Goal: Task Accomplishment & Management: Use online tool/utility

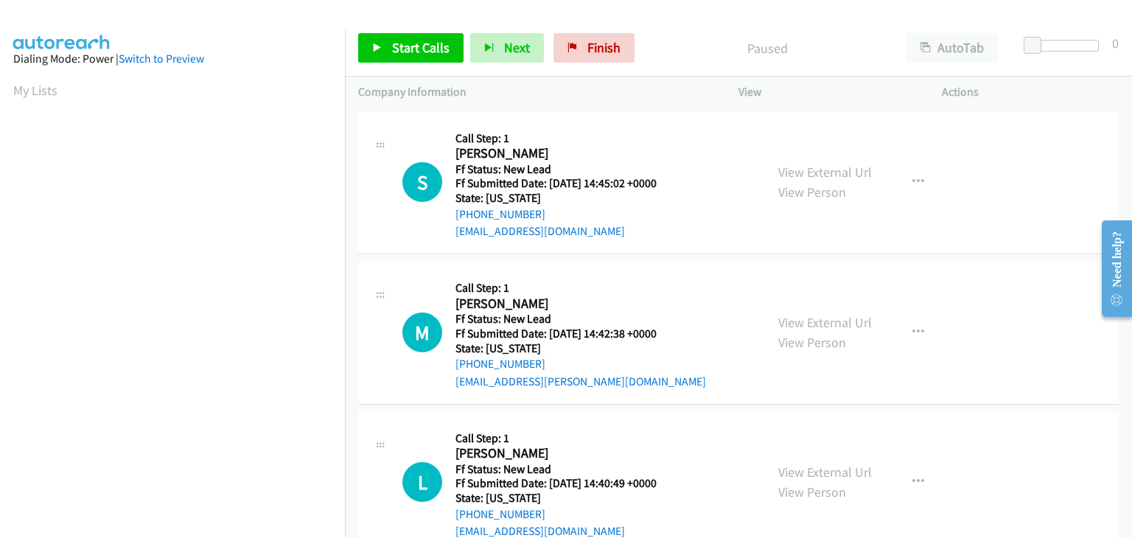
scroll to position [289, 0]
click at [844, 178] on link "View External Url" at bounding box center [825, 172] width 94 height 17
drag, startPoint x: 422, startPoint y: 39, endPoint x: 464, endPoint y: 52, distance: 43.8
click at [422, 39] on span "Start Calls" at bounding box center [420, 47] width 57 height 17
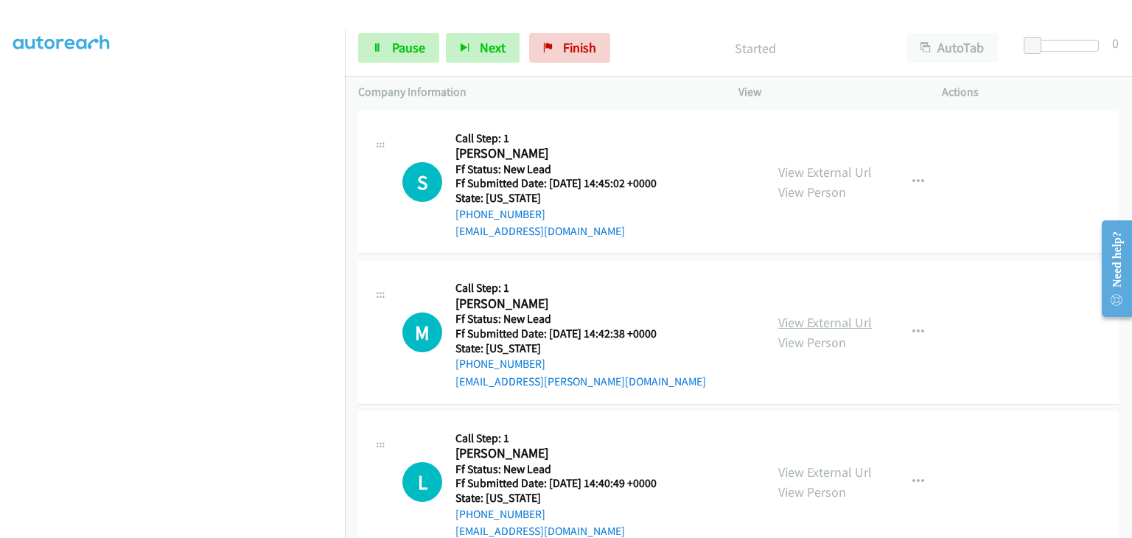
click at [827, 321] on link "View External Url" at bounding box center [825, 322] width 94 height 17
click at [396, 44] on span "Pause" at bounding box center [408, 47] width 33 height 17
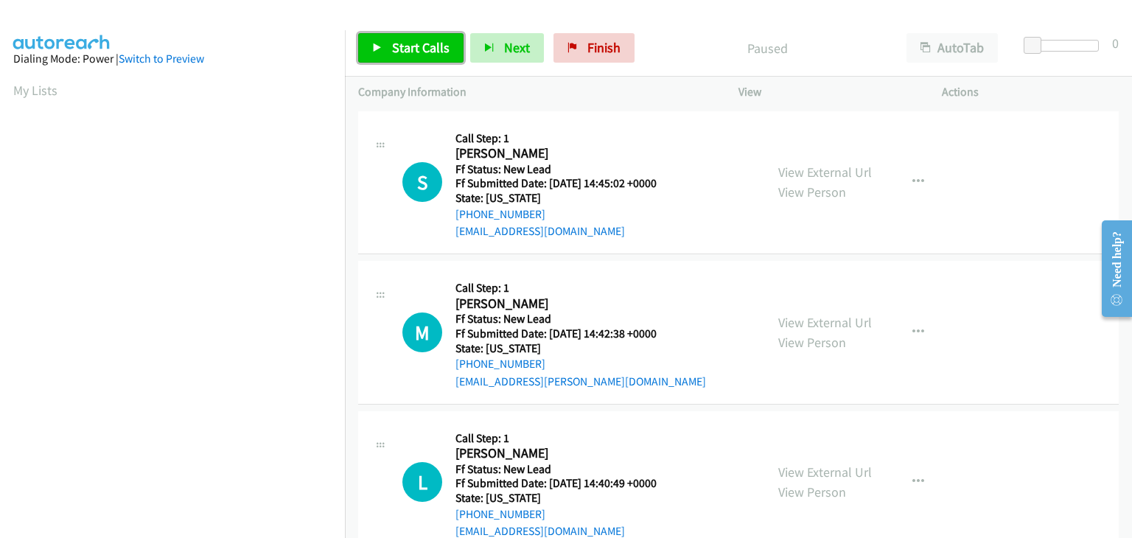
click at [398, 38] on link "Start Calls" at bounding box center [410, 47] width 105 height 29
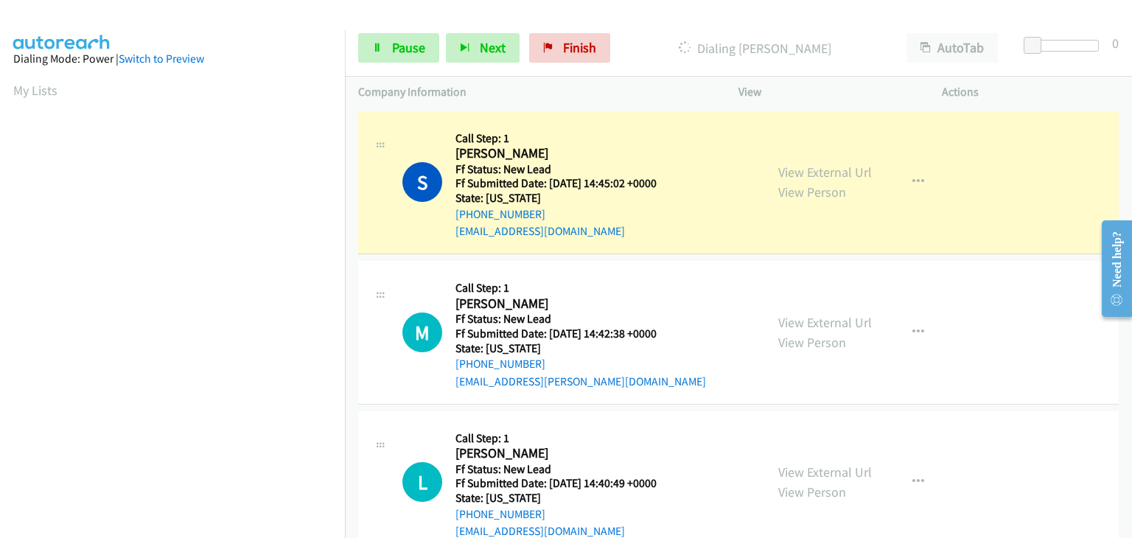
click at [408, 63] on div "Start Calls Pause Next Finish Dialing Sarai Wilson AutoTab AutoTab 0" at bounding box center [738, 48] width 787 height 57
drag, startPoint x: 422, startPoint y: 44, endPoint x: 439, endPoint y: 46, distance: 17.1
click at [422, 44] on span "Pause" at bounding box center [408, 47] width 33 height 17
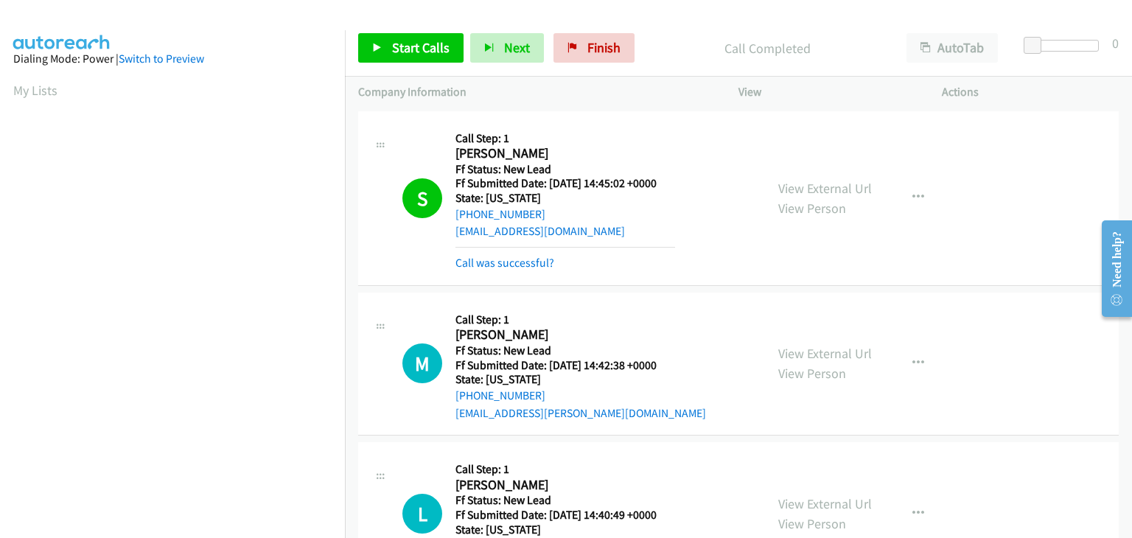
scroll to position [289, 0]
click at [529, 266] on link "Call was successful?" at bounding box center [505, 263] width 99 height 14
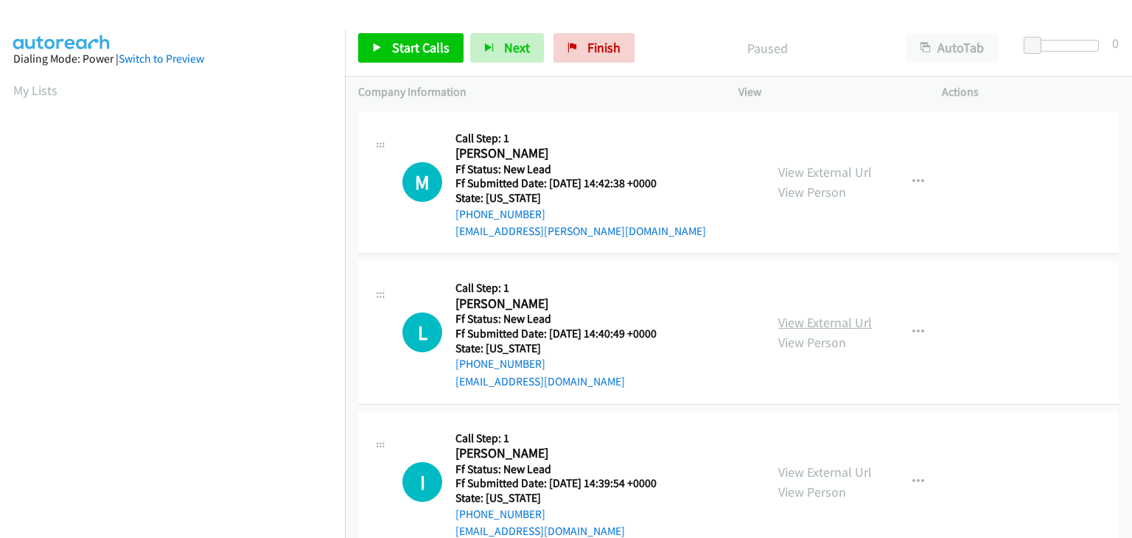
click at [791, 323] on link "View External Url" at bounding box center [825, 322] width 94 height 17
click at [428, 45] on span "Start Calls" at bounding box center [420, 47] width 57 height 17
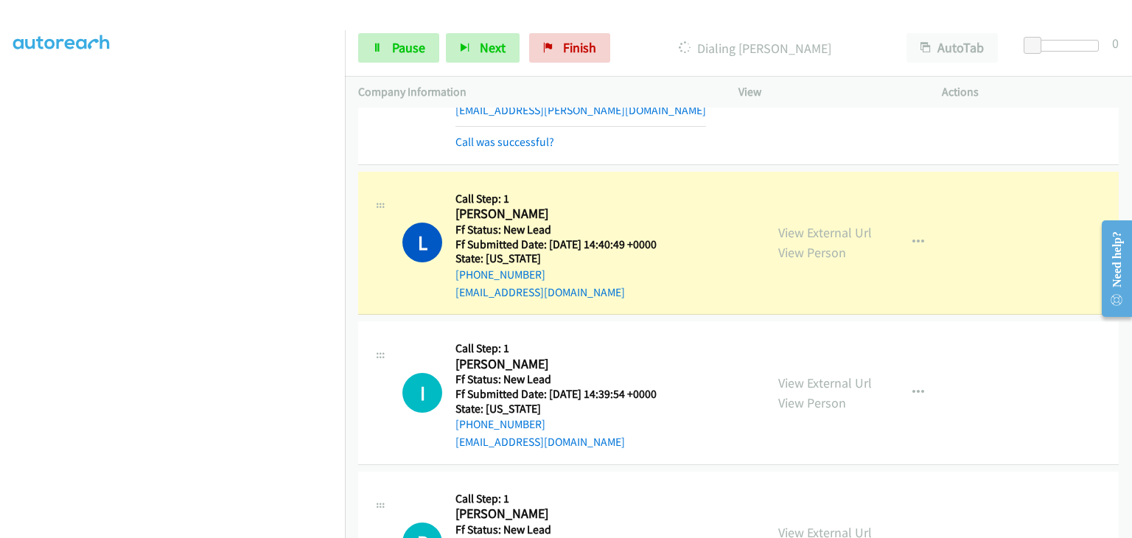
scroll to position [147, 0]
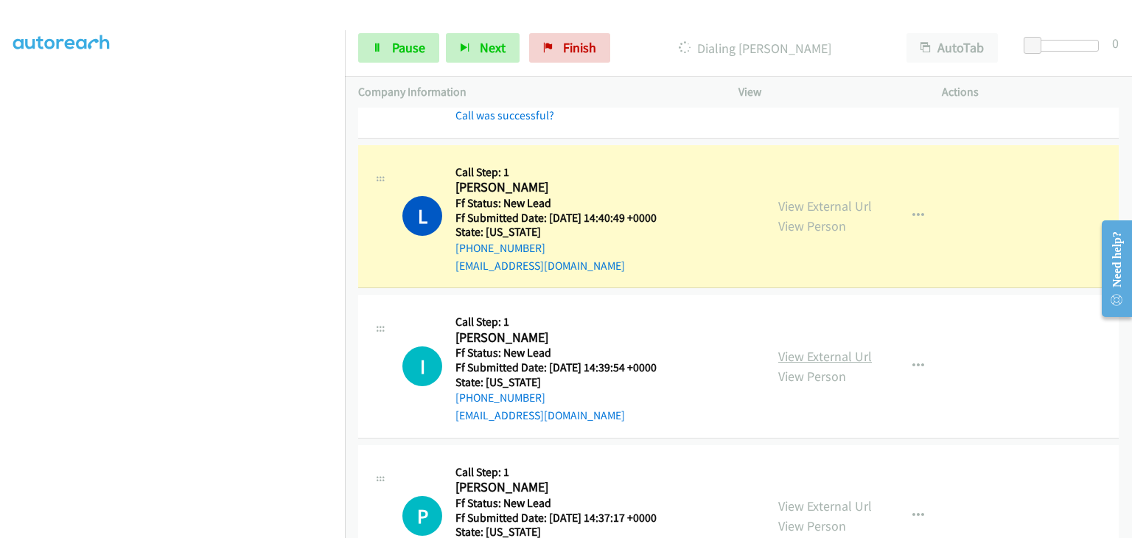
click at [831, 358] on link "View External Url" at bounding box center [825, 356] width 94 height 17
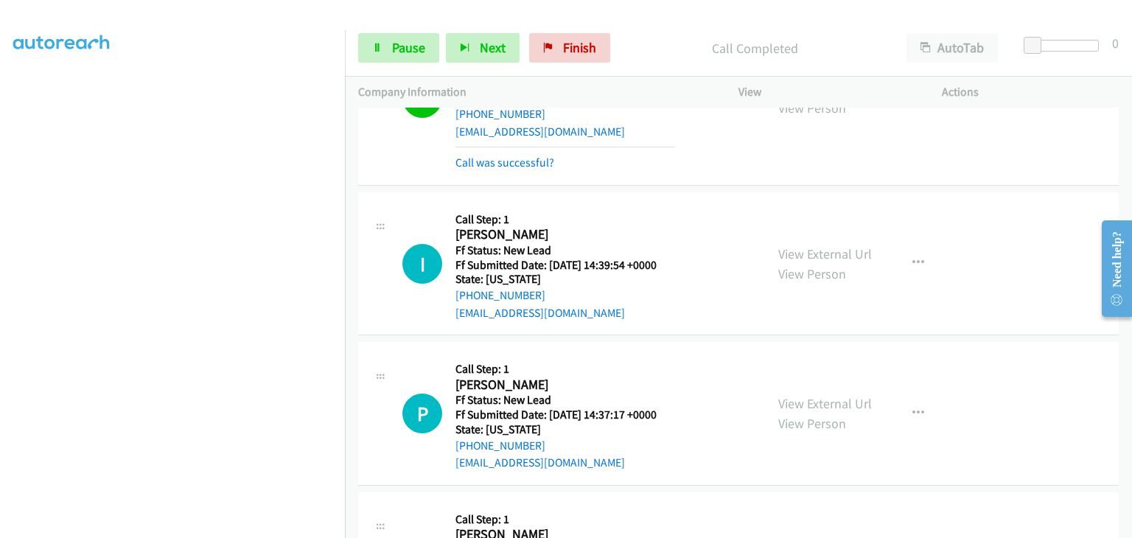
scroll to position [295, 0]
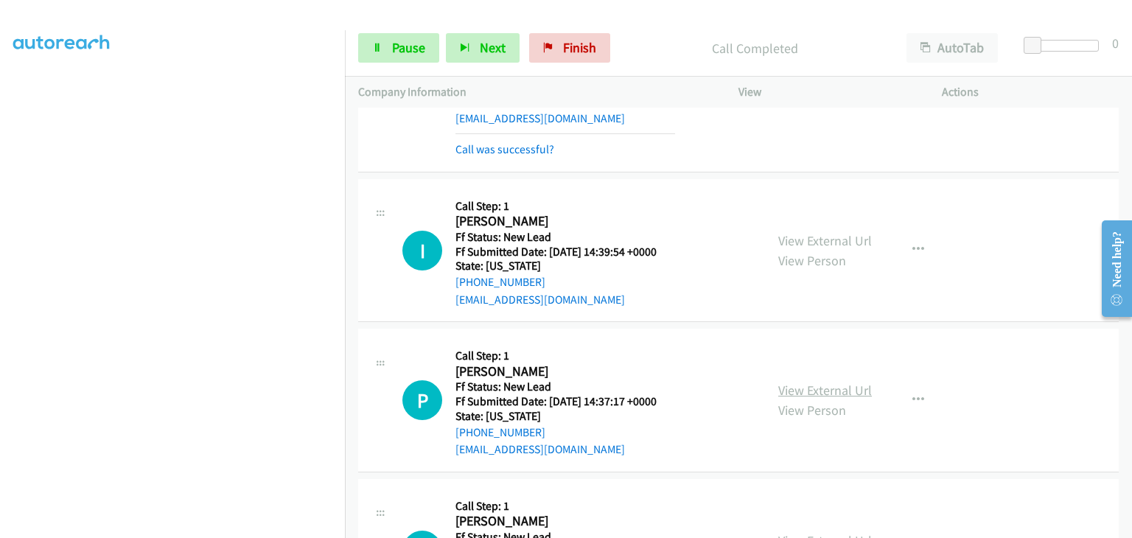
click at [834, 390] on link "View External Url" at bounding box center [825, 390] width 94 height 17
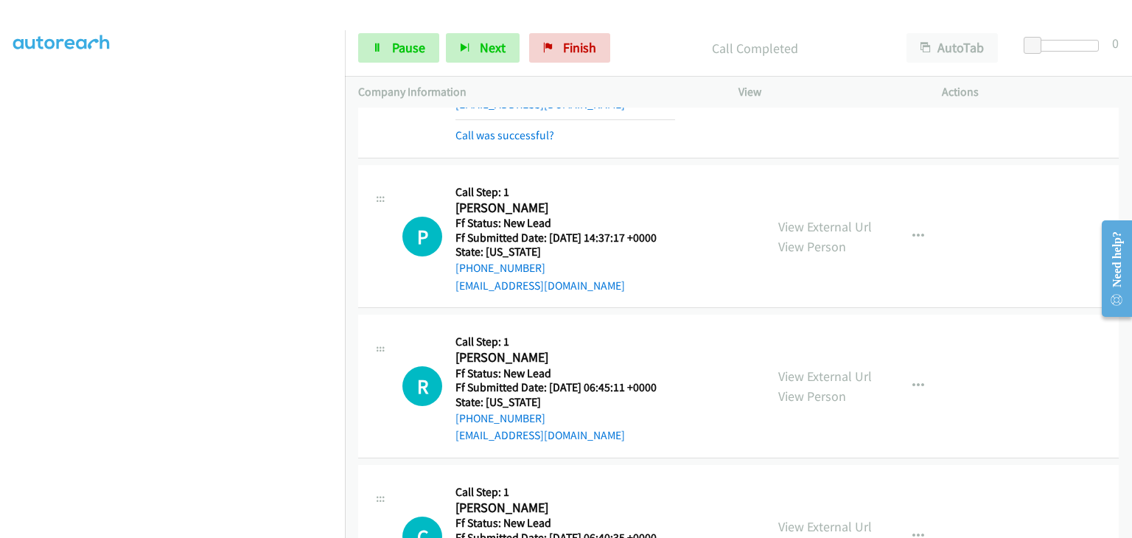
scroll to position [516, 0]
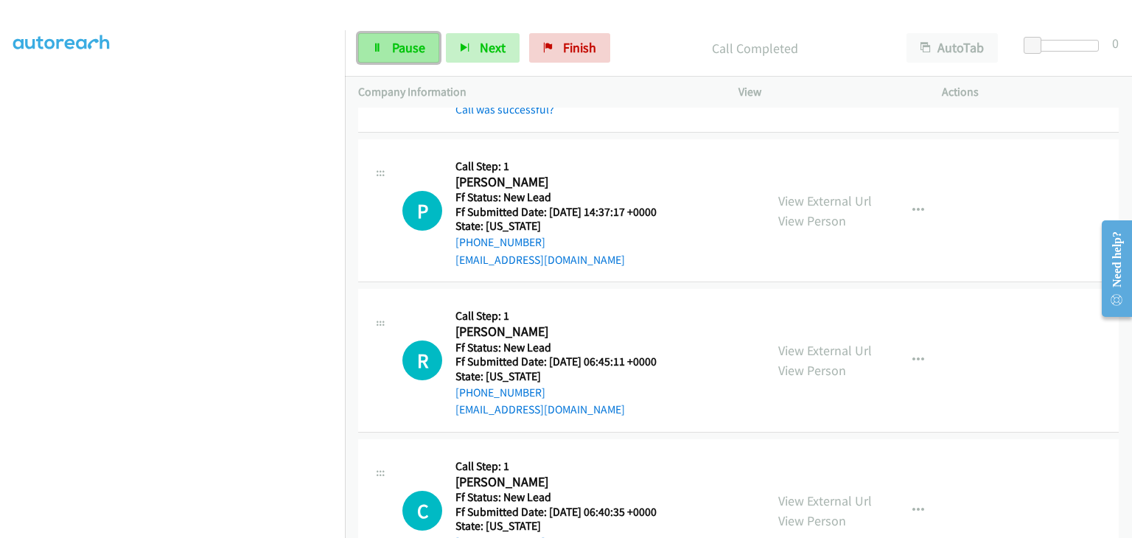
click at [428, 53] on link "Pause" at bounding box center [398, 47] width 81 height 29
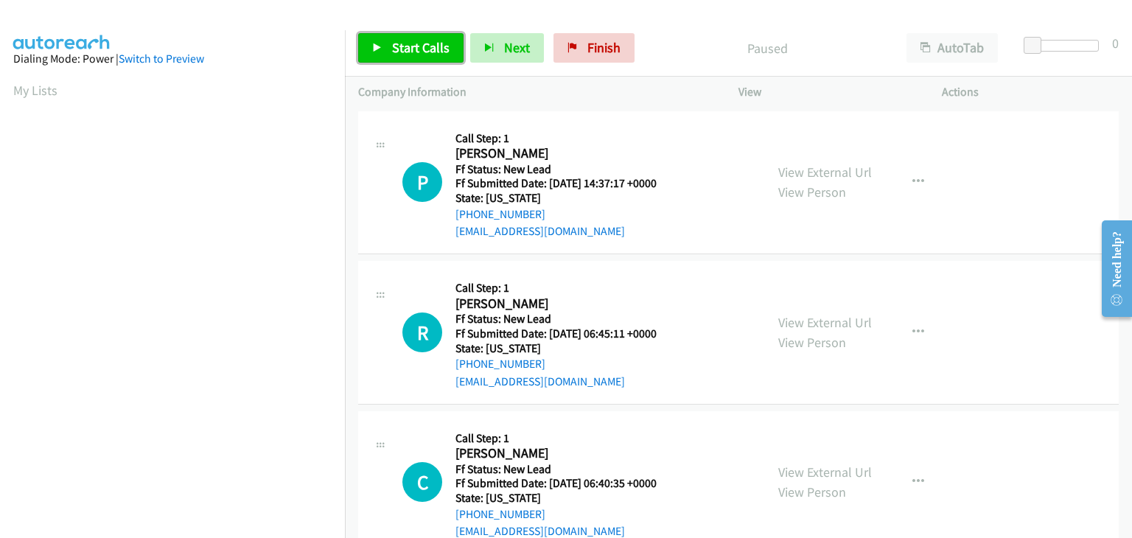
click at [387, 54] on link "Start Calls" at bounding box center [410, 47] width 105 height 29
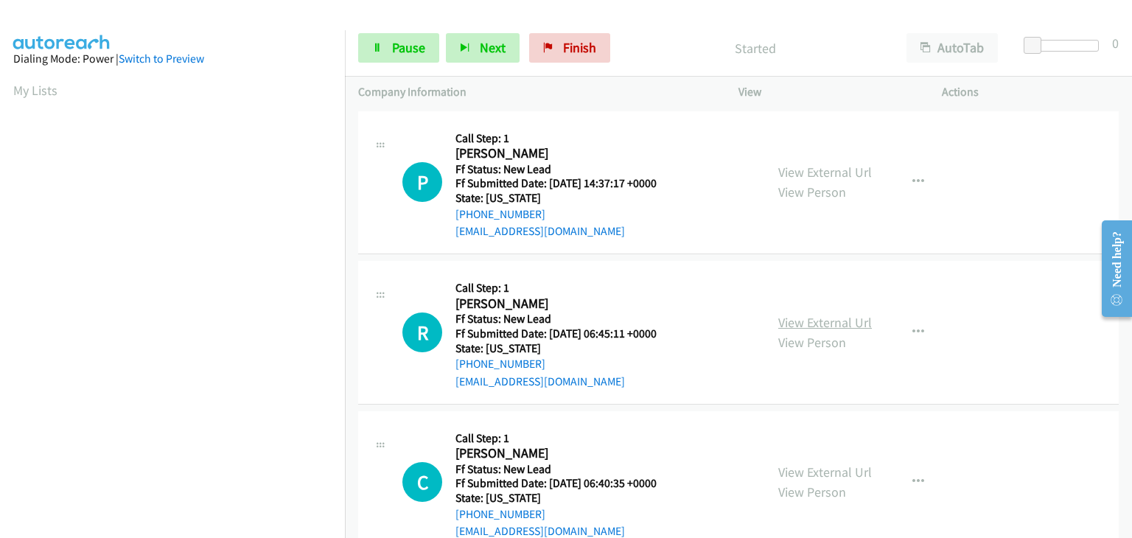
click at [813, 315] on link "View External Url" at bounding box center [825, 322] width 94 height 17
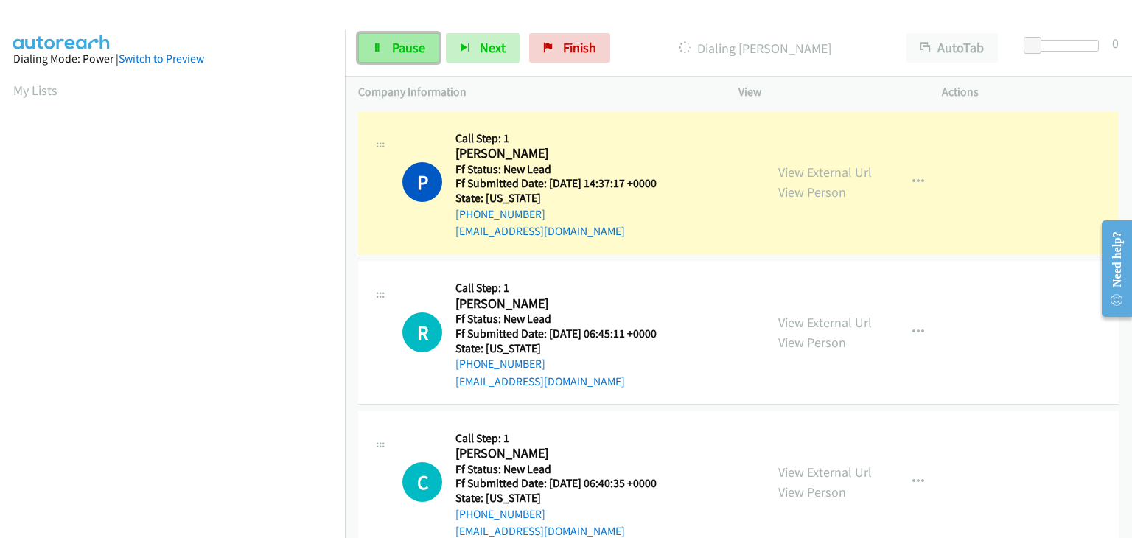
click at [420, 43] on span "Pause" at bounding box center [408, 47] width 33 height 17
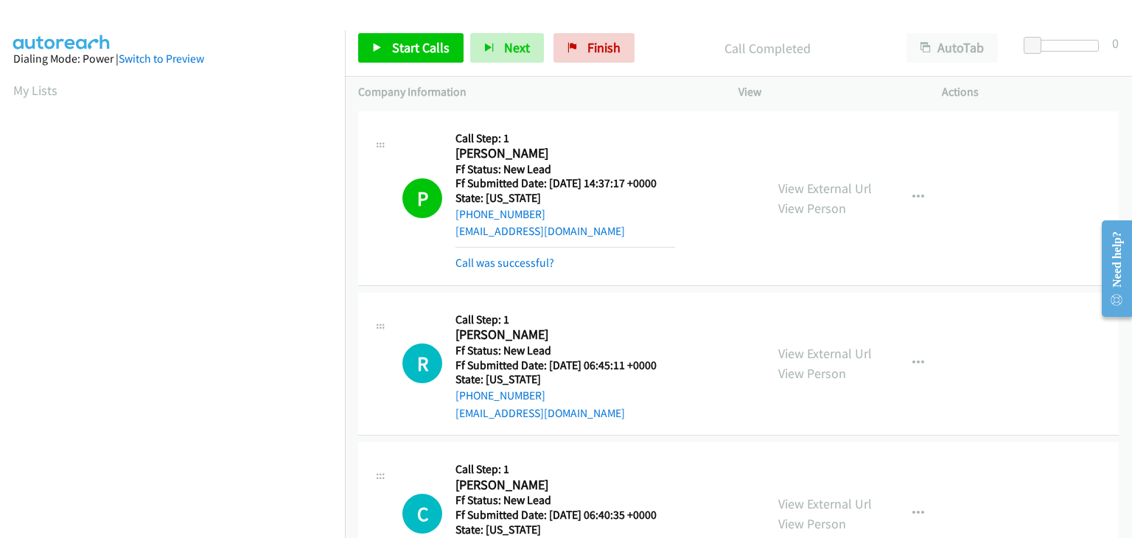
scroll to position [289, 0]
click at [514, 264] on link "Call was successful?" at bounding box center [505, 263] width 99 height 14
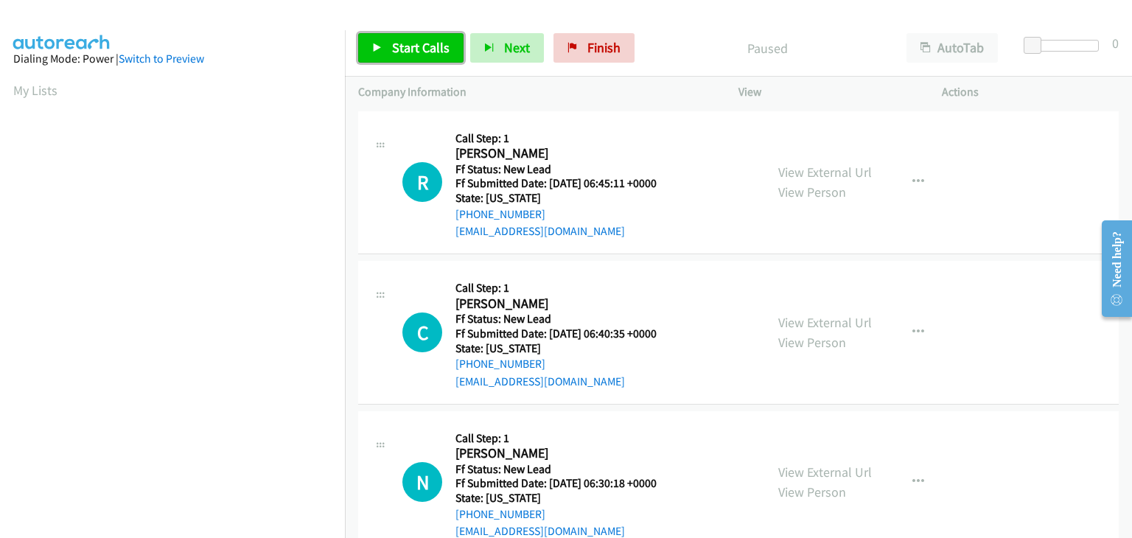
click at [442, 61] on link "Start Calls" at bounding box center [410, 47] width 105 height 29
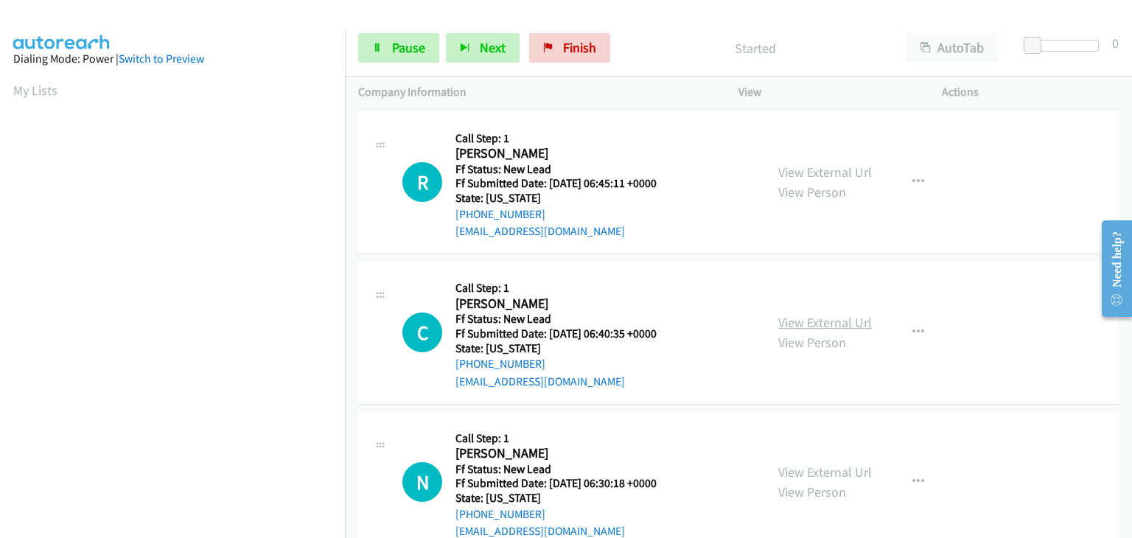
click at [837, 320] on link "View External Url" at bounding box center [825, 322] width 94 height 17
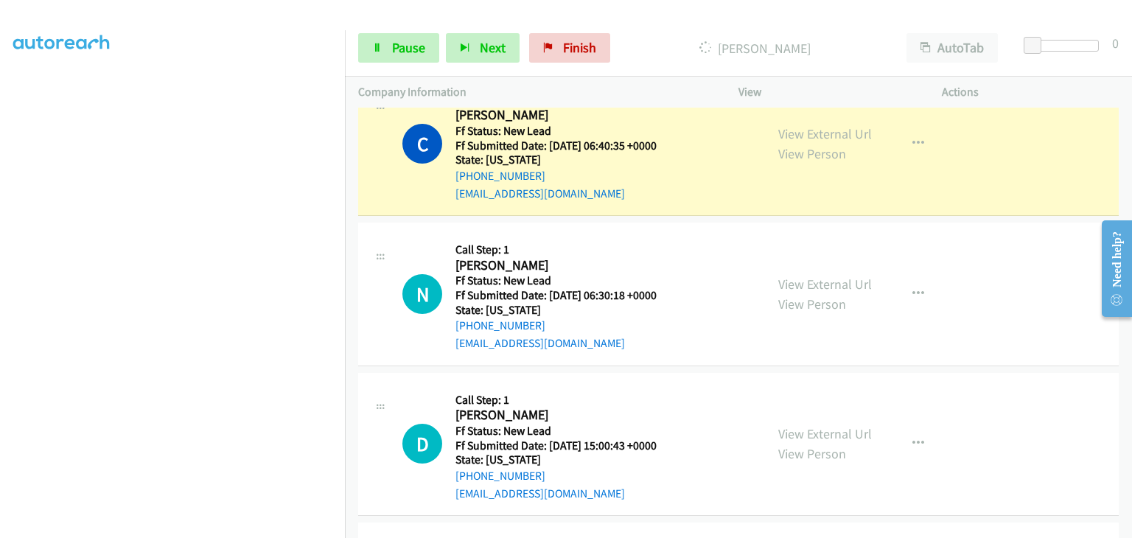
scroll to position [221, 0]
click at [834, 285] on link "View External Url" at bounding box center [825, 282] width 94 height 17
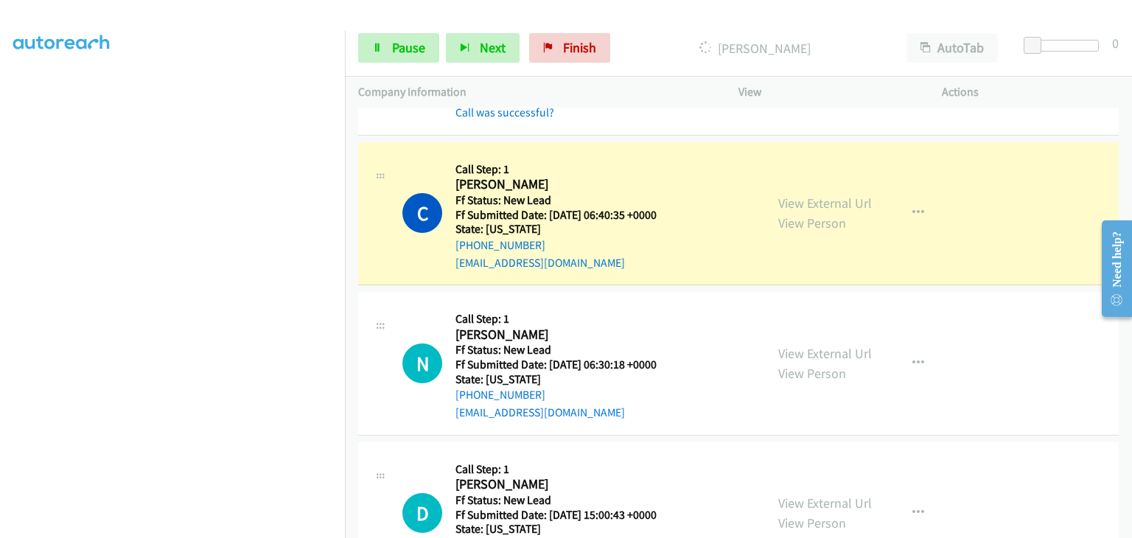
scroll to position [74, 0]
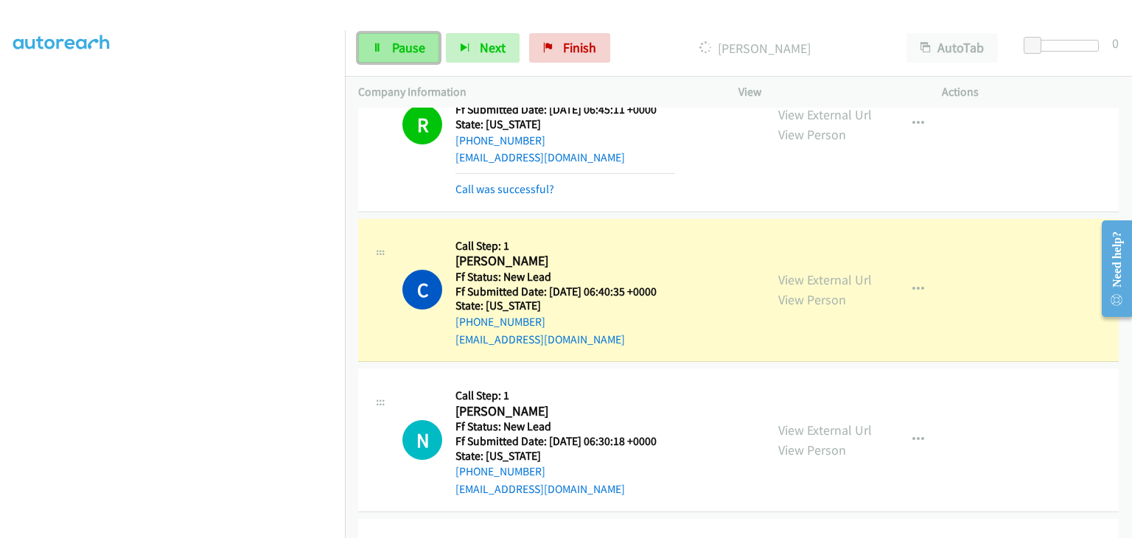
click at [416, 47] on span "Pause" at bounding box center [408, 47] width 33 height 17
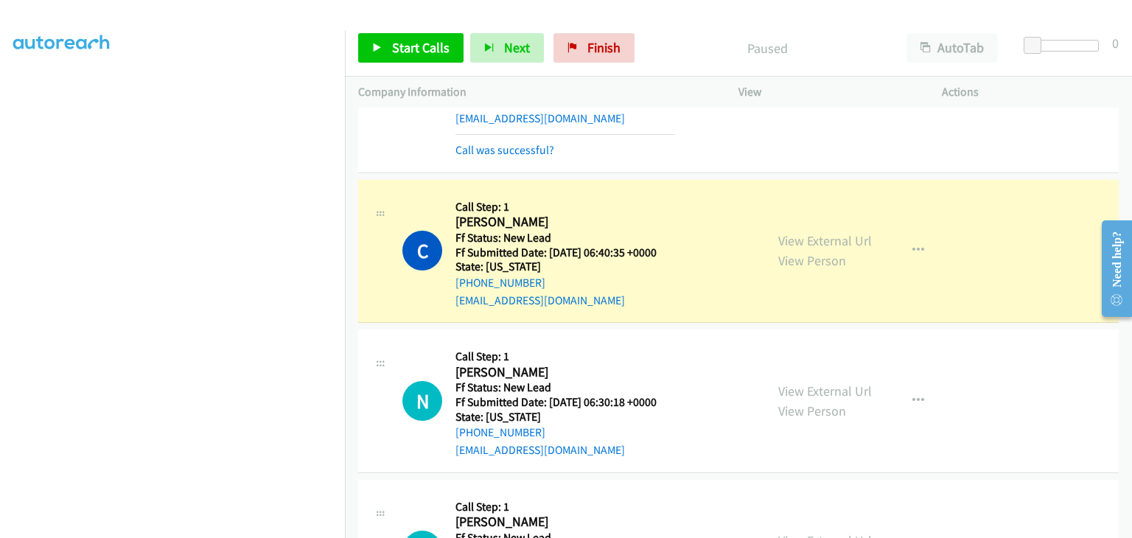
scroll to position [147, 0]
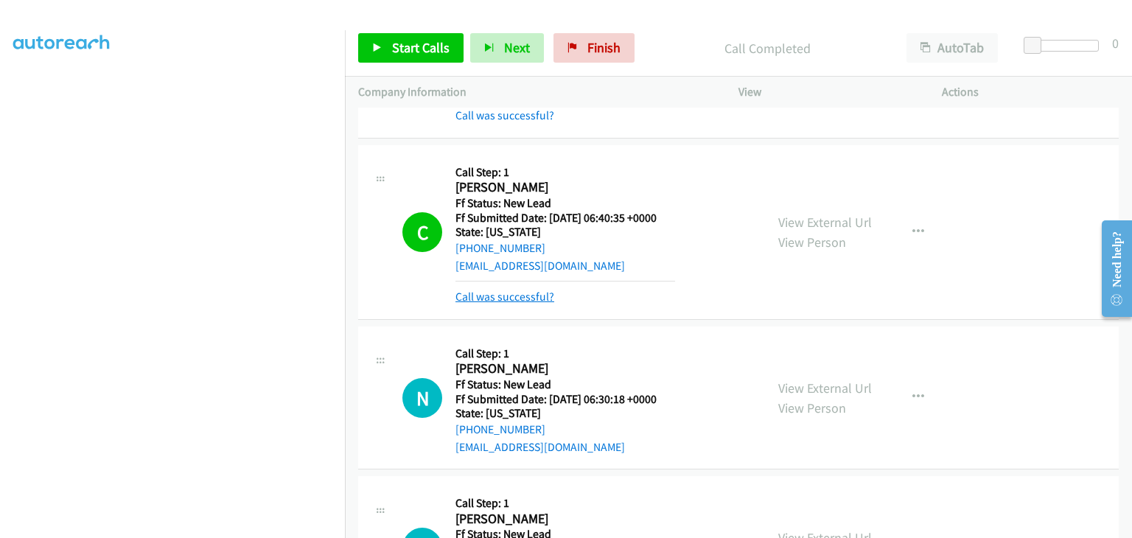
drag, startPoint x: 526, startPoint y: 300, endPoint x: 548, endPoint y: 299, distance: 22.1
click at [526, 300] on link "Call was successful?" at bounding box center [505, 297] width 99 height 14
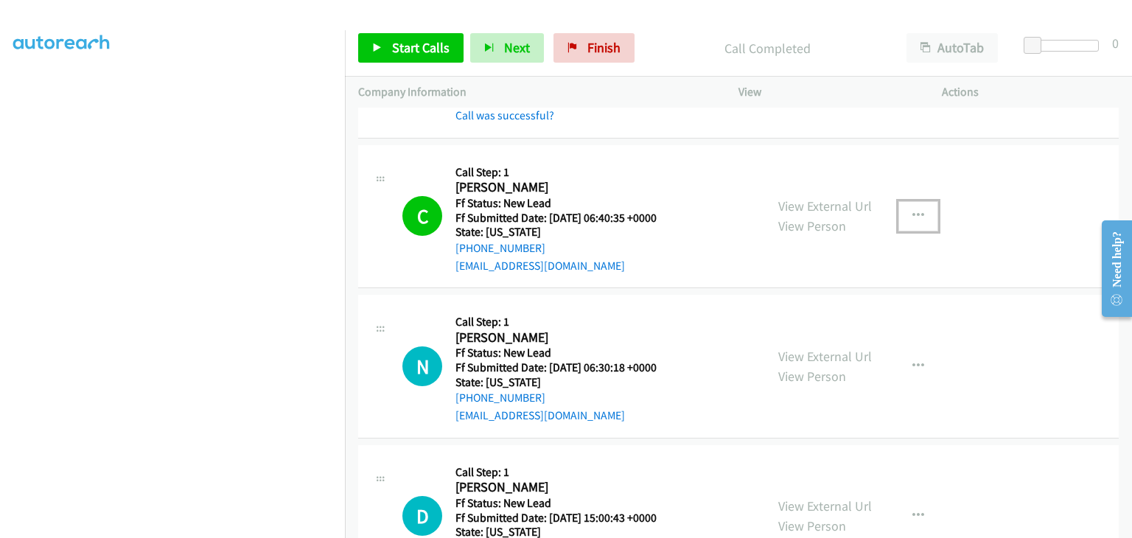
click at [913, 215] on icon "button" at bounding box center [919, 216] width 12 height 12
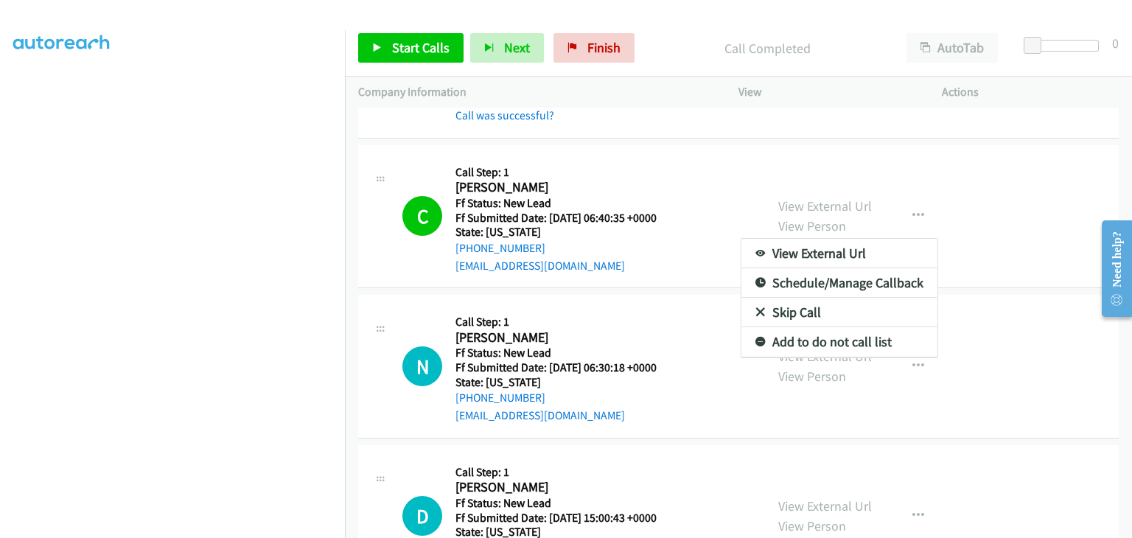
click at [771, 338] on link "Add to do not call list" at bounding box center [840, 341] width 196 height 29
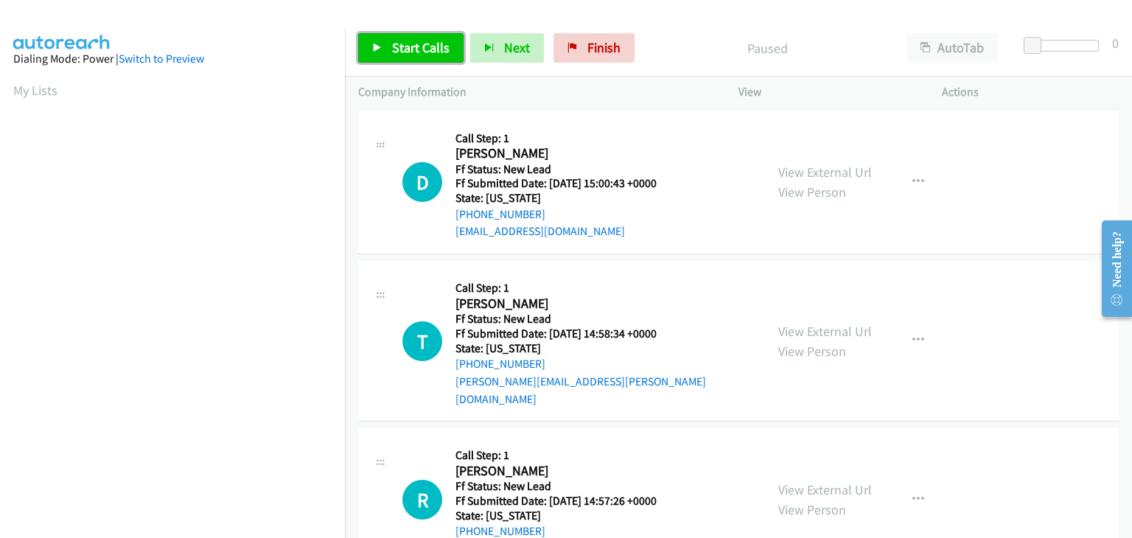
drag, startPoint x: 445, startPoint y: 52, endPoint x: 453, endPoint y: 52, distance: 8.1
click at [445, 52] on span "Start Calls" at bounding box center [420, 47] width 57 height 17
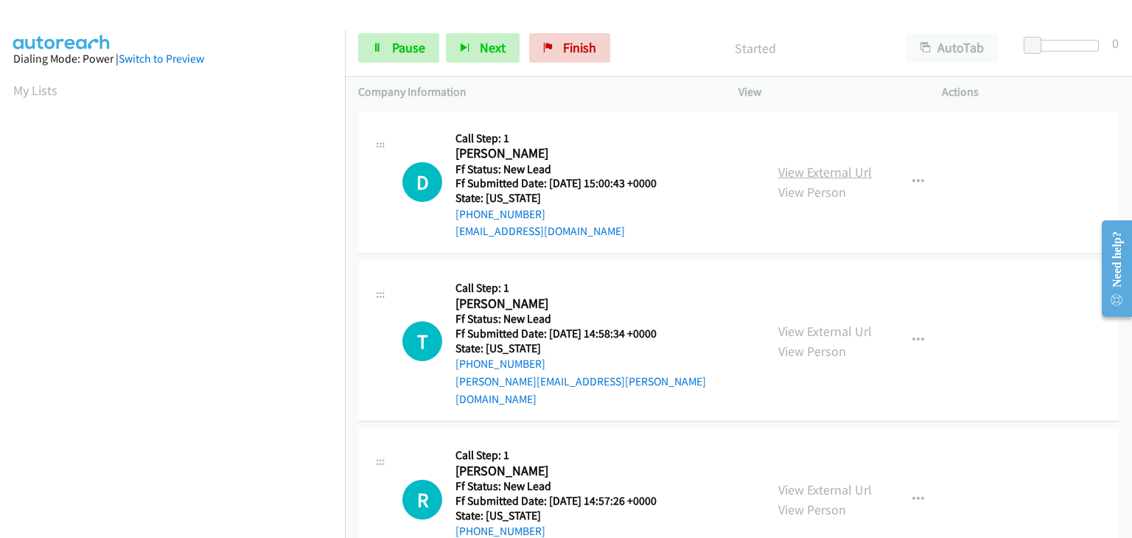
click at [821, 170] on link "View External Url" at bounding box center [825, 172] width 94 height 17
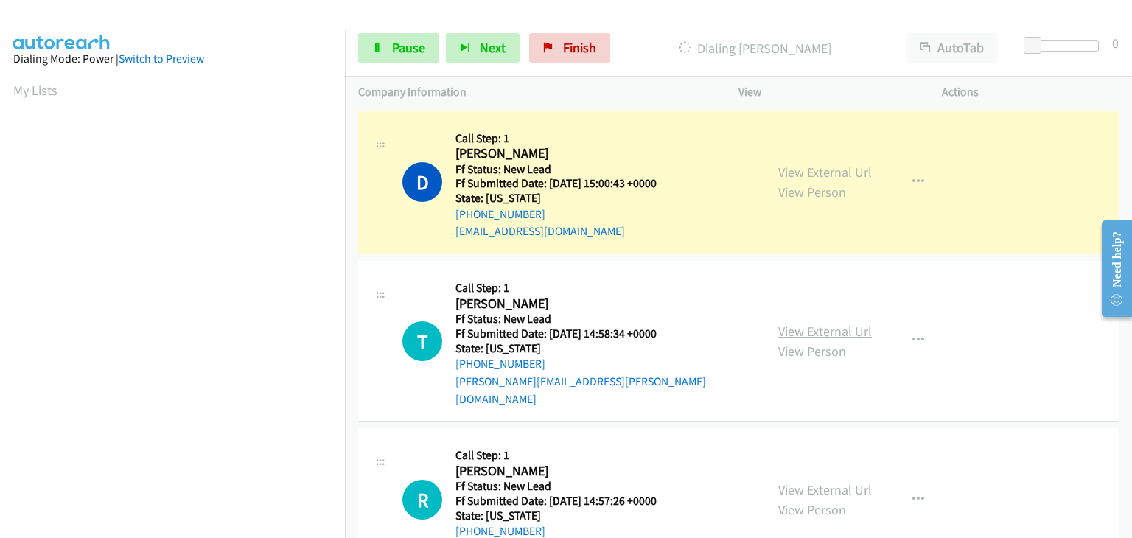
click at [820, 323] on link "View External Url" at bounding box center [825, 331] width 94 height 17
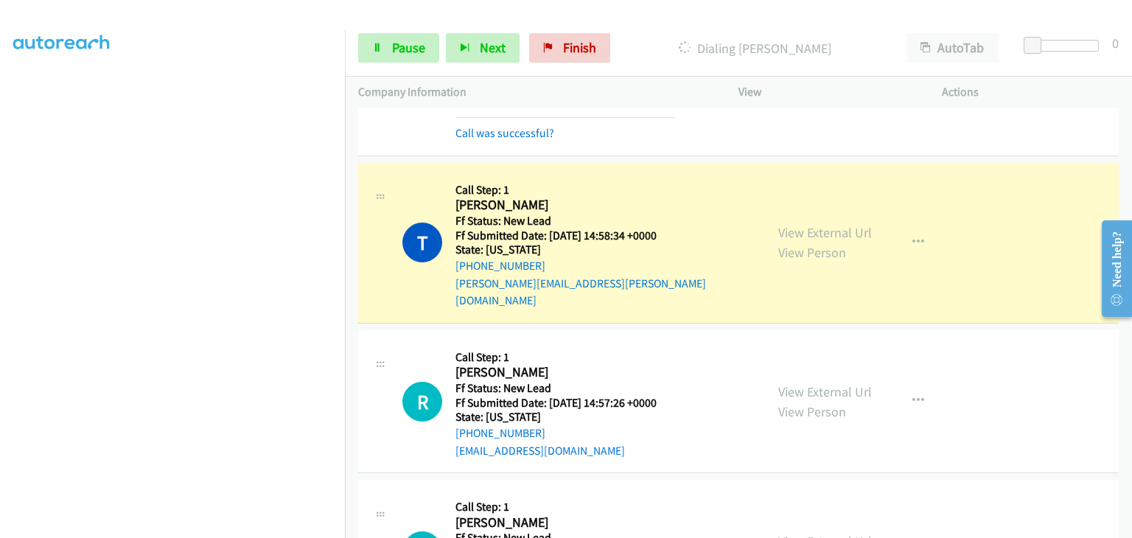
scroll to position [147, 0]
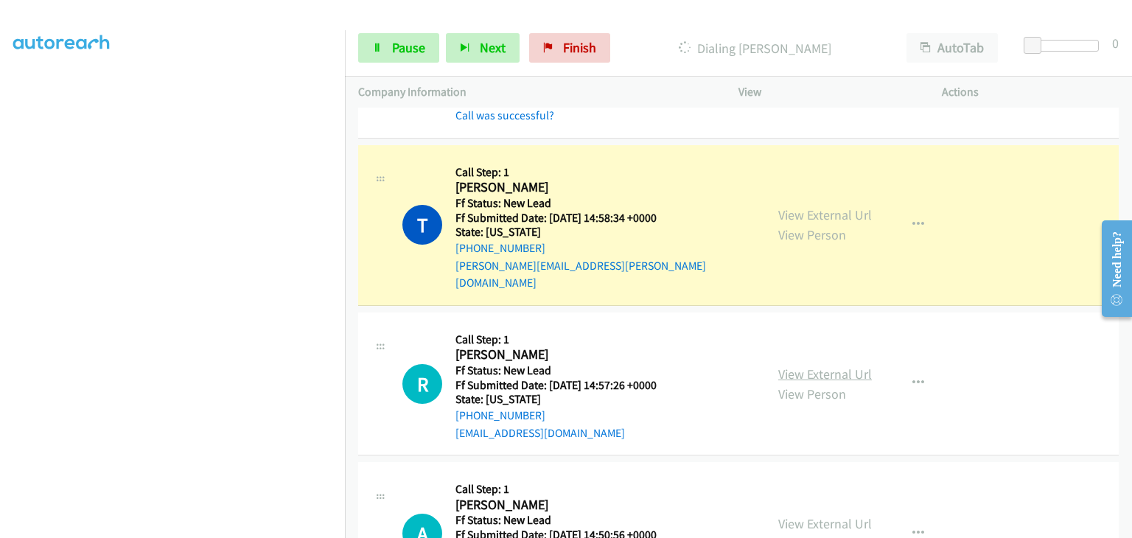
click at [789, 366] on link "View External Url" at bounding box center [825, 374] width 94 height 17
click at [377, 52] on icon at bounding box center [377, 48] width 10 height 10
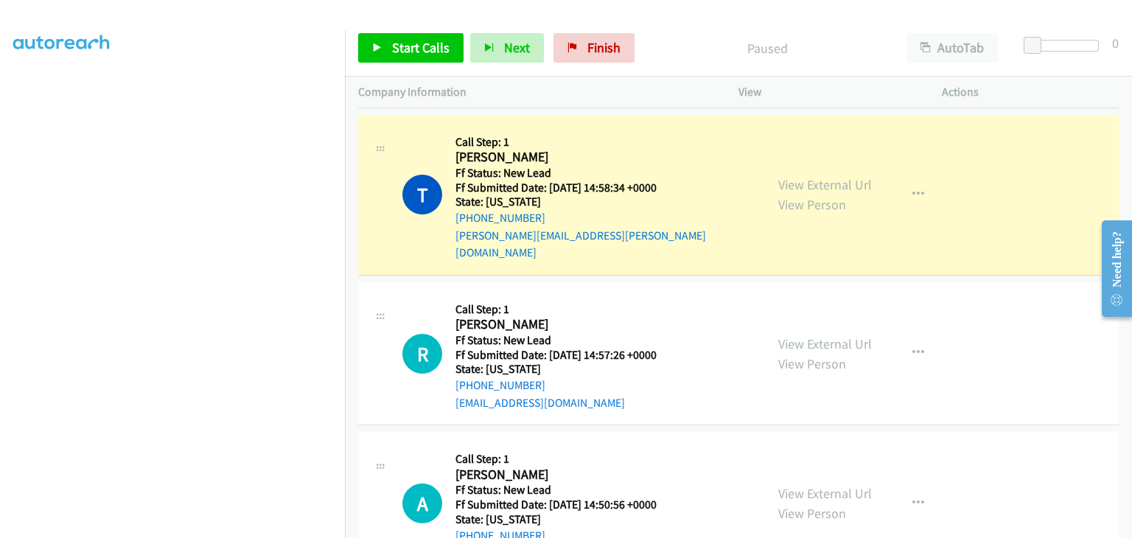
scroll to position [179, 0]
drag, startPoint x: 1130, startPoint y: 200, endPoint x: 25, endPoint y: 4, distance: 1122.2
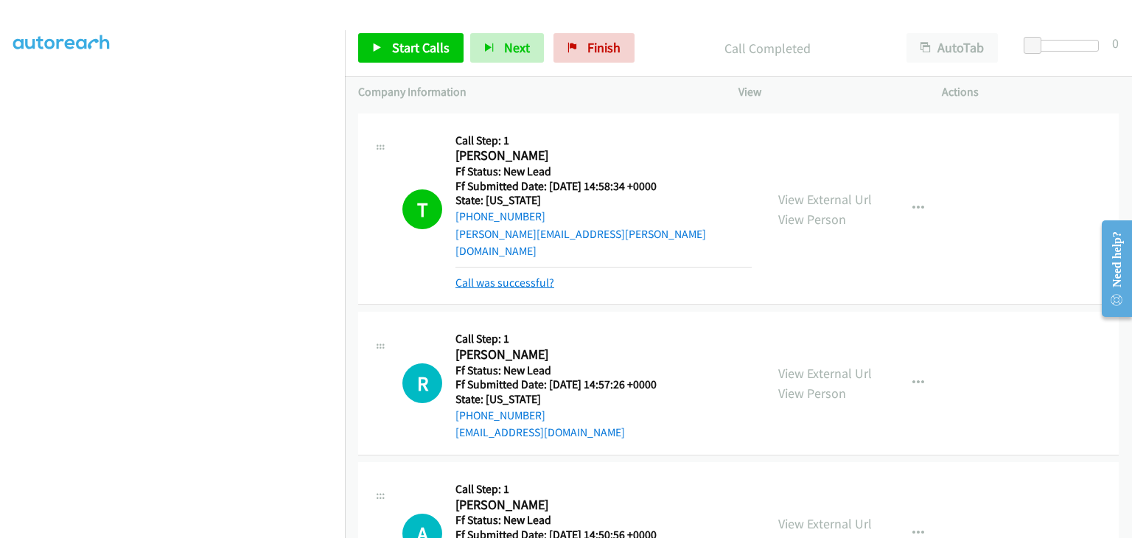
drag, startPoint x: 534, startPoint y: 265, endPoint x: 545, endPoint y: 263, distance: 11.3
click at [534, 276] on link "Call was successful?" at bounding box center [505, 283] width 99 height 14
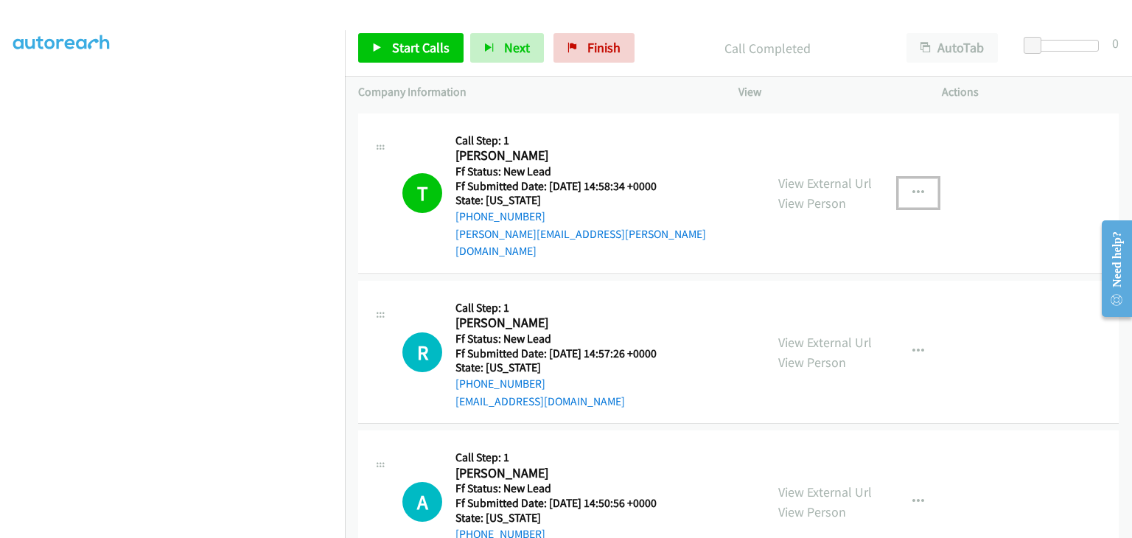
click at [913, 187] on icon "button" at bounding box center [919, 193] width 12 height 12
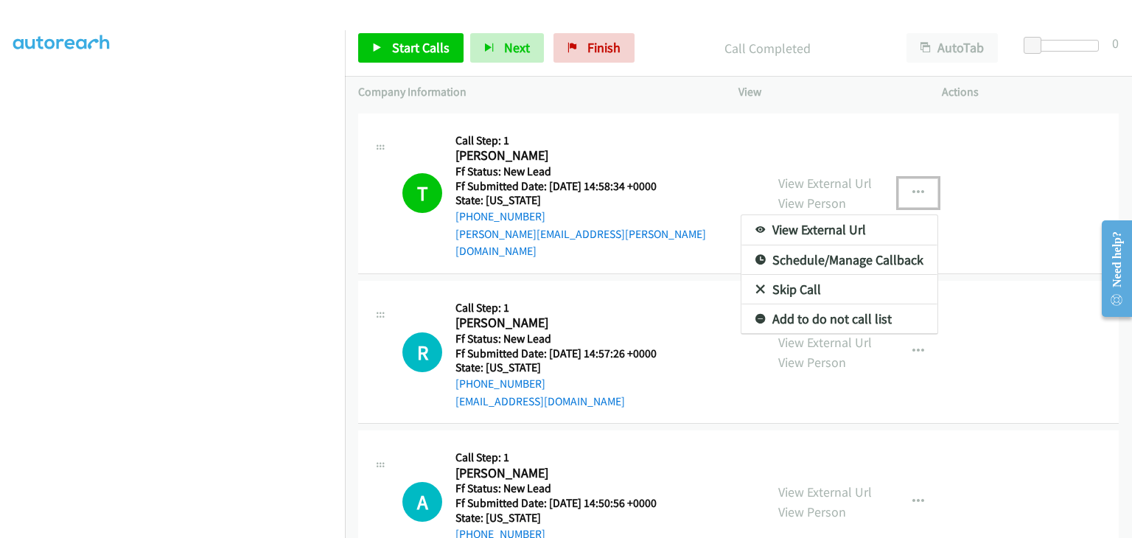
click at [822, 304] on link "Add to do not call list" at bounding box center [840, 318] width 196 height 29
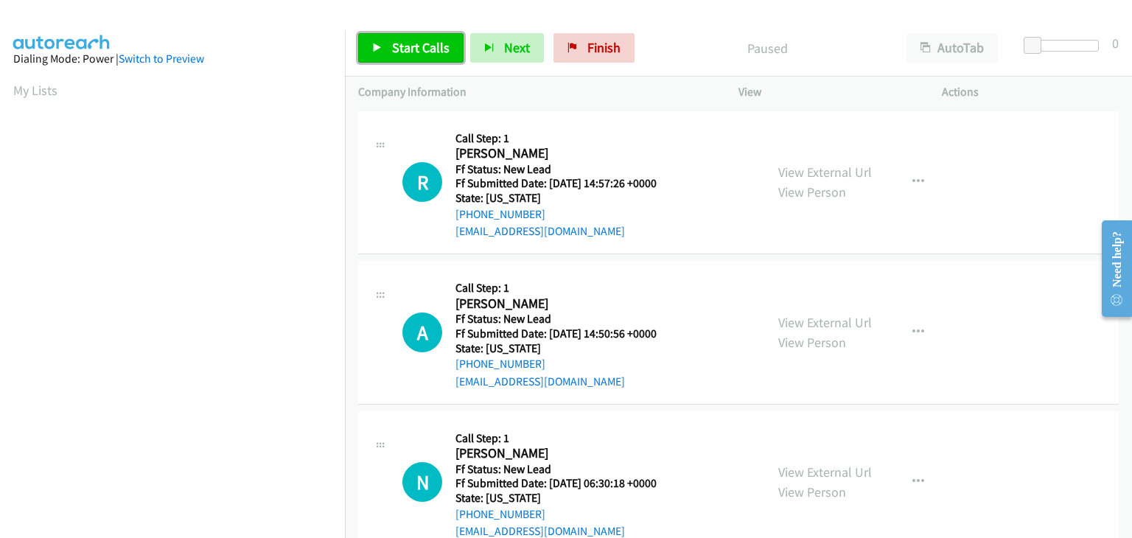
click at [439, 56] on link "Start Calls" at bounding box center [410, 47] width 105 height 29
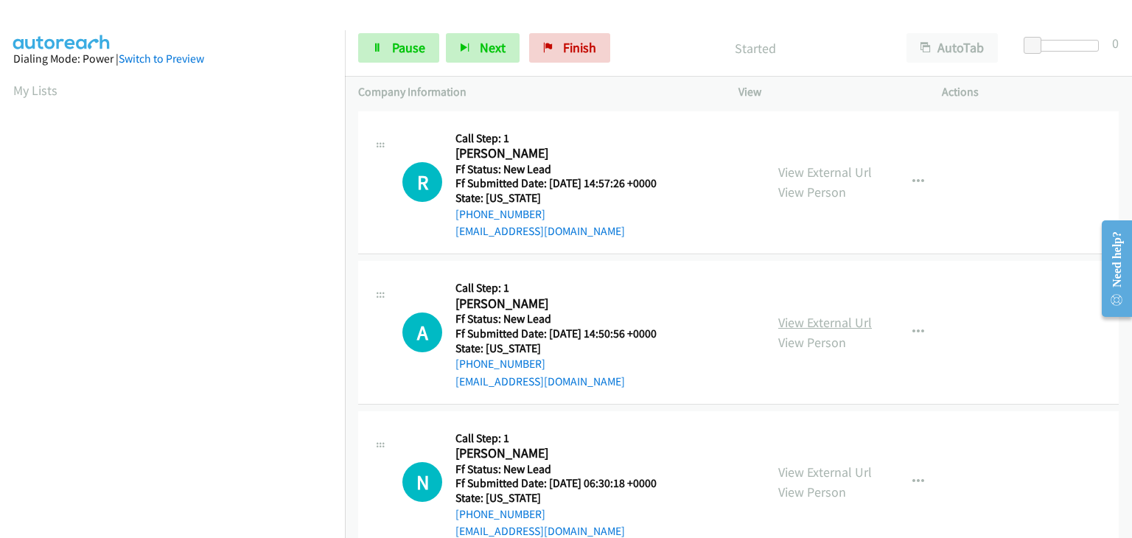
click at [801, 316] on link "View External Url" at bounding box center [825, 322] width 94 height 17
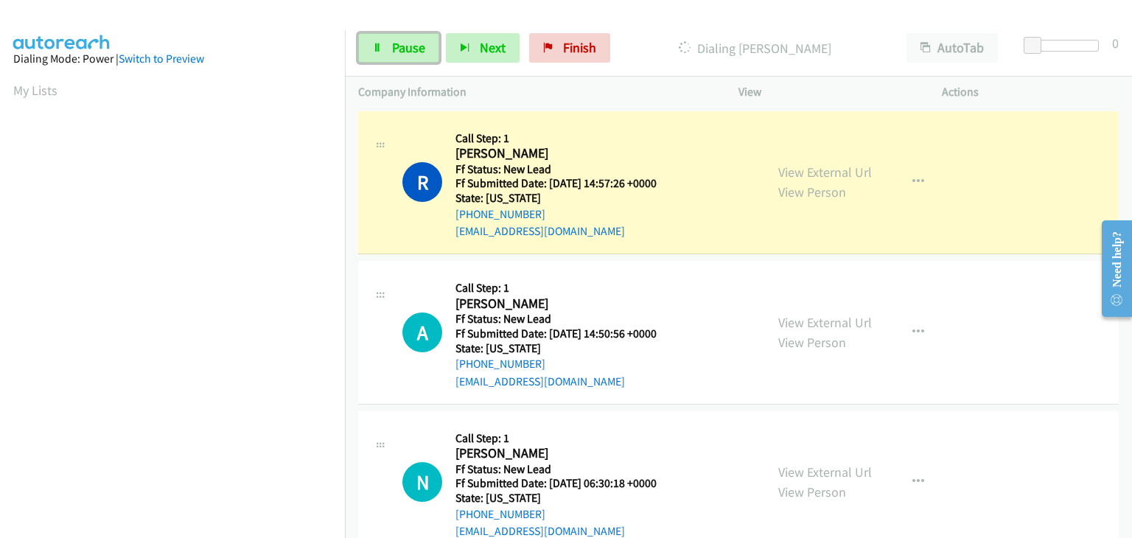
drag, startPoint x: 414, startPoint y: 38, endPoint x: 517, endPoint y: 51, distance: 104.8
click at [414, 38] on link "Pause" at bounding box center [398, 47] width 81 height 29
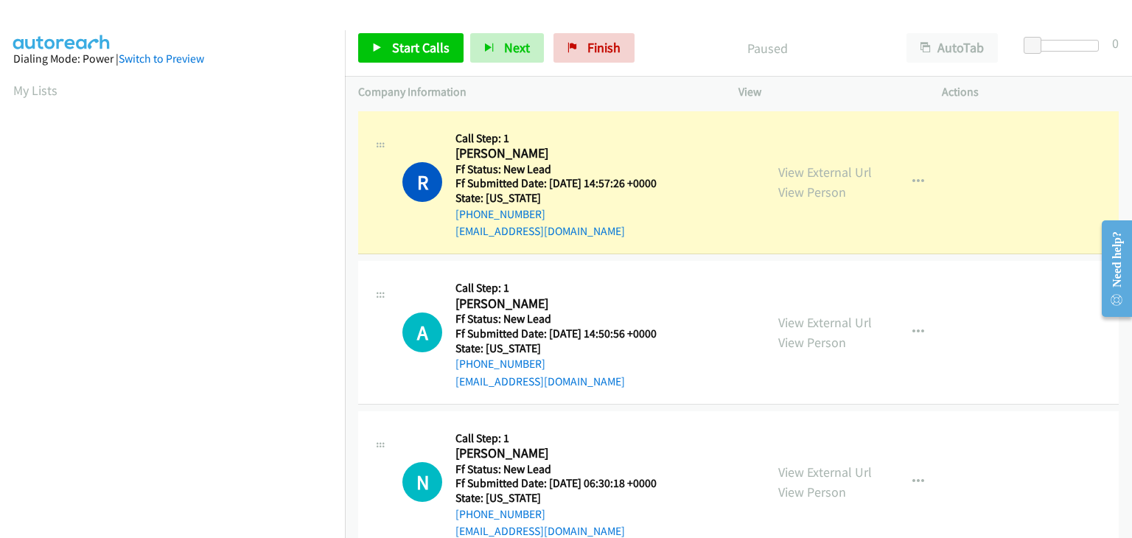
scroll to position [289, 0]
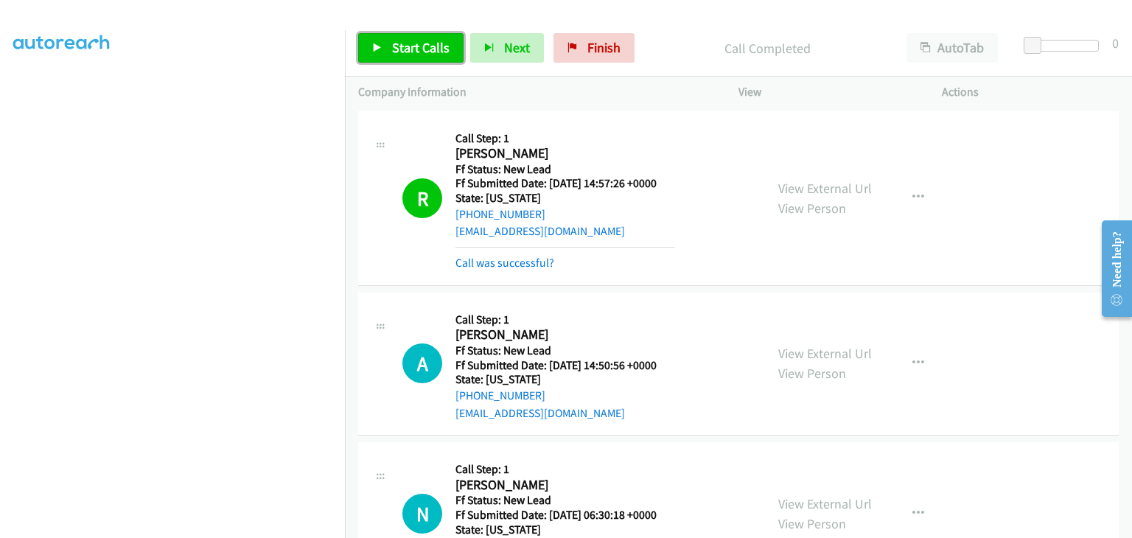
click at [439, 60] on link "Start Calls" at bounding box center [410, 47] width 105 height 29
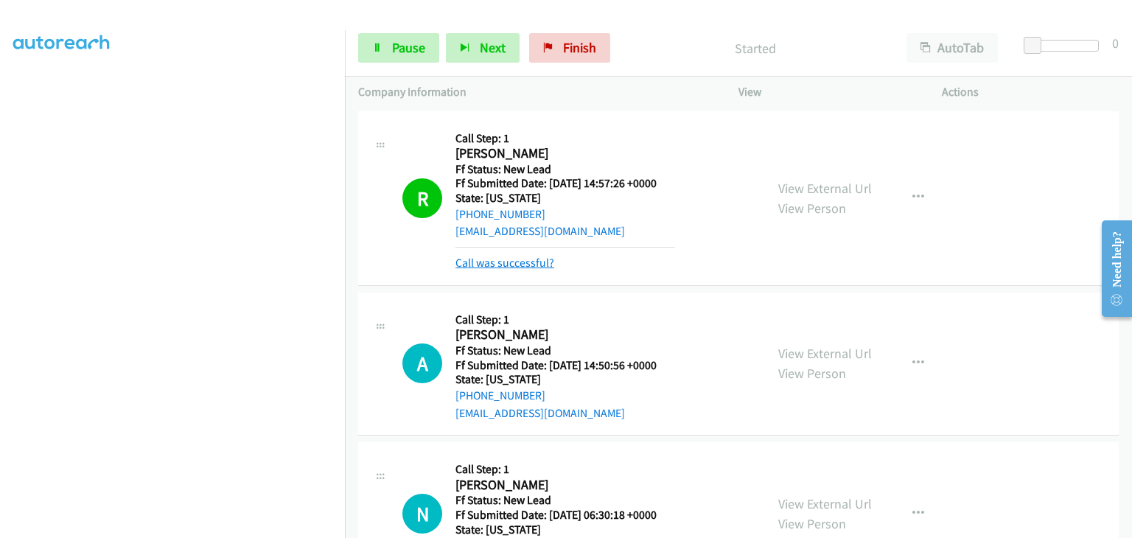
click at [501, 257] on link "Call was successful?" at bounding box center [505, 263] width 99 height 14
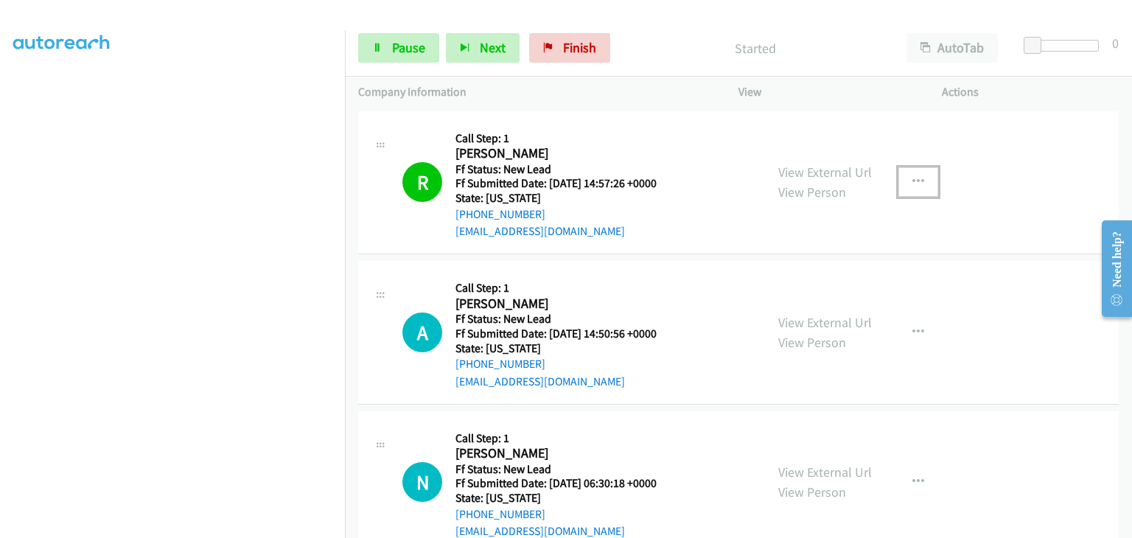
click at [913, 184] on icon "button" at bounding box center [919, 182] width 12 height 12
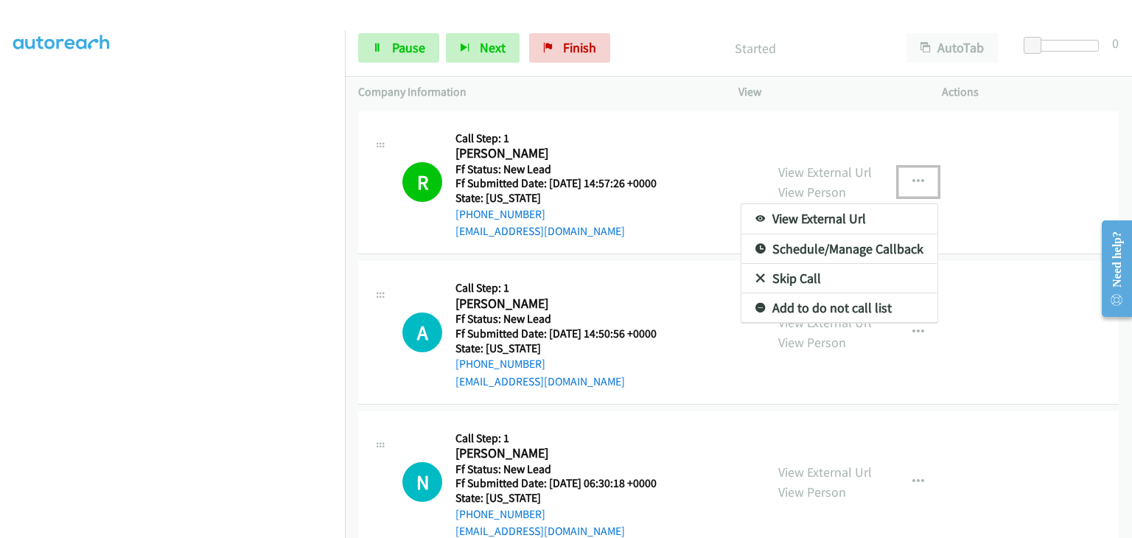
click at [817, 307] on link "Add to do not call list" at bounding box center [840, 307] width 196 height 29
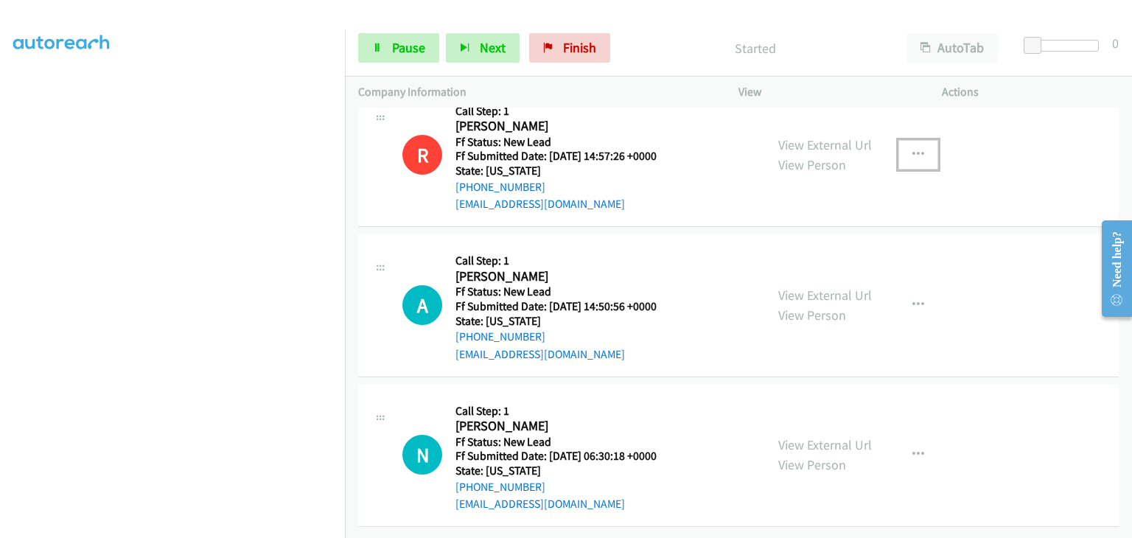
scroll to position [38, 0]
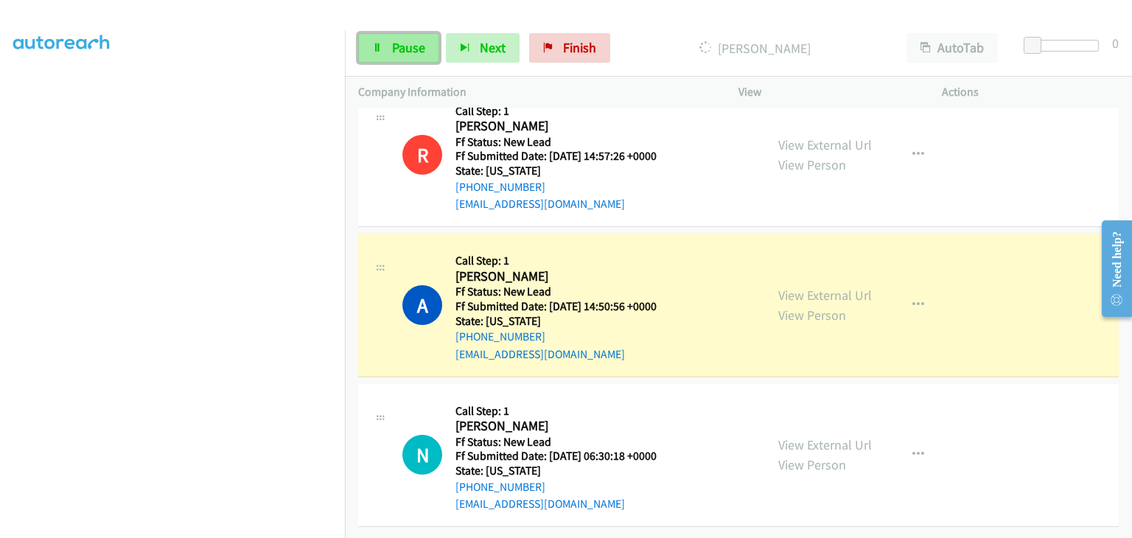
click at [395, 45] on span "Pause" at bounding box center [408, 47] width 33 height 17
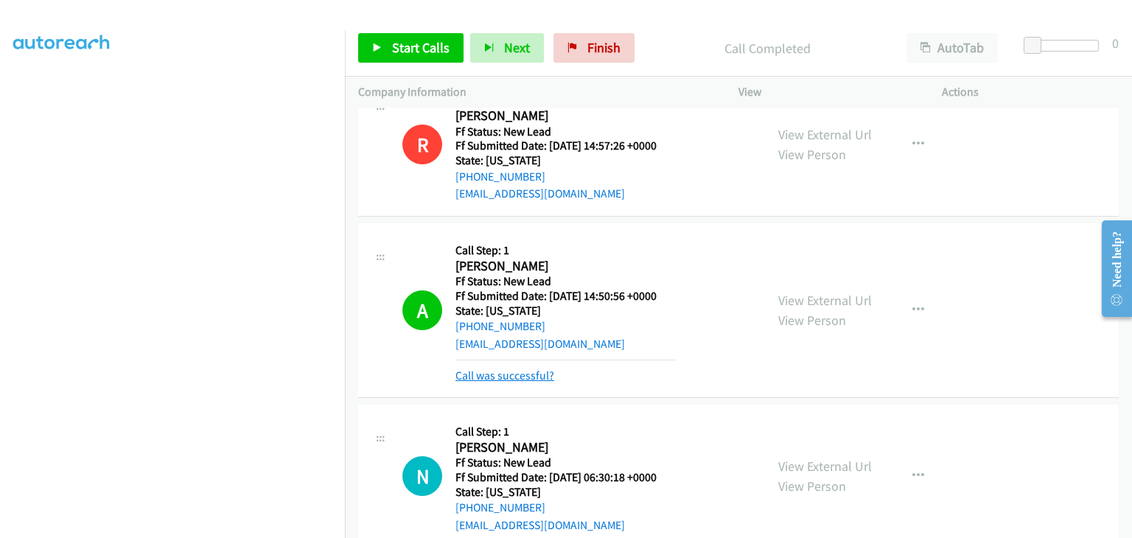
click at [534, 374] on link "Call was successful?" at bounding box center [505, 376] width 99 height 14
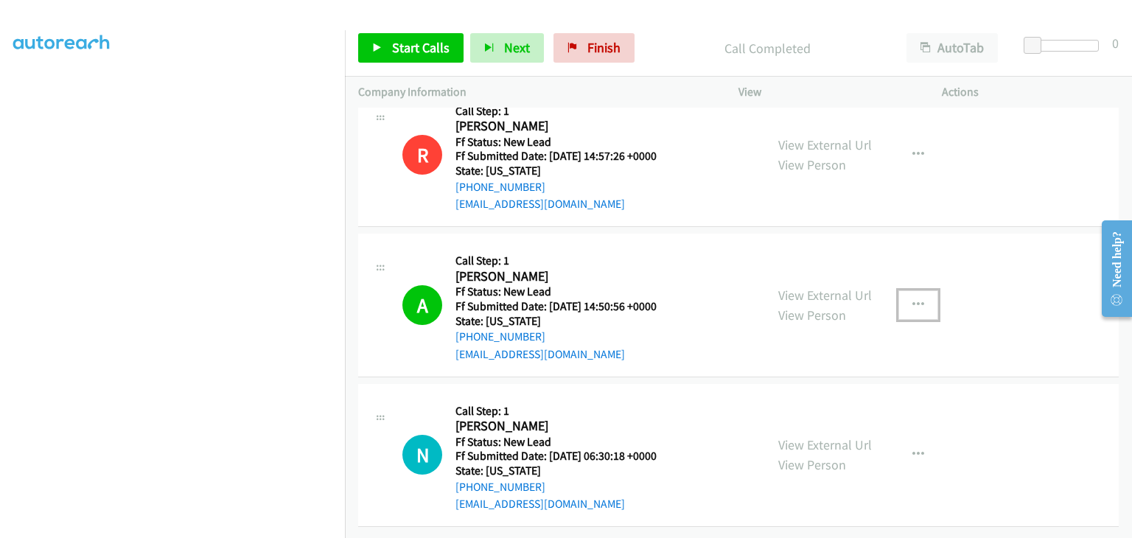
click at [913, 299] on icon "button" at bounding box center [919, 305] width 12 height 12
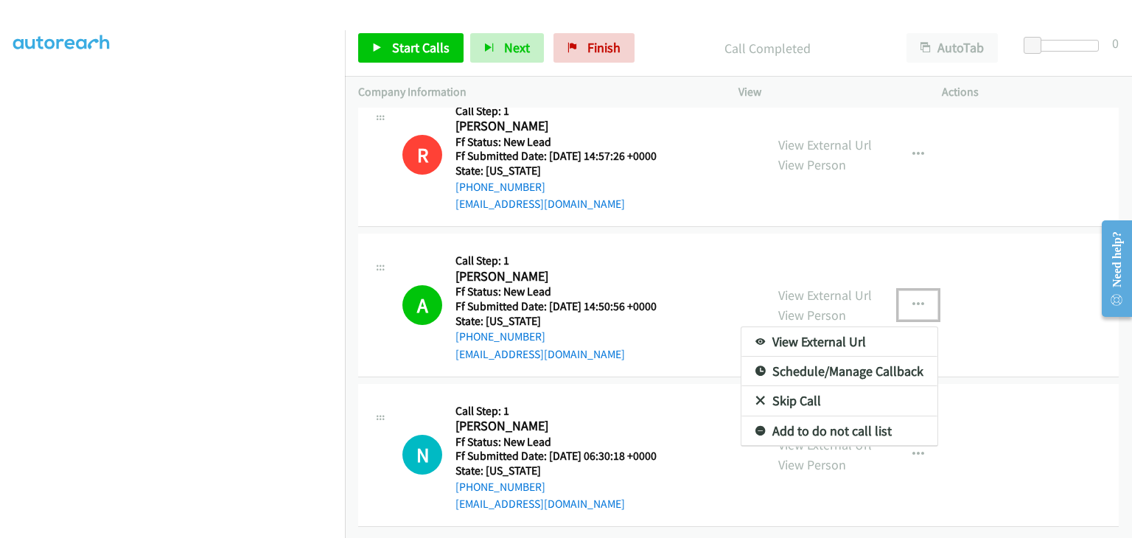
click at [808, 419] on link "Add to do not call list" at bounding box center [840, 430] width 196 height 29
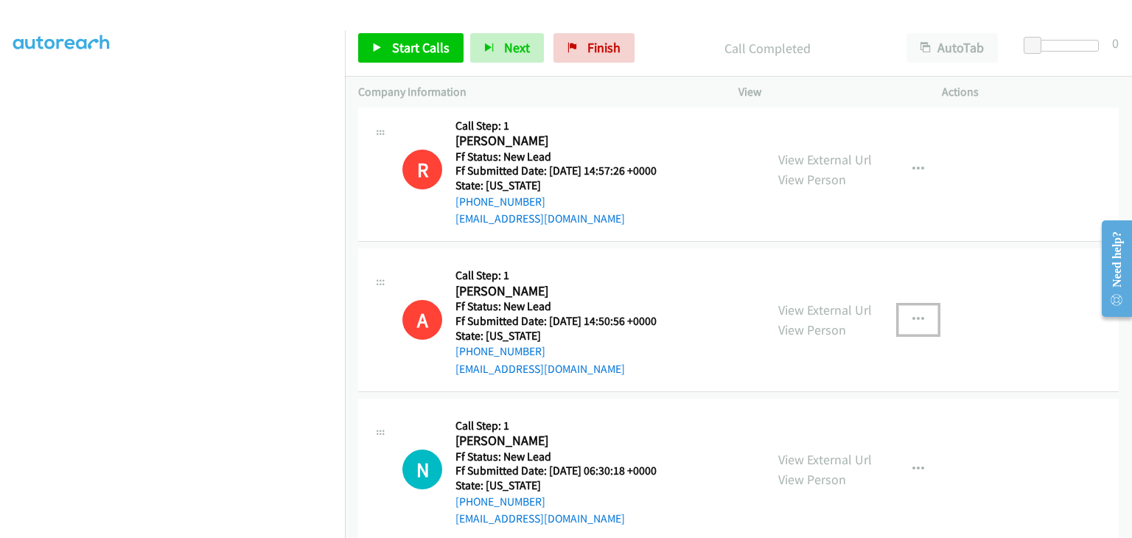
scroll to position [0, 0]
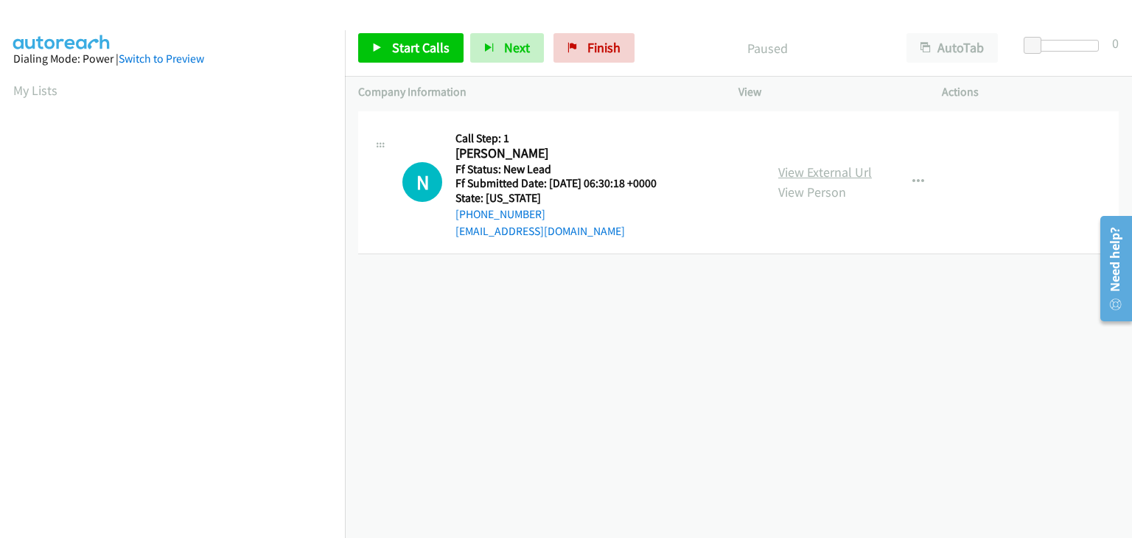
click at [821, 169] on link "View External Url" at bounding box center [825, 172] width 94 height 17
drag, startPoint x: 395, startPoint y: 49, endPoint x: 435, endPoint y: 42, distance: 40.4
click at [395, 49] on span "Start Calls" at bounding box center [420, 47] width 57 height 17
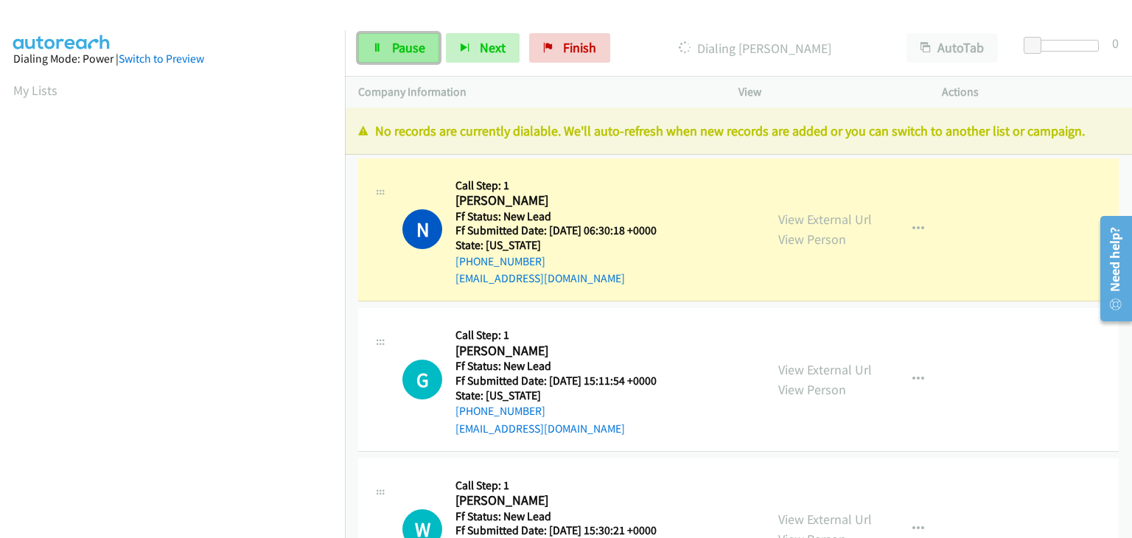
click at [404, 46] on span "Pause" at bounding box center [408, 47] width 33 height 17
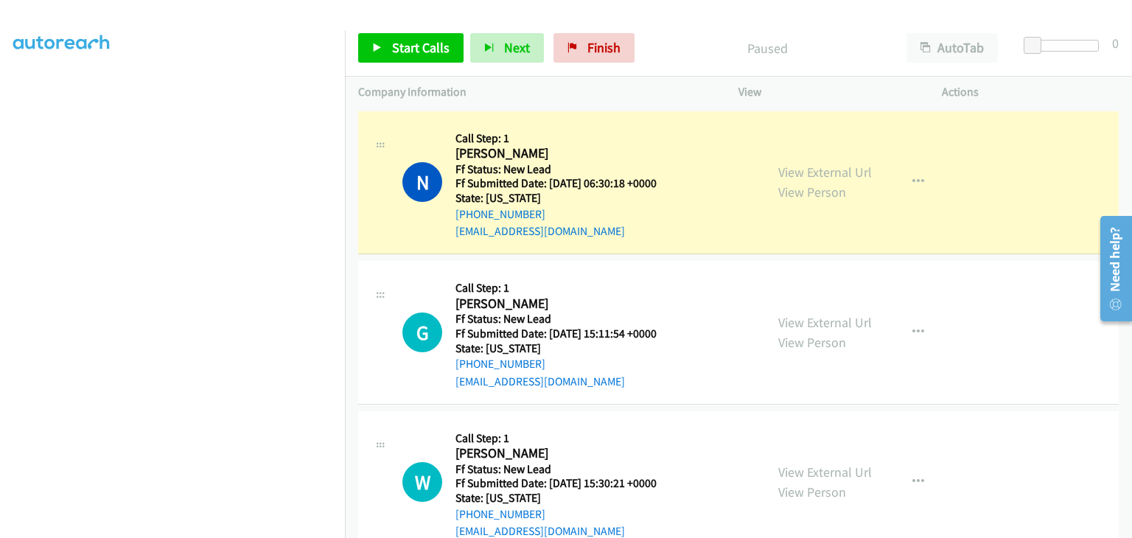
scroll to position [289, 0]
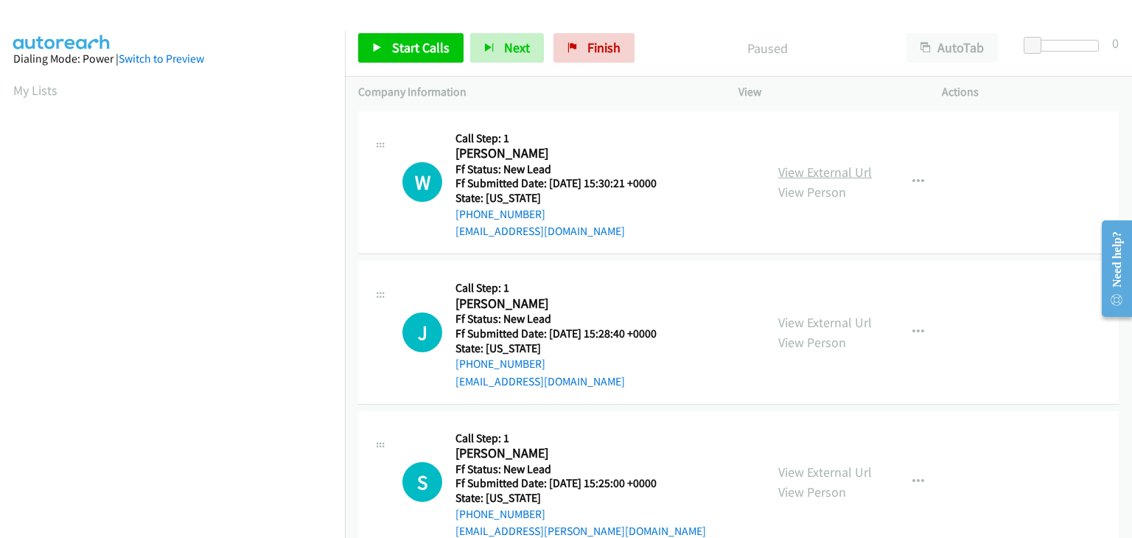
click at [811, 164] on link "View External Url" at bounding box center [825, 172] width 94 height 17
click at [383, 41] on link "Start Calls" at bounding box center [410, 47] width 105 height 29
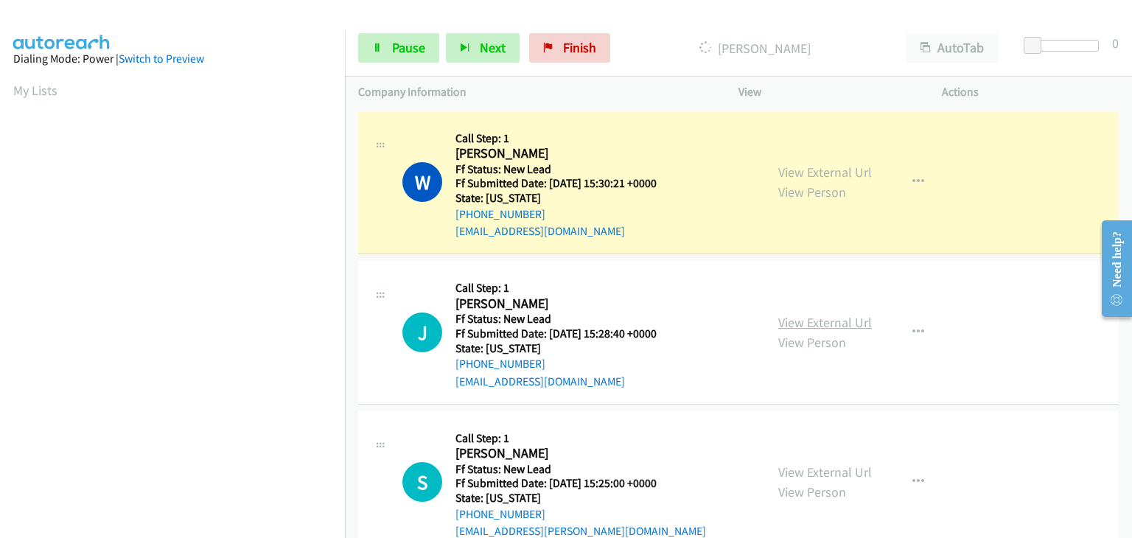
click at [840, 328] on link "View External Url" at bounding box center [825, 322] width 94 height 17
drag, startPoint x: 402, startPoint y: 52, endPoint x: 485, endPoint y: 51, distance: 82.6
click at [402, 52] on span "Pause" at bounding box center [408, 47] width 33 height 17
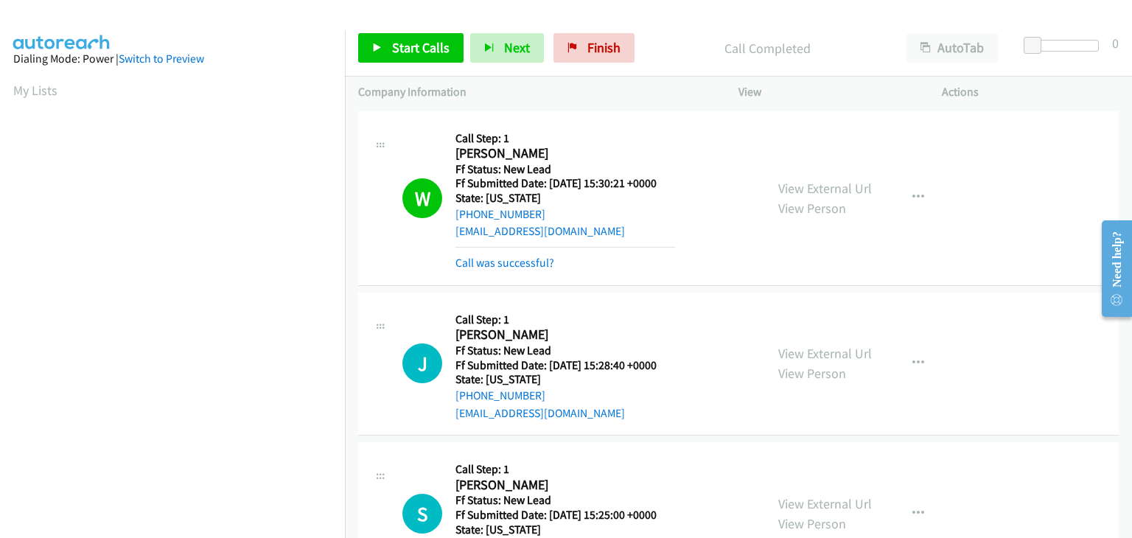
scroll to position [289, 0]
click at [498, 263] on link "Call was successful?" at bounding box center [505, 263] width 99 height 14
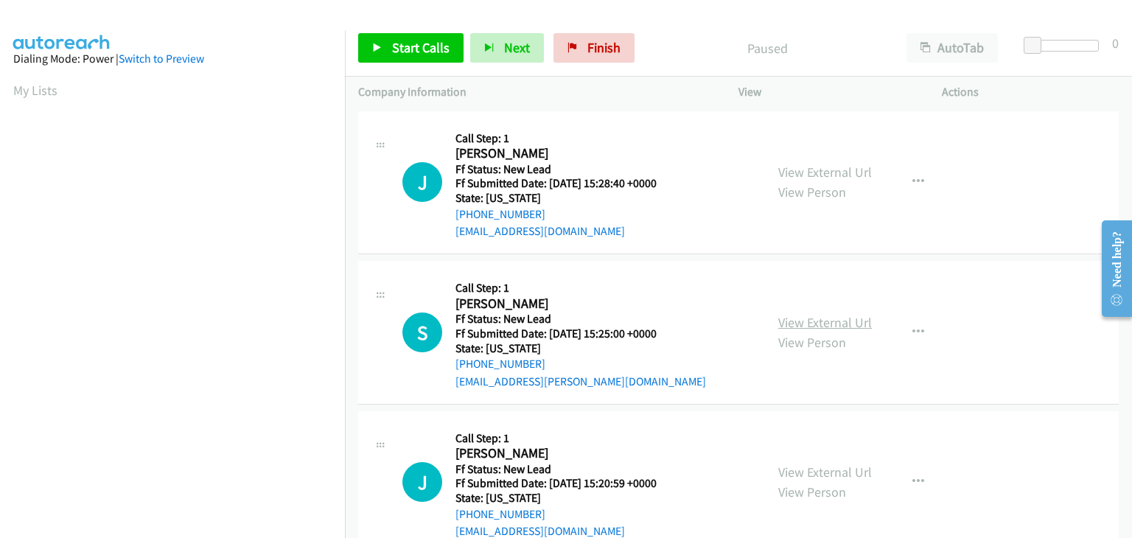
click at [820, 316] on link "View External Url" at bounding box center [825, 322] width 94 height 17
drag, startPoint x: 430, startPoint y: 57, endPoint x: 463, endPoint y: 57, distance: 32.4
click at [430, 57] on link "Start Calls" at bounding box center [410, 47] width 105 height 29
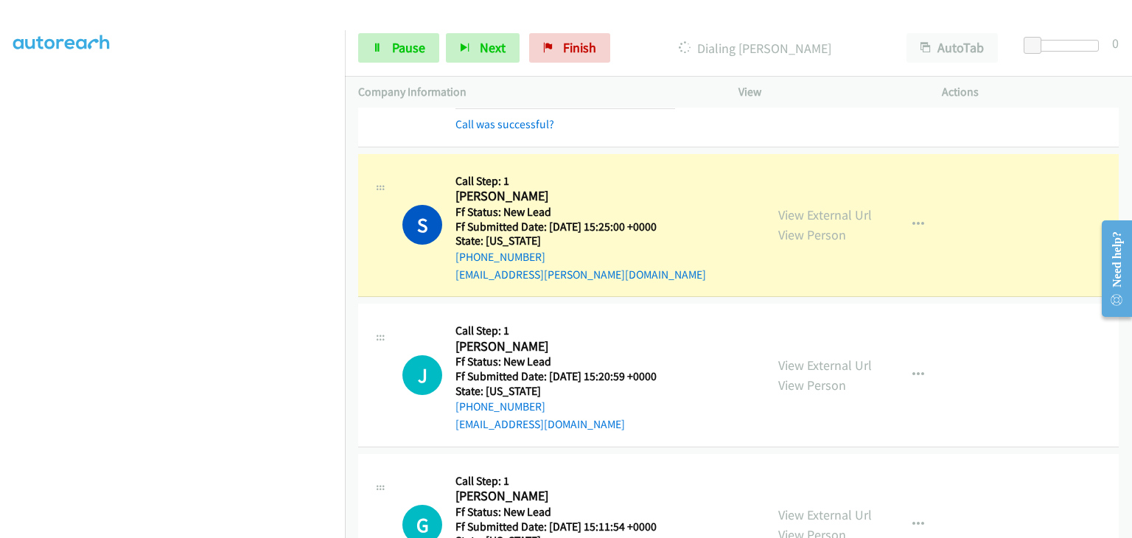
scroll to position [147, 0]
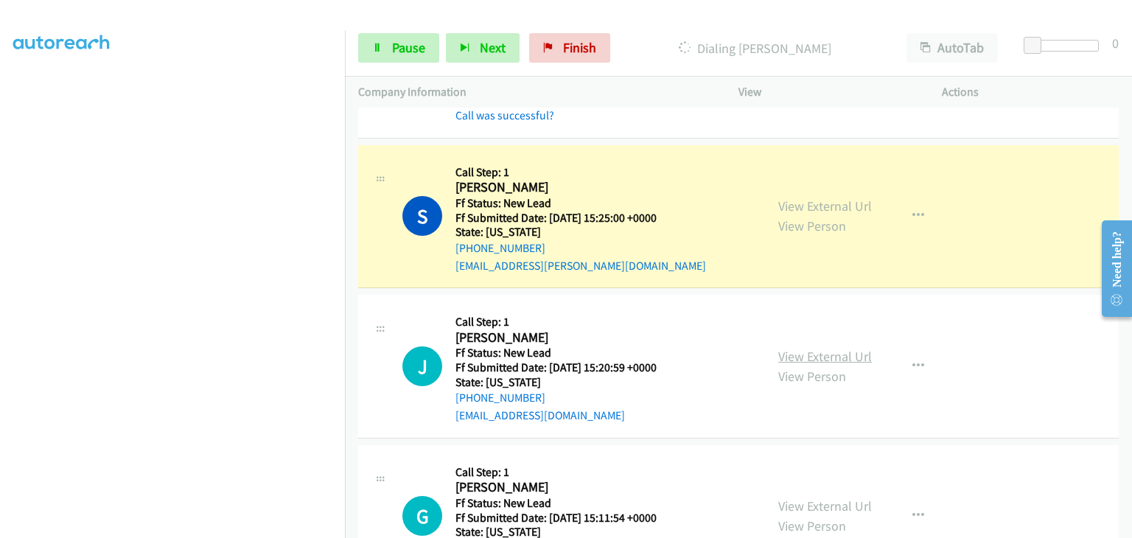
click at [793, 349] on link "View External Url" at bounding box center [825, 356] width 94 height 17
click at [431, 55] on link "Pause" at bounding box center [398, 47] width 81 height 29
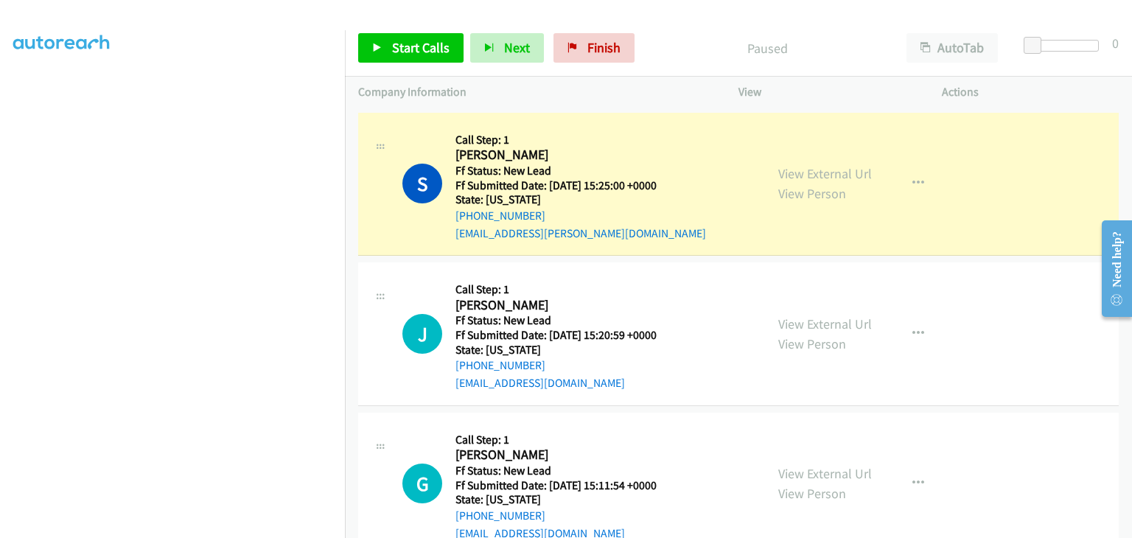
scroll to position [144, 0]
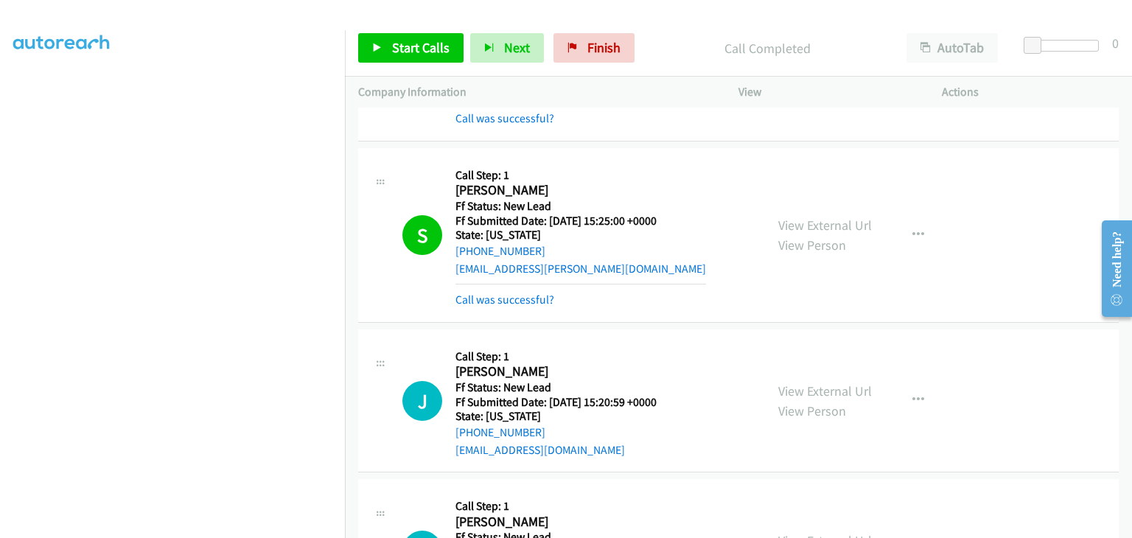
drag, startPoint x: 512, startPoint y: 296, endPoint x: 843, endPoint y: 281, distance: 332.0
click at [512, 296] on link "Call was successful?" at bounding box center [505, 300] width 99 height 14
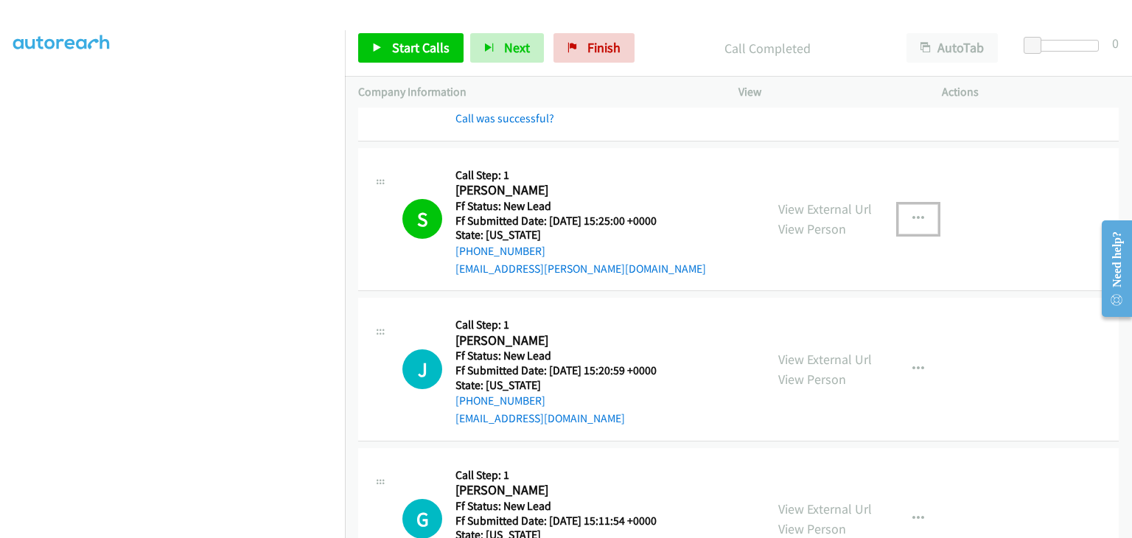
click at [910, 225] on button "button" at bounding box center [919, 218] width 40 height 29
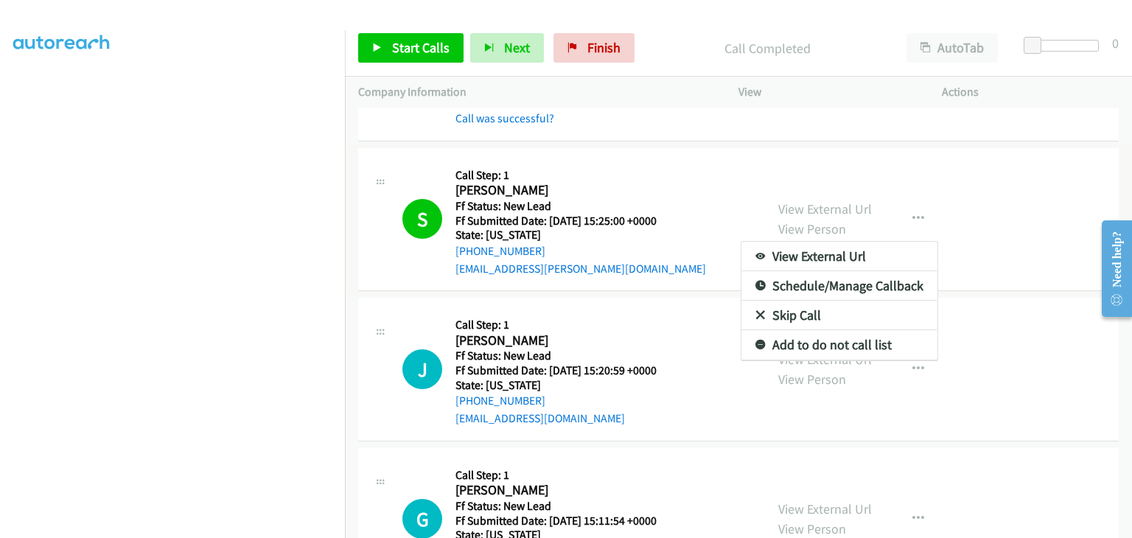
click at [820, 350] on link "Add to do not call list" at bounding box center [840, 344] width 196 height 29
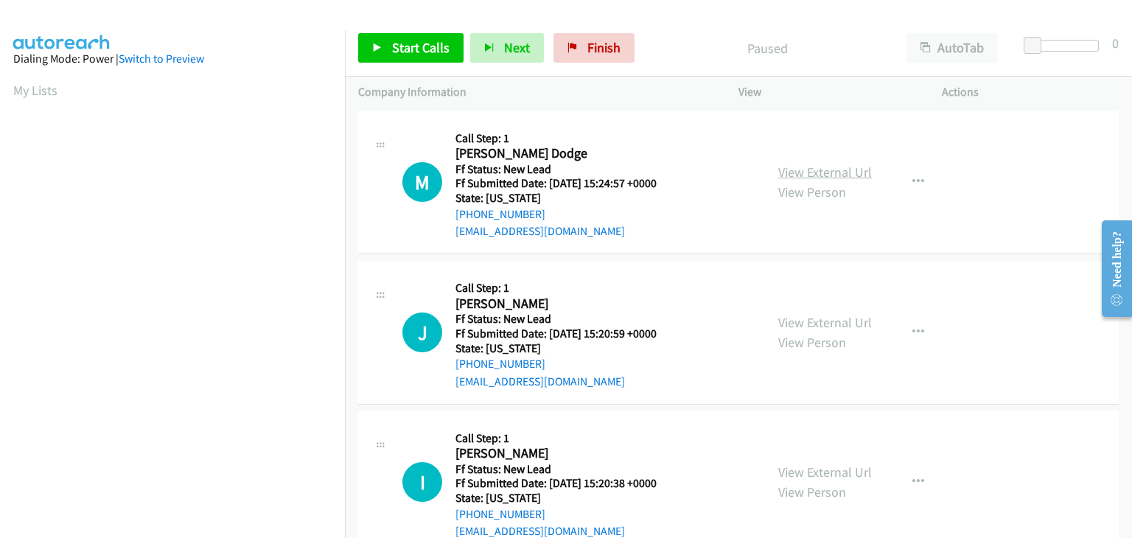
click at [831, 175] on link "View External Url" at bounding box center [825, 172] width 94 height 17
click at [390, 39] on link "Start Calls" at bounding box center [410, 47] width 105 height 29
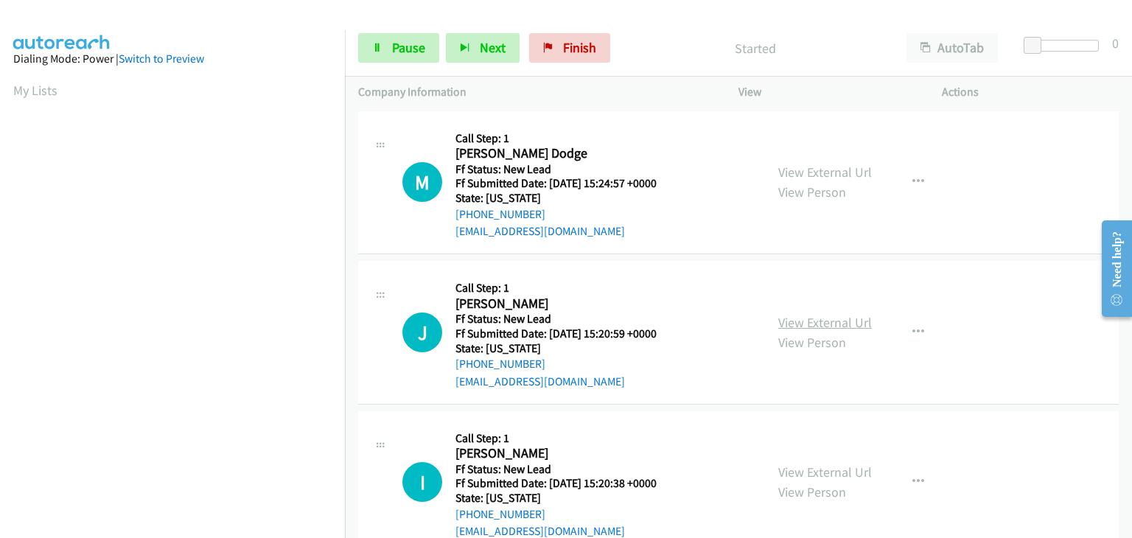
click at [834, 316] on link "View External Url" at bounding box center [825, 322] width 94 height 17
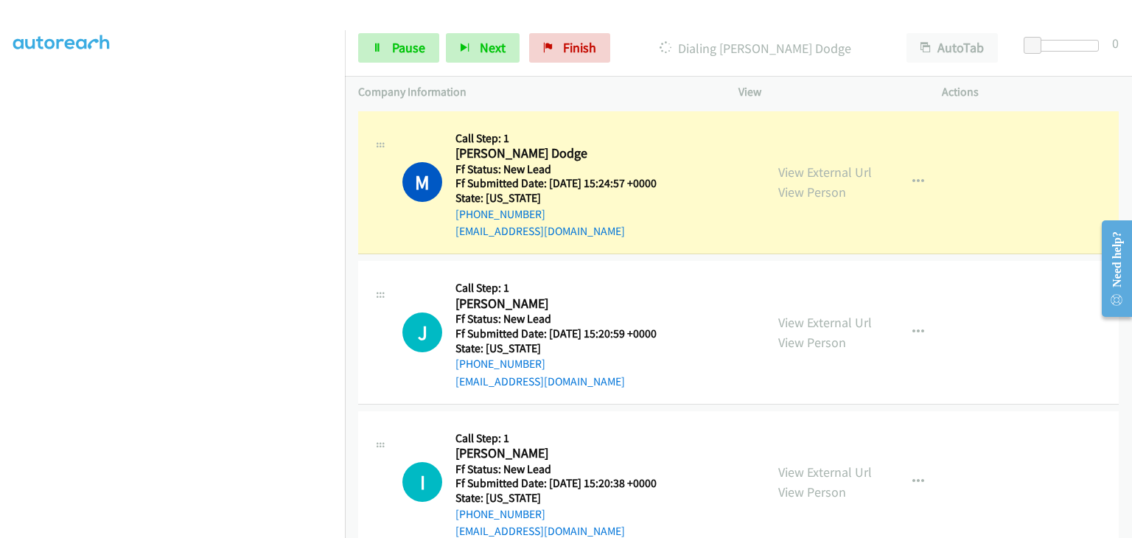
scroll to position [289, 0]
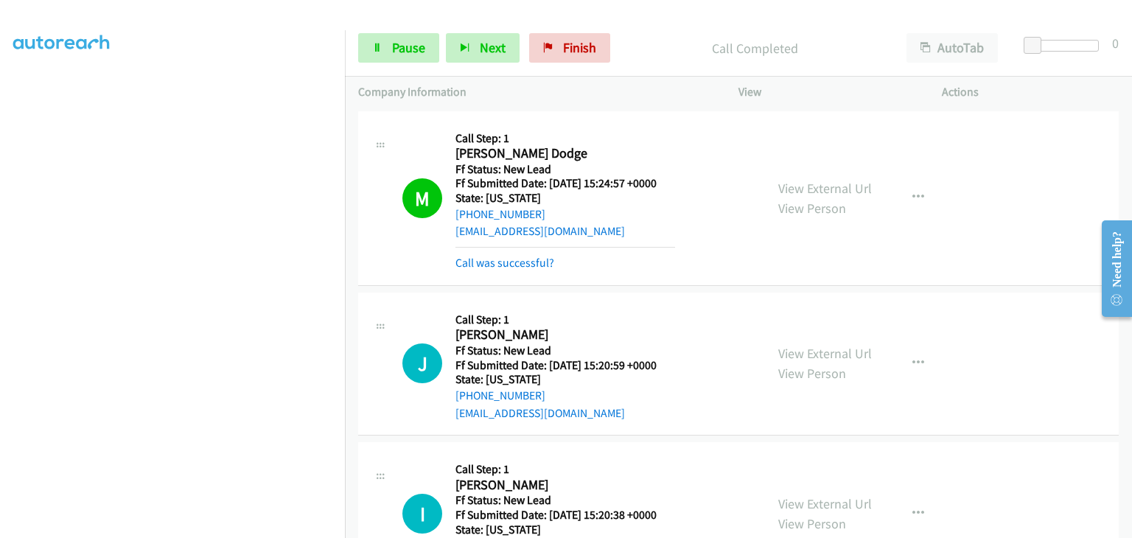
drag, startPoint x: 487, startPoint y: 261, endPoint x: 527, endPoint y: 269, distance: 40.6
click at [487, 261] on link "Call was successful?" at bounding box center [505, 263] width 99 height 14
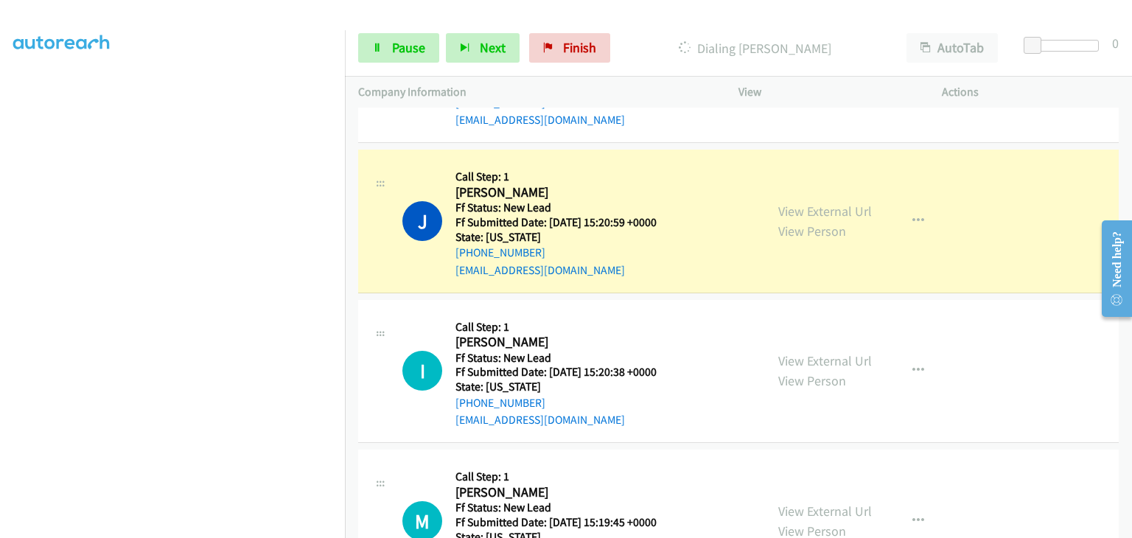
scroll to position [147, 0]
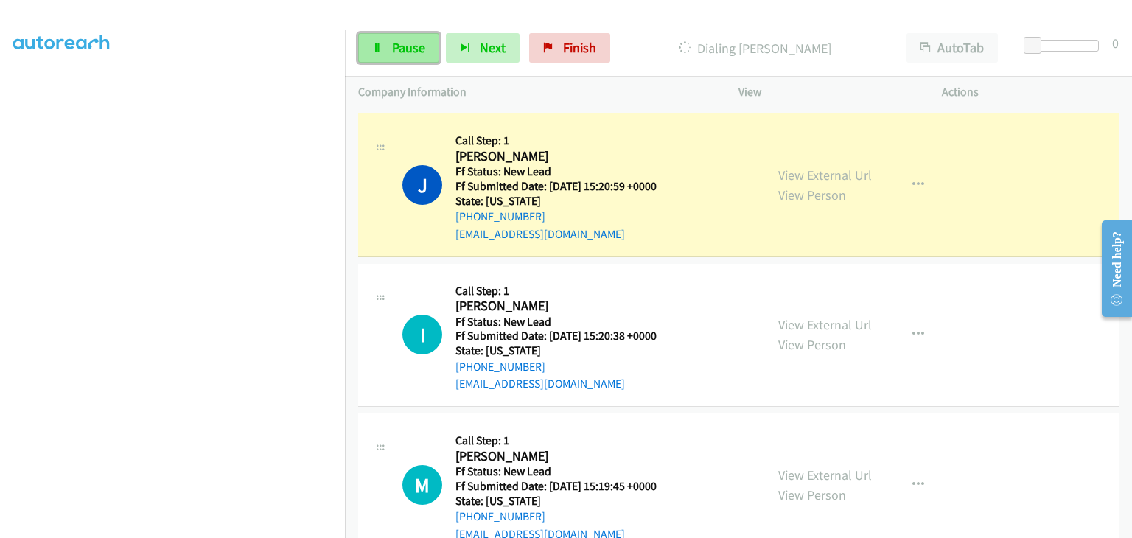
click at [419, 52] on span "Pause" at bounding box center [408, 47] width 33 height 17
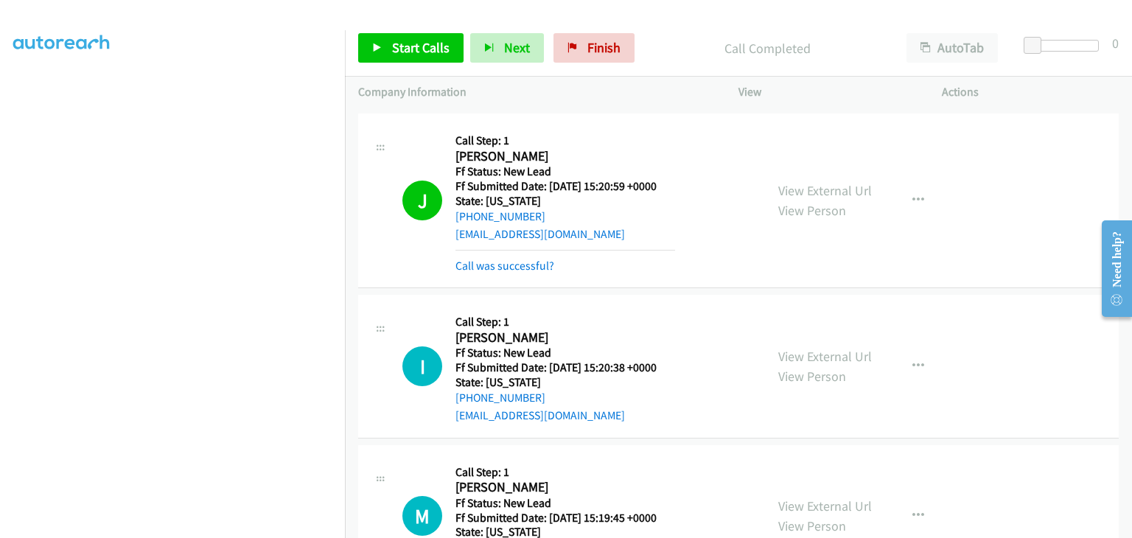
click at [487, 273] on div "Call was successful?" at bounding box center [566, 266] width 220 height 18
click at [489, 265] on link "Call was successful?" at bounding box center [505, 266] width 99 height 14
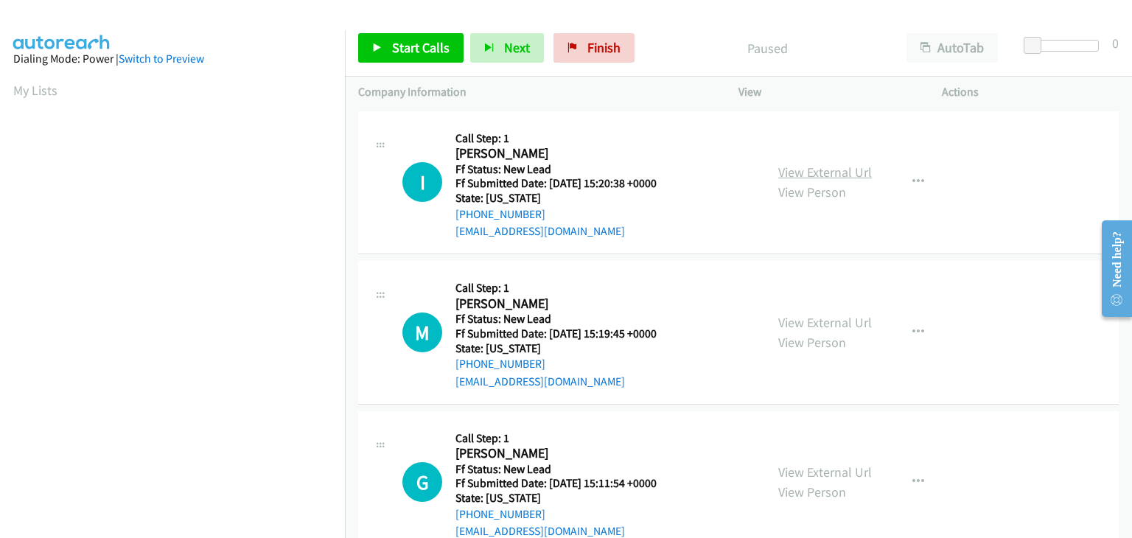
click at [854, 176] on link "View External Url" at bounding box center [825, 172] width 94 height 17
click at [408, 43] on span "Start Calls" at bounding box center [420, 47] width 57 height 17
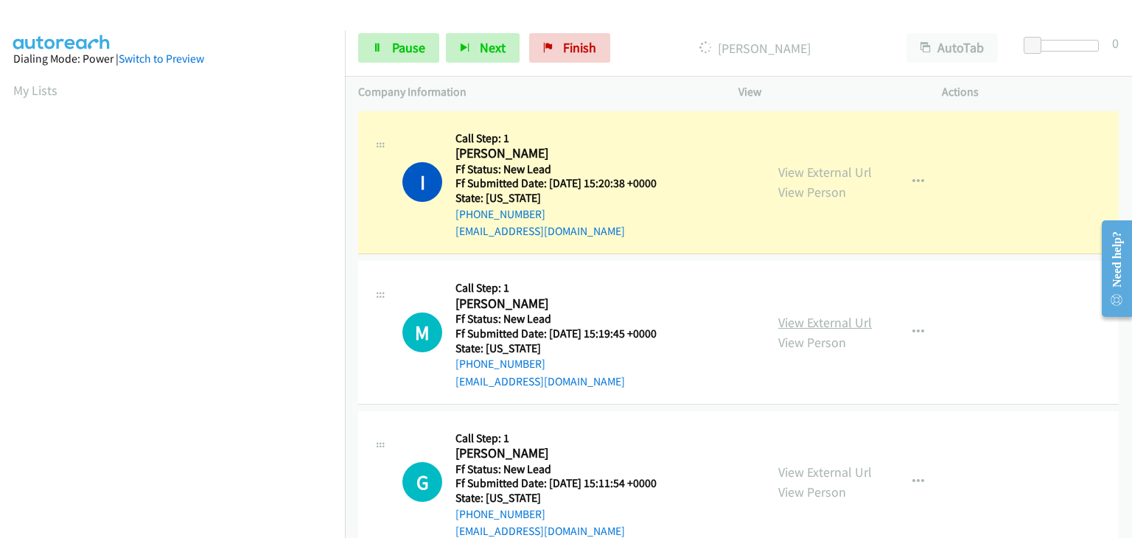
click at [790, 314] on link "View External Url" at bounding box center [825, 322] width 94 height 17
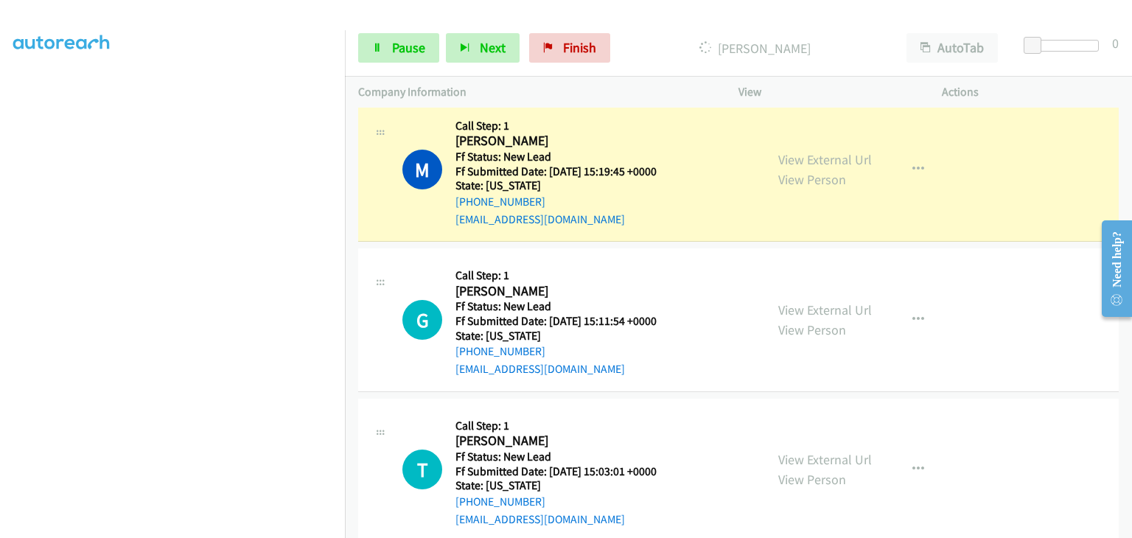
scroll to position [218, 0]
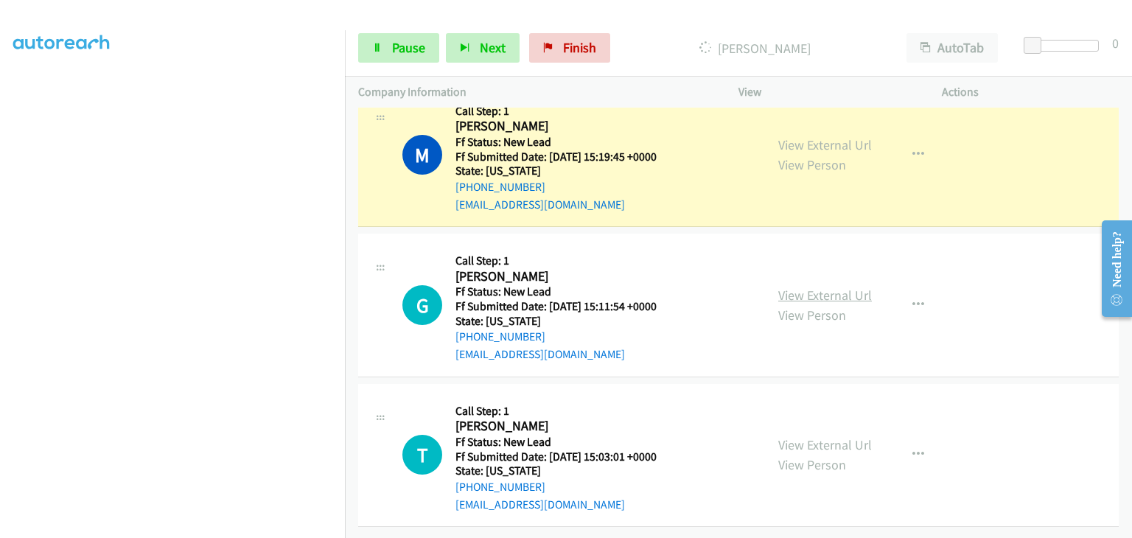
click at [815, 287] on link "View External Url" at bounding box center [825, 295] width 94 height 17
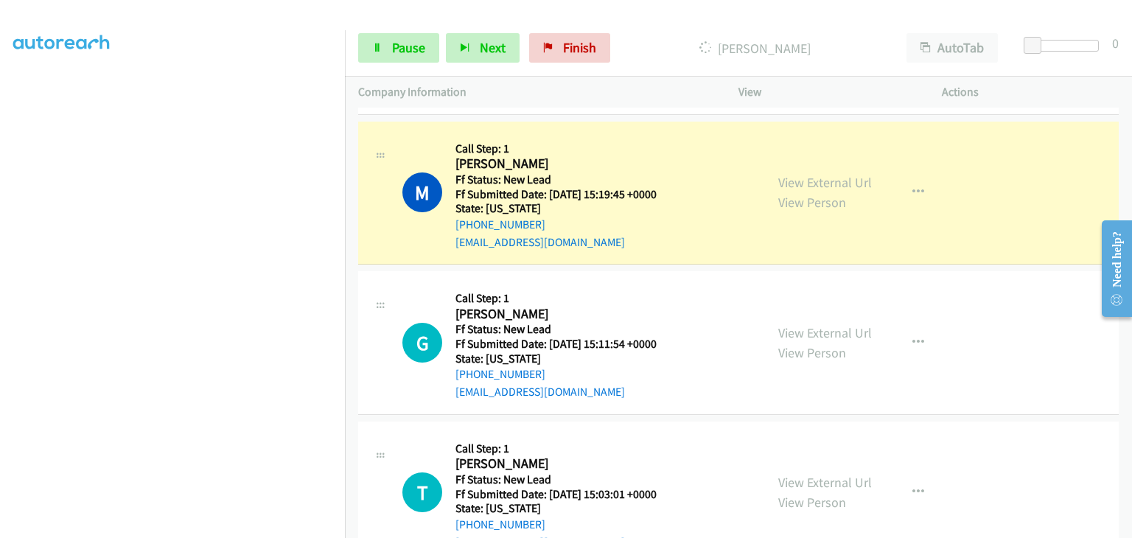
scroll to position [144, 0]
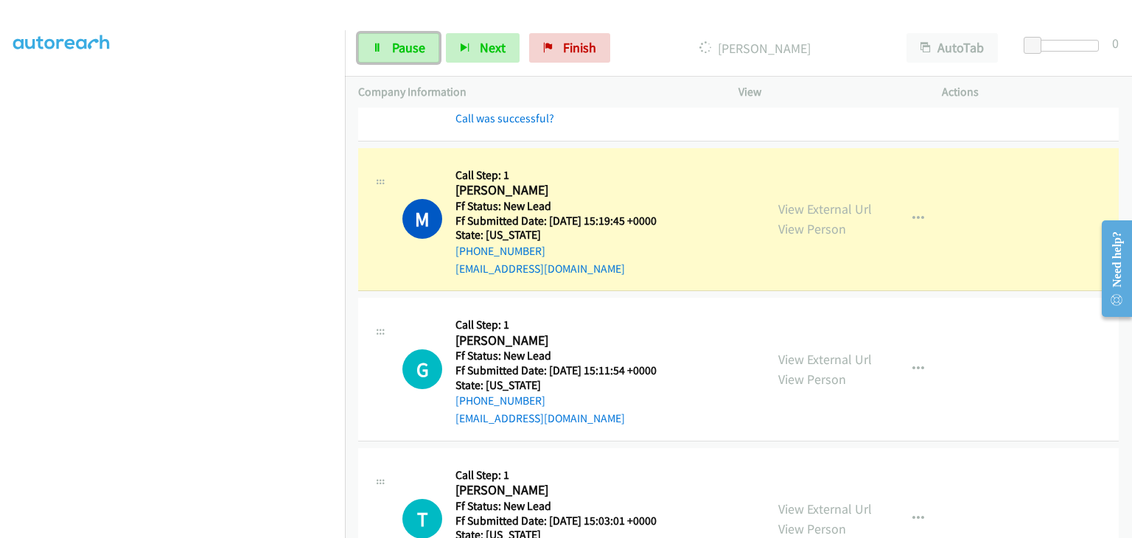
drag, startPoint x: 412, startPoint y: 46, endPoint x: 442, endPoint y: 38, distance: 30.6
click at [412, 46] on span "Pause" at bounding box center [408, 47] width 33 height 17
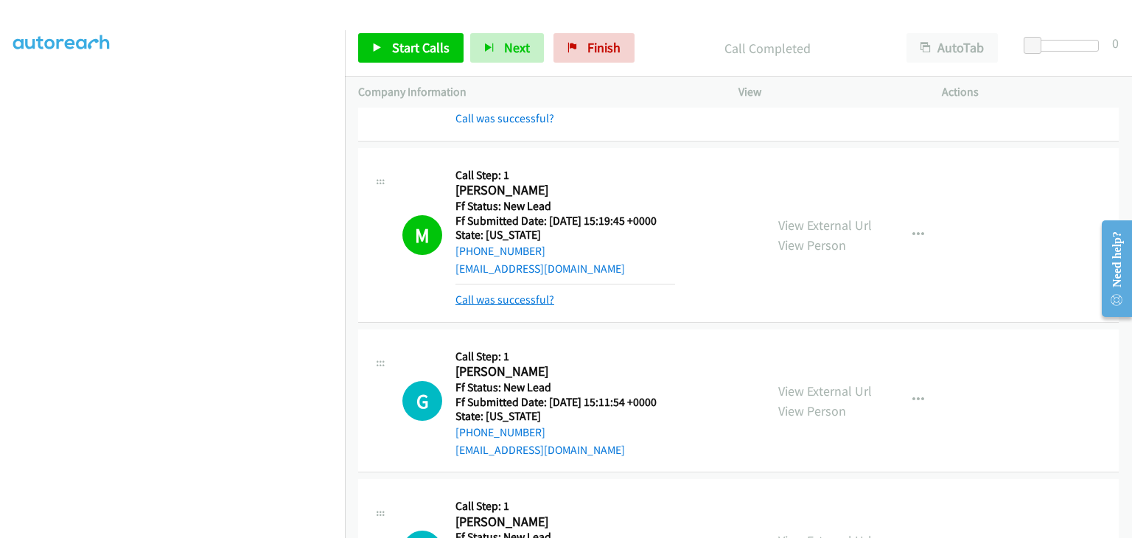
click at [508, 295] on link "Call was successful?" at bounding box center [505, 300] width 99 height 14
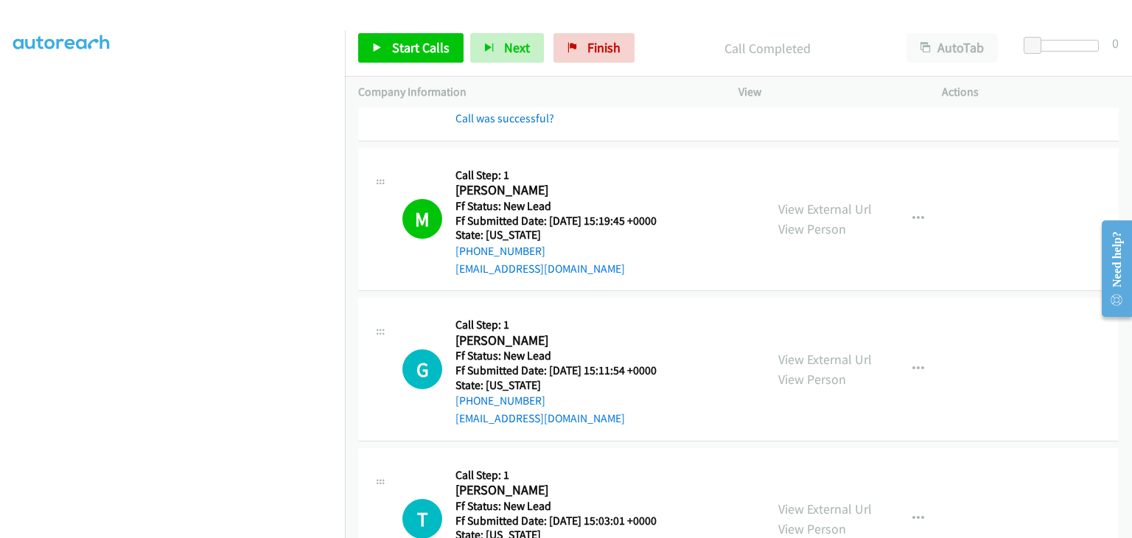
drag, startPoint x: 935, startPoint y: 219, endPoint x: 914, endPoint y: 219, distance: 21.4
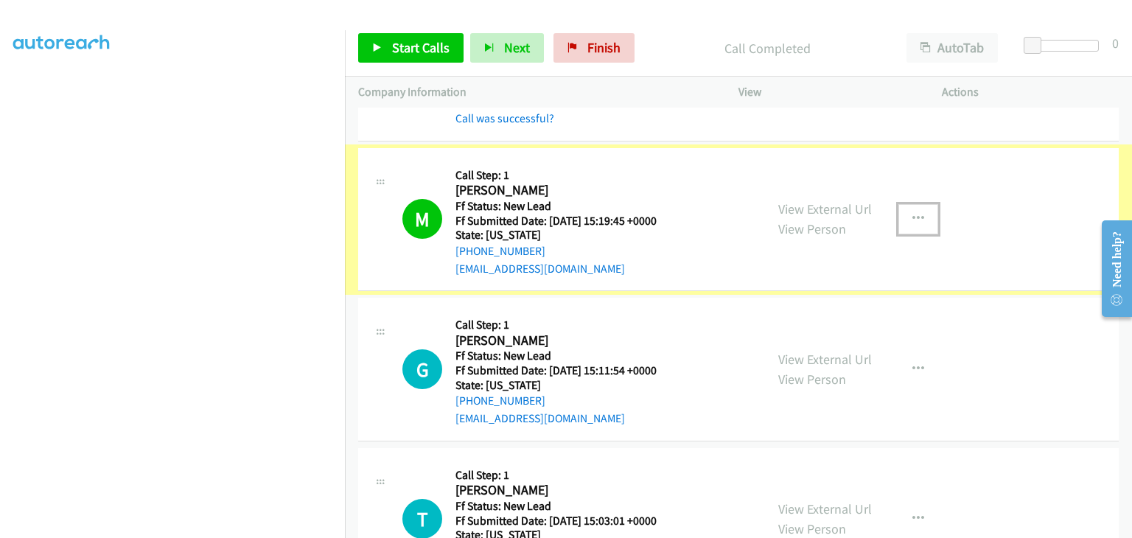
click at [913, 219] on icon "button" at bounding box center [919, 219] width 12 height 12
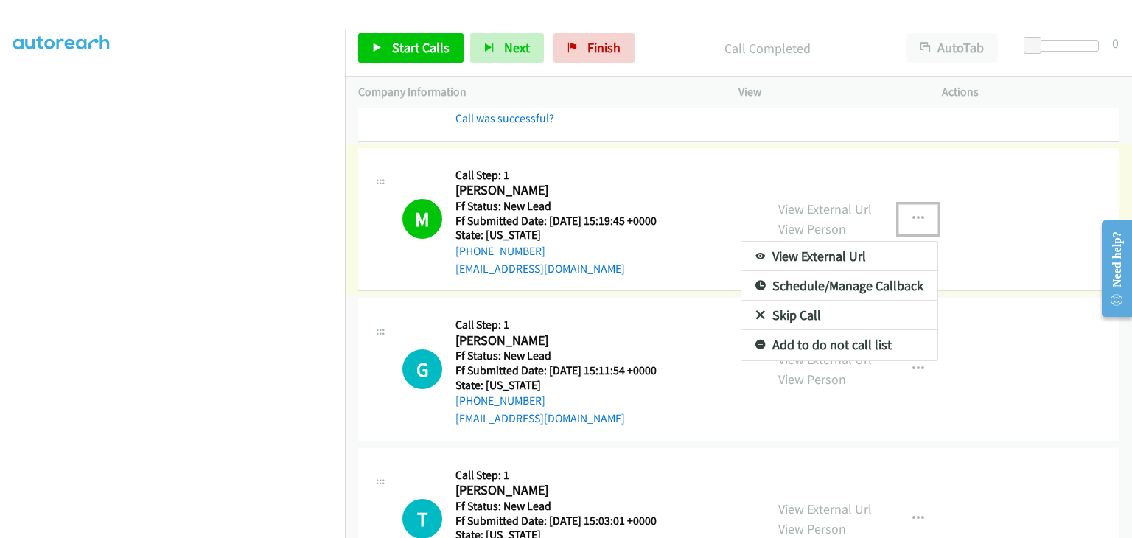
click at [820, 352] on link "Add to do not call list" at bounding box center [840, 344] width 196 height 29
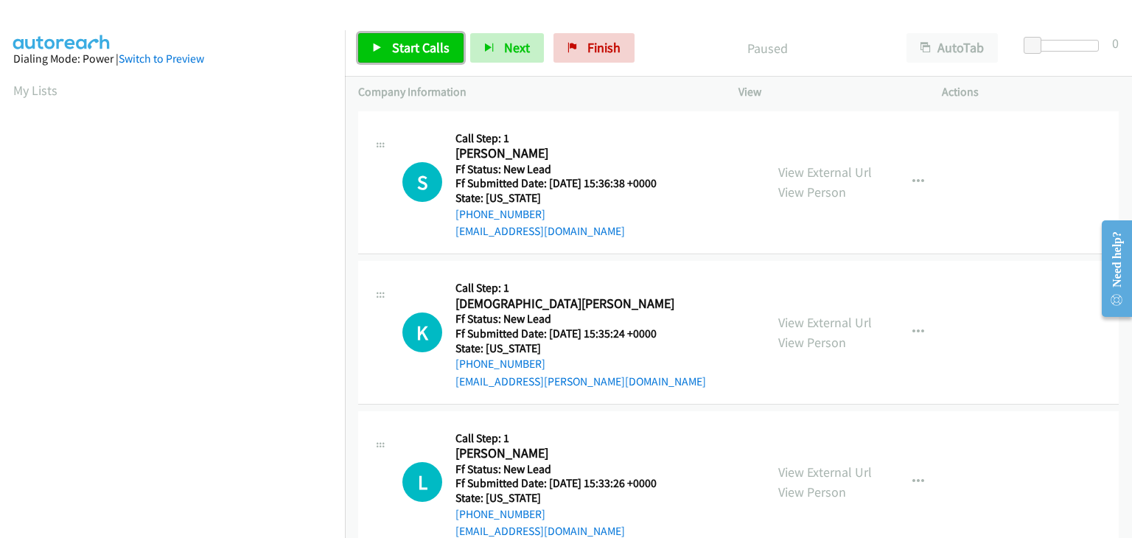
click at [396, 55] on span "Start Calls" at bounding box center [420, 47] width 57 height 17
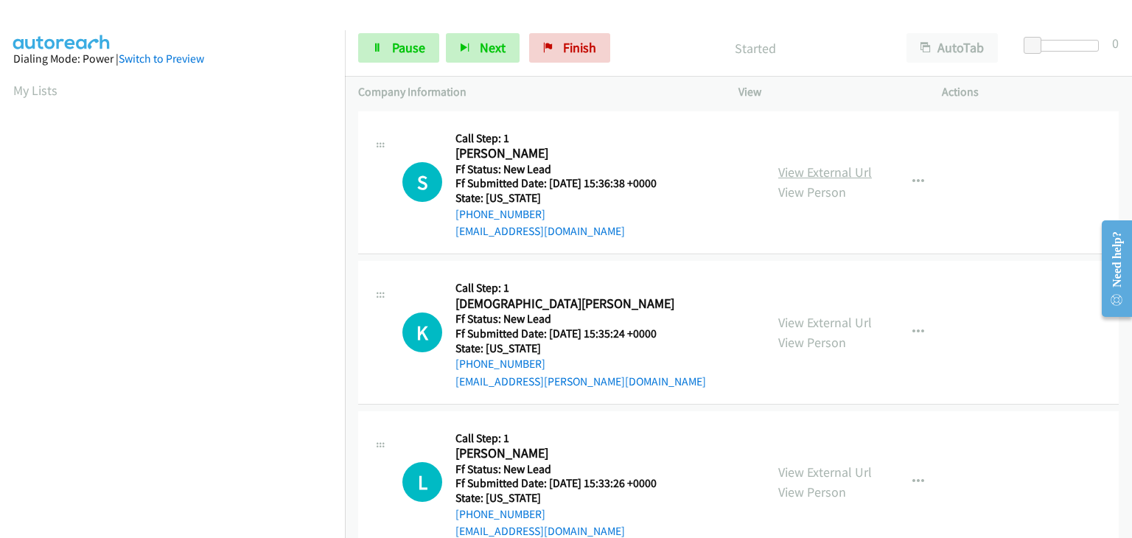
click at [842, 175] on link "View External Url" at bounding box center [825, 172] width 94 height 17
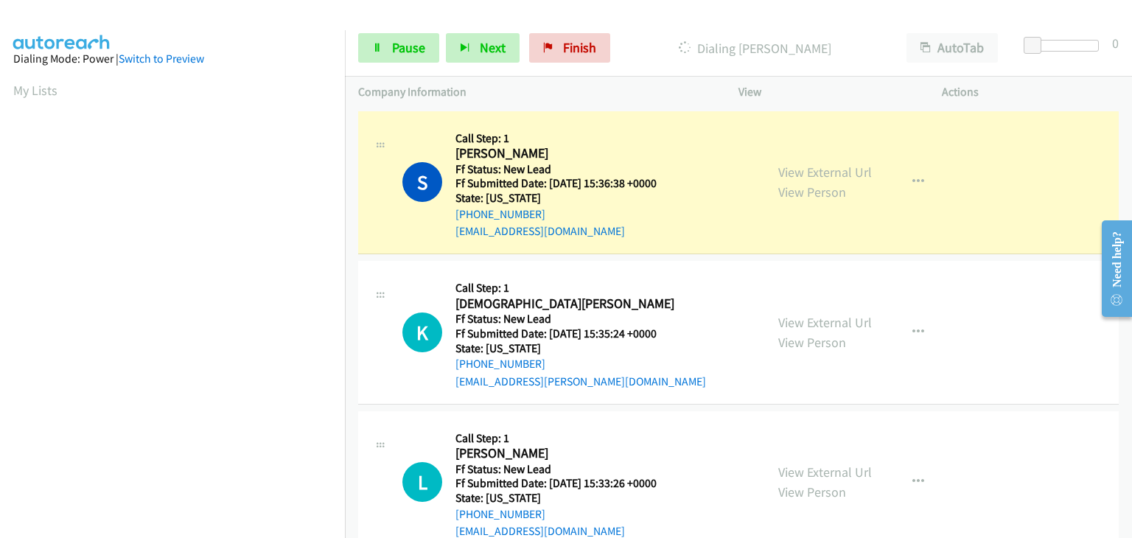
scroll to position [289, 0]
click at [799, 327] on link "View External Url" at bounding box center [825, 322] width 94 height 17
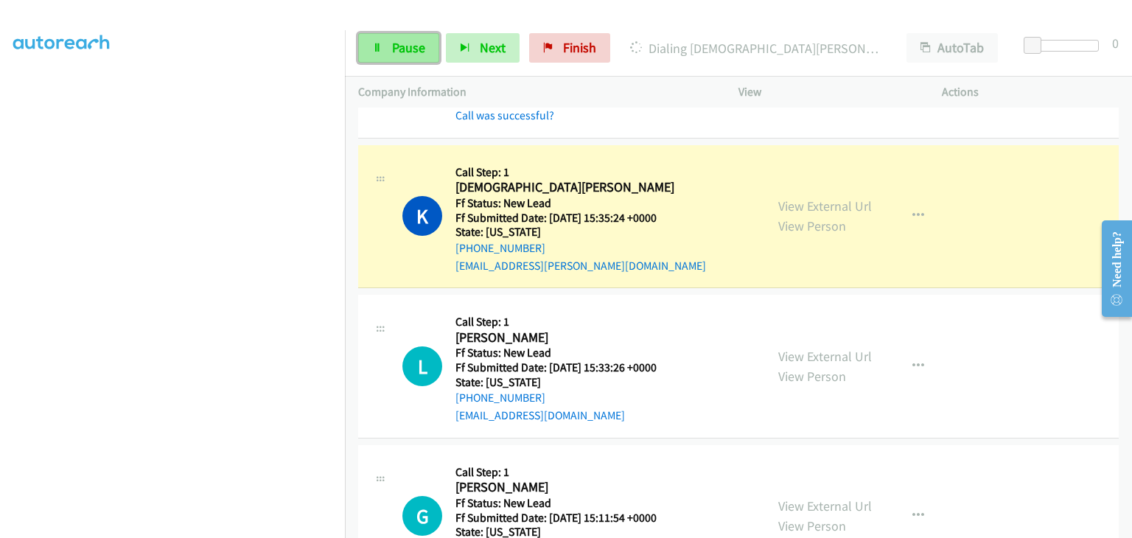
click at [398, 36] on link "Pause" at bounding box center [398, 47] width 81 height 29
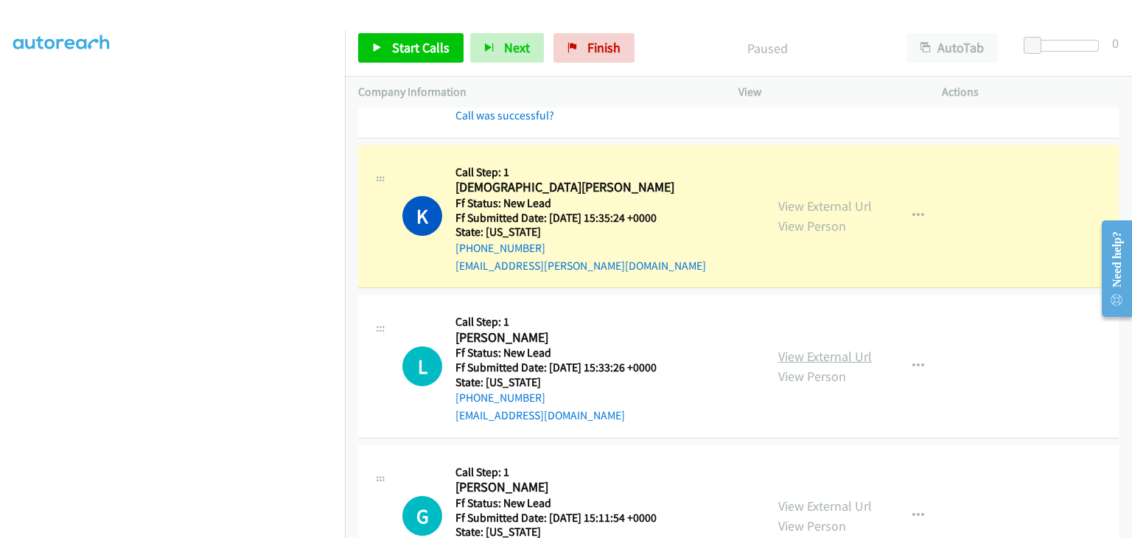
click at [810, 358] on link "View External Url" at bounding box center [825, 356] width 94 height 17
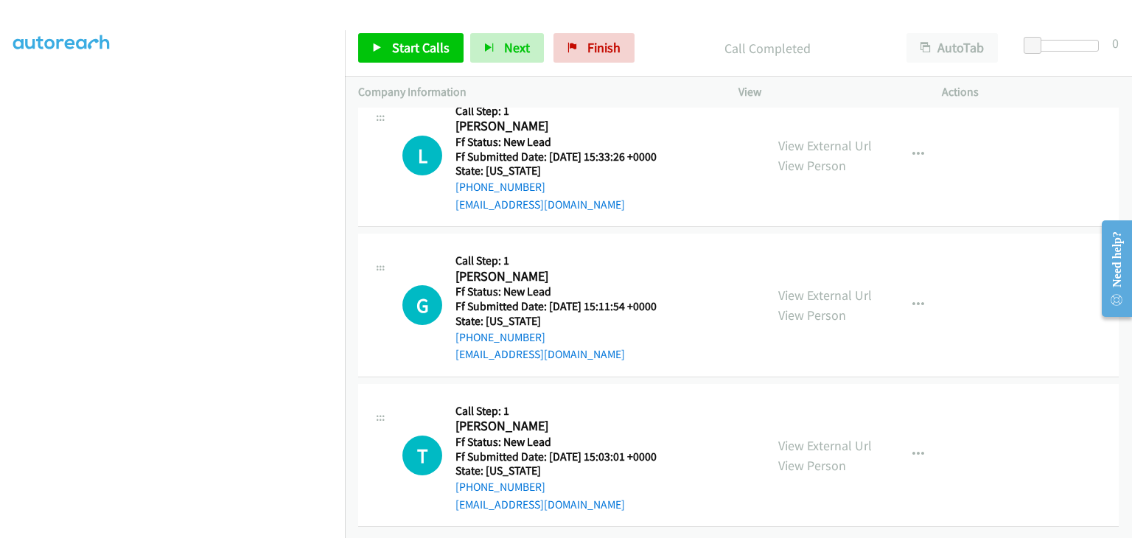
scroll to position [326, 0]
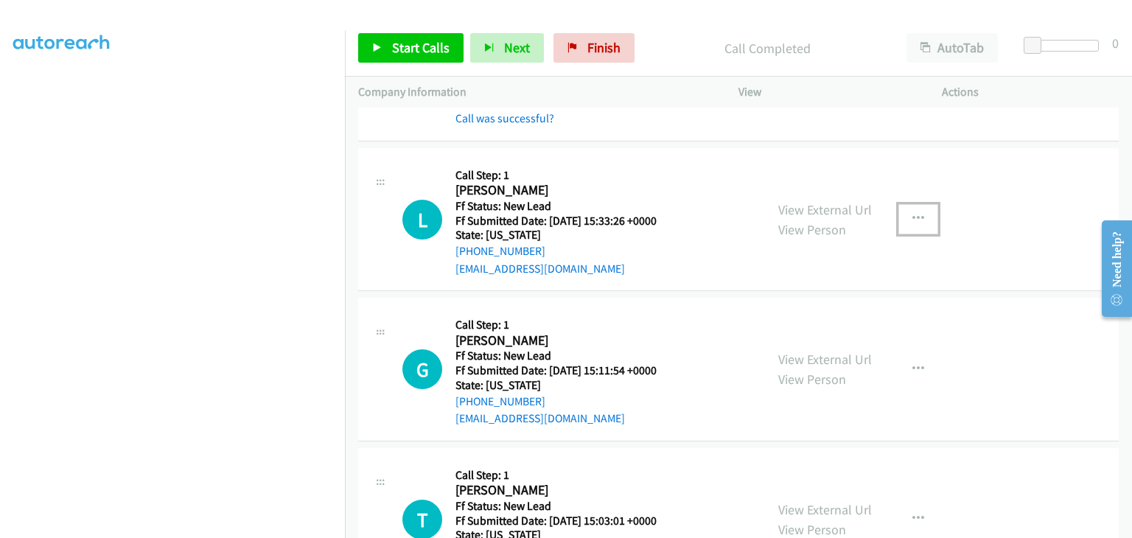
click at [913, 221] on icon "button" at bounding box center [919, 219] width 12 height 12
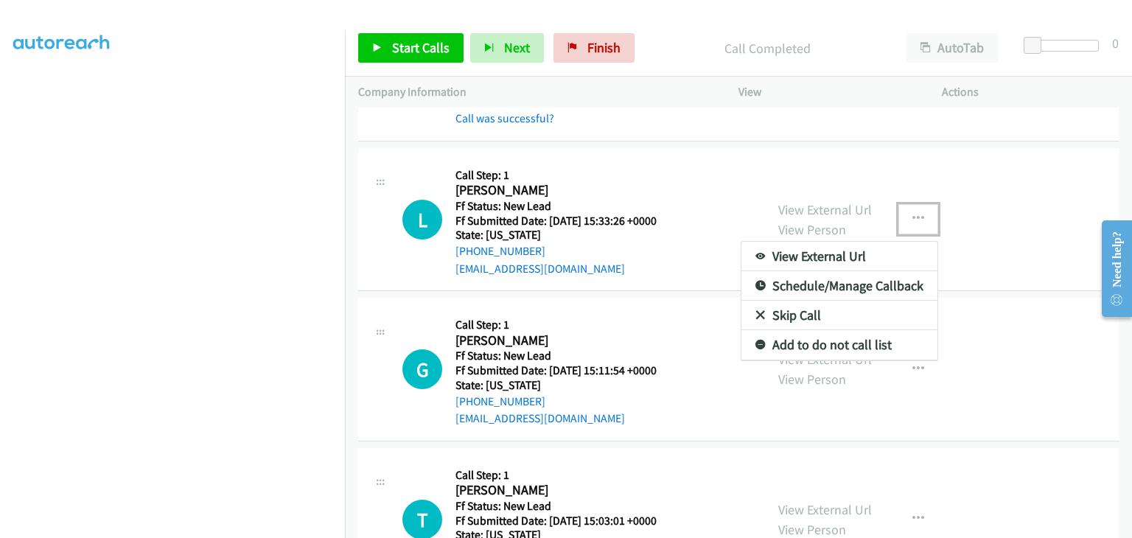
click at [825, 316] on link "Skip Call" at bounding box center [840, 315] width 196 height 29
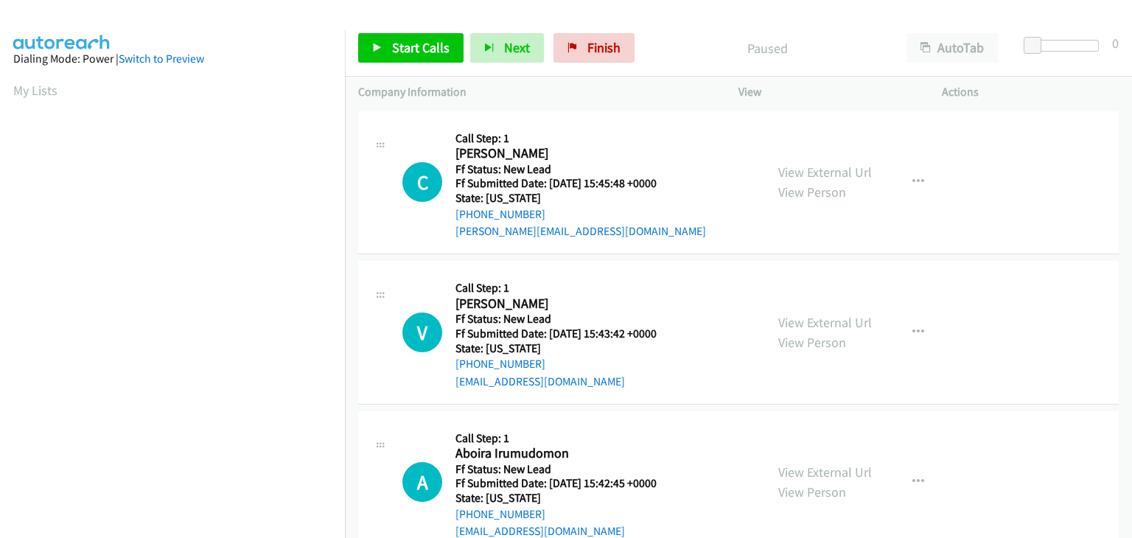
click at [578, 30] on div "Start Calls Pause Next Finish Paused AutoTab AutoTab 0" at bounding box center [738, 48] width 787 height 57
click at [587, 48] on span "Finish" at bounding box center [603, 47] width 33 height 17
click at [820, 174] on link "View External Url" at bounding box center [825, 172] width 94 height 17
click at [899, 179] on button "button" at bounding box center [919, 181] width 40 height 29
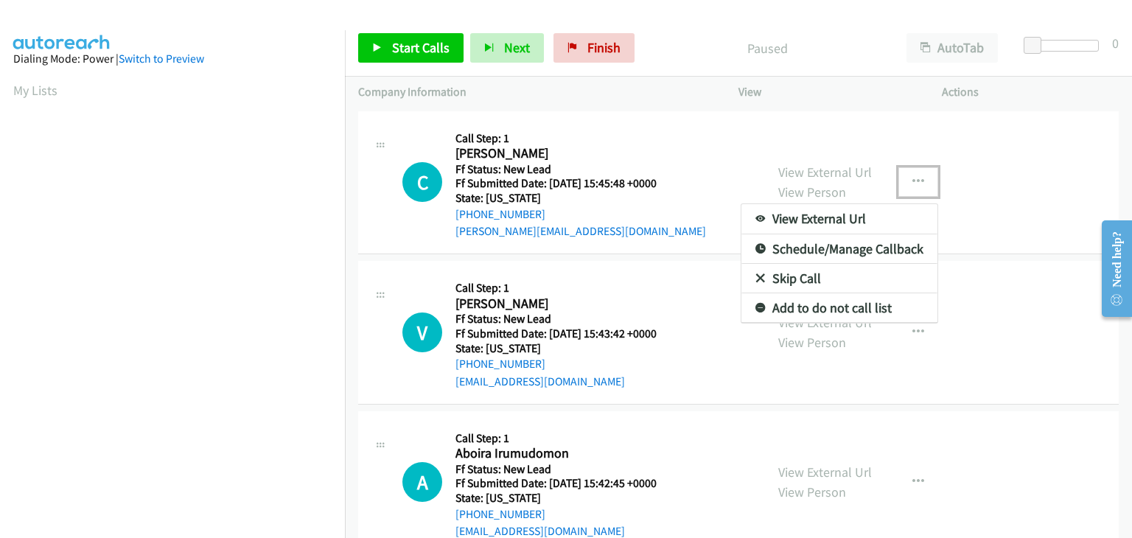
click at [784, 281] on link "Skip Call" at bounding box center [840, 278] width 196 height 29
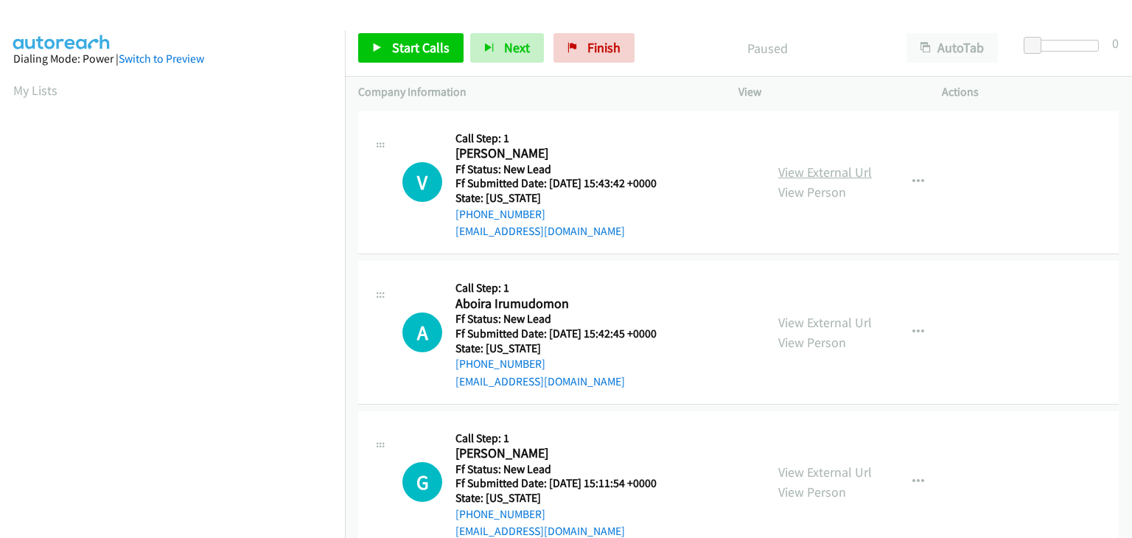
click at [820, 167] on link "View External Url" at bounding box center [825, 172] width 94 height 17
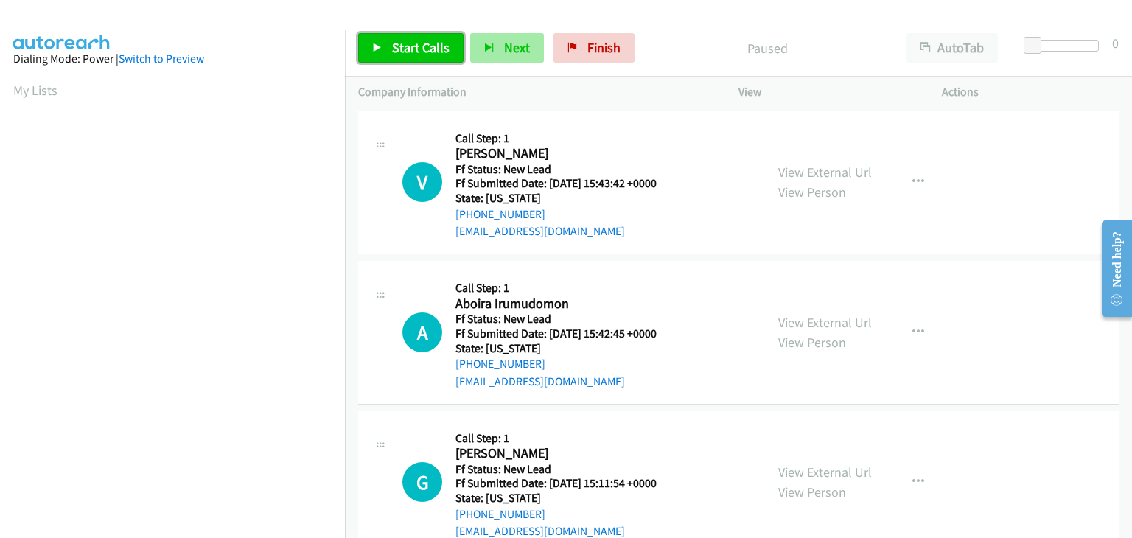
drag, startPoint x: 386, startPoint y: 47, endPoint x: 495, endPoint y: 56, distance: 110.2
click at [386, 48] on link "Start Calls" at bounding box center [410, 47] width 105 height 29
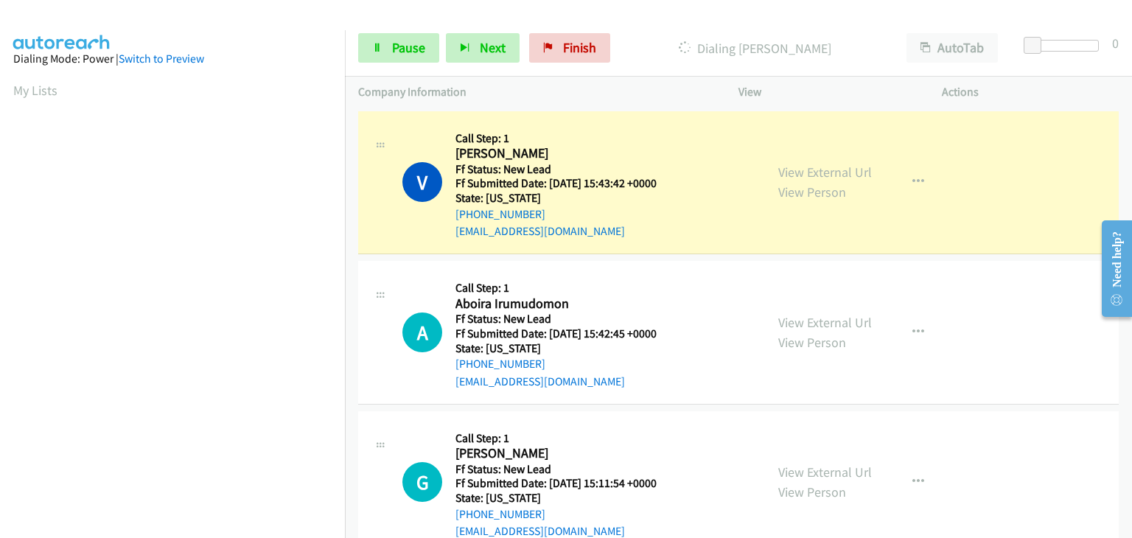
scroll to position [289, 0]
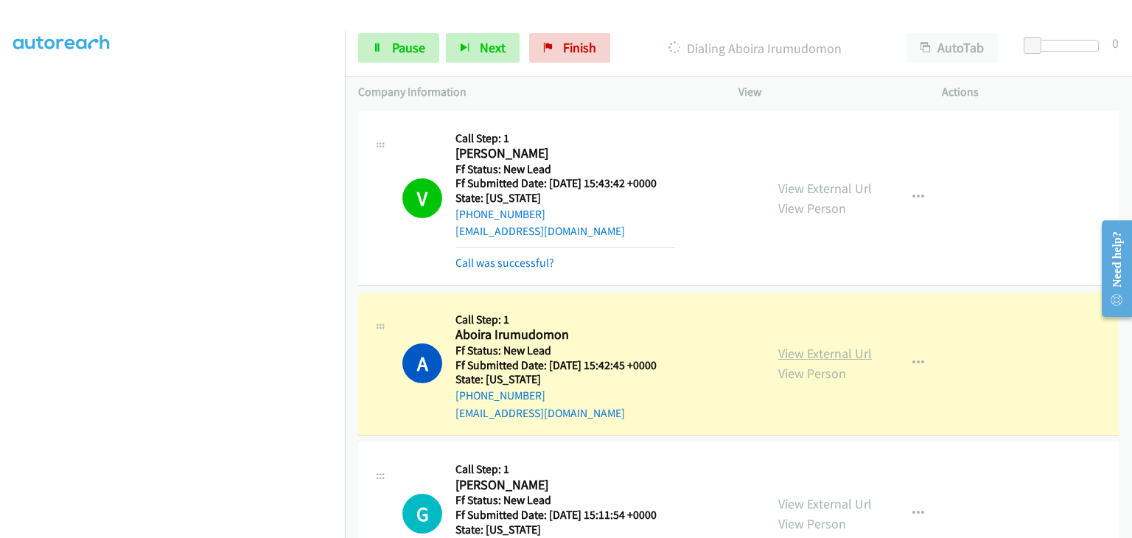
click at [858, 349] on link "View External Url" at bounding box center [825, 353] width 94 height 17
click at [516, 260] on link "Call was successful?" at bounding box center [505, 263] width 99 height 14
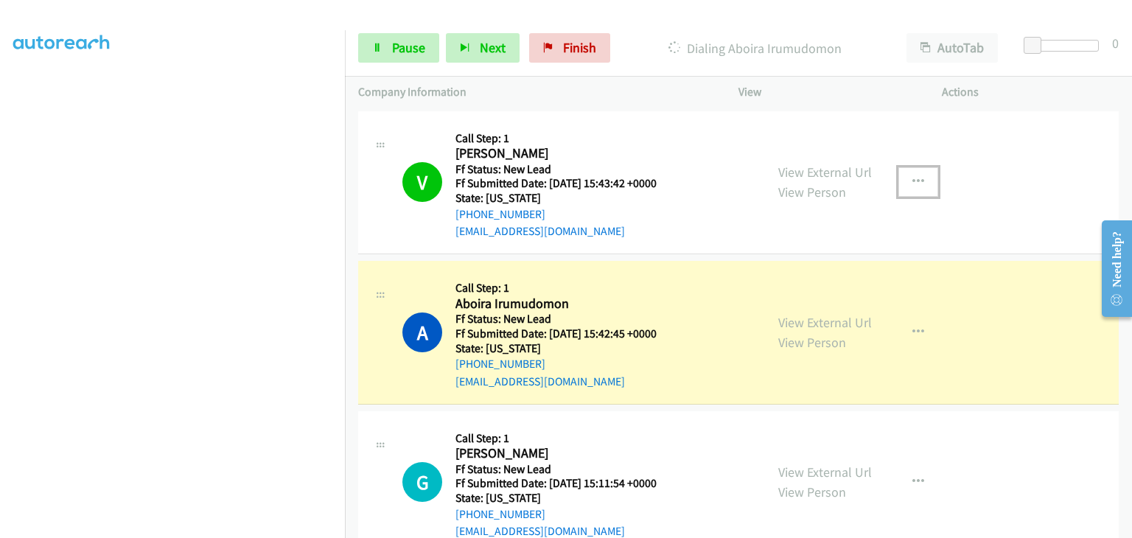
click at [914, 179] on icon "button" at bounding box center [919, 182] width 12 height 12
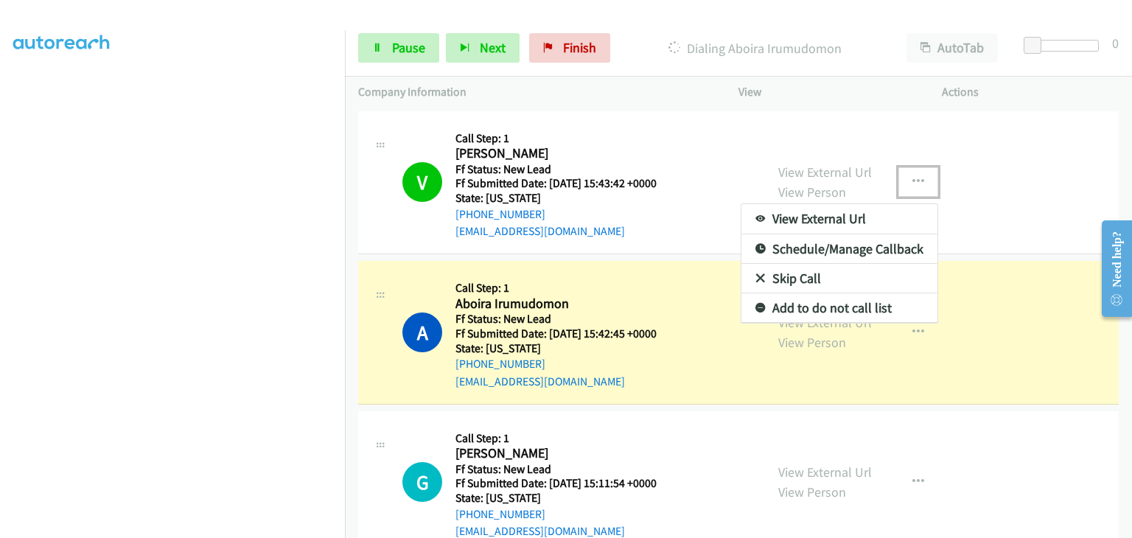
click at [815, 305] on link "Add to do not call list" at bounding box center [840, 307] width 196 height 29
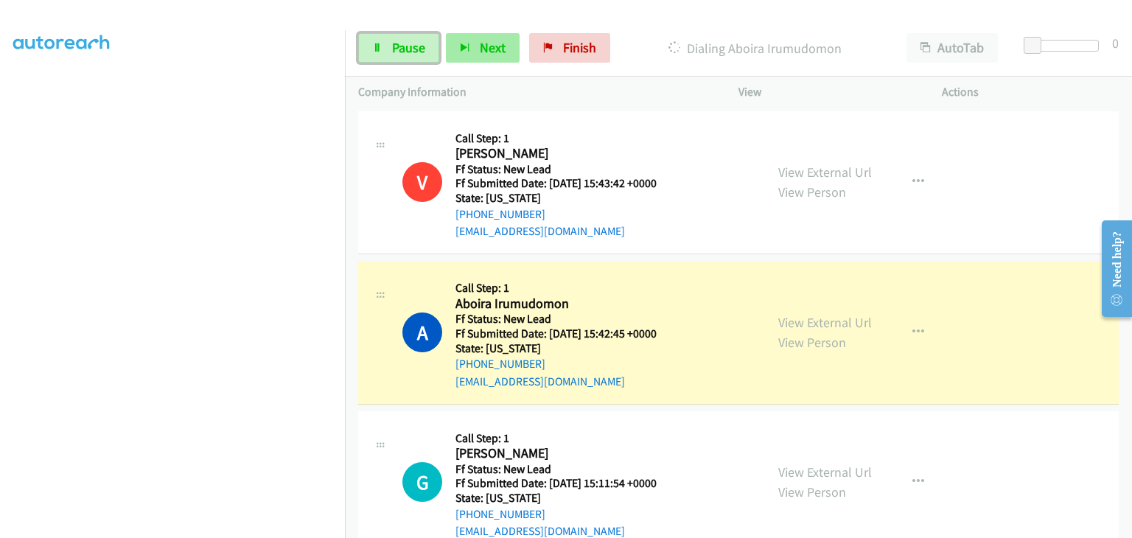
drag, startPoint x: 405, startPoint y: 43, endPoint x: 468, endPoint y: 46, distance: 63.5
click at [405, 43] on span "Pause" at bounding box center [408, 47] width 33 height 17
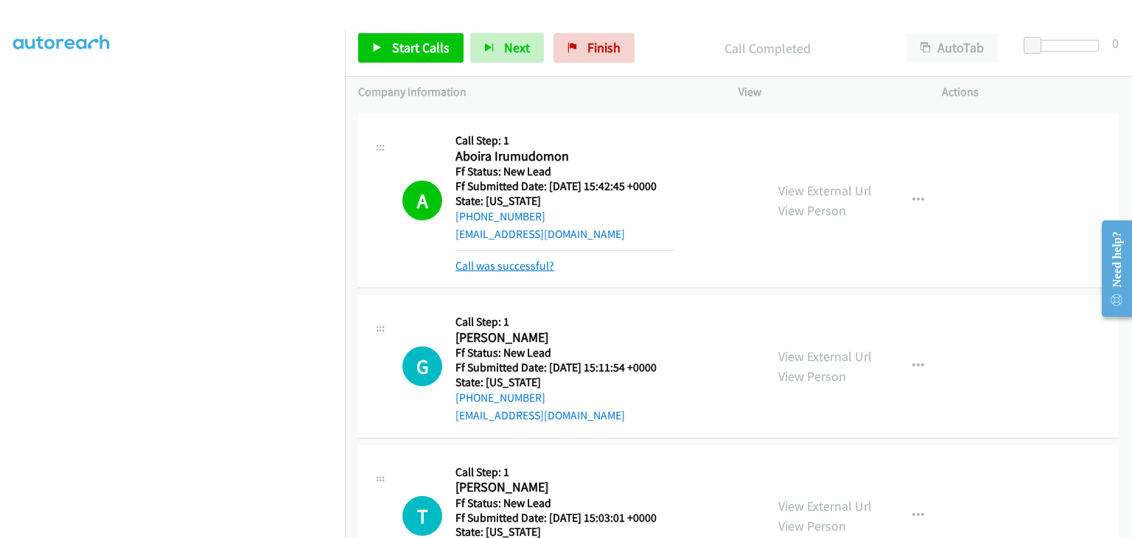
drag, startPoint x: 521, startPoint y: 262, endPoint x: 529, endPoint y: 264, distance: 8.2
click at [521, 262] on link "Call was successful?" at bounding box center [505, 266] width 99 height 14
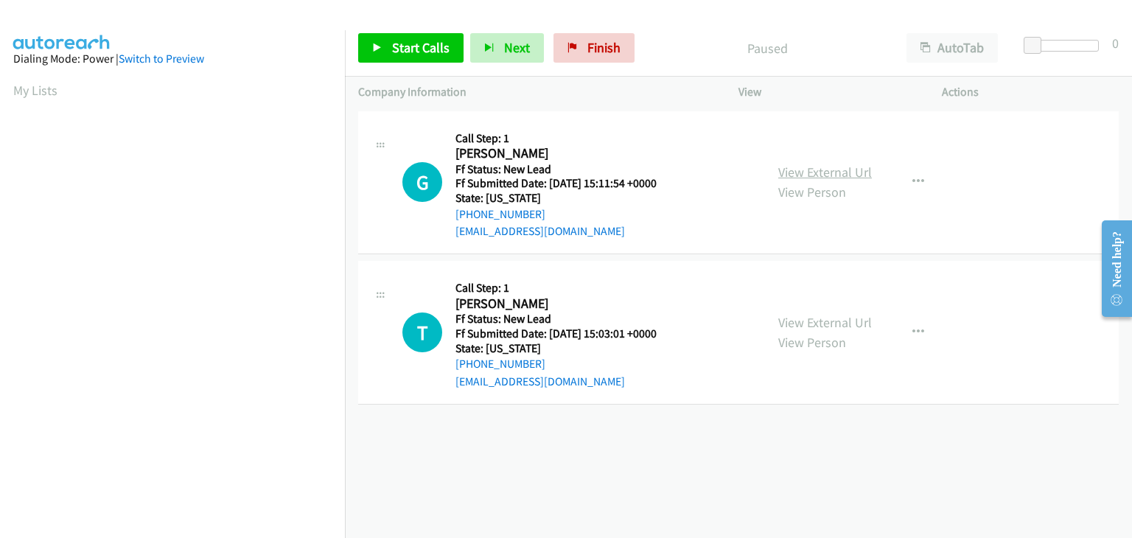
click at [840, 178] on link "View External Url" at bounding box center [825, 172] width 94 height 17
click at [425, 51] on span "Start Calls" at bounding box center [420, 47] width 57 height 17
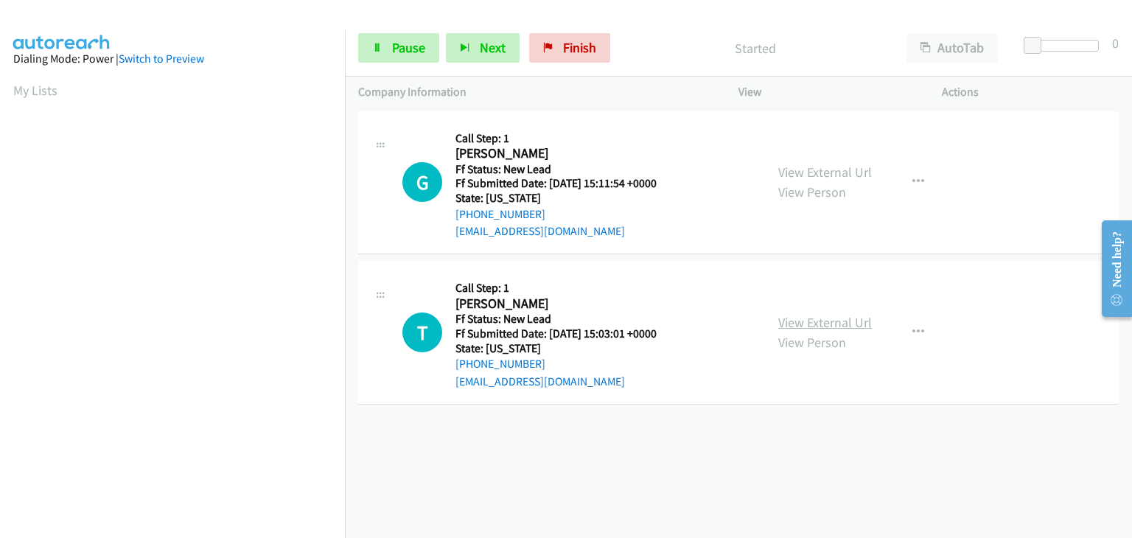
click at [804, 326] on link "View External Url" at bounding box center [825, 322] width 94 height 17
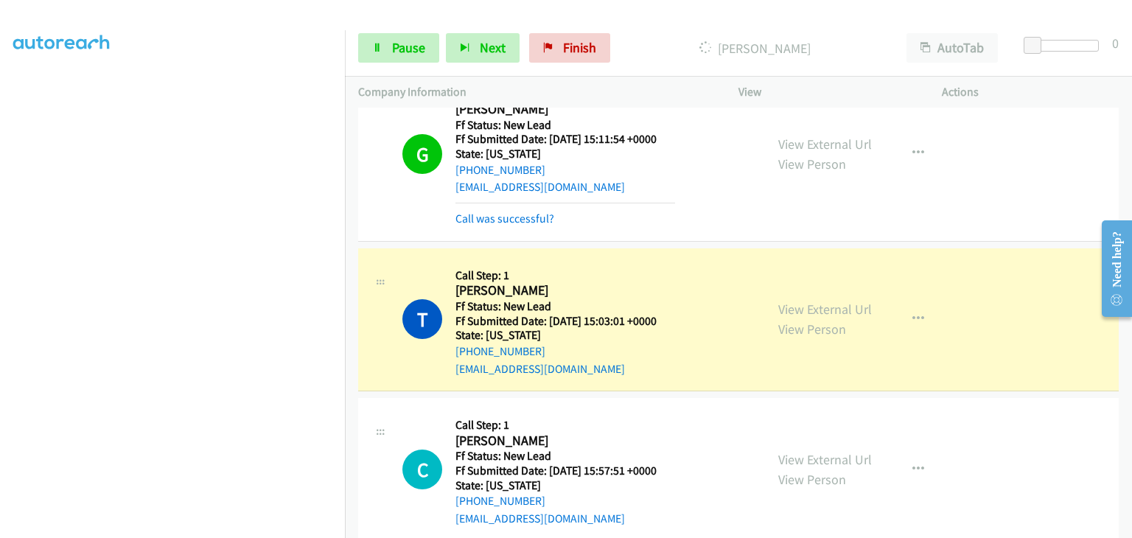
scroll to position [69, 0]
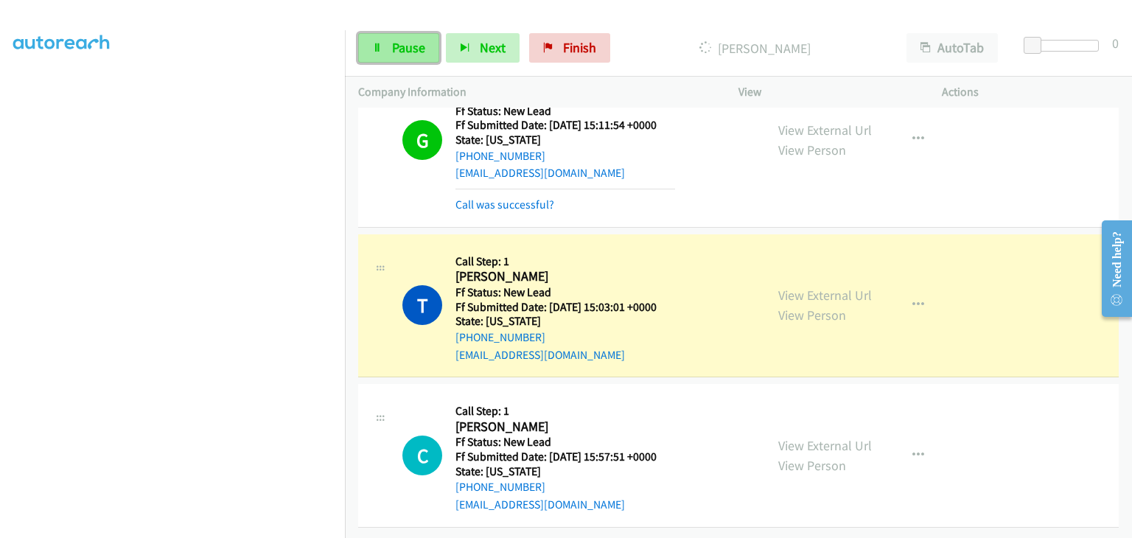
click at [410, 50] on span "Pause" at bounding box center [408, 47] width 33 height 17
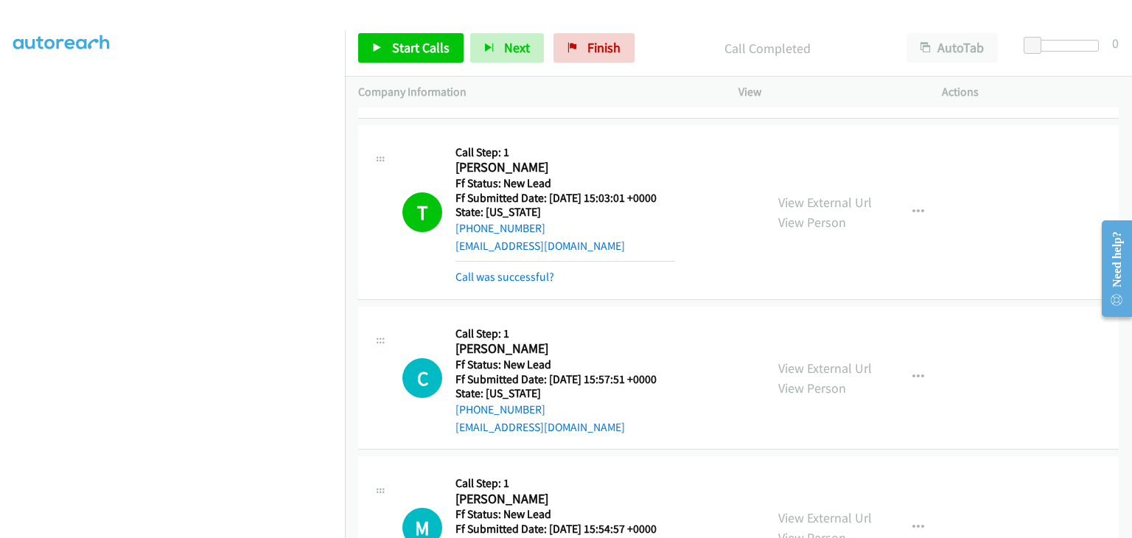
scroll to position [250, 0]
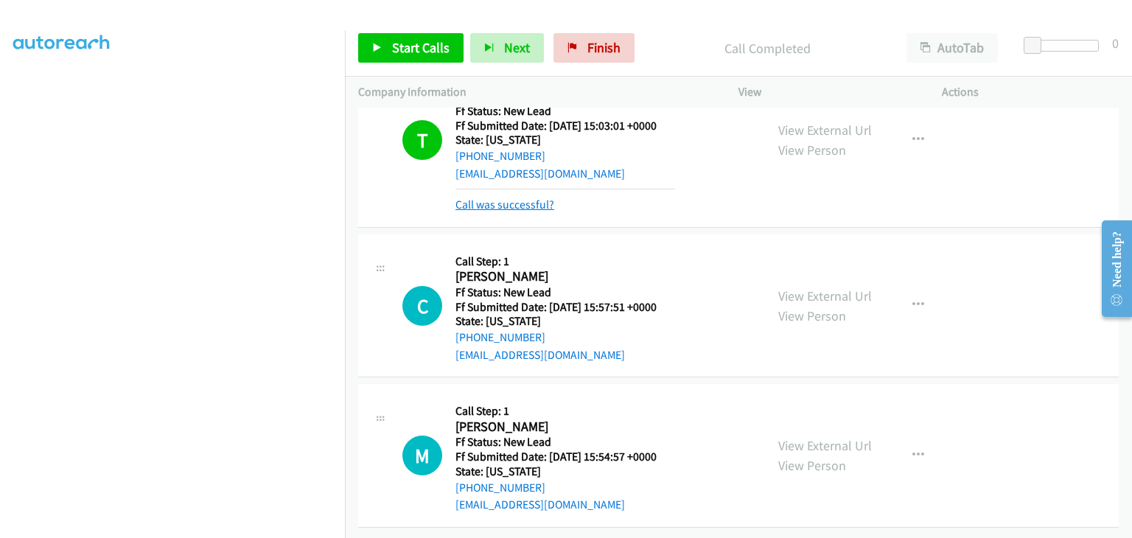
click at [534, 198] on link "Call was successful?" at bounding box center [505, 205] width 99 height 14
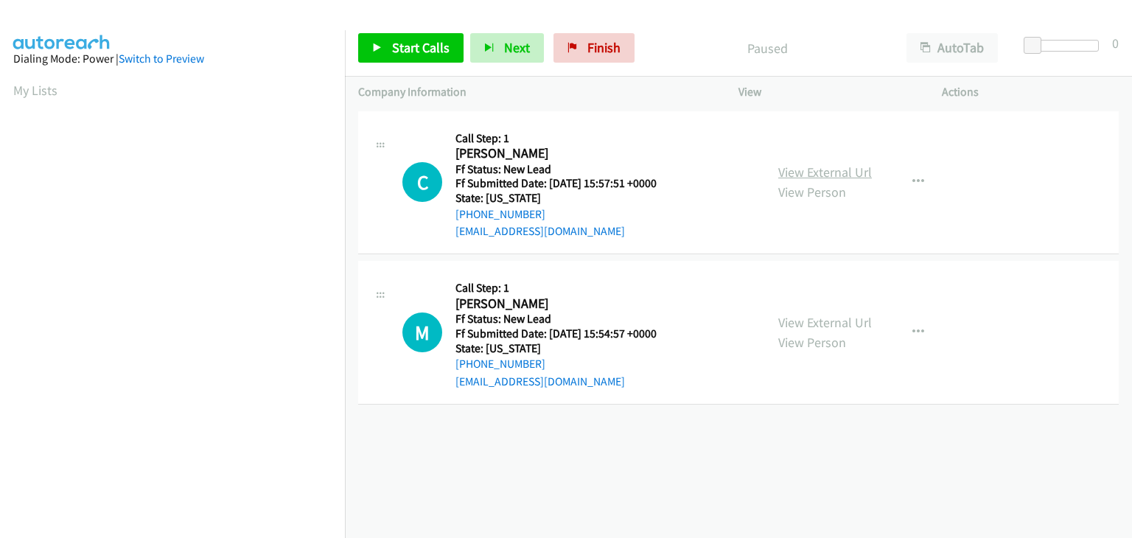
click at [856, 175] on link "View External Url" at bounding box center [825, 172] width 94 height 17
click at [401, 41] on span "Start Calls" at bounding box center [420, 47] width 57 height 17
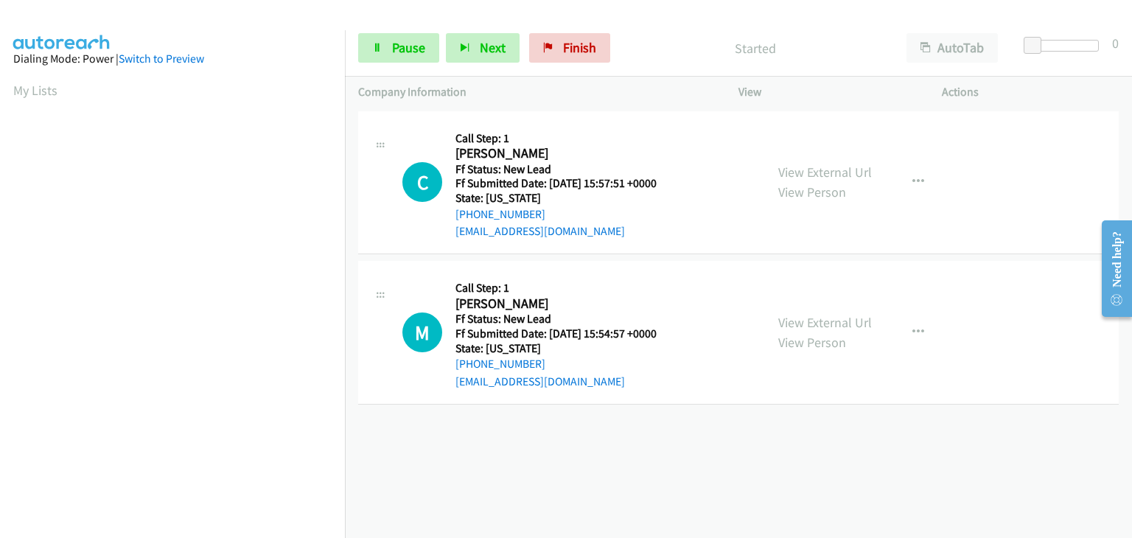
drag, startPoint x: 840, startPoint y: 322, endPoint x: 807, endPoint y: 302, distance: 38.1
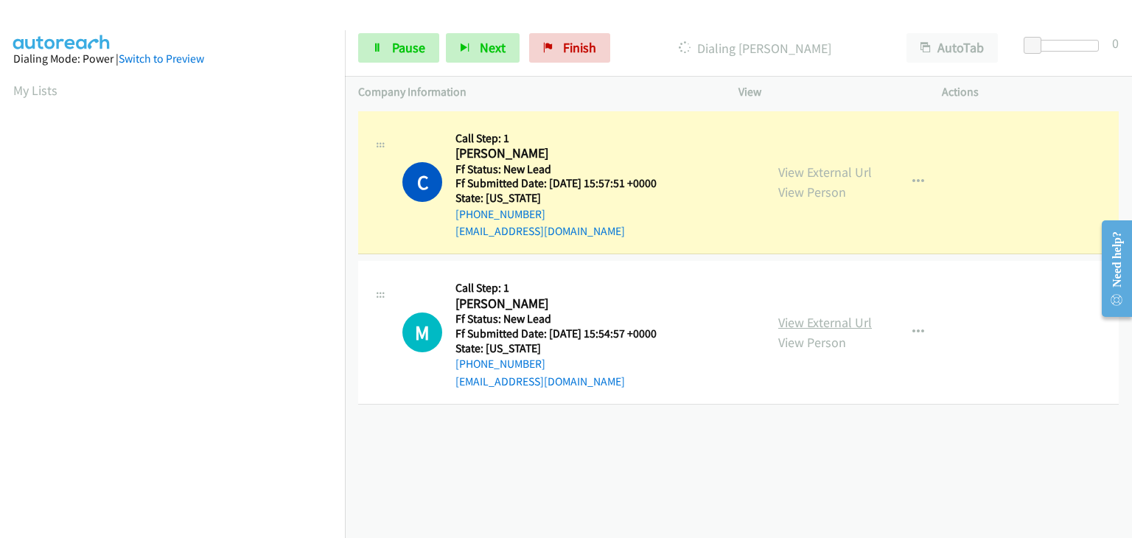
click at [807, 315] on link "View External Url" at bounding box center [825, 322] width 94 height 17
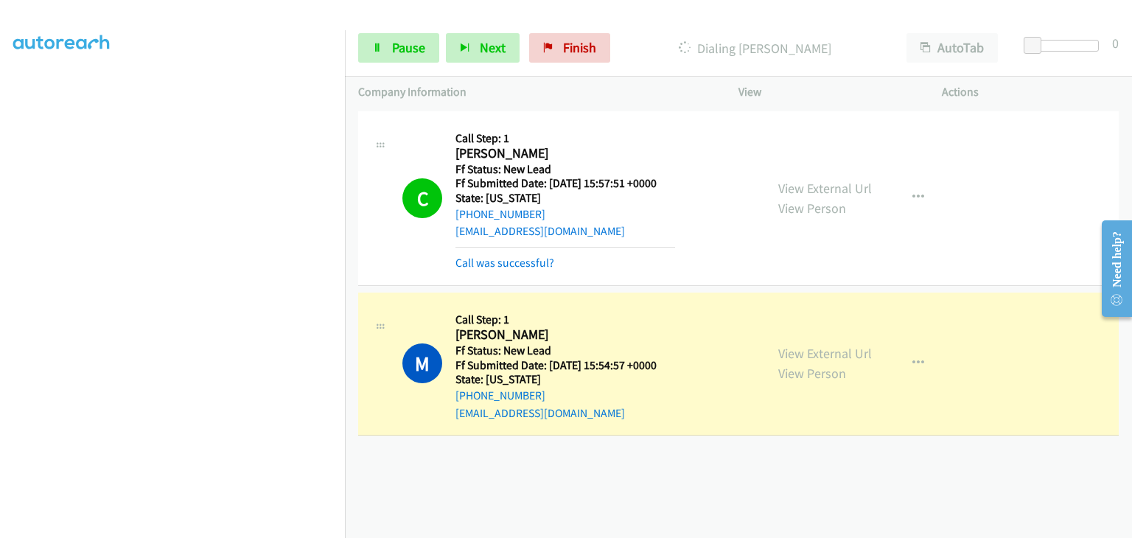
scroll to position [289, 0]
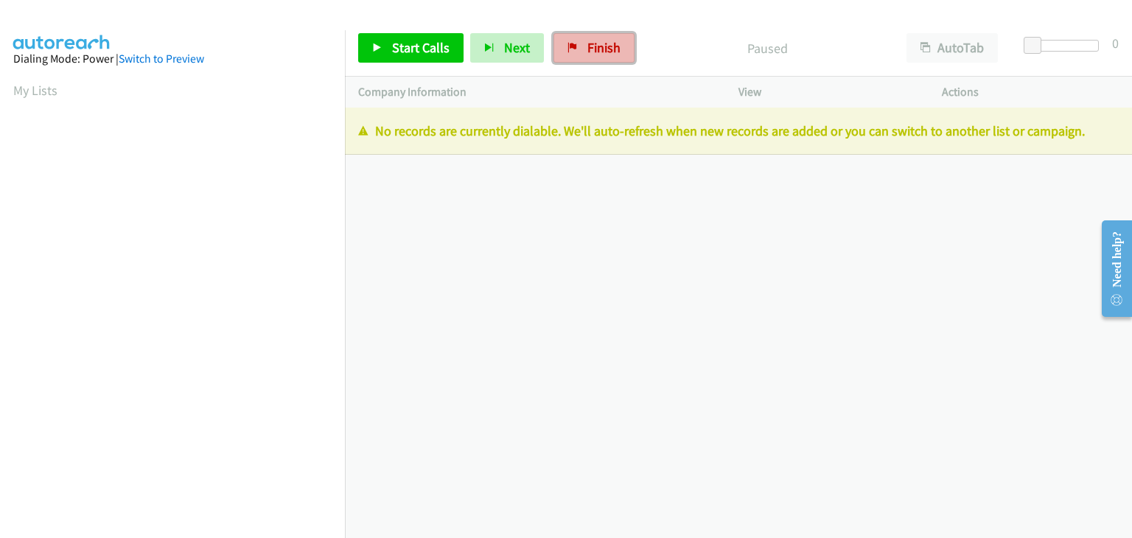
click at [590, 45] on span "Finish" at bounding box center [603, 47] width 33 height 17
click at [610, 55] on span "Finish" at bounding box center [603, 47] width 33 height 17
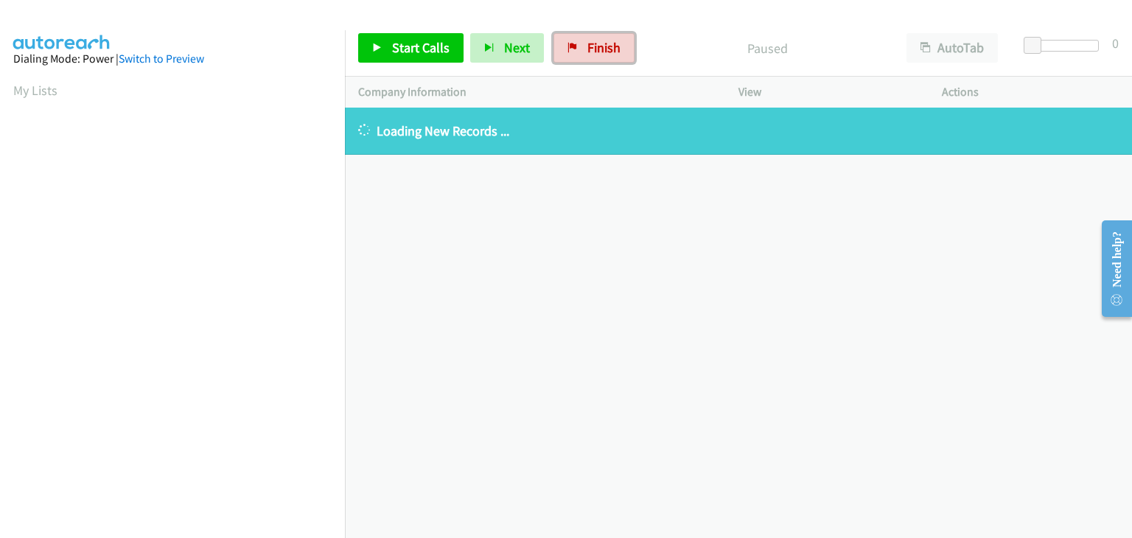
click at [571, 57] on link "Finish" at bounding box center [594, 47] width 81 height 29
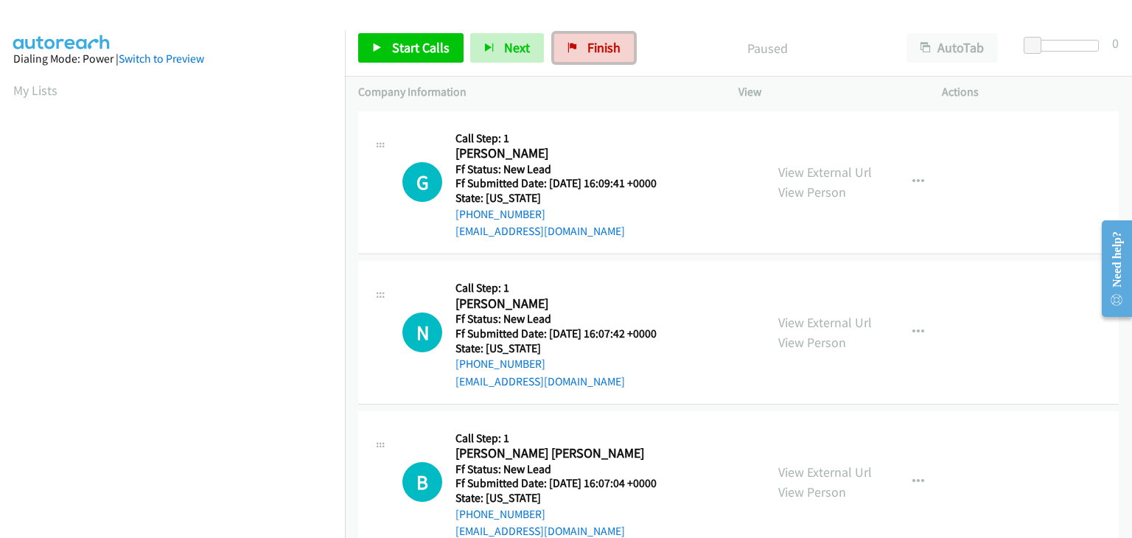
drag, startPoint x: 587, startPoint y: 52, endPoint x: 628, endPoint y: 77, distance: 48.3
click at [587, 52] on span "Finish" at bounding box center [603, 47] width 33 height 17
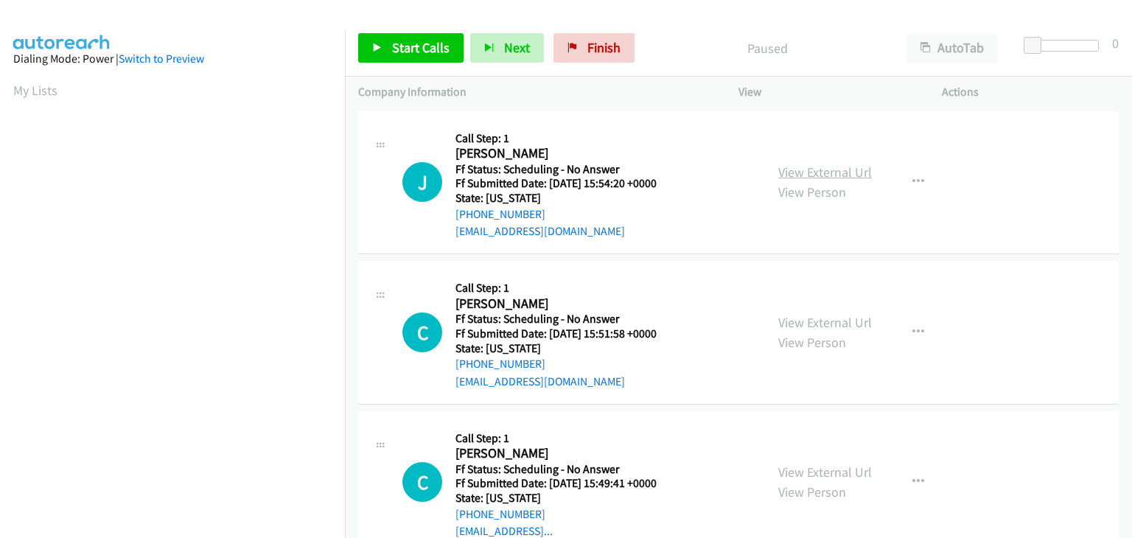
click at [830, 169] on link "View External Url" at bounding box center [825, 172] width 94 height 17
click at [439, 64] on div "Start Calls Pause Next Finish Paused AutoTab AutoTab 0" at bounding box center [738, 48] width 787 height 57
click at [444, 60] on link "Start Calls" at bounding box center [410, 47] width 105 height 29
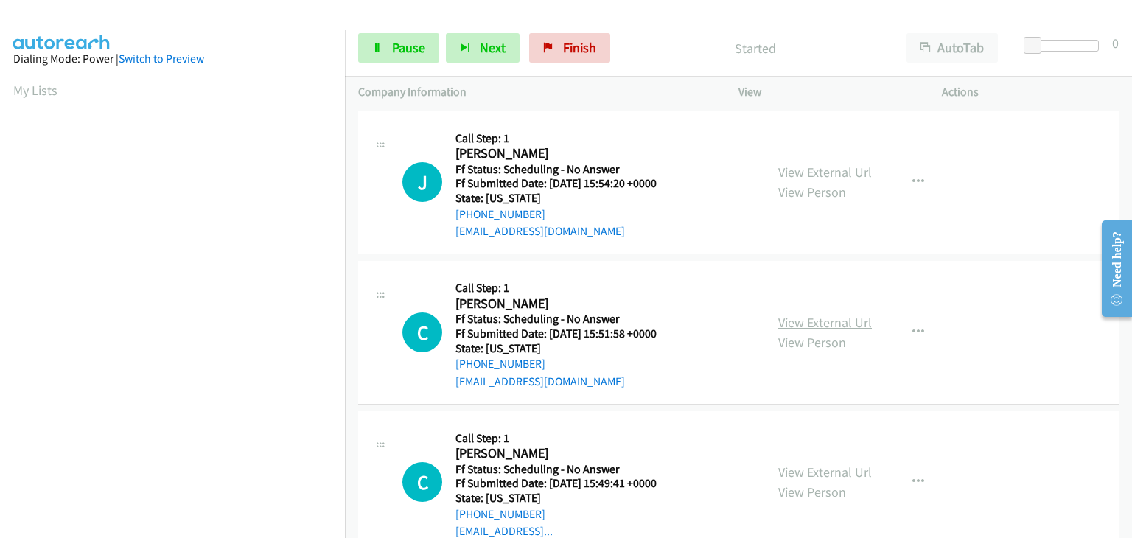
click at [817, 321] on link "View External Url" at bounding box center [825, 322] width 94 height 17
click at [804, 472] on link "View External Url" at bounding box center [825, 472] width 94 height 17
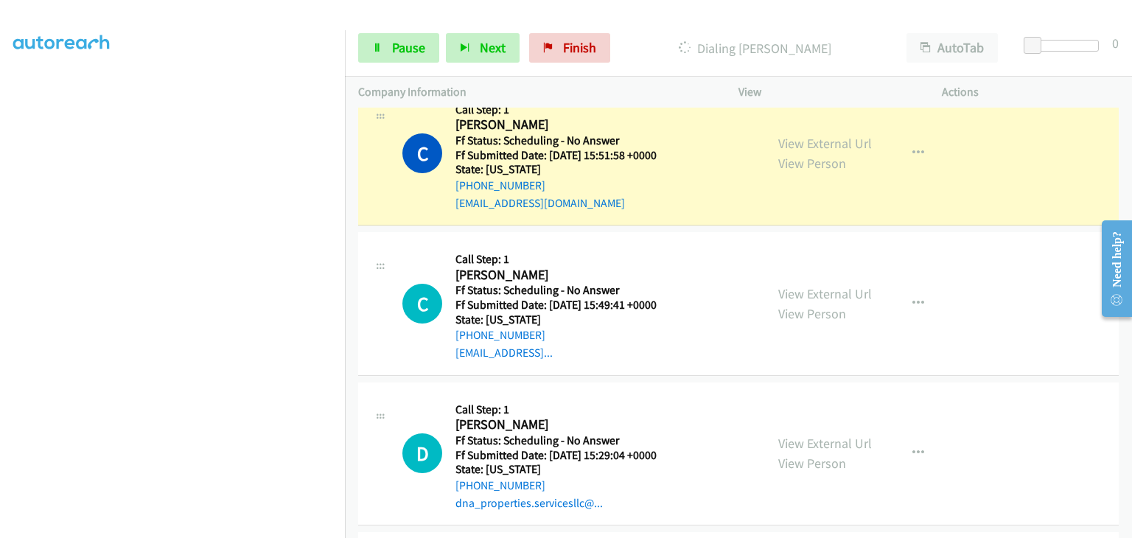
scroll to position [221, 0]
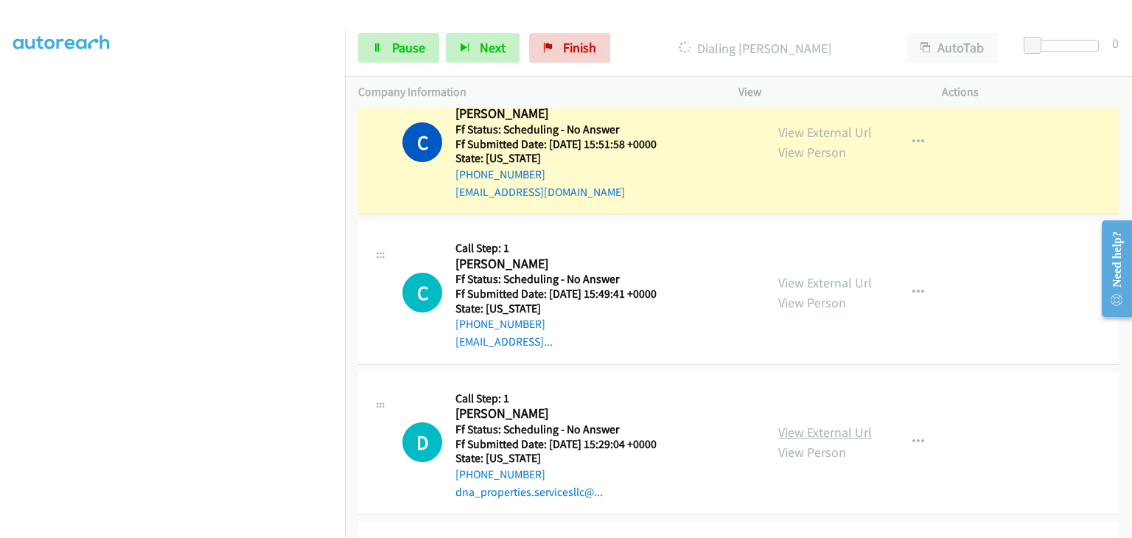
click at [820, 432] on link "View External Url" at bounding box center [825, 432] width 94 height 17
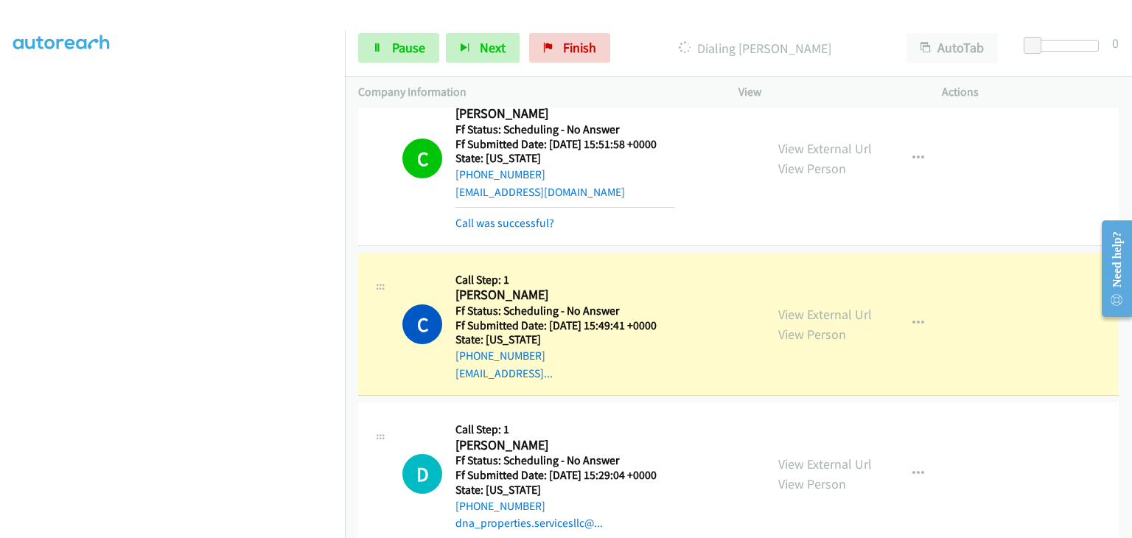
click at [251, 529] on section at bounding box center [172, 188] width 318 height 705
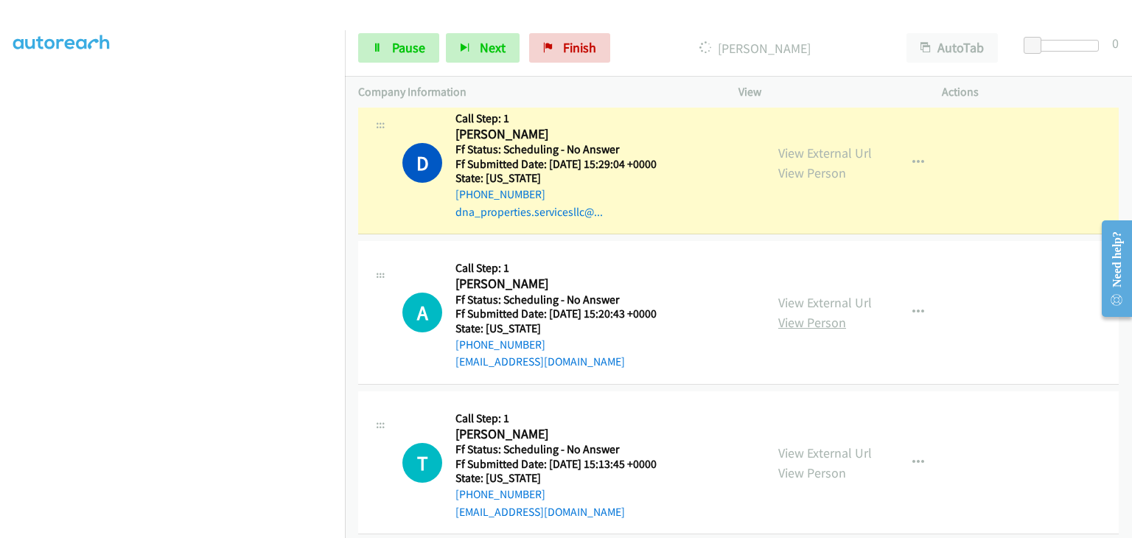
scroll to position [590, 0]
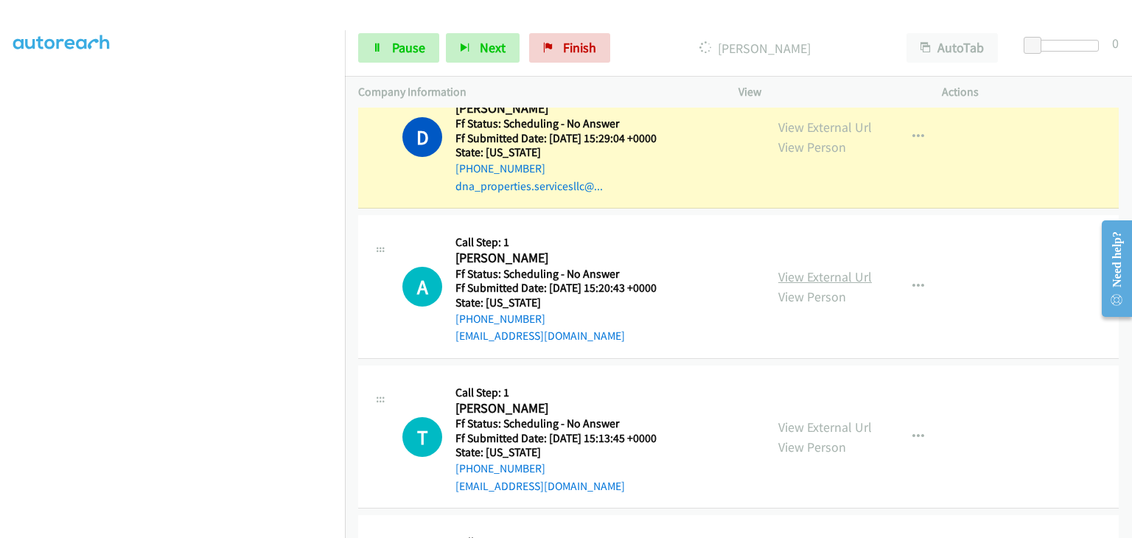
click at [809, 272] on link "View External Url" at bounding box center [825, 276] width 94 height 17
click at [784, 426] on link "View External Url" at bounding box center [825, 427] width 94 height 17
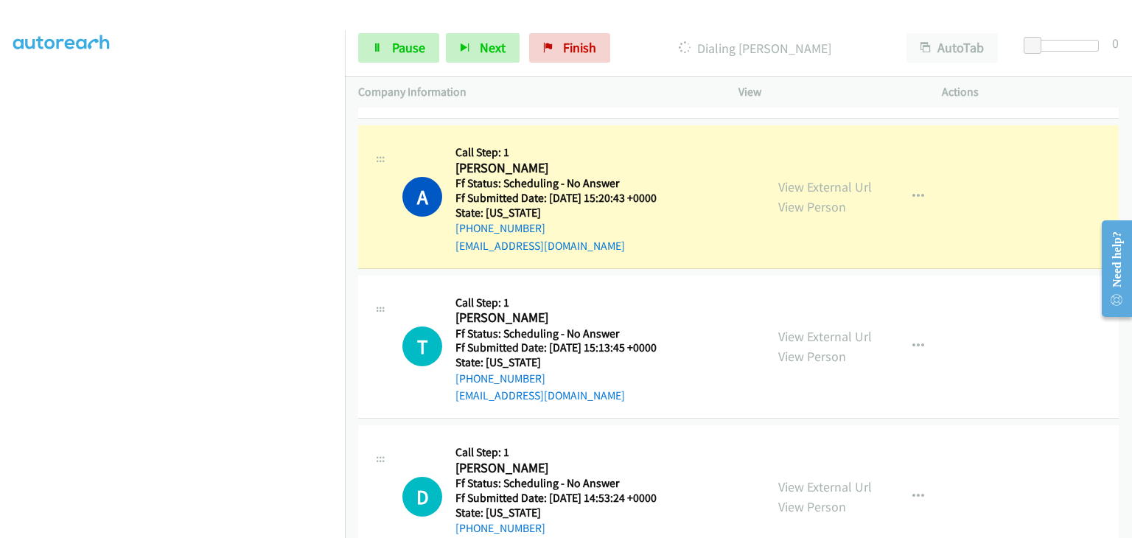
scroll to position [737, 0]
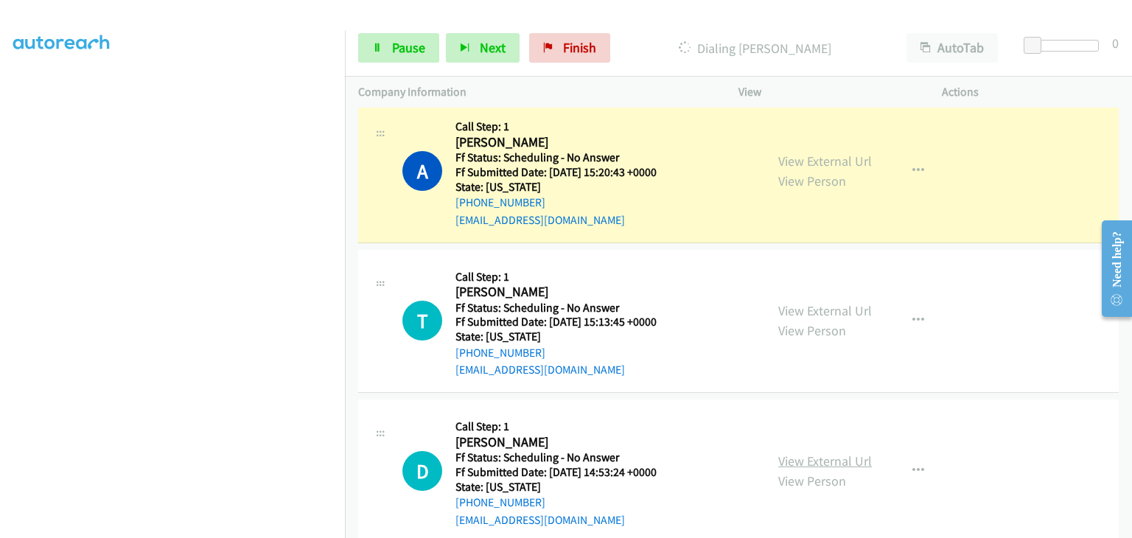
click at [816, 457] on link "View External Url" at bounding box center [825, 461] width 94 height 17
click at [262, 526] on section at bounding box center [172, 188] width 318 height 705
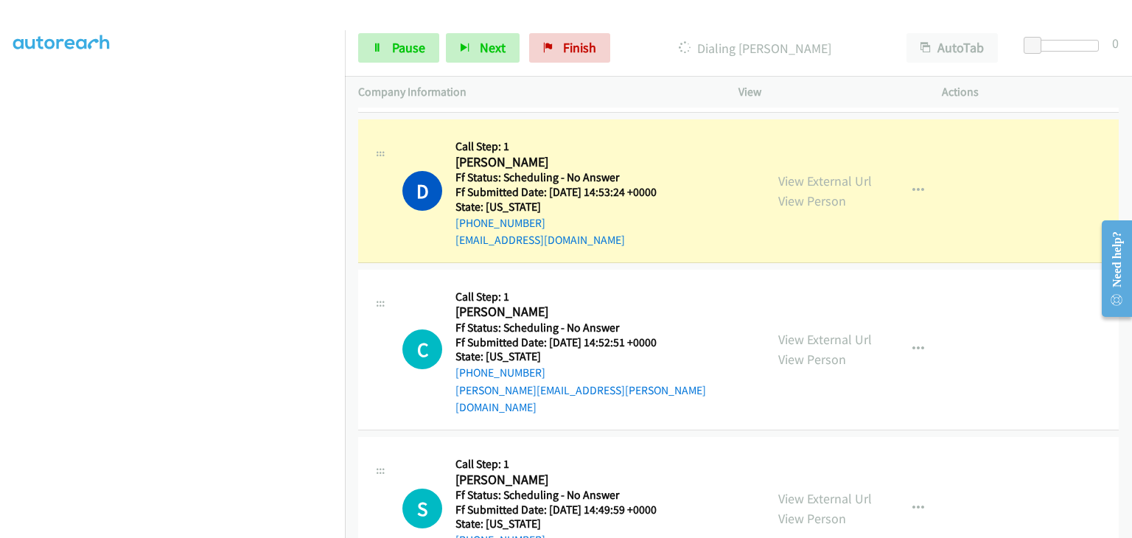
scroll to position [1106, 0]
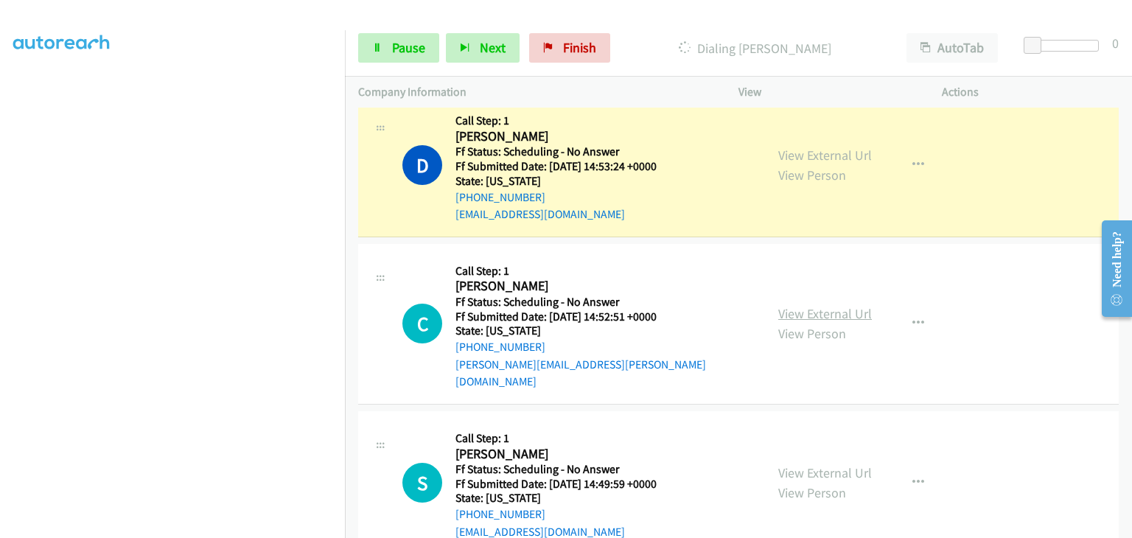
click at [793, 305] on link "View External Url" at bounding box center [825, 313] width 94 height 17
click at [823, 464] on link "View External Url" at bounding box center [825, 472] width 94 height 17
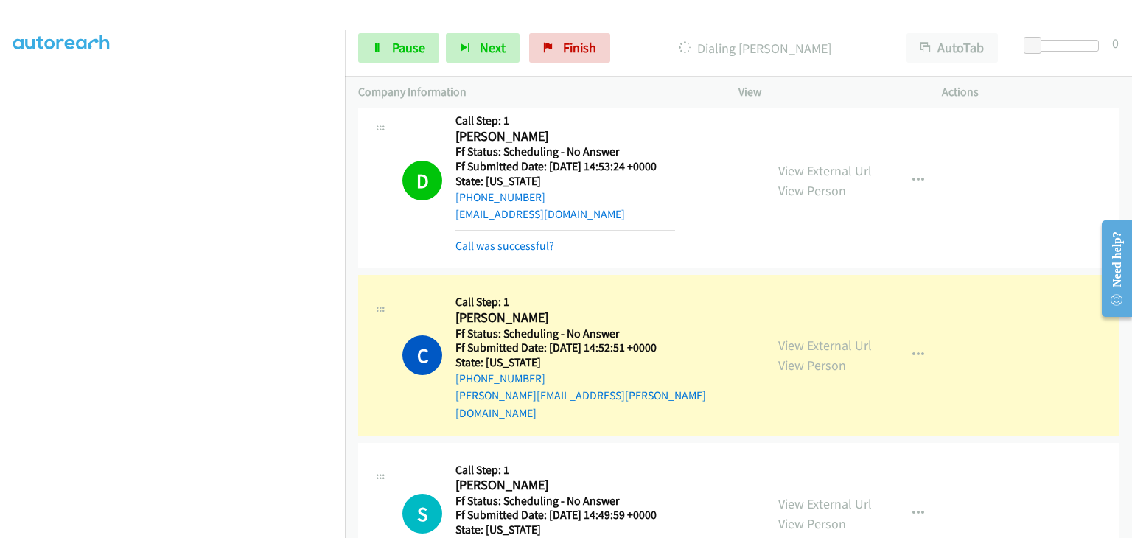
drag, startPoint x: 531, startPoint y: 241, endPoint x: 599, endPoint y: 242, distance: 67.8
click at [531, 241] on link "Call was successful?" at bounding box center [505, 246] width 99 height 14
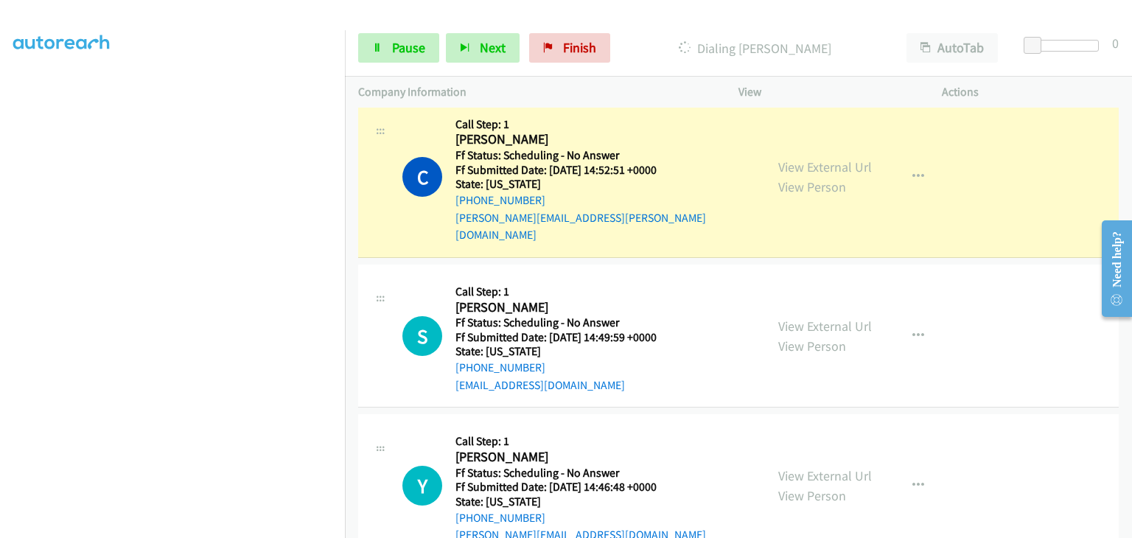
scroll to position [1253, 0]
click at [807, 467] on link "View External Url" at bounding box center [825, 475] width 94 height 17
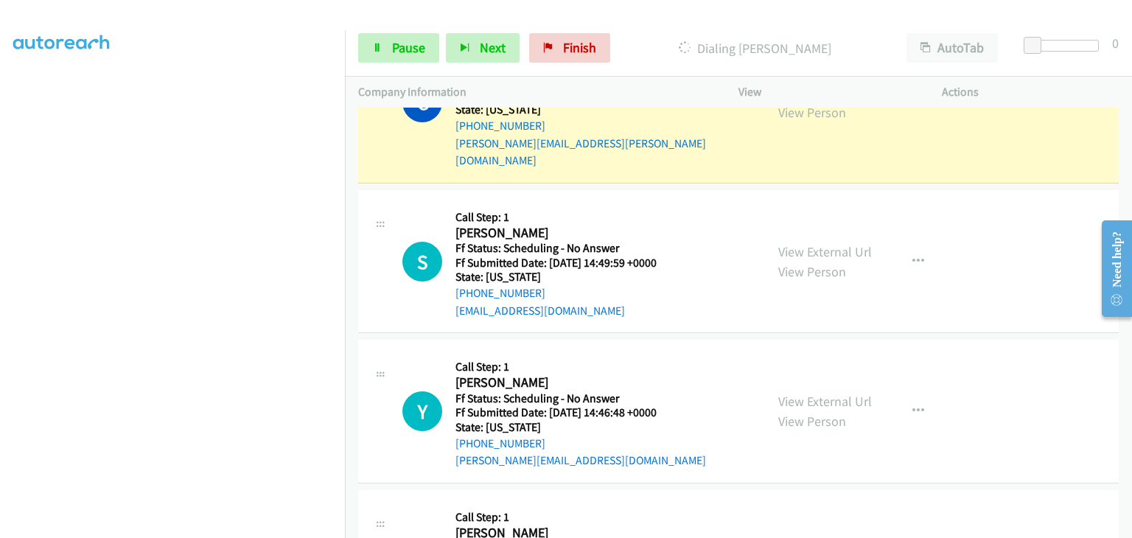
scroll to position [1401, 0]
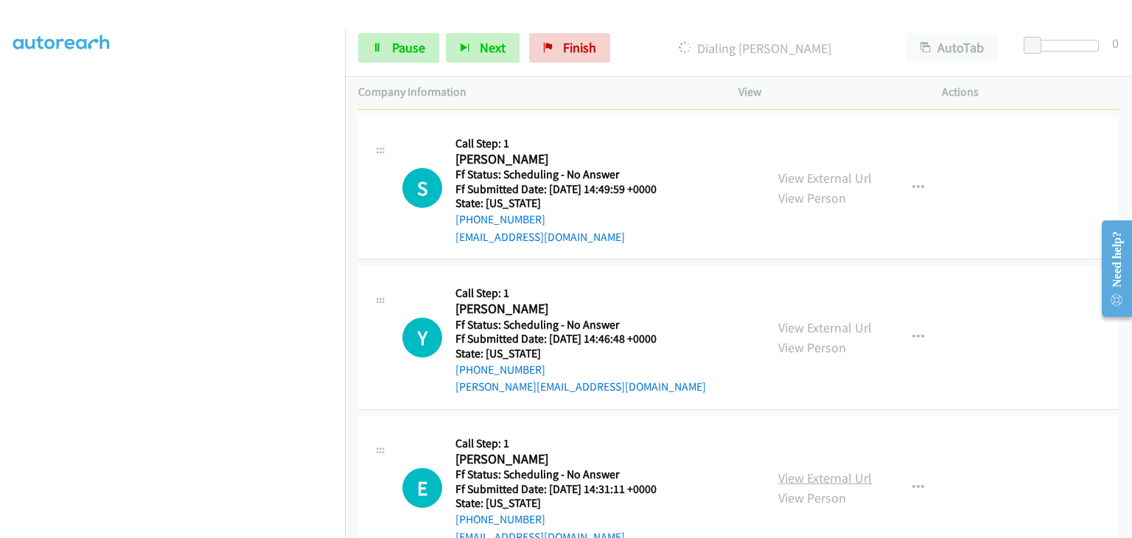
click at [826, 470] on link "View External Url" at bounding box center [825, 478] width 94 height 17
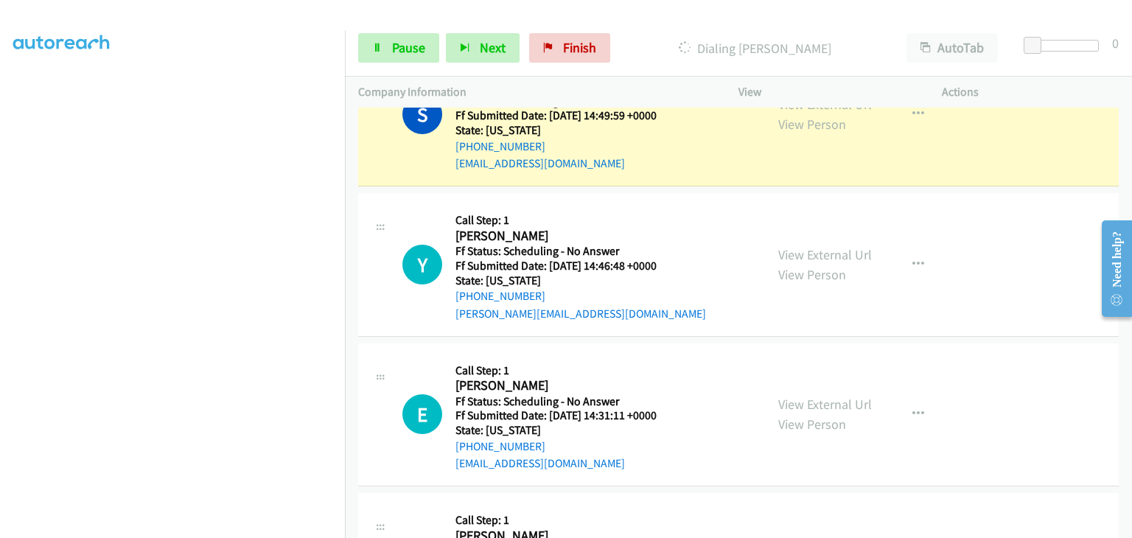
scroll to position [1579, 0]
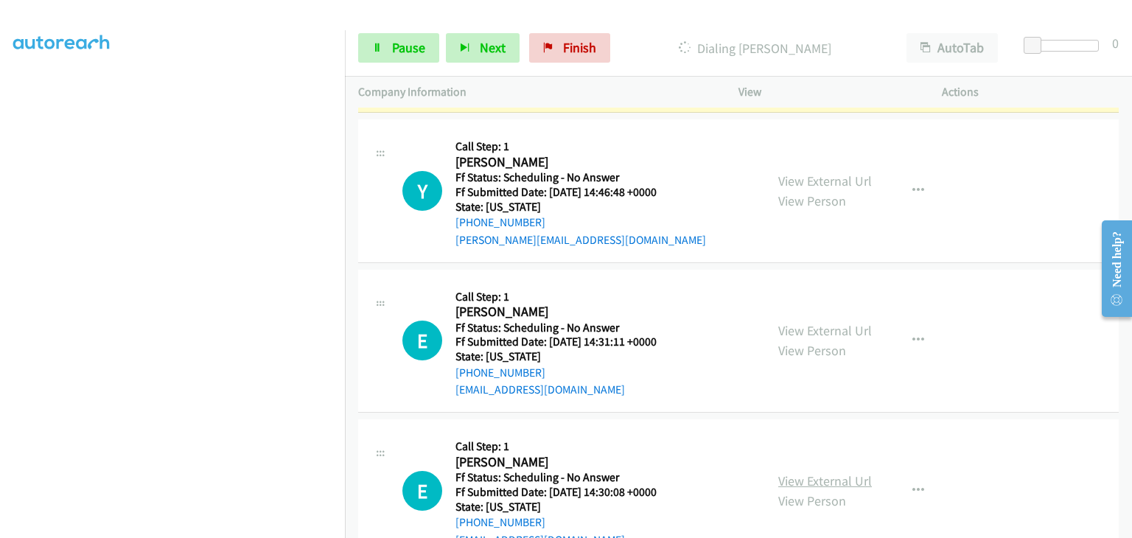
click at [785, 472] on link "View External Url" at bounding box center [825, 480] width 94 height 17
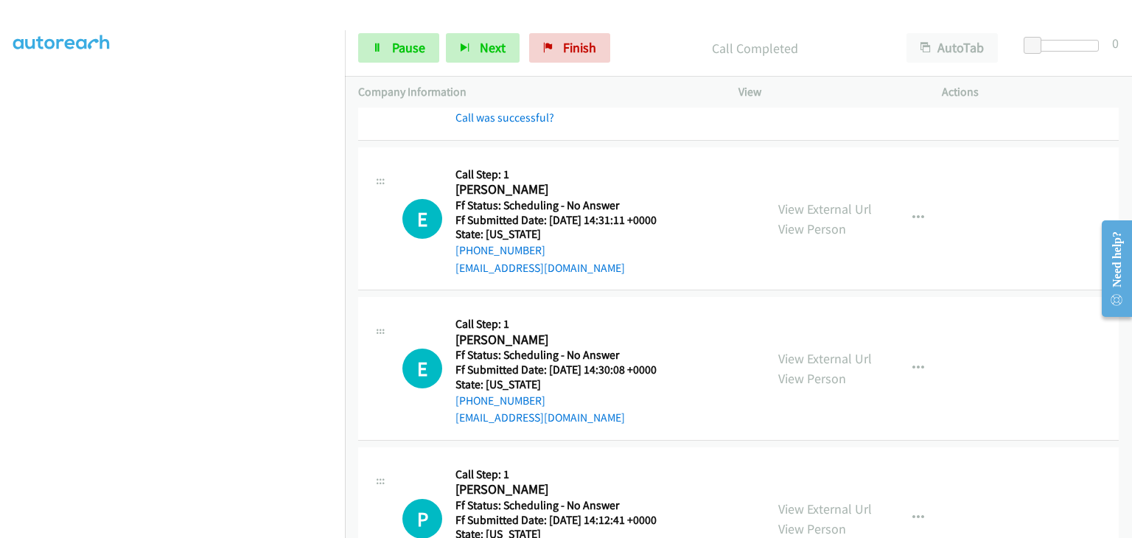
scroll to position [1800, 0]
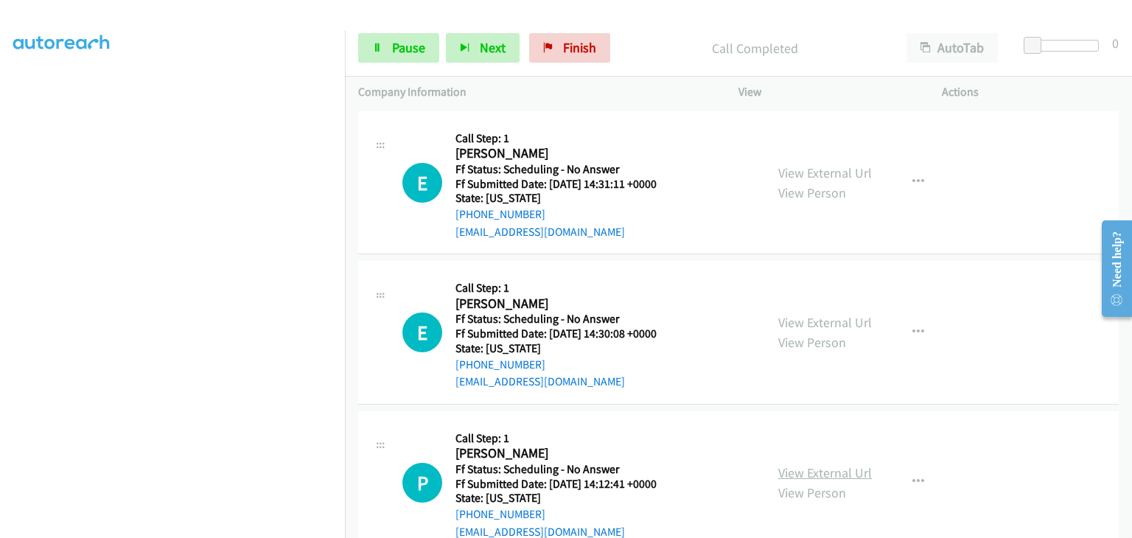
click at [811, 464] on link "View External Url" at bounding box center [825, 472] width 94 height 17
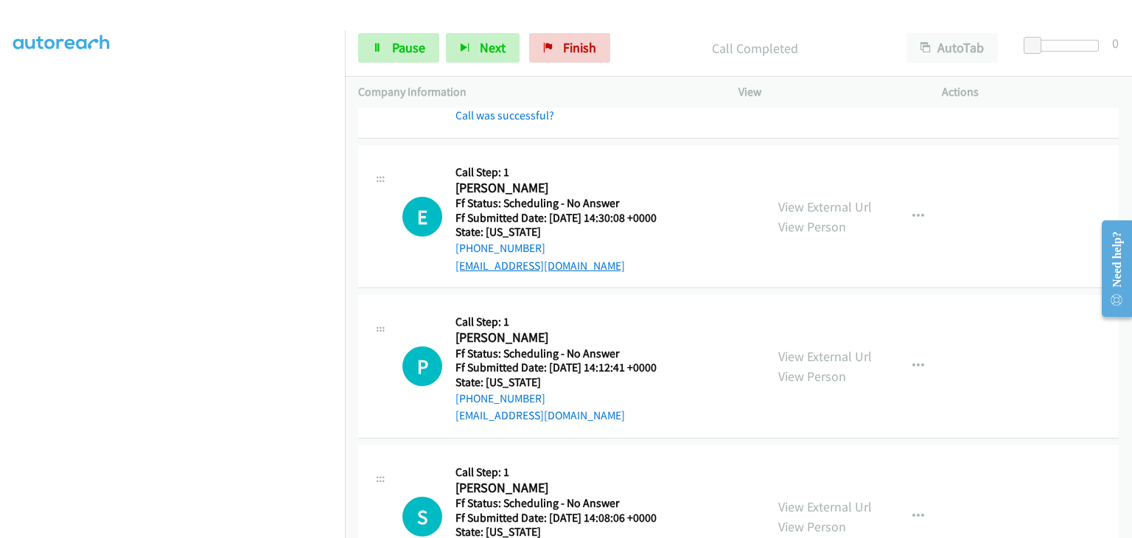
scroll to position [1978, 0]
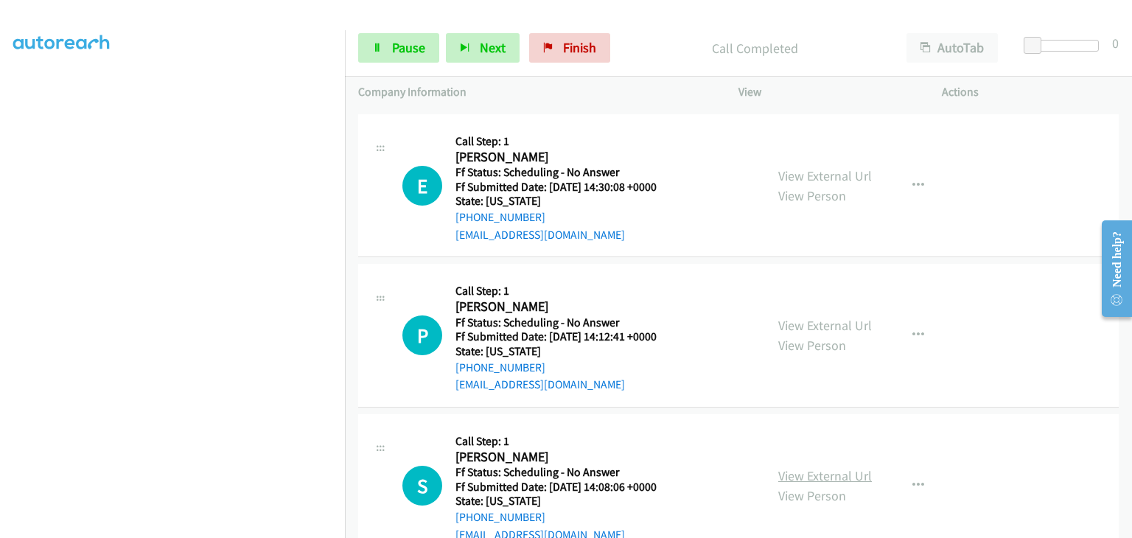
click at [820, 467] on link "View External Url" at bounding box center [825, 475] width 94 height 17
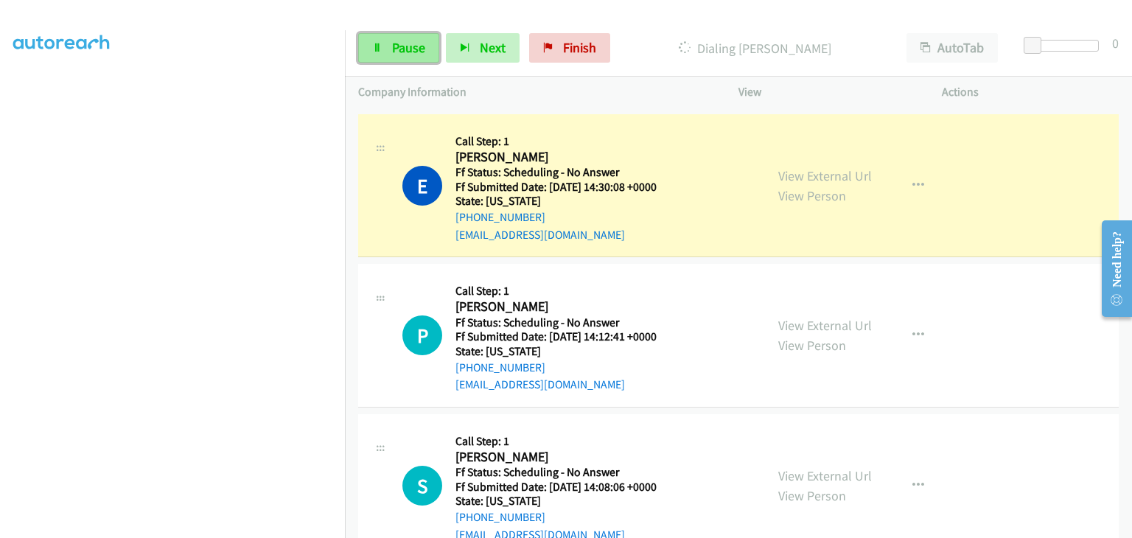
click at [407, 51] on span "Pause" at bounding box center [408, 47] width 33 height 17
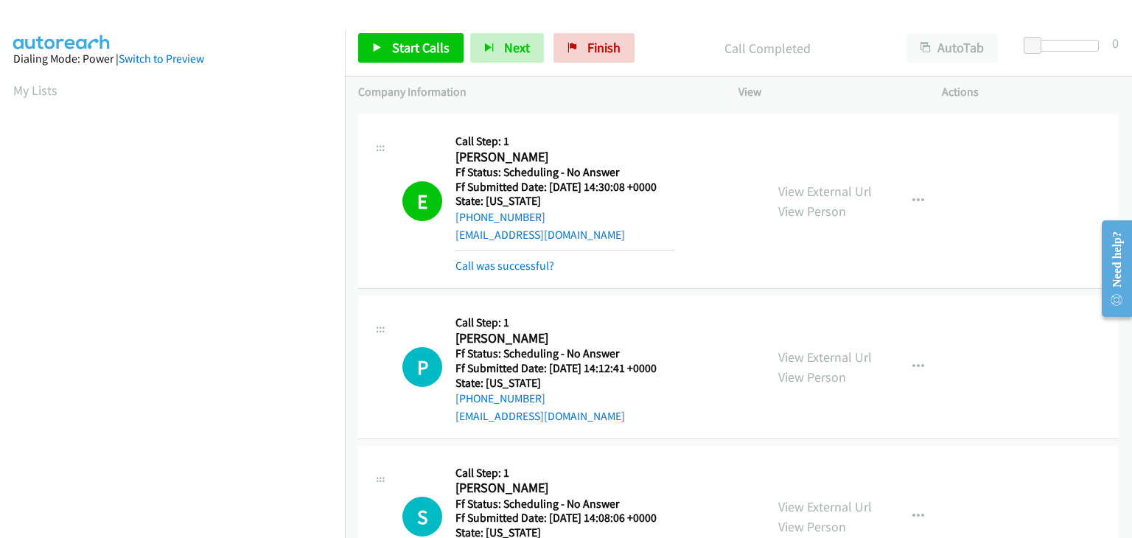
scroll to position [289, 0]
click at [510, 259] on link "Call was successful?" at bounding box center [505, 266] width 99 height 14
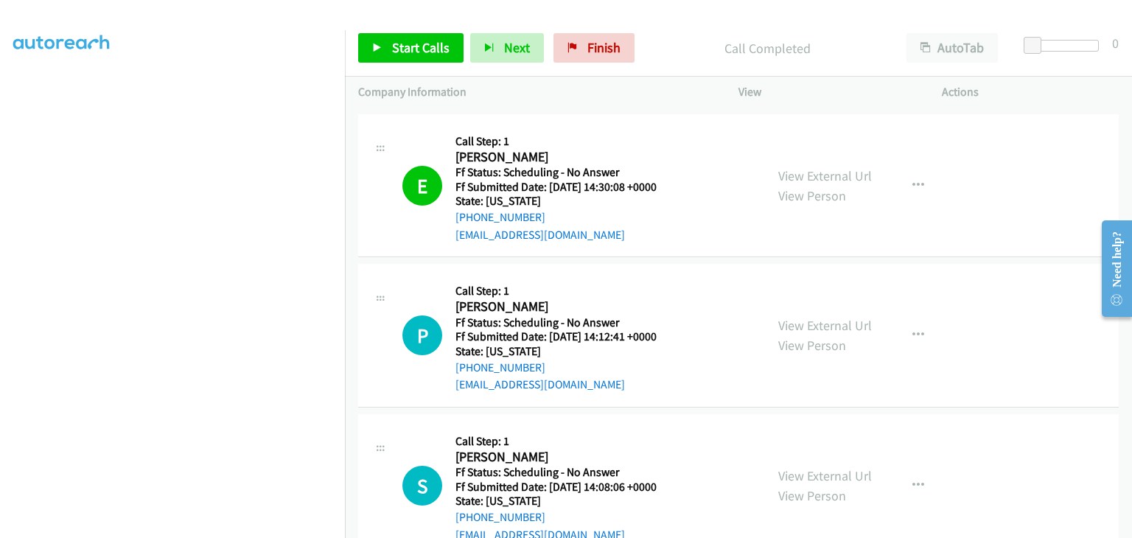
scroll to position [2052, 0]
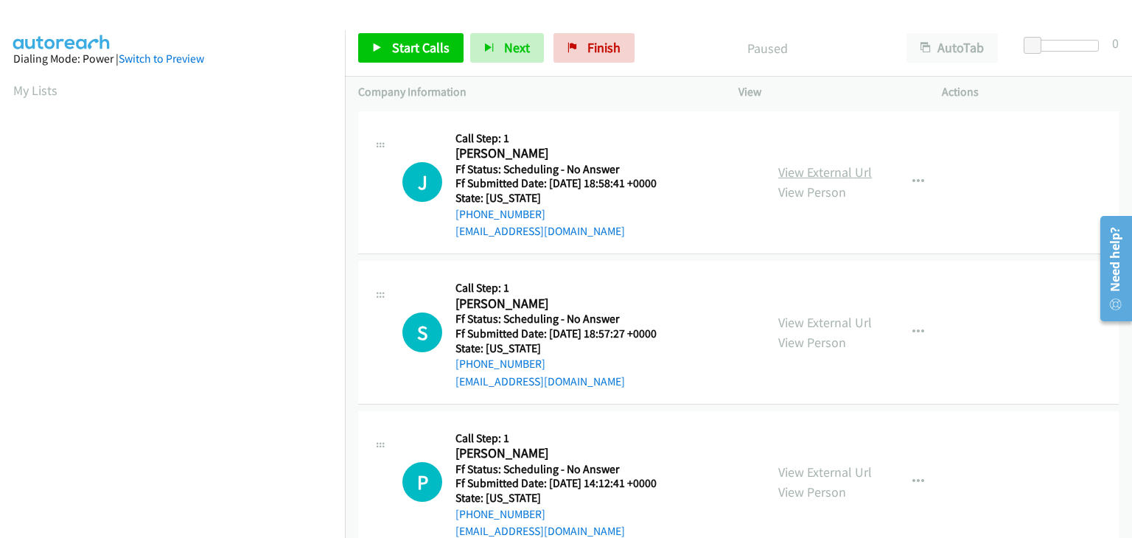
click at [815, 172] on link "View External Url" at bounding box center [825, 172] width 94 height 17
drag, startPoint x: 419, startPoint y: 34, endPoint x: 428, endPoint y: 39, distance: 10.2
click at [420, 36] on link "Start Calls" at bounding box center [410, 47] width 105 height 29
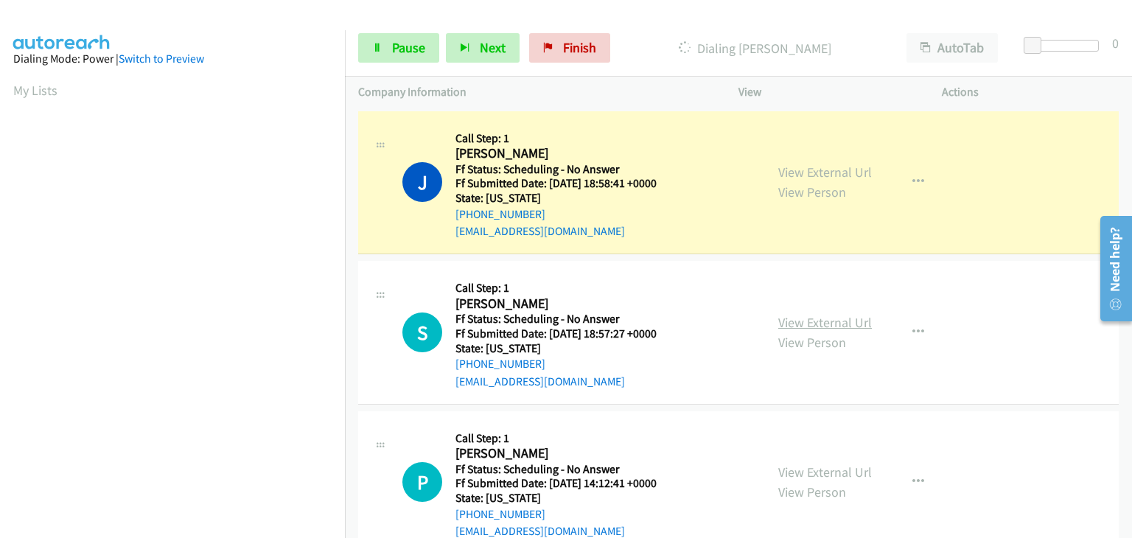
click at [831, 329] on link "View External Url" at bounding box center [825, 322] width 94 height 17
click at [798, 467] on link "View External Url" at bounding box center [825, 472] width 94 height 17
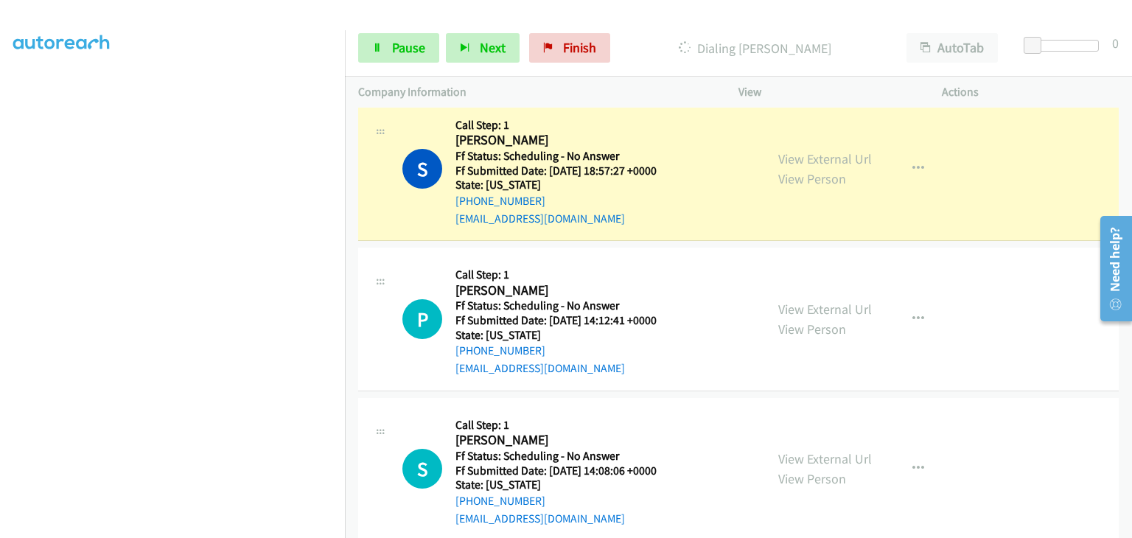
scroll to position [221, 0]
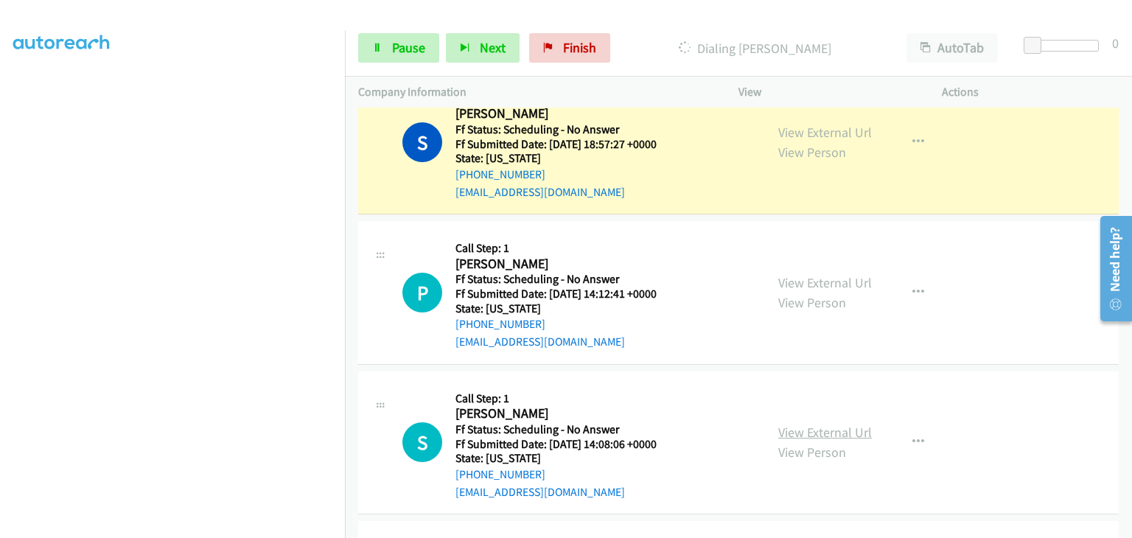
click at [811, 425] on link "View External Url" at bounding box center [825, 432] width 94 height 17
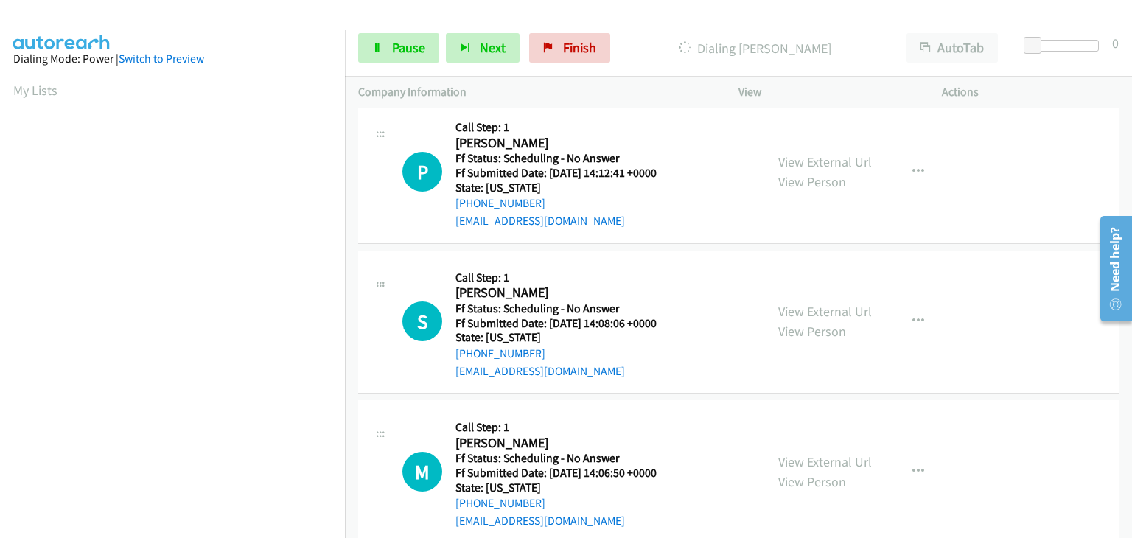
scroll to position [369, 0]
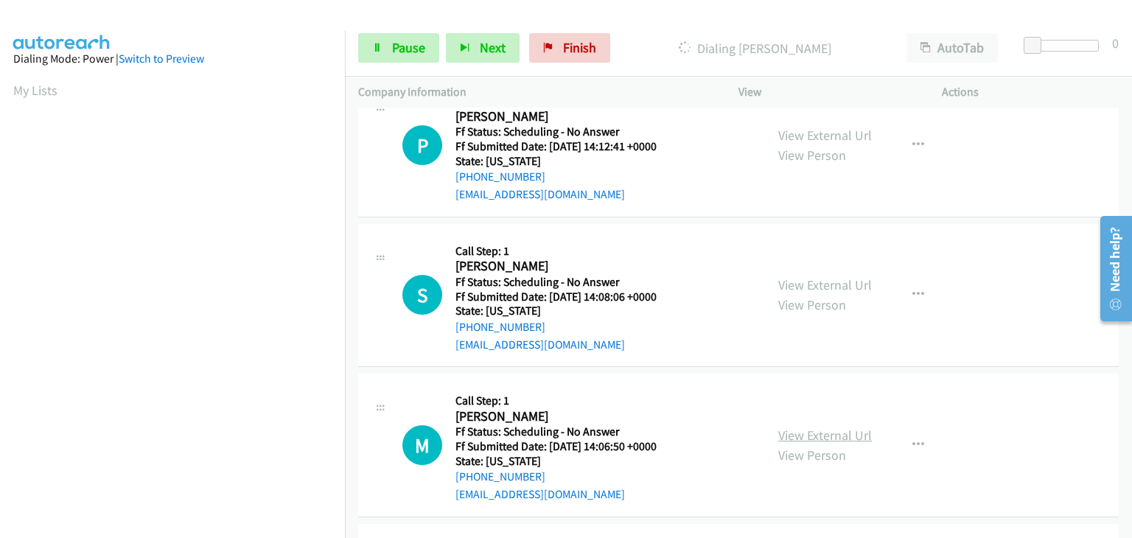
click at [798, 431] on link "View External Url" at bounding box center [825, 435] width 94 height 17
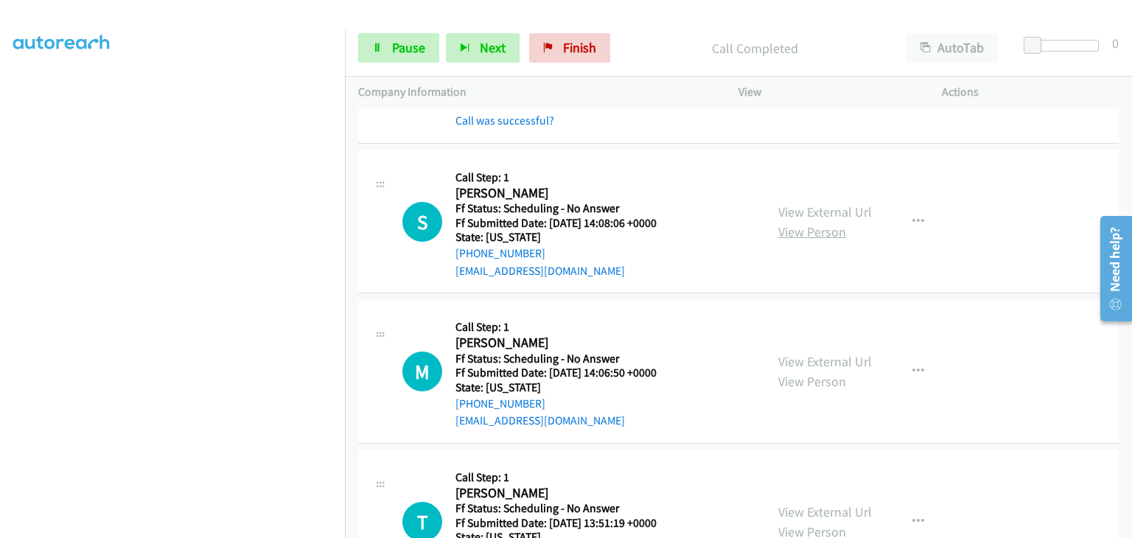
scroll to position [579, 0]
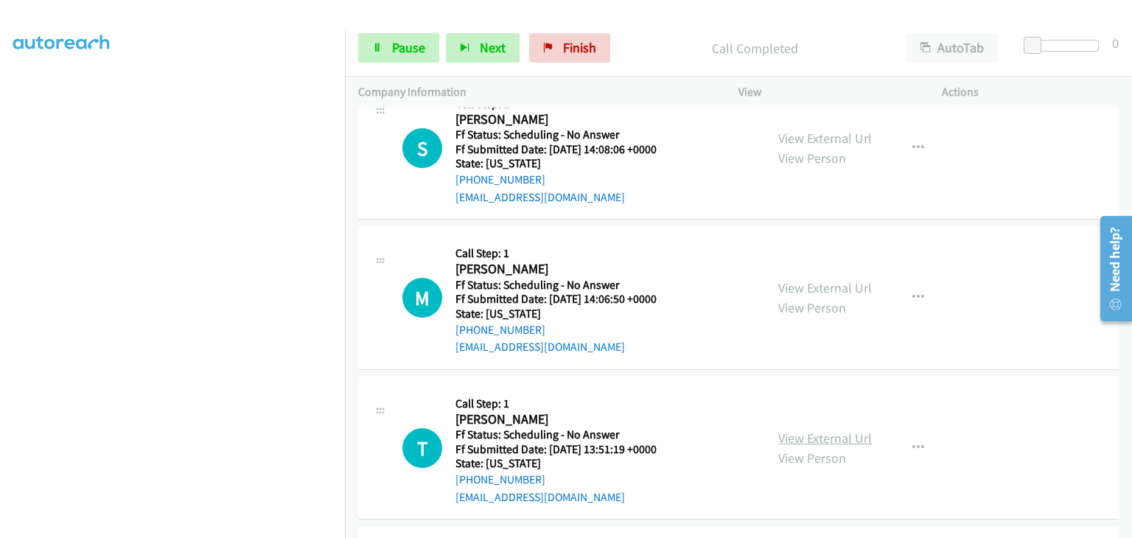
click at [823, 433] on link "View External Url" at bounding box center [825, 438] width 94 height 17
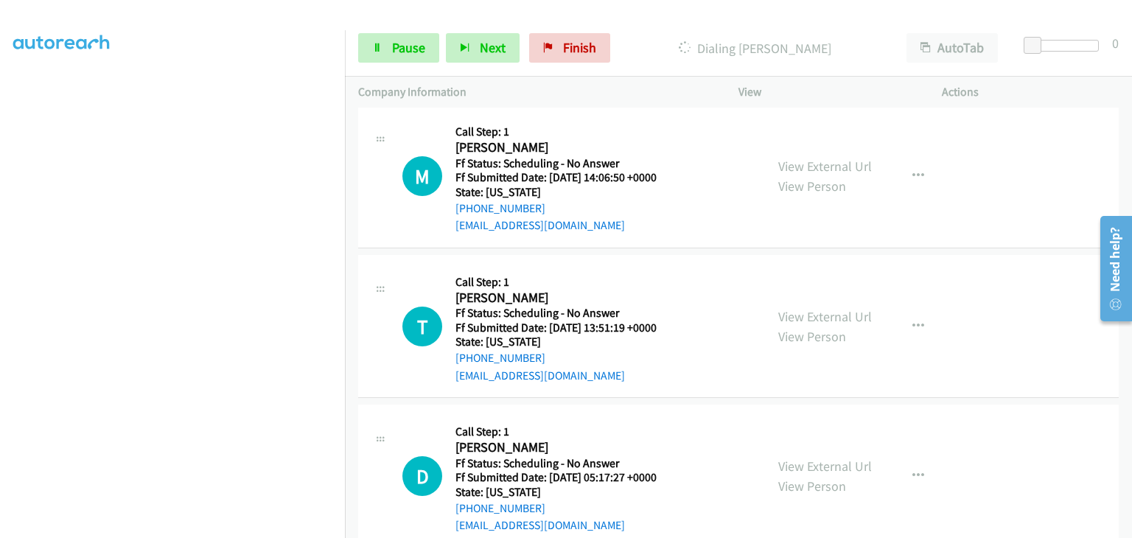
scroll to position [726, 0]
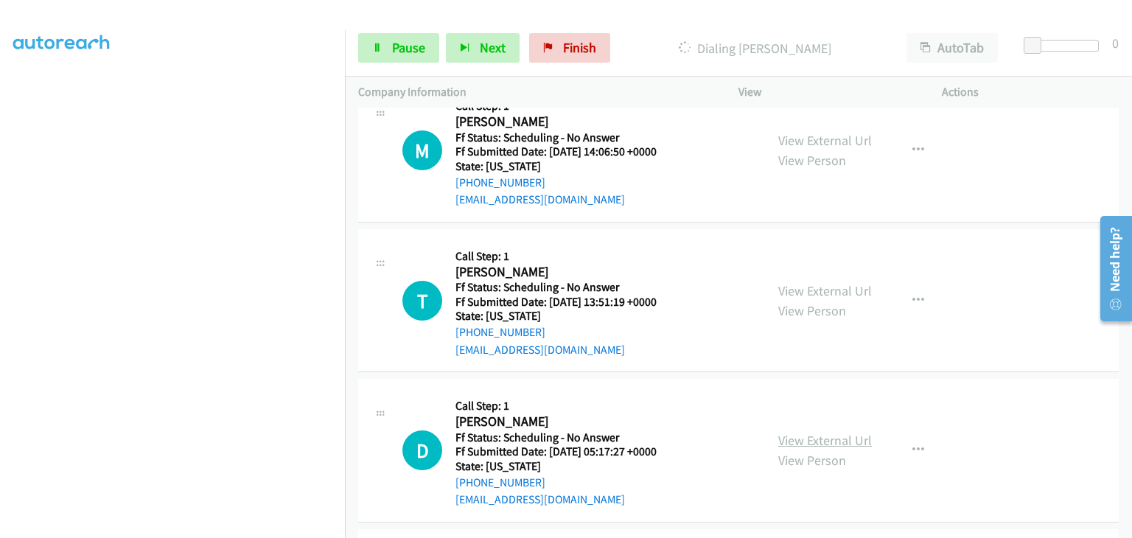
click at [798, 437] on link "View External Url" at bounding box center [825, 440] width 94 height 17
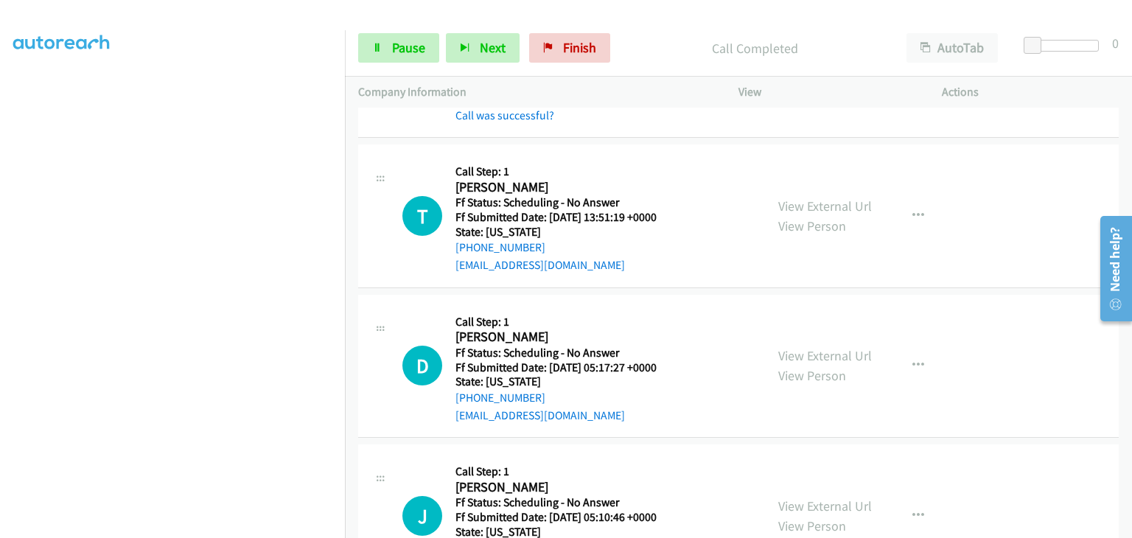
scroll to position [947, 0]
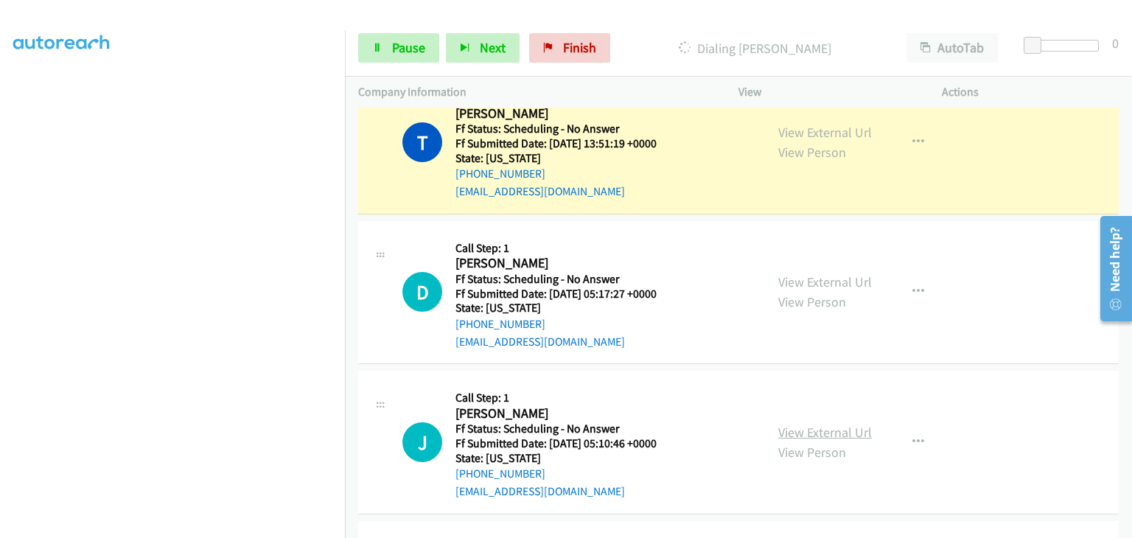
click at [803, 429] on link "View External Url" at bounding box center [825, 432] width 94 height 17
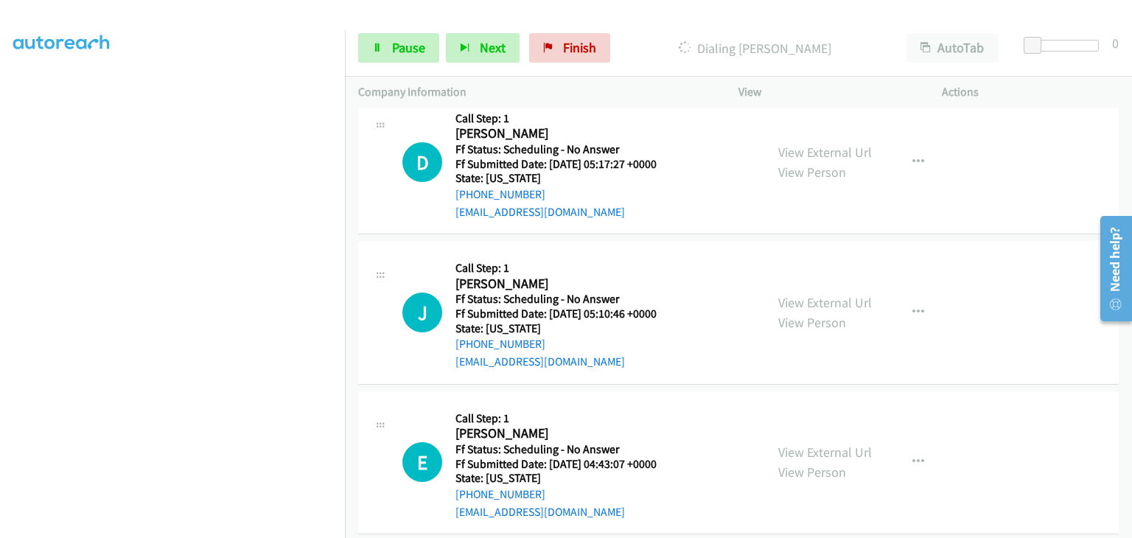
scroll to position [1095, 0]
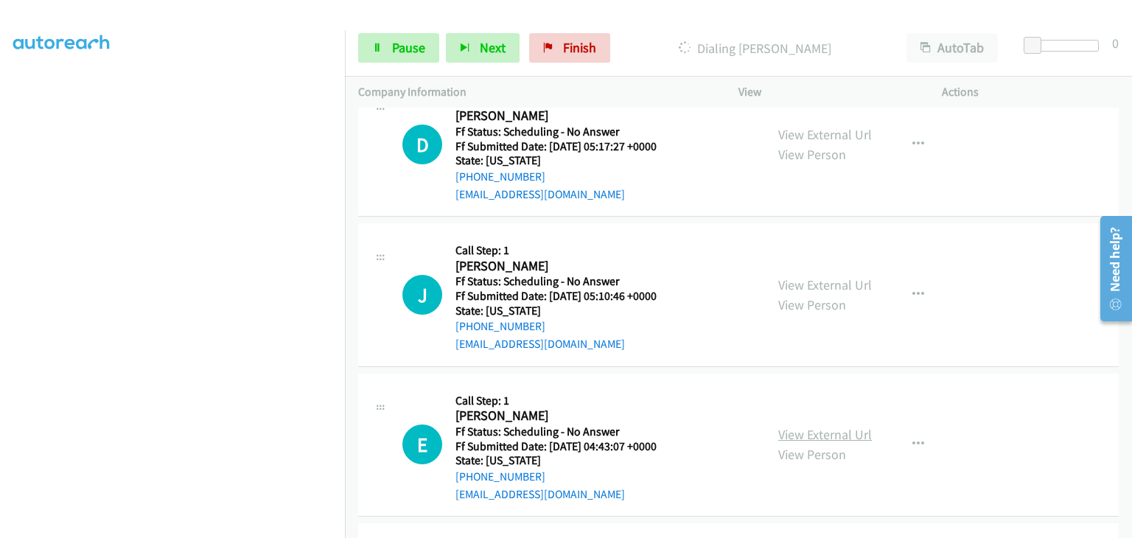
click at [801, 433] on link "View External Url" at bounding box center [825, 434] width 94 height 17
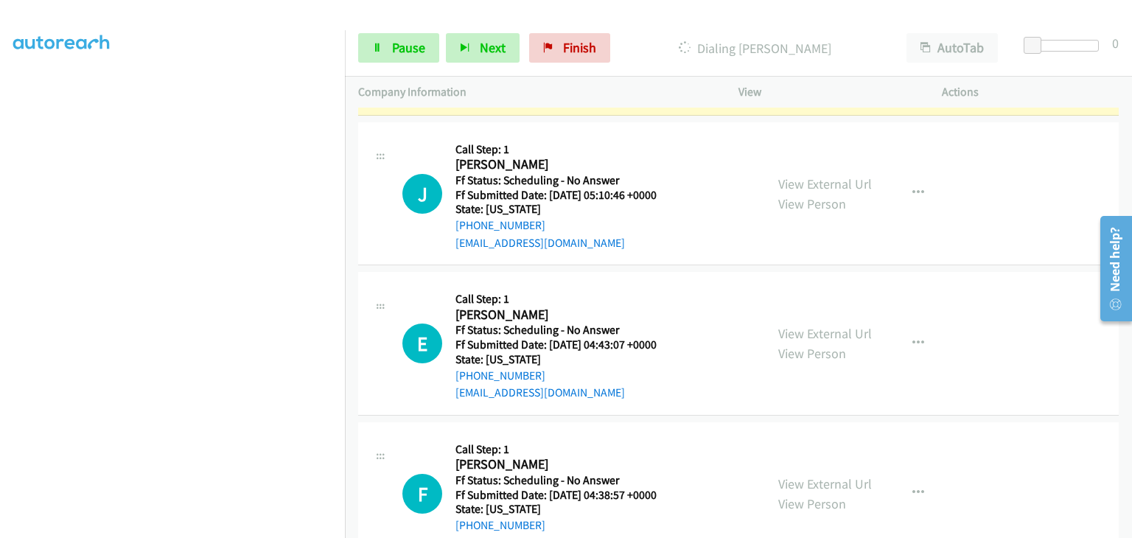
scroll to position [1274, 0]
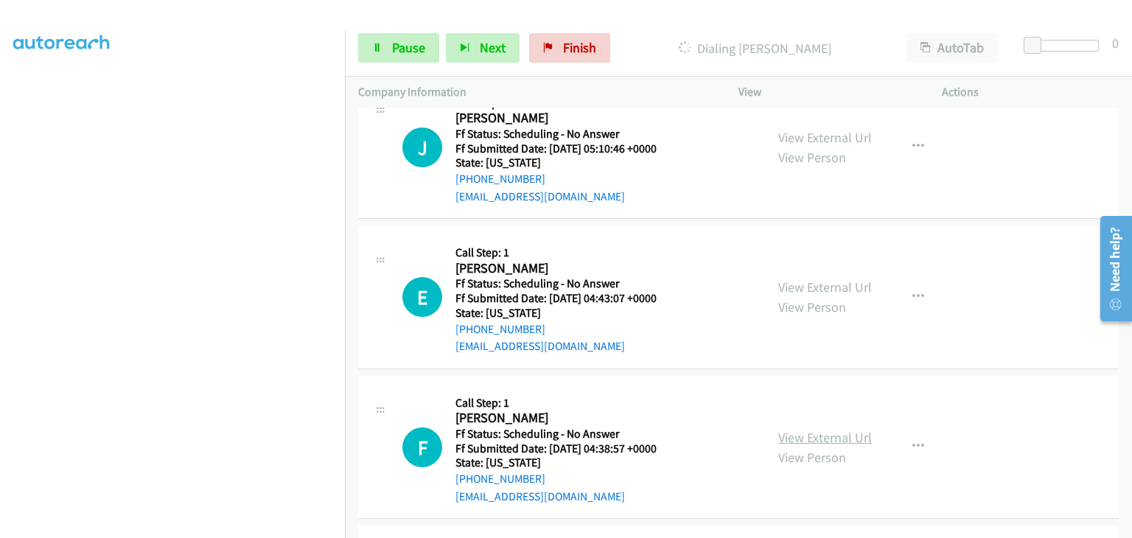
click at [835, 433] on link "View External Url" at bounding box center [825, 437] width 94 height 17
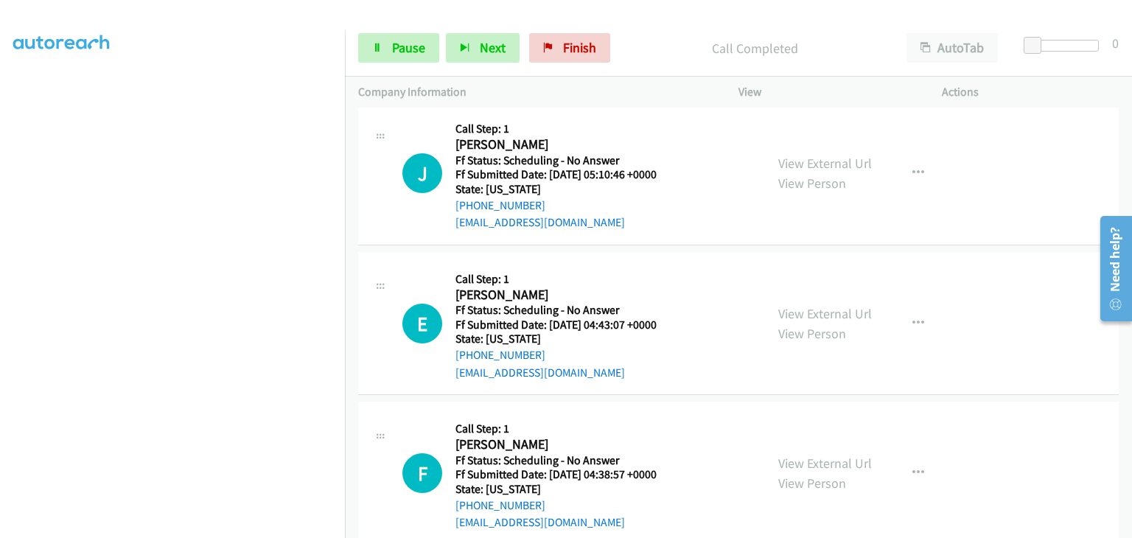
scroll to position [1305, 0]
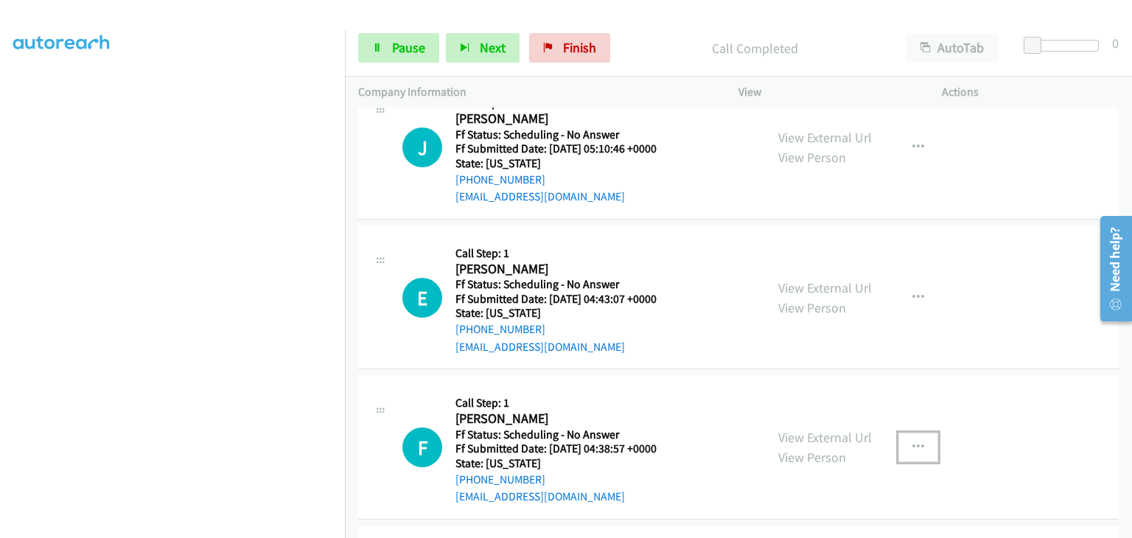
click at [903, 445] on button "button" at bounding box center [919, 447] width 40 height 29
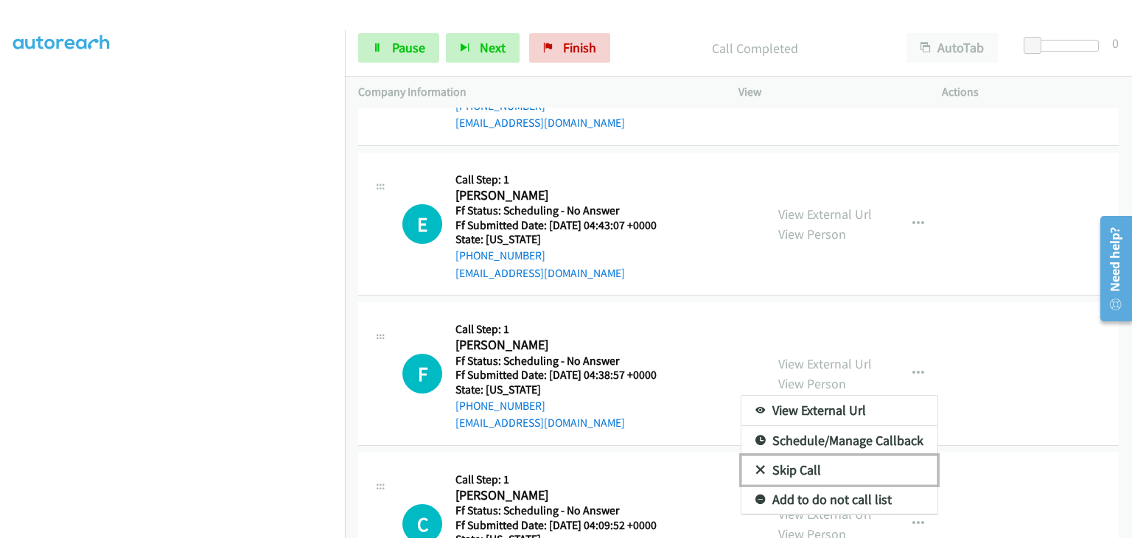
click at [814, 465] on link "Skip Call" at bounding box center [840, 470] width 196 height 29
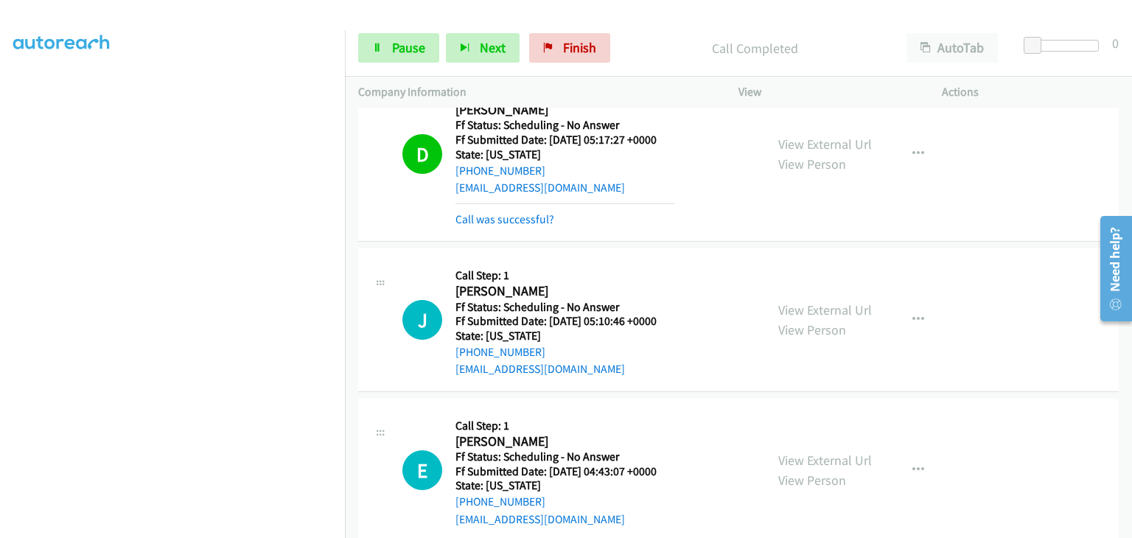
scroll to position [1157, 0]
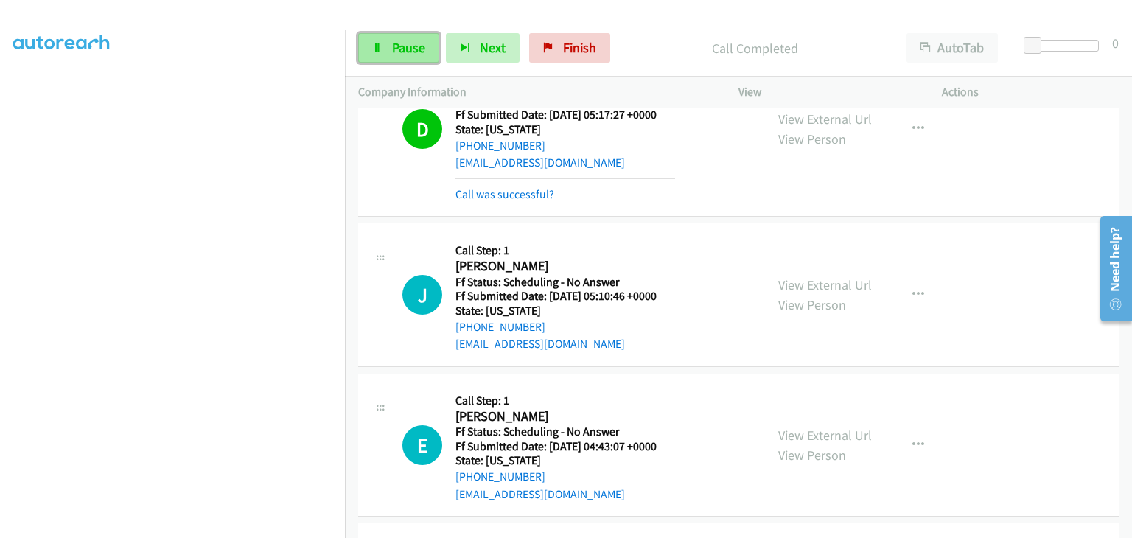
click at [419, 58] on link "Pause" at bounding box center [398, 47] width 81 height 29
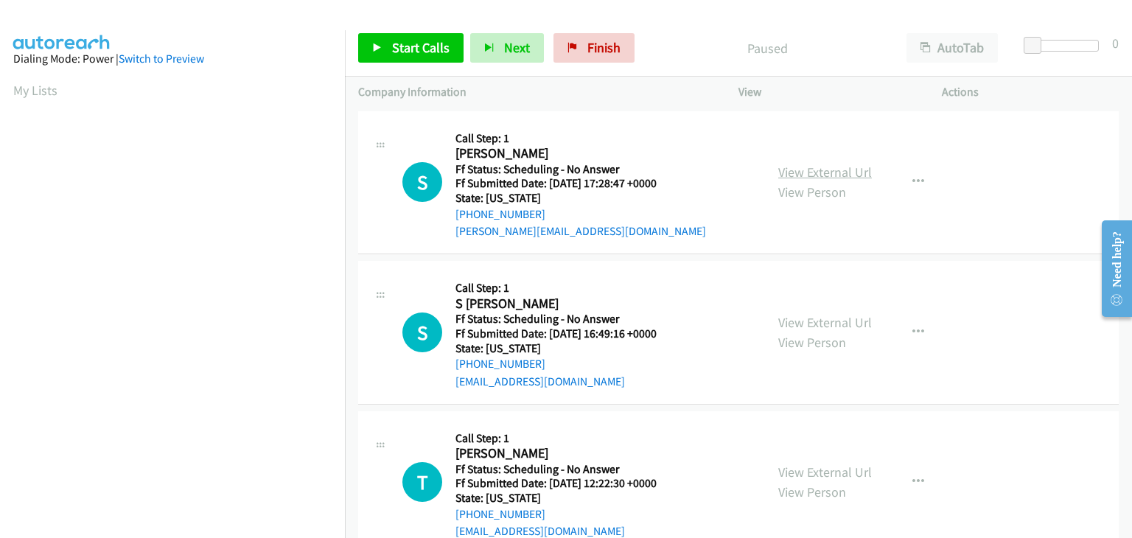
click at [801, 171] on link "View External Url" at bounding box center [825, 172] width 94 height 17
click at [433, 52] on span "Start Calls" at bounding box center [420, 47] width 57 height 17
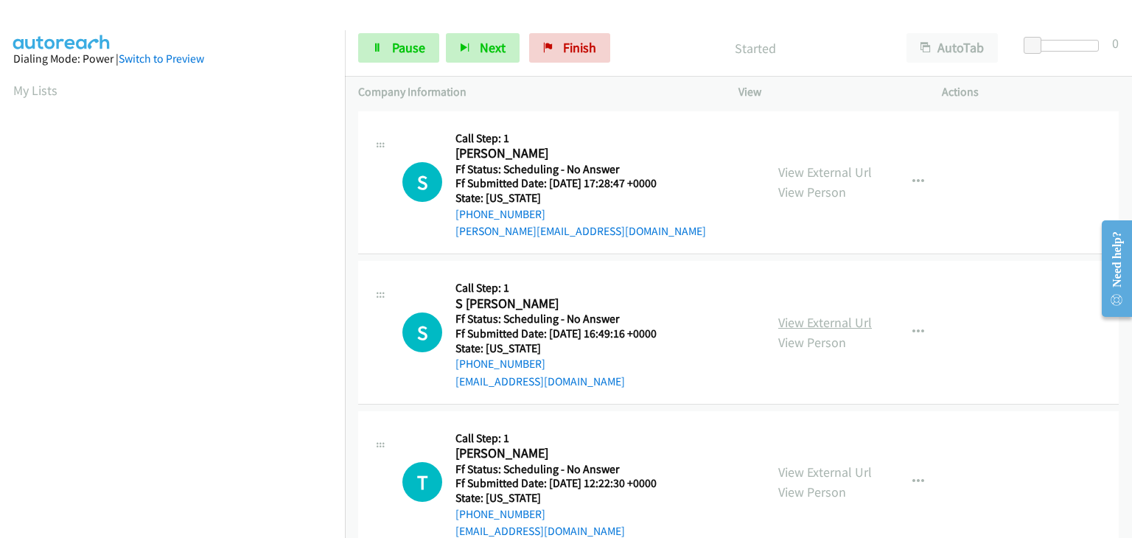
click at [813, 315] on link "View External Url" at bounding box center [825, 322] width 94 height 17
click at [841, 475] on link "View External Url" at bounding box center [825, 472] width 94 height 17
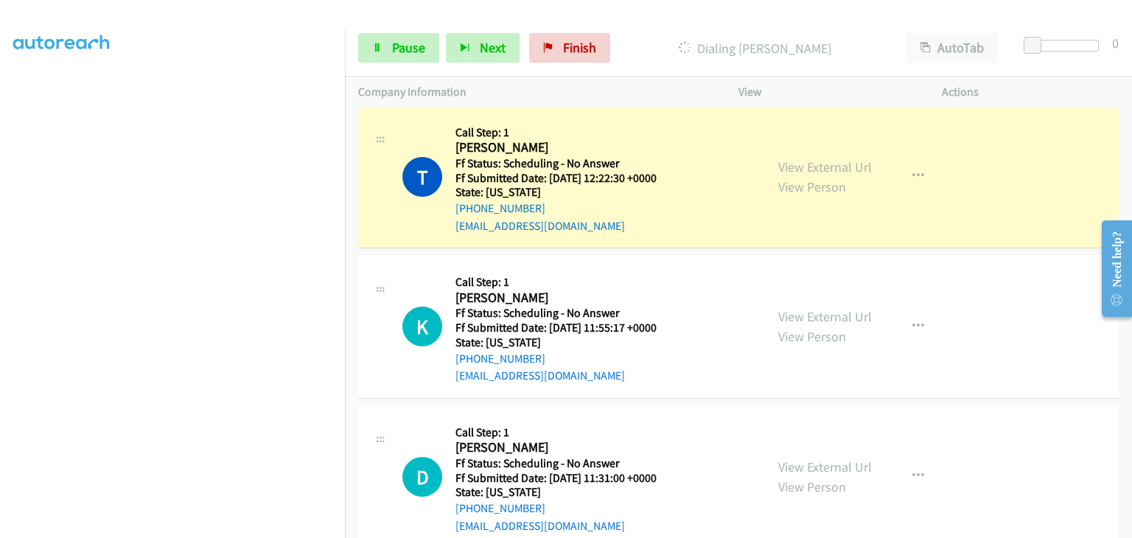
scroll to position [369, 0]
click at [794, 310] on link "View External Url" at bounding box center [825, 316] width 94 height 17
click at [843, 467] on link "View External Url" at bounding box center [825, 466] width 94 height 17
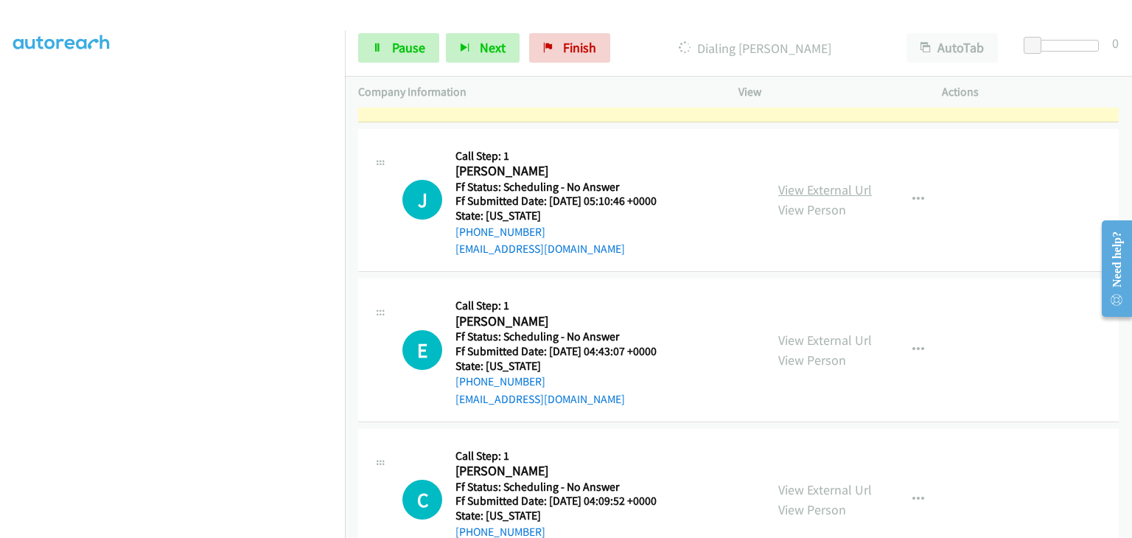
scroll to position [885, 0]
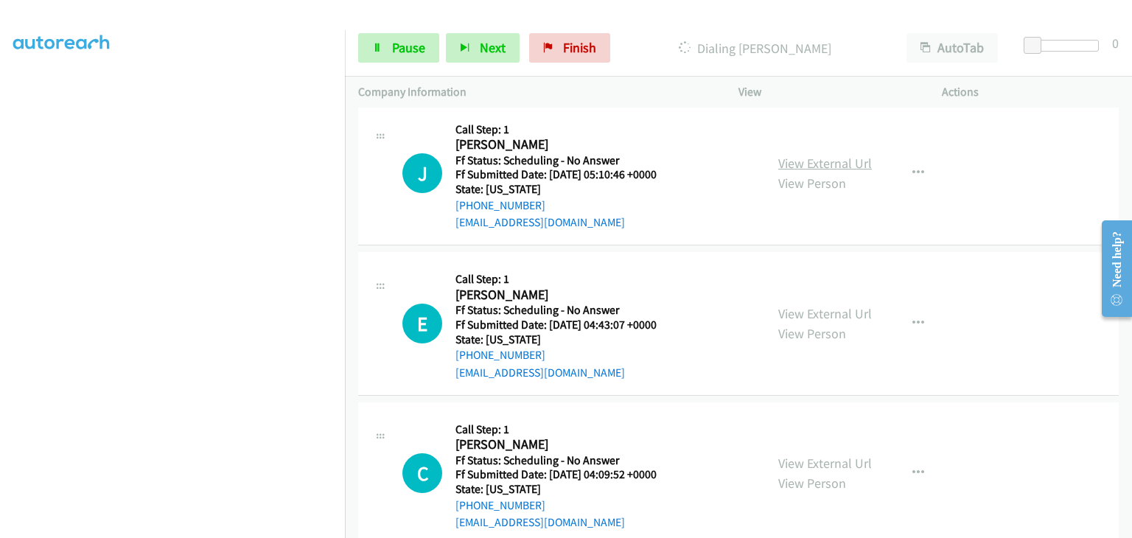
click at [787, 159] on link "View External Url" at bounding box center [825, 163] width 94 height 17
click at [808, 309] on link "View External Url" at bounding box center [825, 313] width 94 height 17
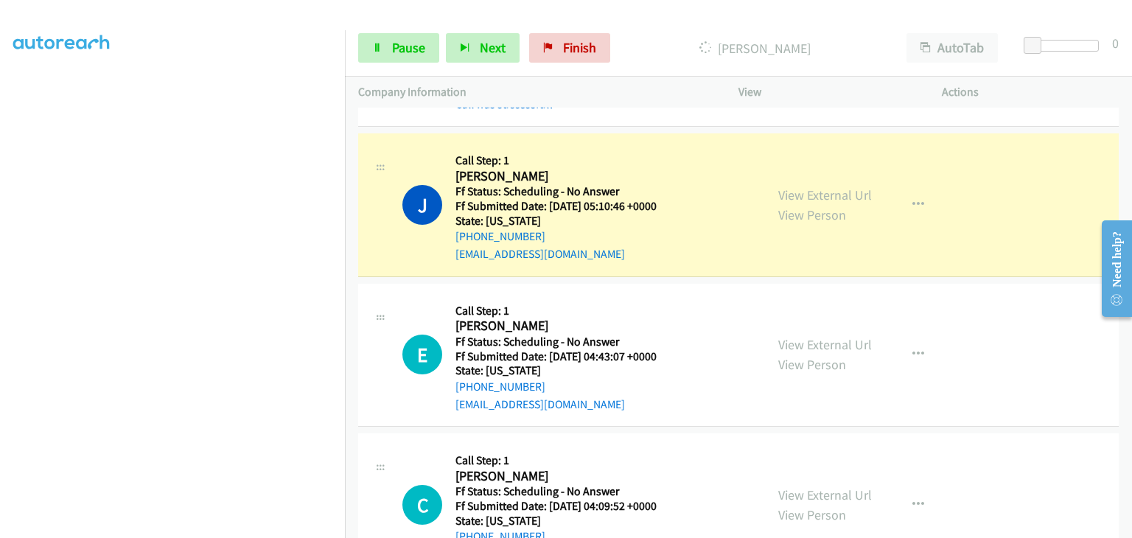
scroll to position [916, 0]
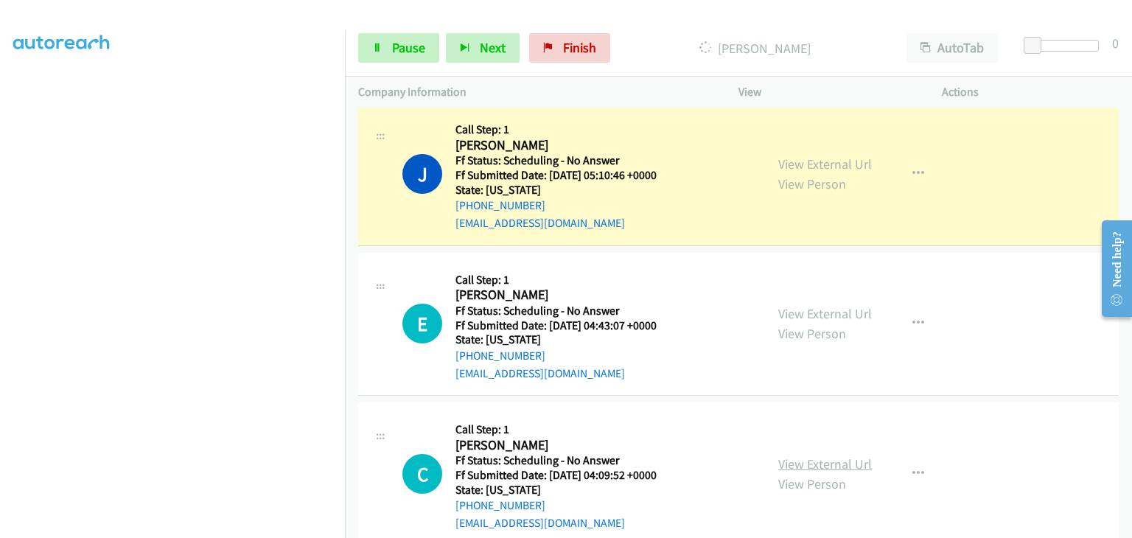
click at [802, 458] on link "View External Url" at bounding box center [825, 464] width 94 height 17
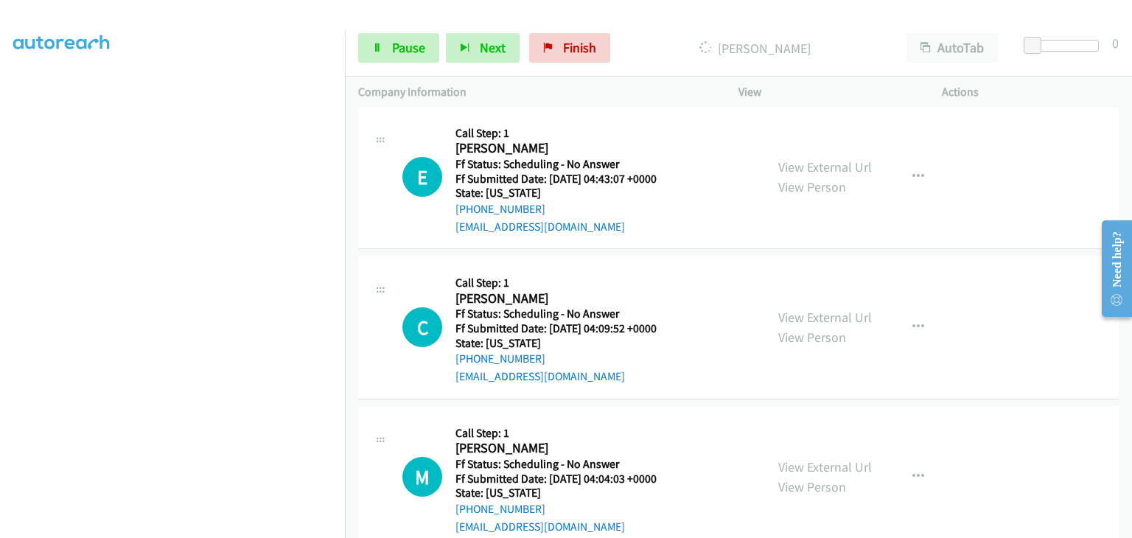
scroll to position [1063, 0]
click at [814, 458] on link "View External Url" at bounding box center [825, 466] width 94 height 17
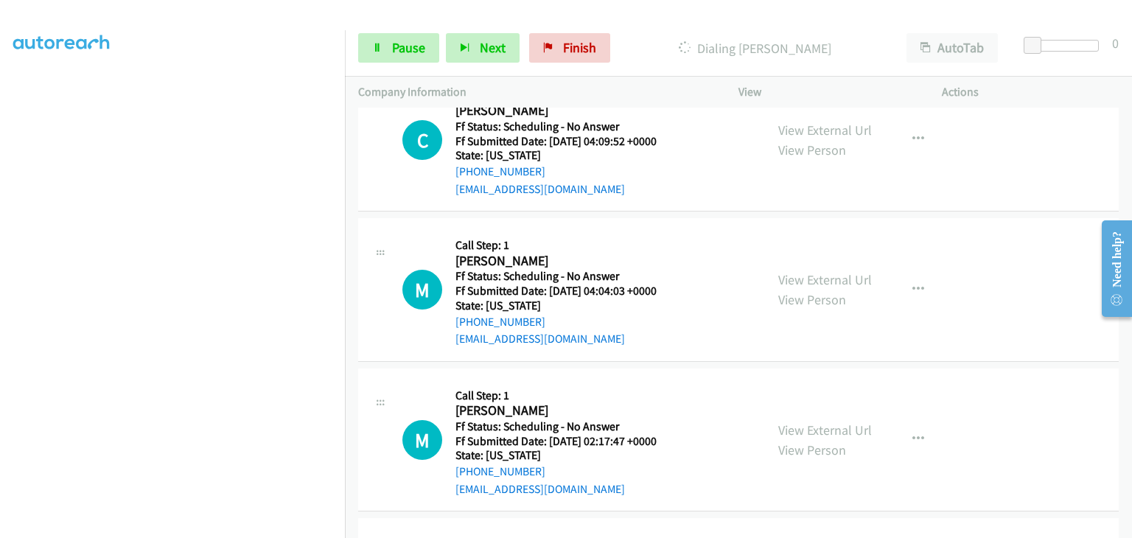
scroll to position [1284, 0]
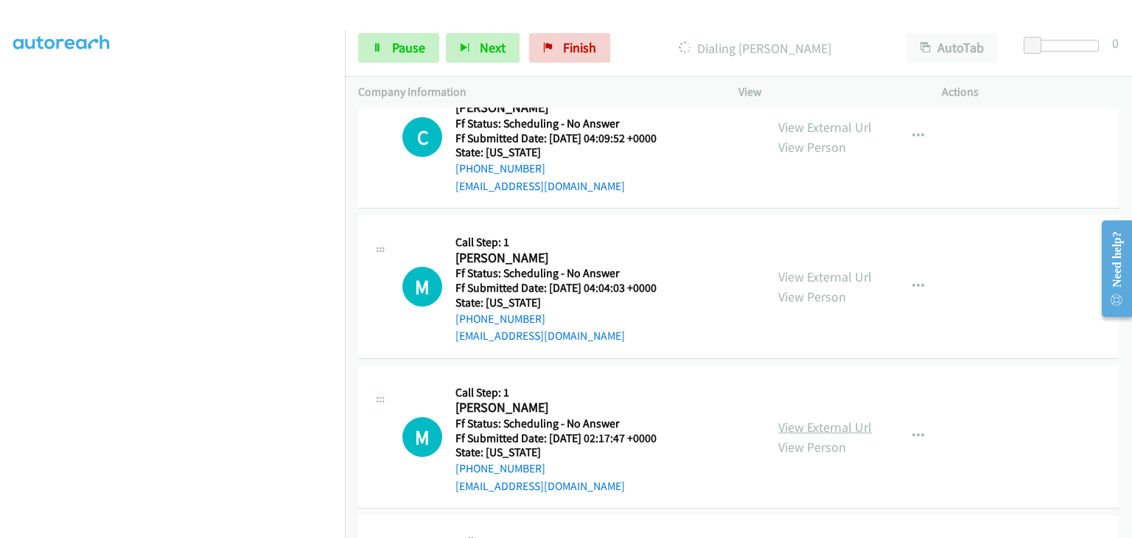
click at [798, 419] on link "View External Url" at bounding box center [825, 427] width 94 height 17
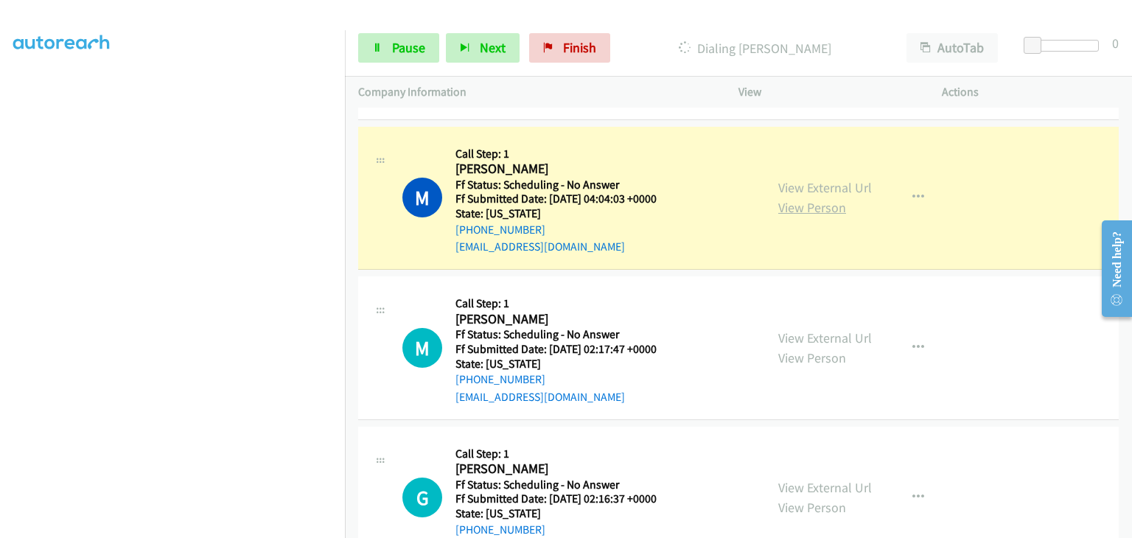
scroll to position [1462, 0]
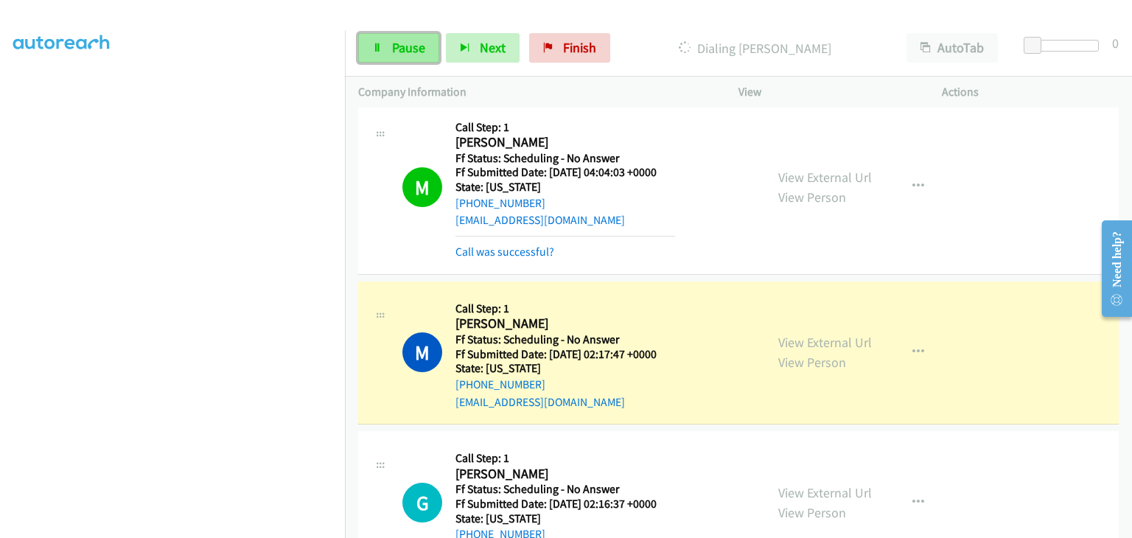
click at [395, 51] on span "Pause" at bounding box center [408, 47] width 33 height 17
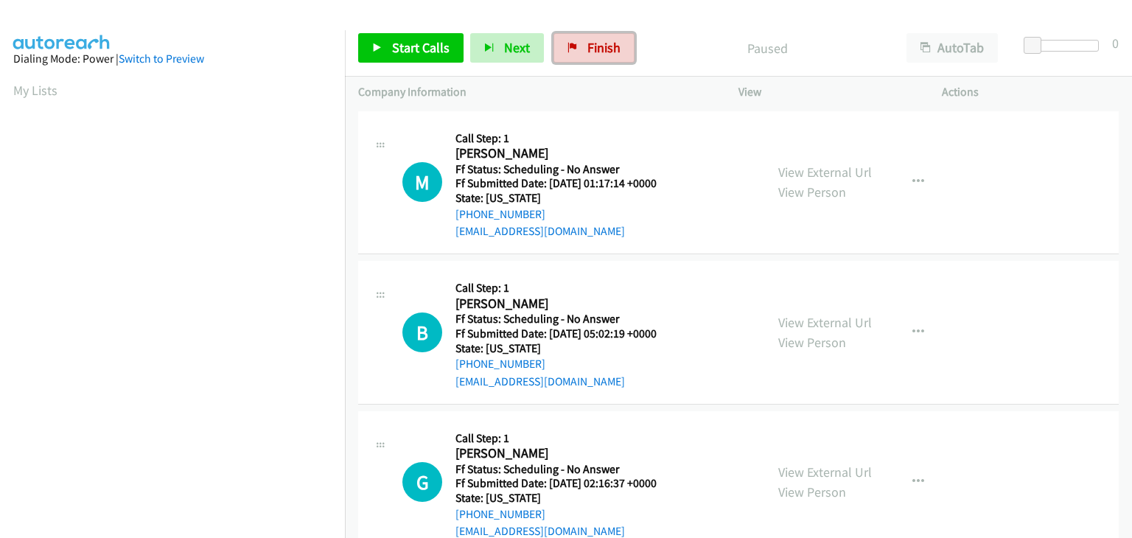
click at [590, 37] on link "Finish" at bounding box center [594, 47] width 81 height 29
click at [798, 170] on link "View External Url" at bounding box center [825, 172] width 94 height 17
click at [803, 325] on link "View External Url" at bounding box center [825, 322] width 94 height 17
click at [830, 467] on link "View External Url" at bounding box center [825, 472] width 94 height 17
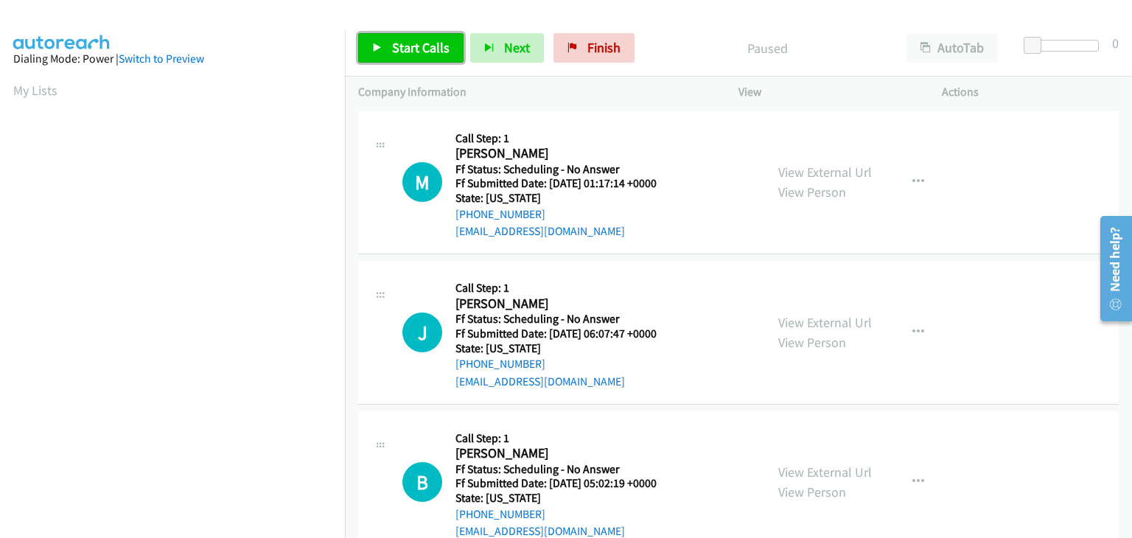
click at [405, 47] on span "Start Calls" at bounding box center [420, 47] width 57 height 17
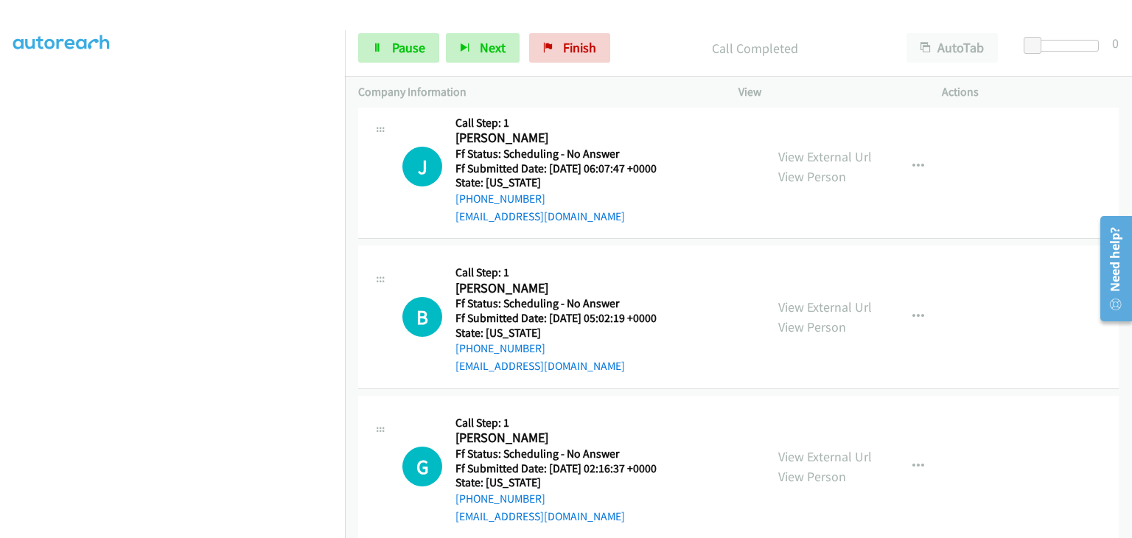
scroll to position [221, 0]
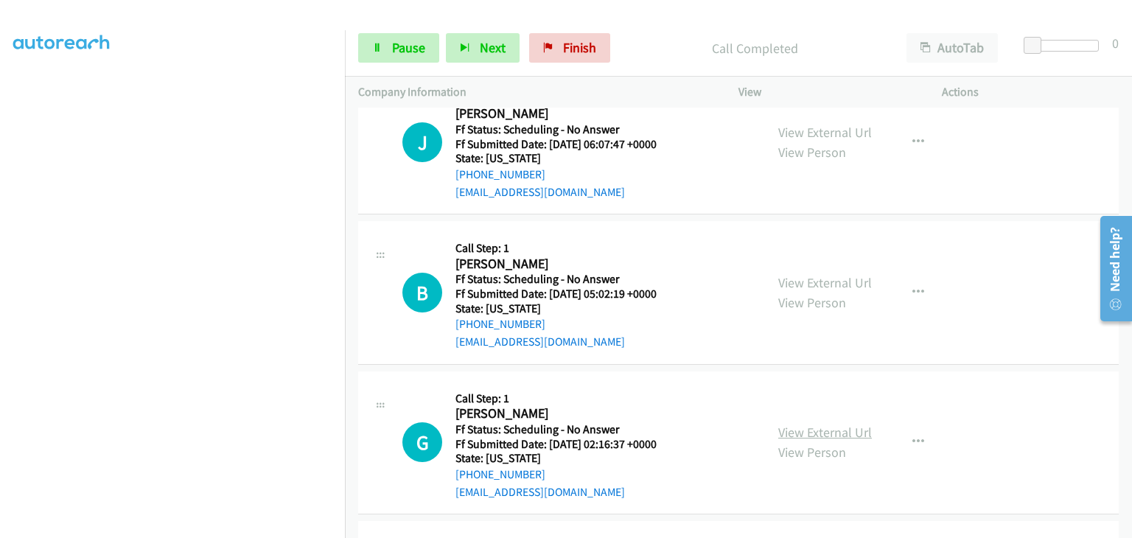
click at [822, 425] on link "View External Url" at bounding box center [825, 432] width 94 height 17
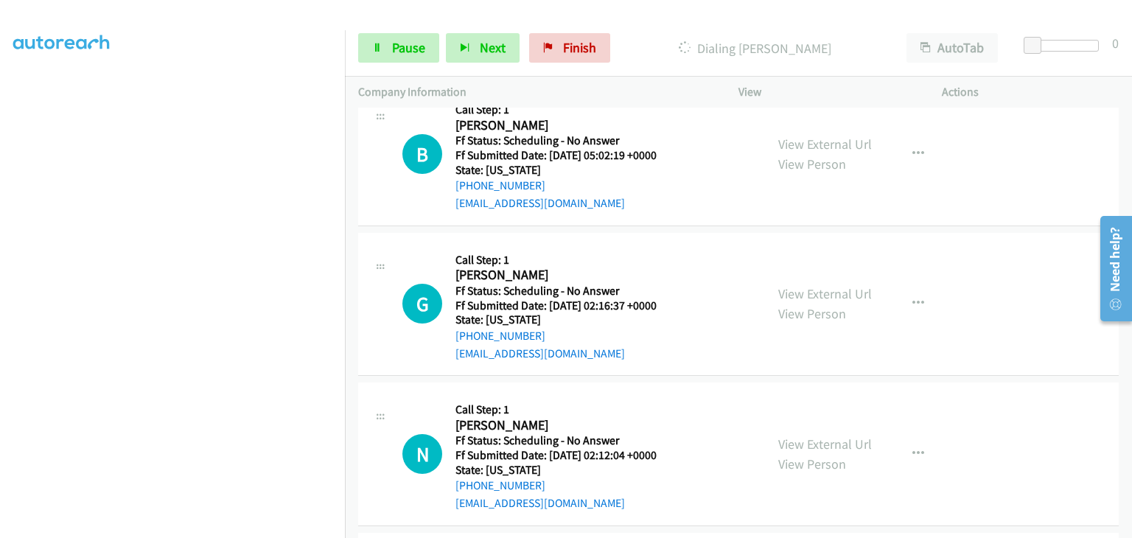
scroll to position [369, 0]
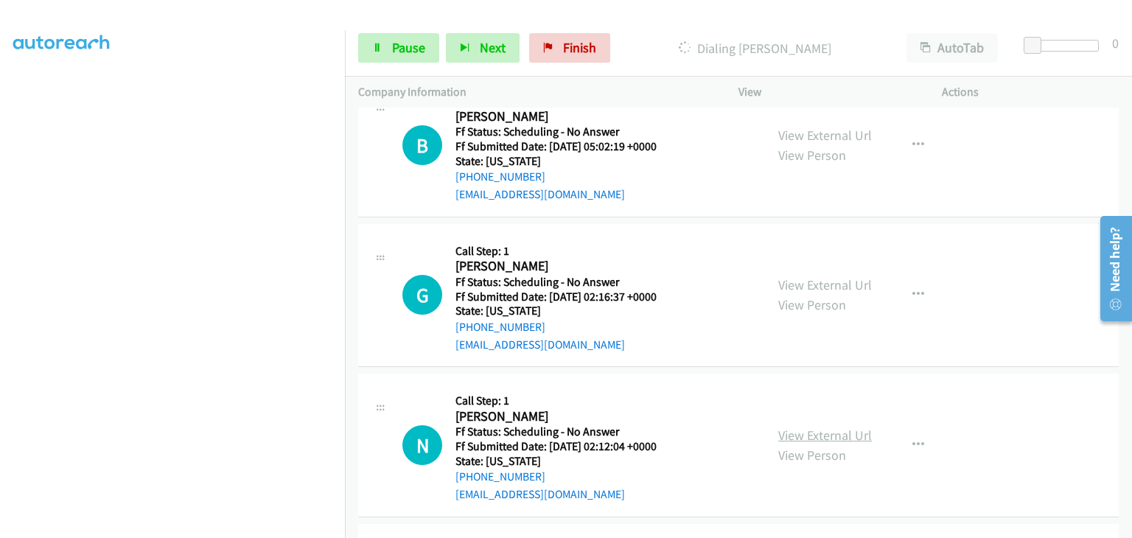
click at [841, 437] on link "View External Url" at bounding box center [825, 435] width 94 height 17
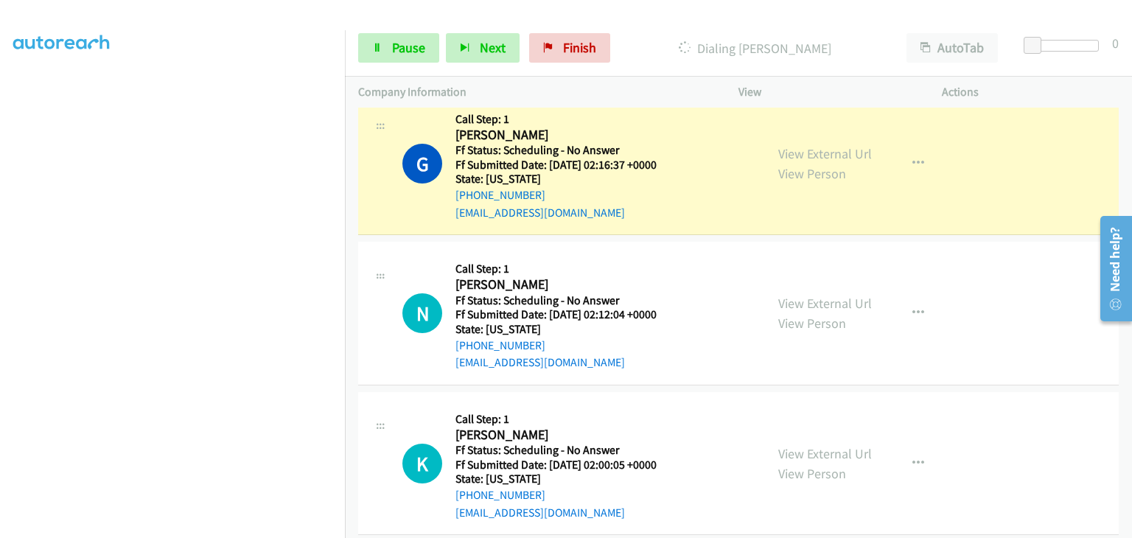
scroll to position [590, 0]
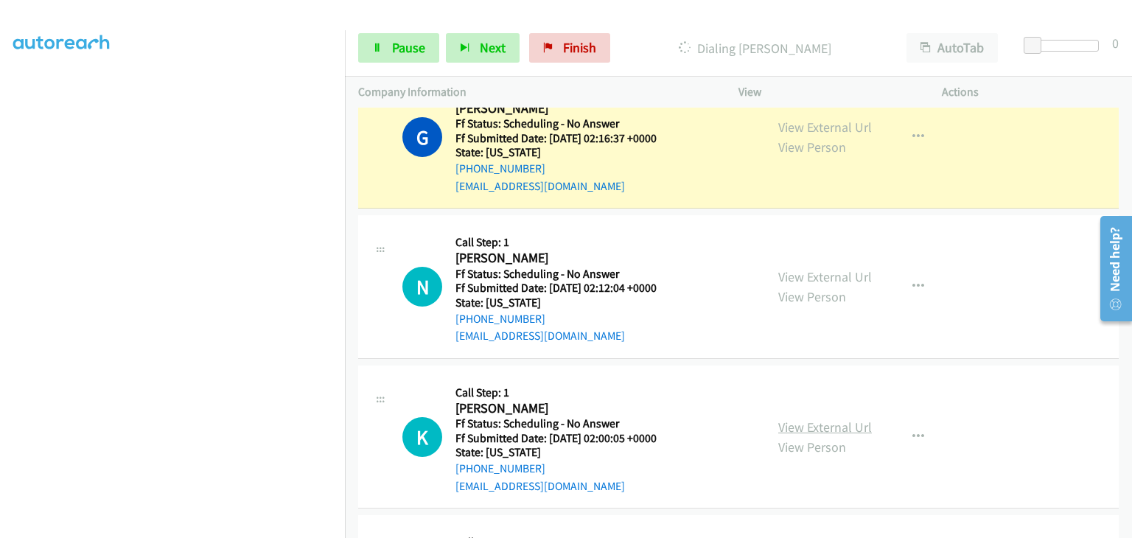
click at [802, 423] on link "View External Url" at bounding box center [825, 427] width 94 height 17
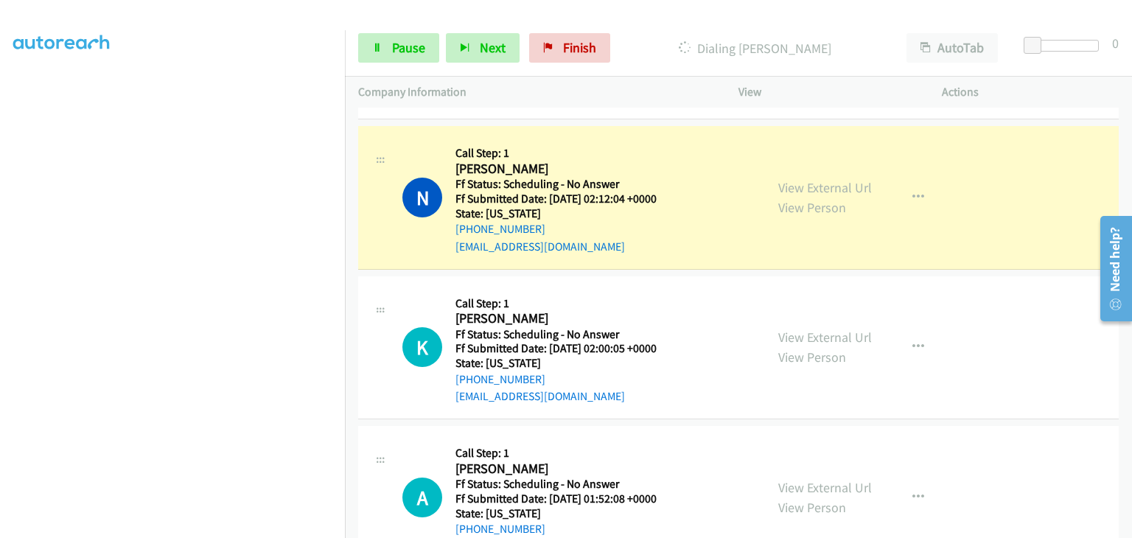
scroll to position [737, 0]
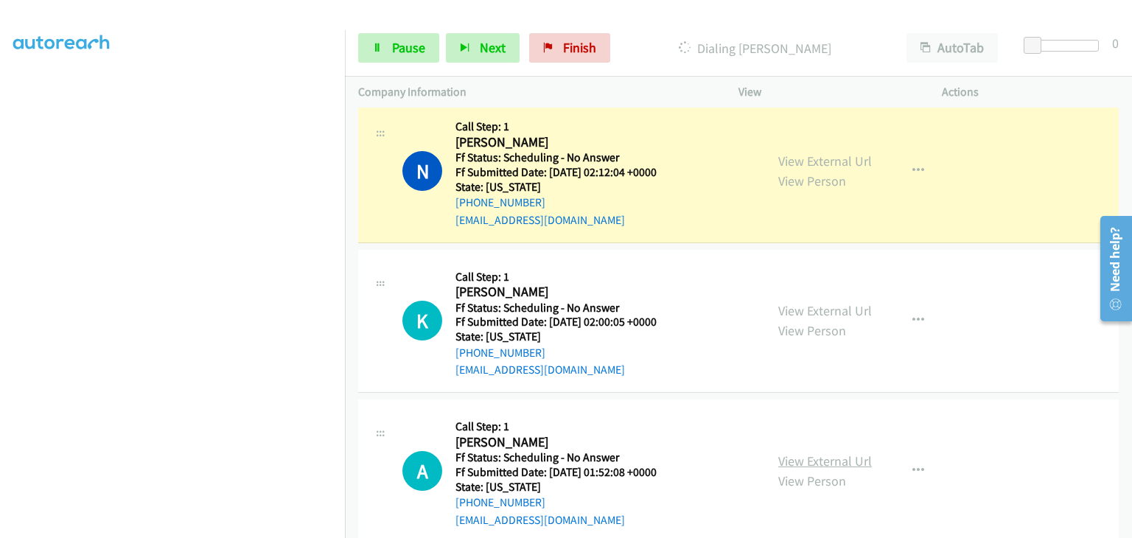
click at [823, 453] on link "View External Url" at bounding box center [825, 461] width 94 height 17
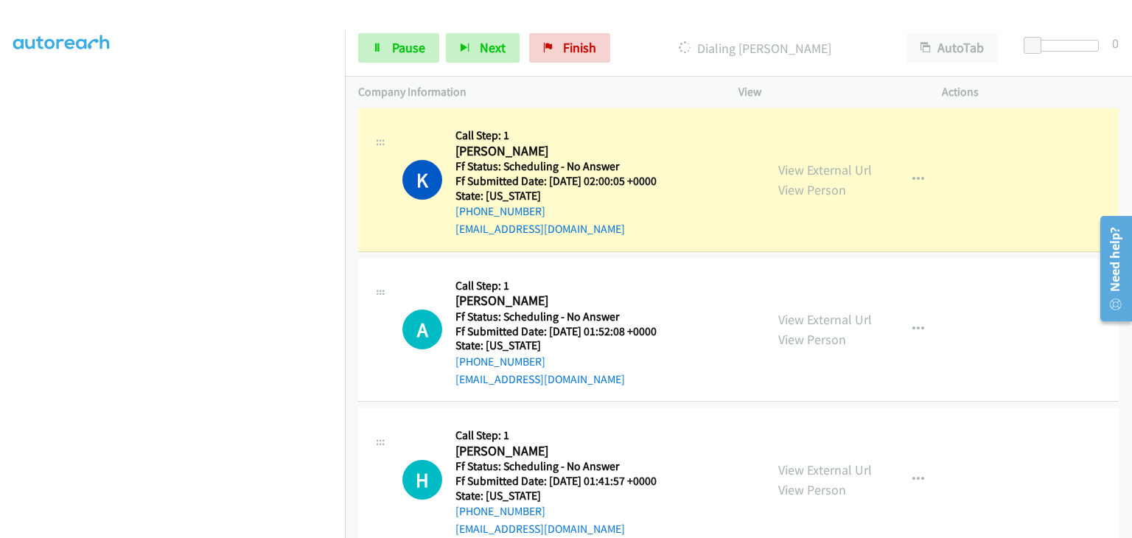
scroll to position [885, 0]
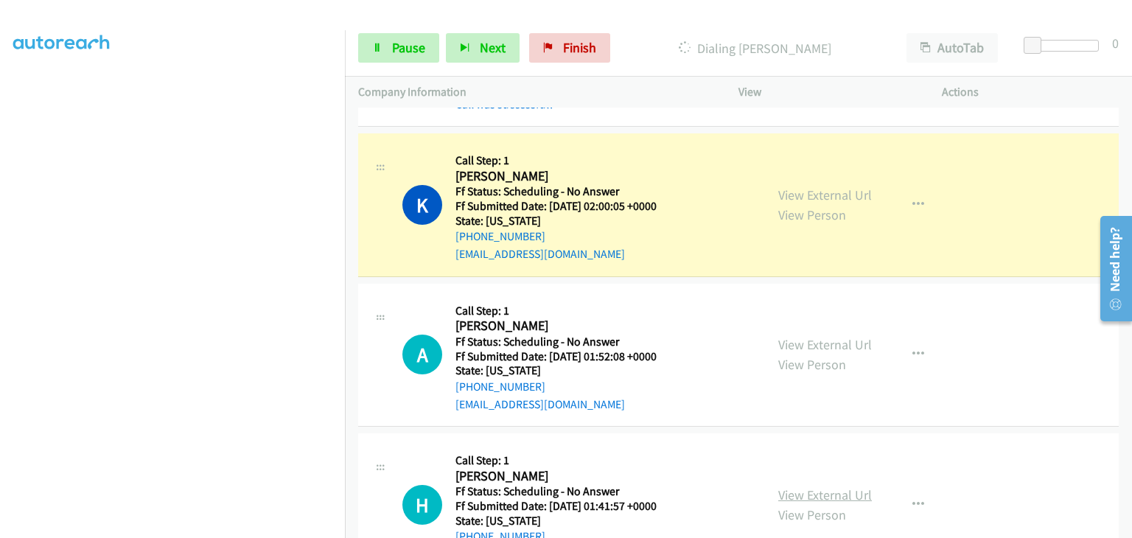
click at [807, 487] on link "View External Url" at bounding box center [825, 495] width 94 height 17
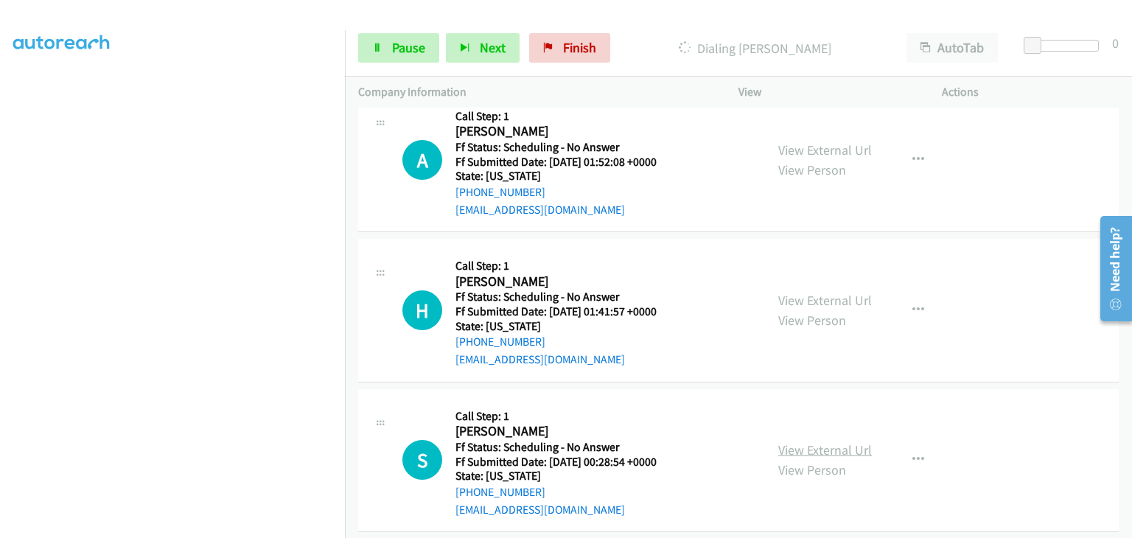
scroll to position [1106, 0]
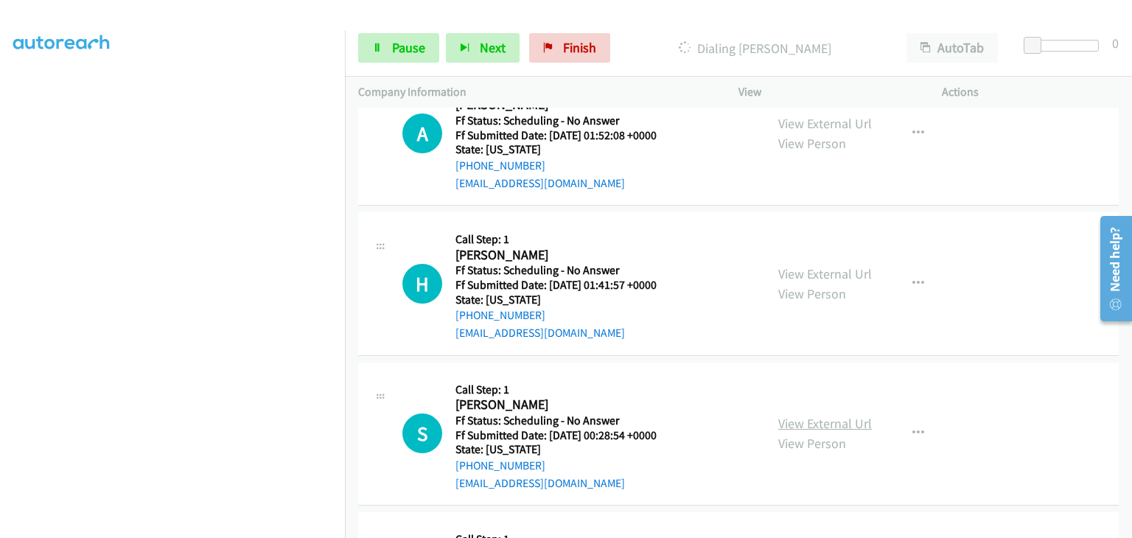
click at [801, 416] on link "View External Url" at bounding box center [825, 423] width 94 height 17
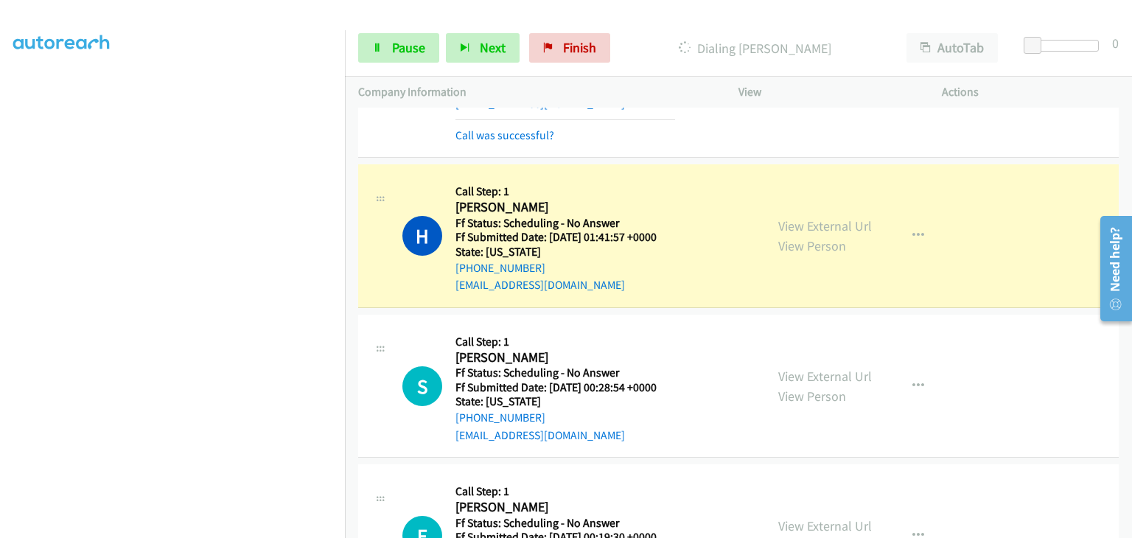
scroll to position [1284, 0]
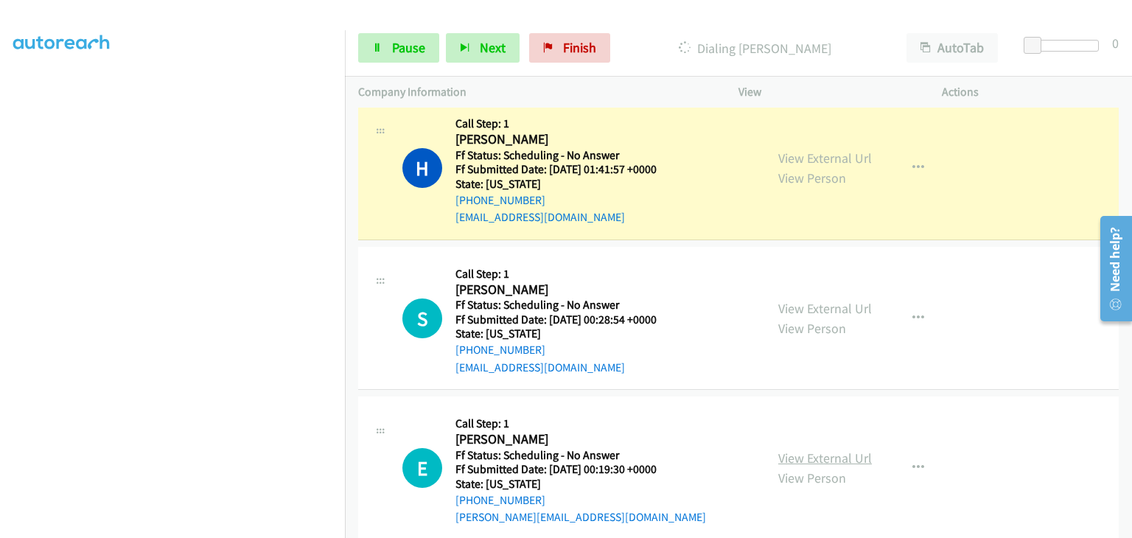
click at [826, 455] on link "View External Url" at bounding box center [825, 458] width 94 height 17
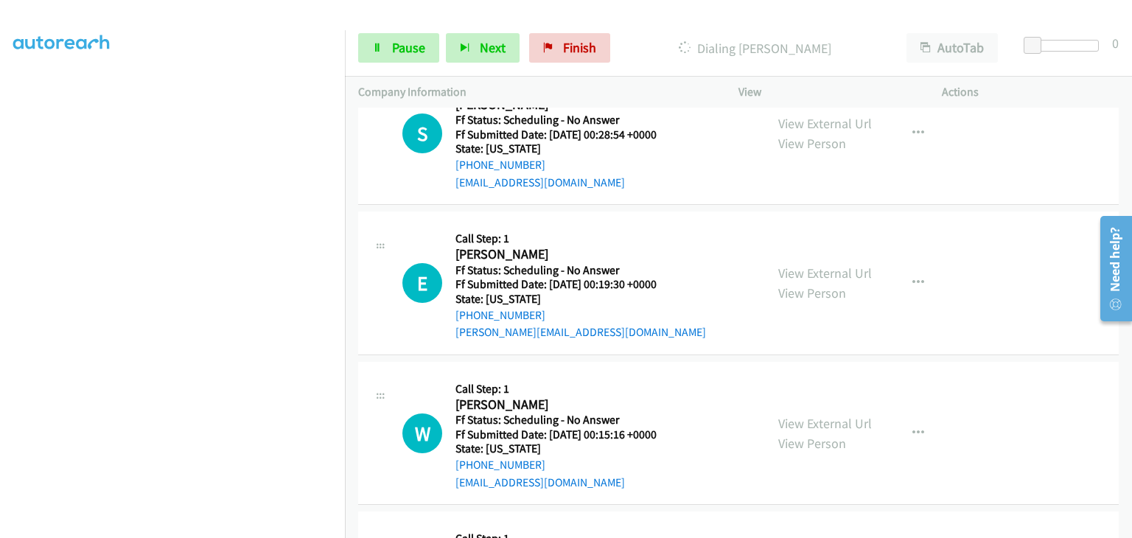
scroll to position [1505, 0]
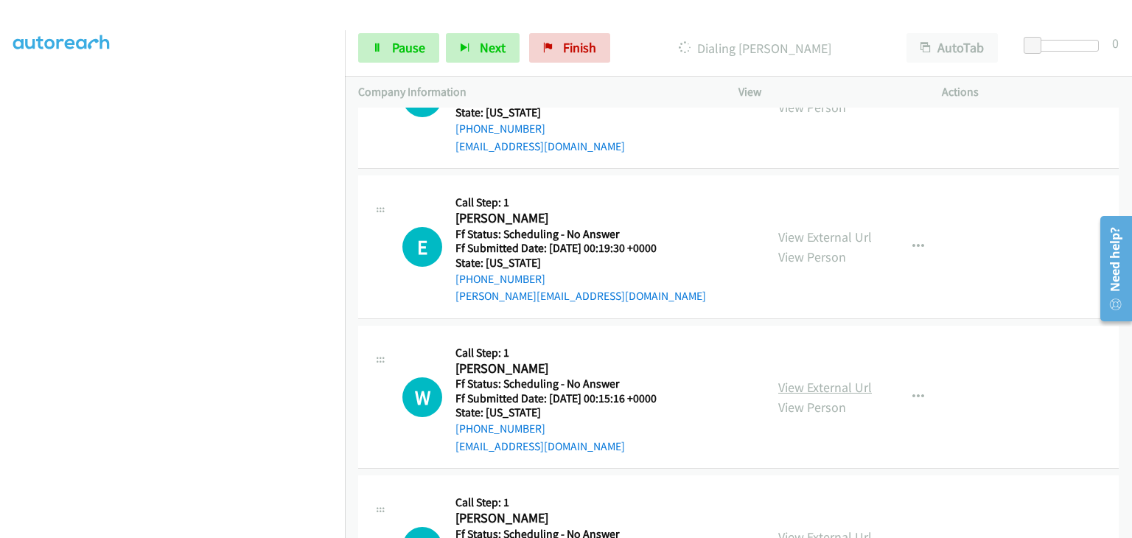
click at [813, 381] on link "View External Url" at bounding box center [825, 387] width 94 height 17
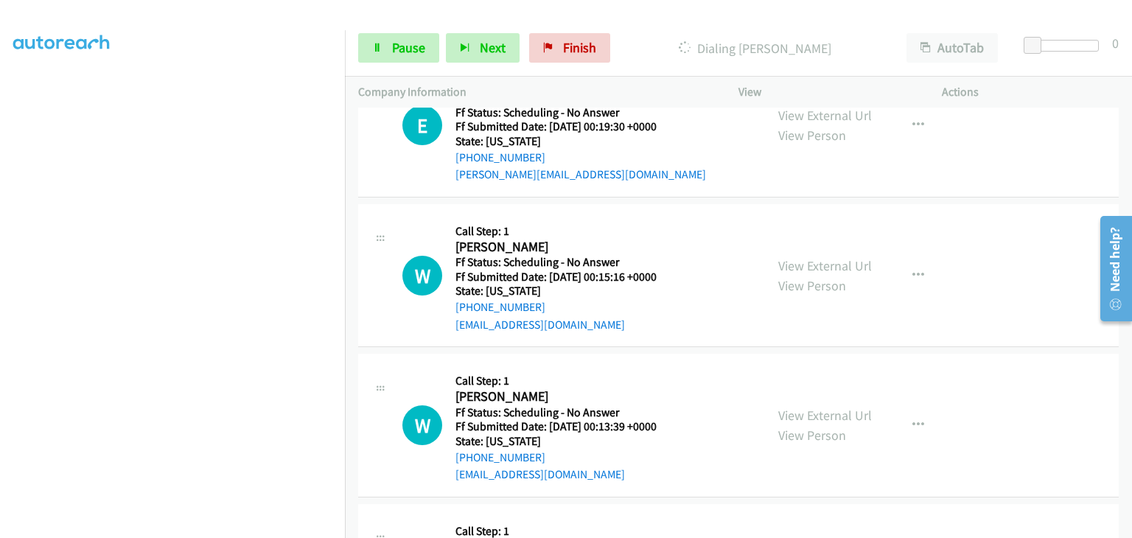
scroll to position [1653, 0]
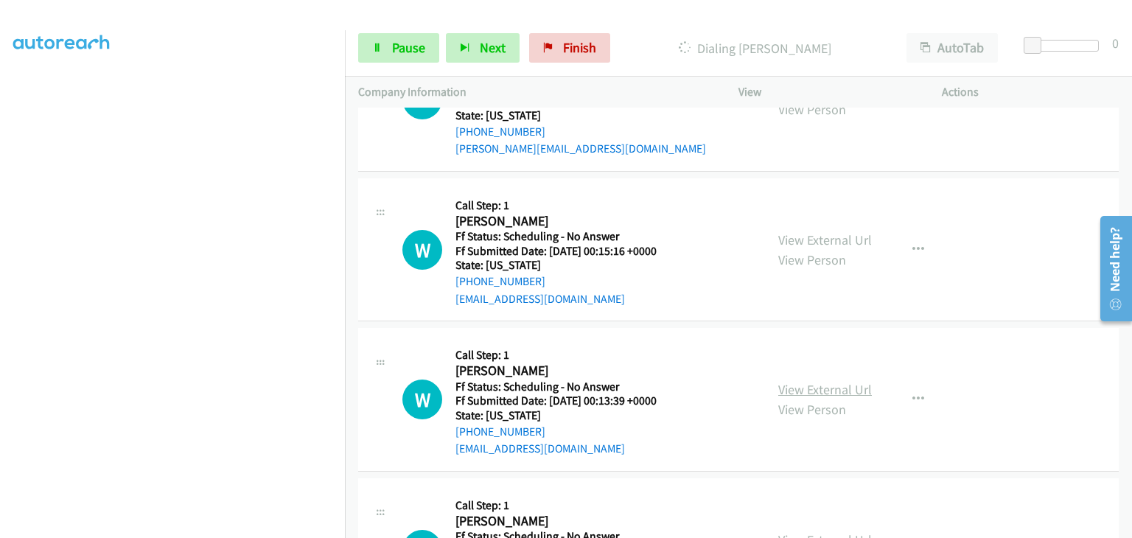
click at [845, 386] on link "View External Url" at bounding box center [825, 389] width 94 height 17
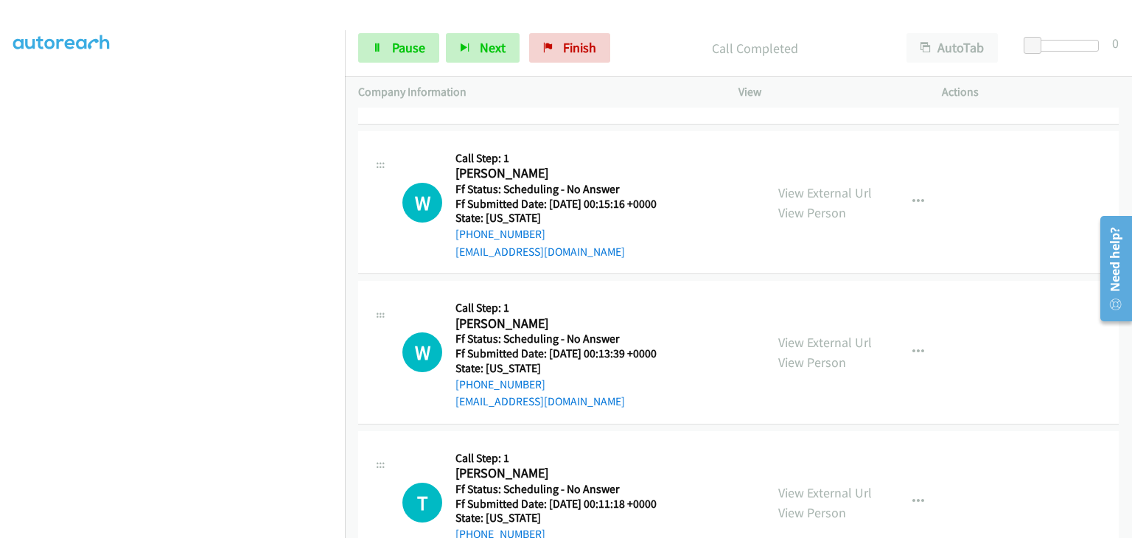
scroll to position [1800, 0]
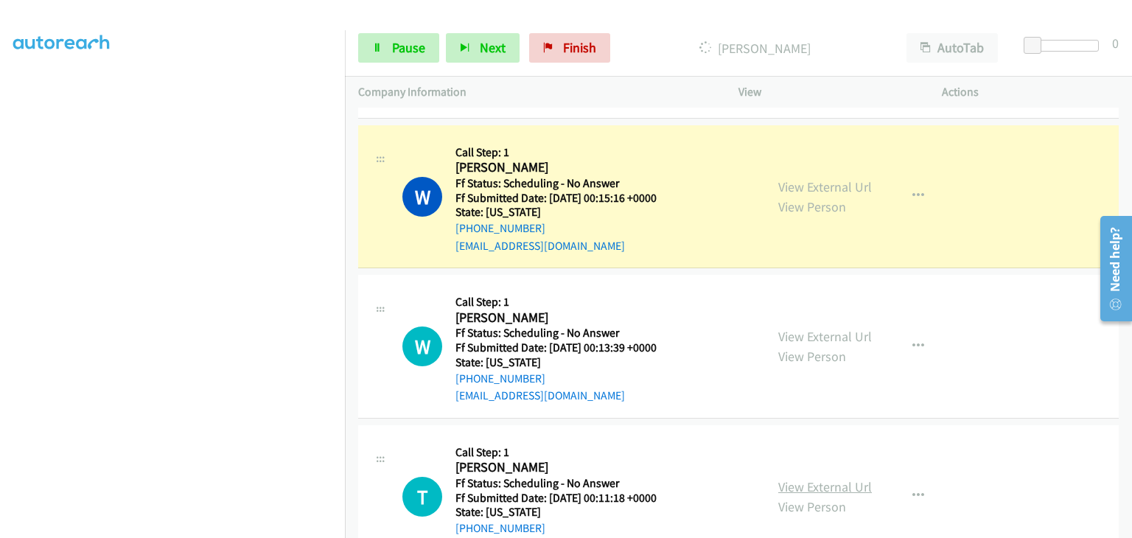
click at [848, 477] on div "View External Url View Person" at bounding box center [825, 497] width 94 height 40
click at [845, 478] on link "View External Url" at bounding box center [825, 486] width 94 height 17
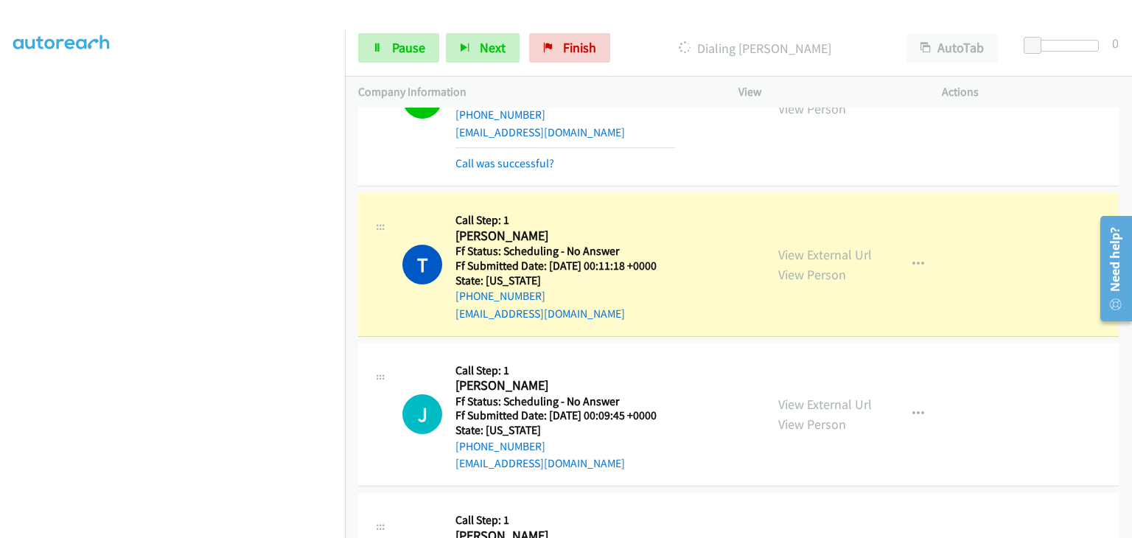
scroll to position [289, 0]
click at [387, 53] on link "Pause" at bounding box center [398, 47] width 81 height 29
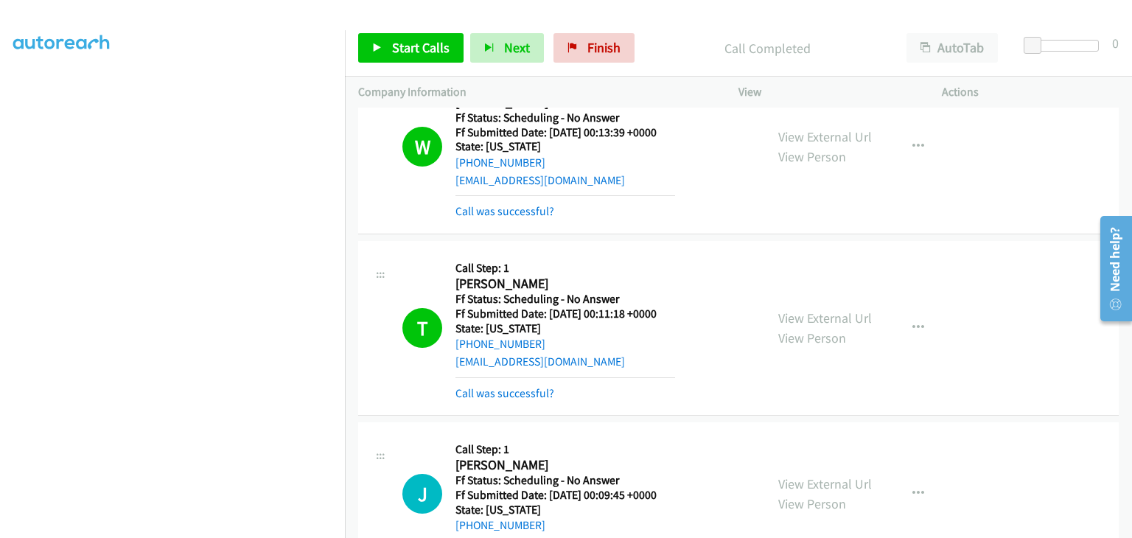
scroll to position [2021, 0]
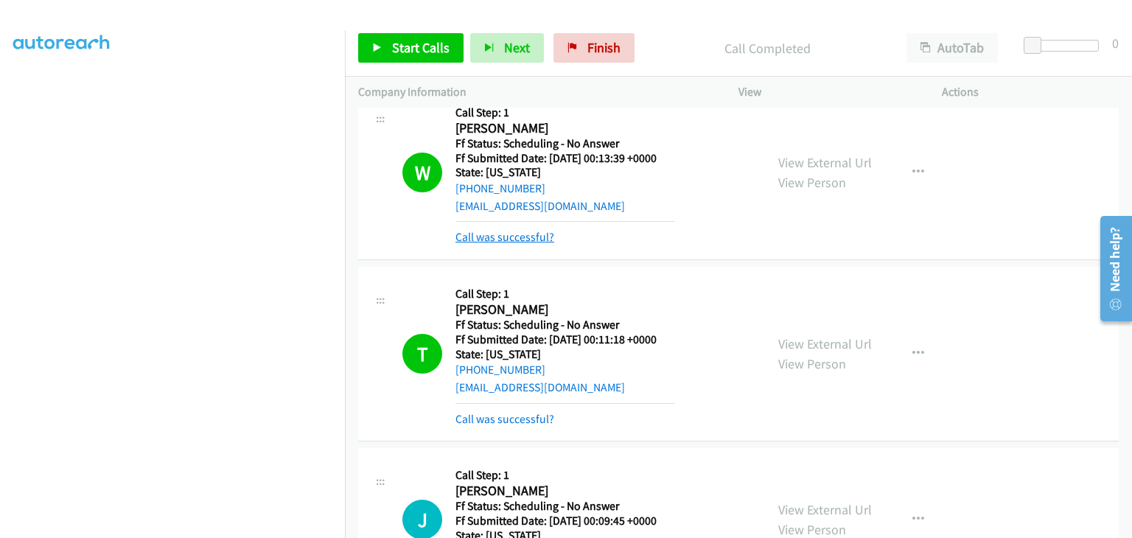
click at [541, 237] on link "Call was successful?" at bounding box center [505, 237] width 99 height 14
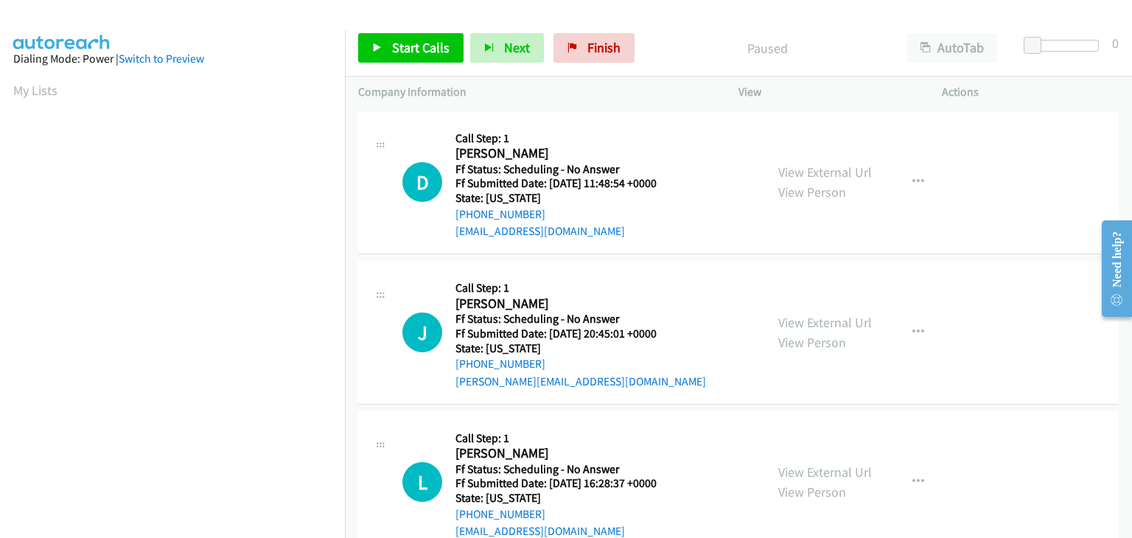
scroll to position [289, 0]
click at [793, 172] on link "View External Url" at bounding box center [825, 172] width 94 height 17
drag, startPoint x: 439, startPoint y: 54, endPoint x: 558, endPoint y: 109, distance: 131.6
click at [439, 54] on span "Start Calls" at bounding box center [420, 47] width 57 height 17
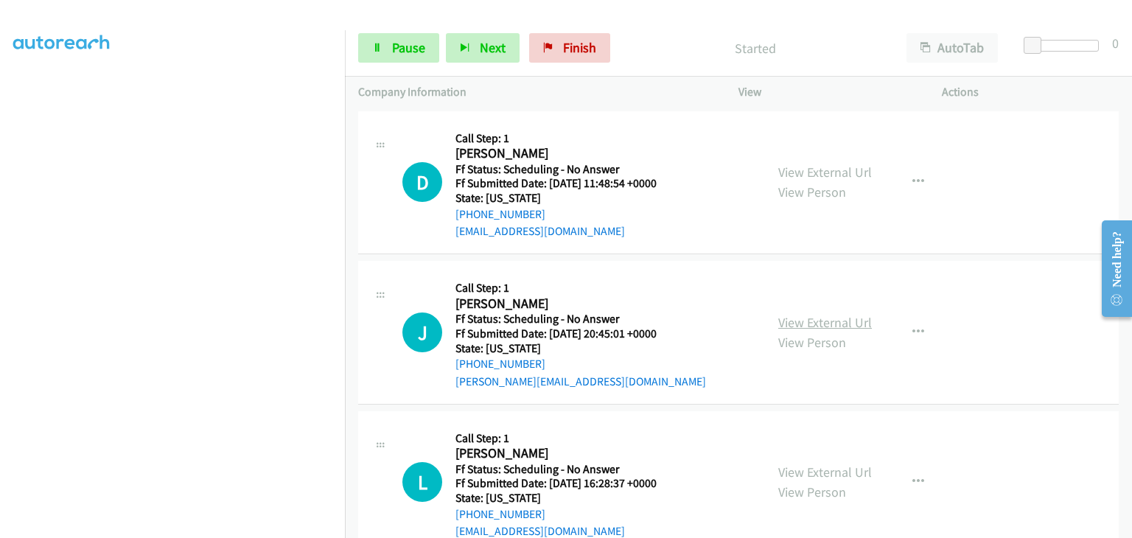
click at [824, 315] on link "View External Url" at bounding box center [825, 322] width 94 height 17
click at [828, 471] on link "View External Url" at bounding box center [825, 472] width 94 height 17
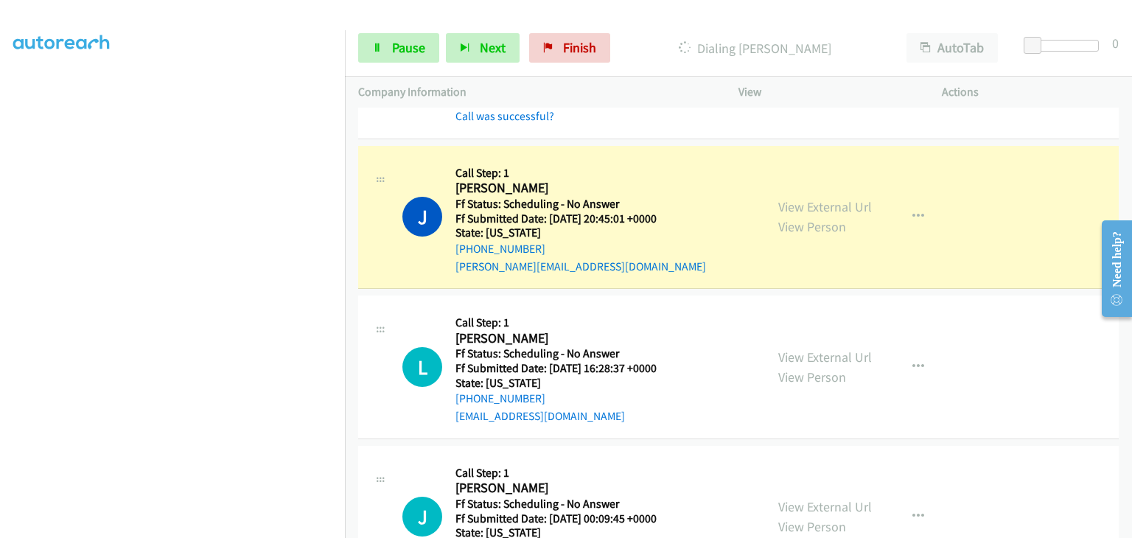
scroll to position [221, 0]
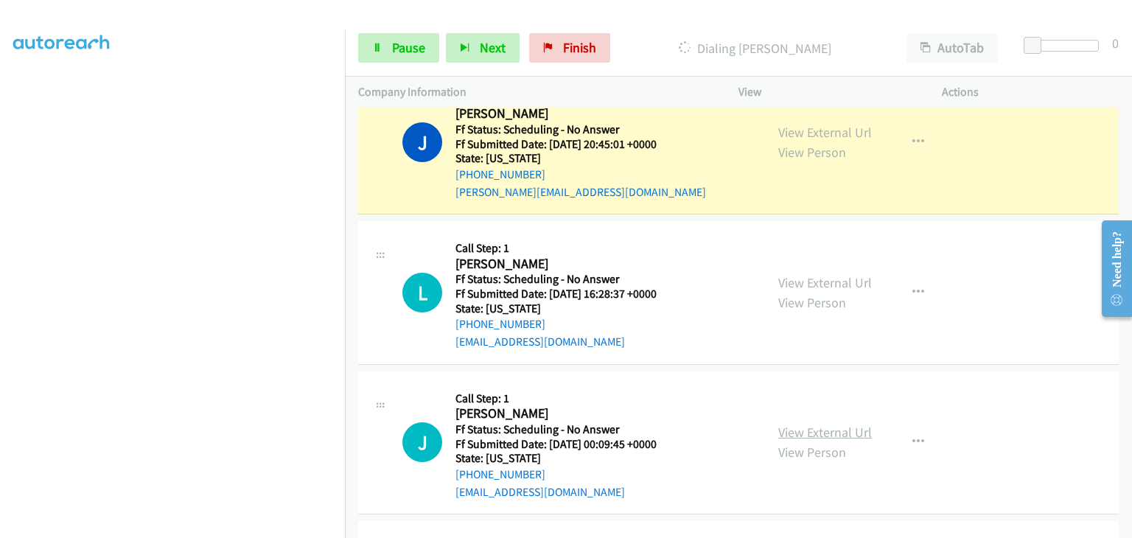
click at [813, 425] on link "View External Url" at bounding box center [825, 432] width 94 height 17
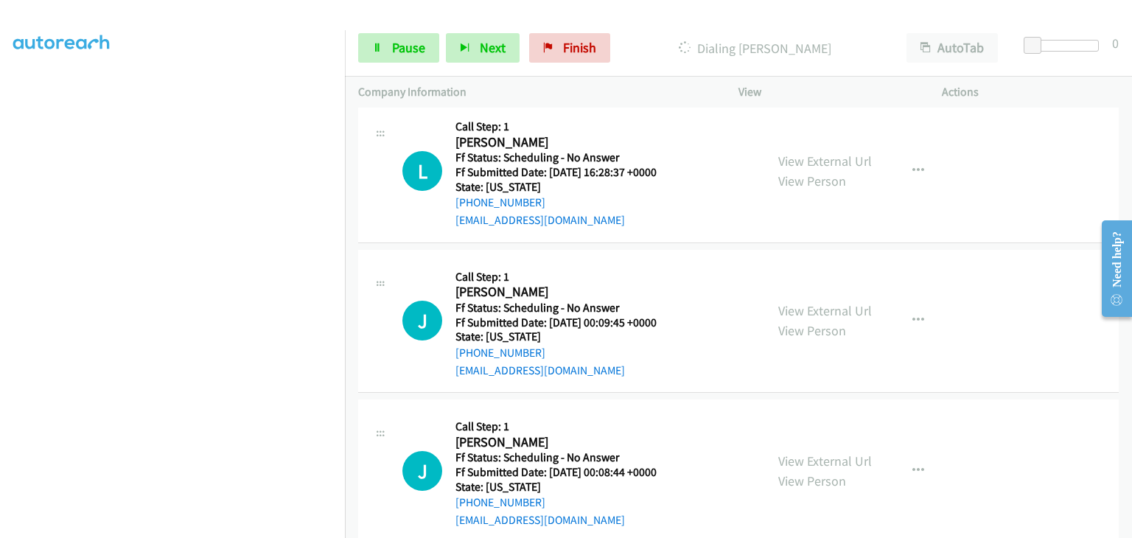
scroll to position [369, 0]
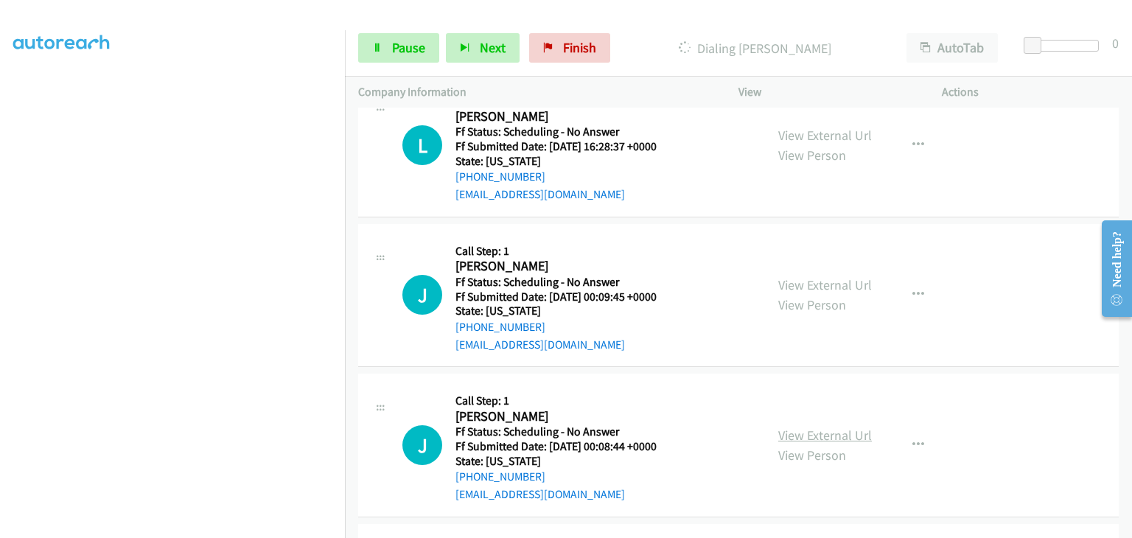
click at [808, 431] on link "View External Url" at bounding box center [825, 435] width 94 height 17
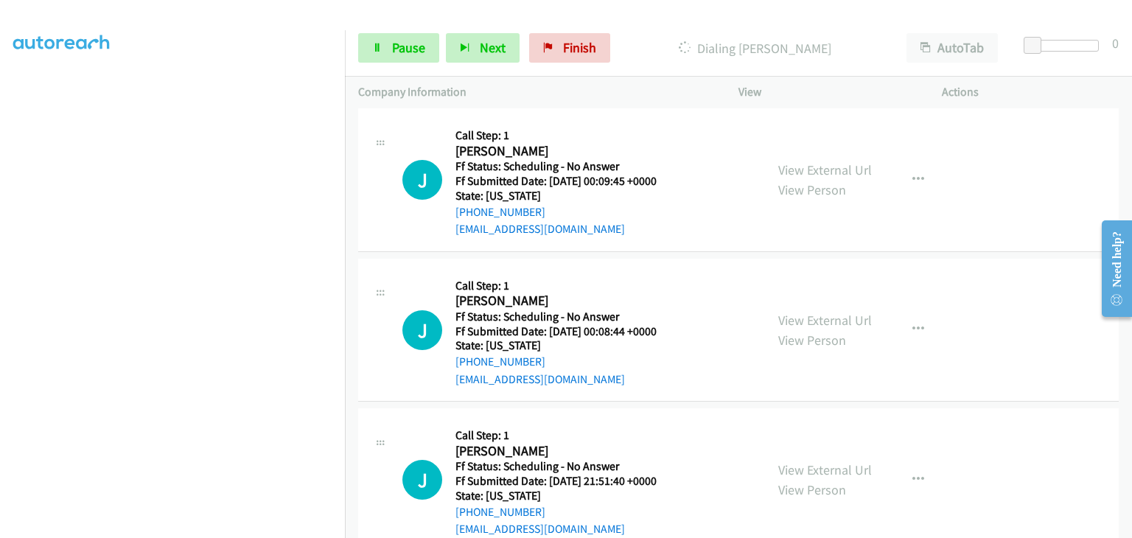
scroll to position [516, 0]
click at [834, 464] on link "View External Url" at bounding box center [825, 469] width 94 height 17
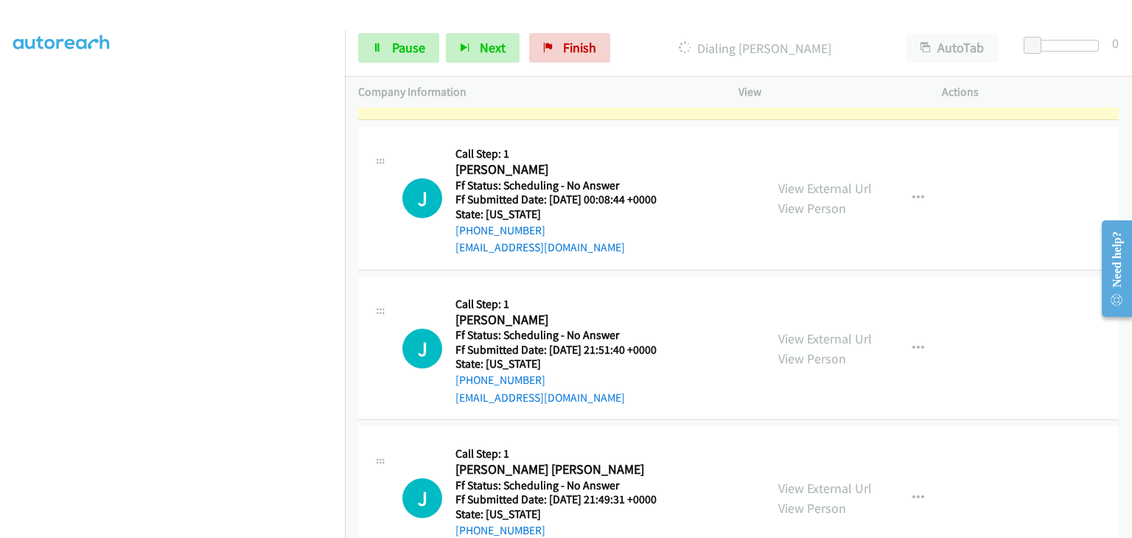
scroll to position [679, 0]
click at [820, 488] on link "View External Url" at bounding box center [825, 487] width 94 height 17
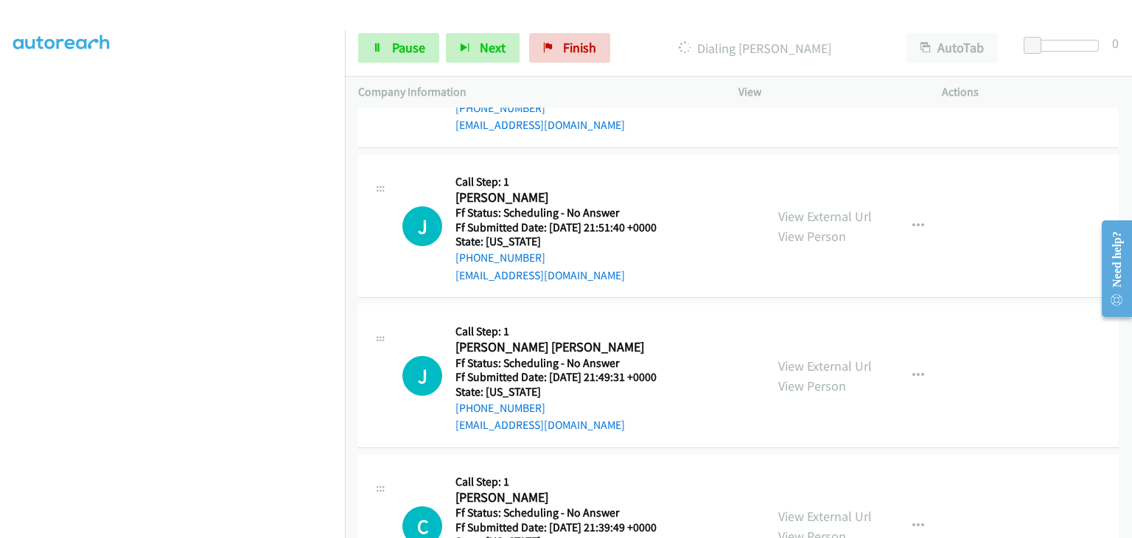
scroll to position [826, 0]
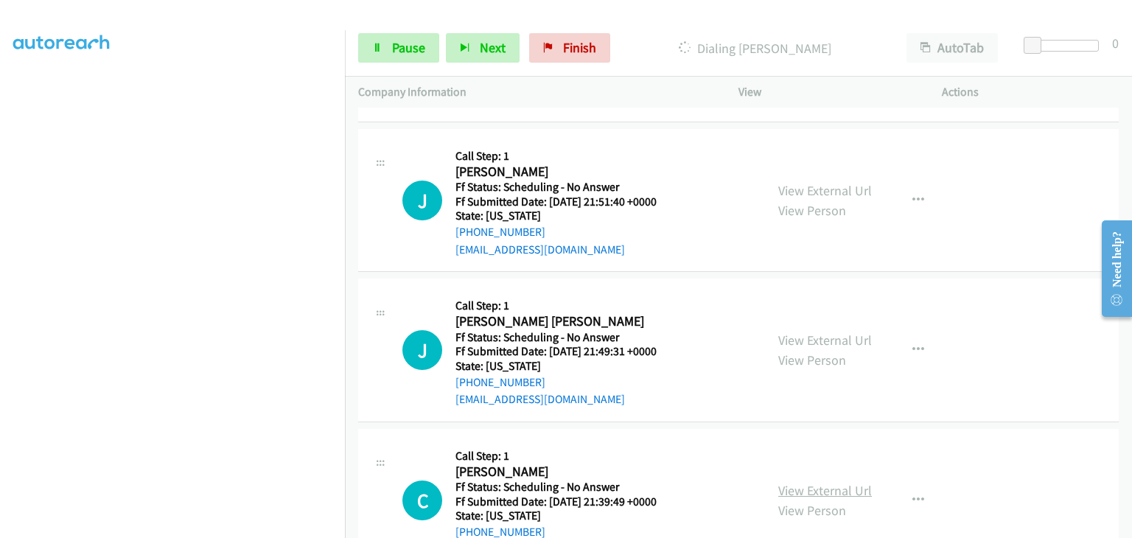
click at [801, 482] on link "View External Url" at bounding box center [825, 490] width 94 height 17
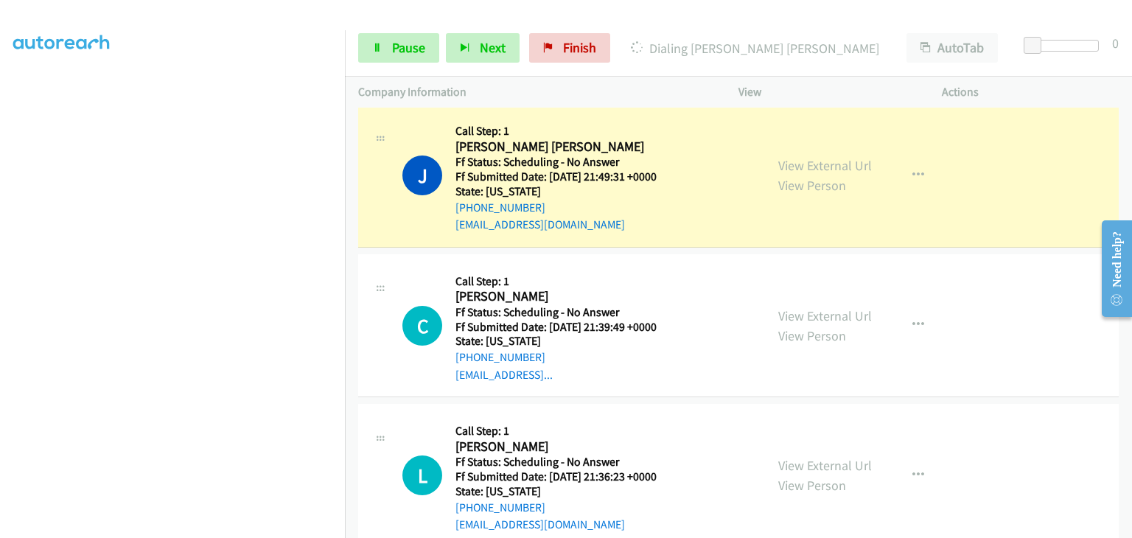
scroll to position [1121, 0]
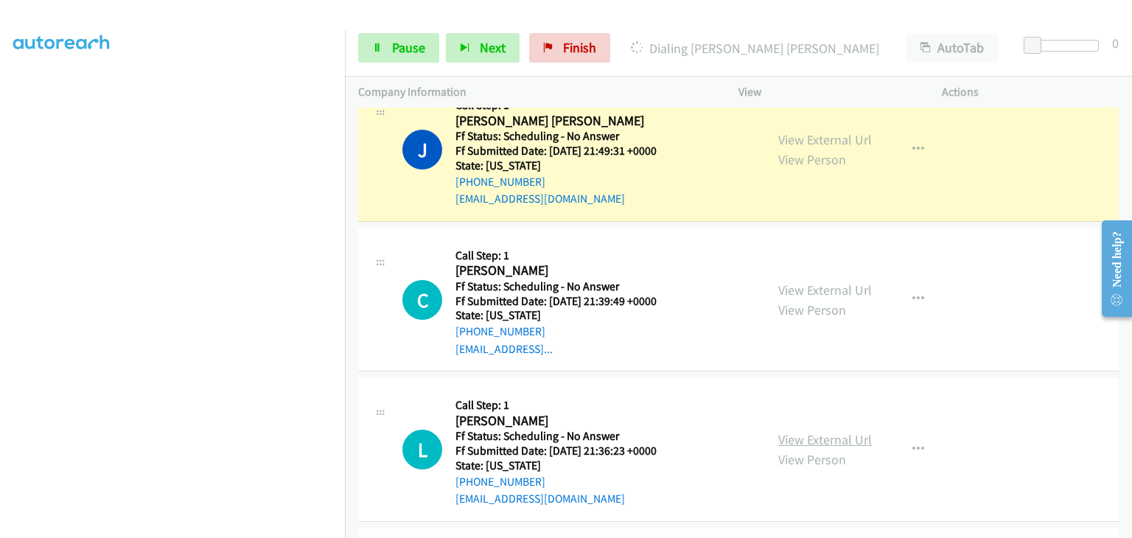
click at [816, 433] on link "View External Url" at bounding box center [825, 439] width 94 height 17
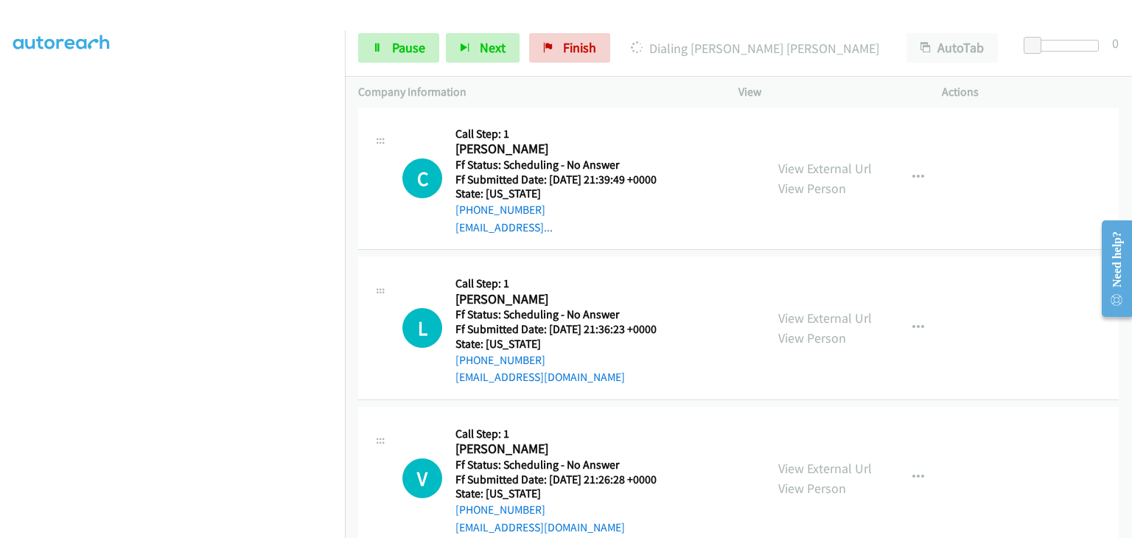
scroll to position [1269, 0]
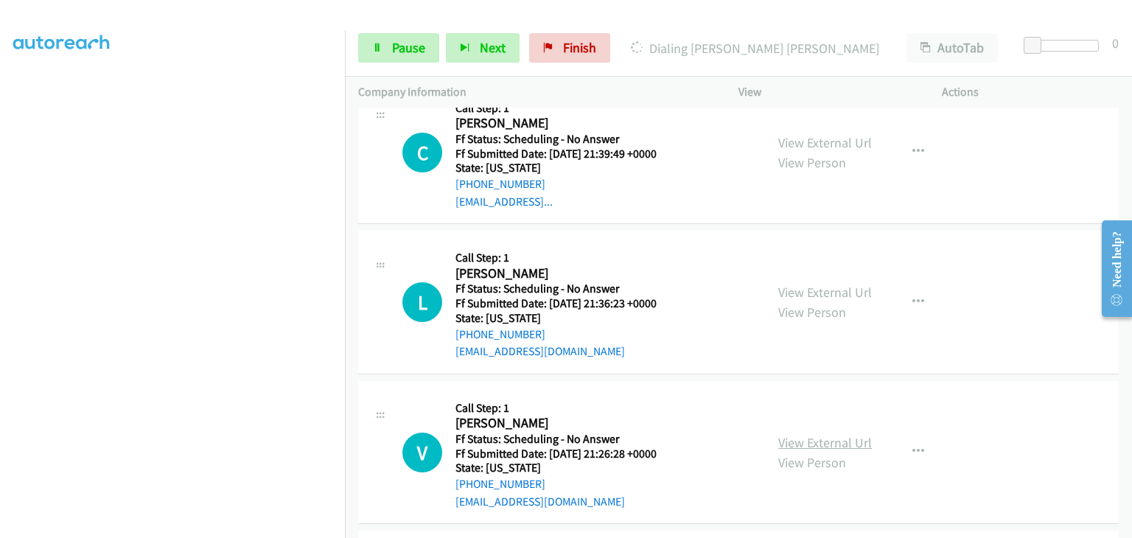
click at [809, 442] on link "View External Url" at bounding box center [825, 442] width 94 height 17
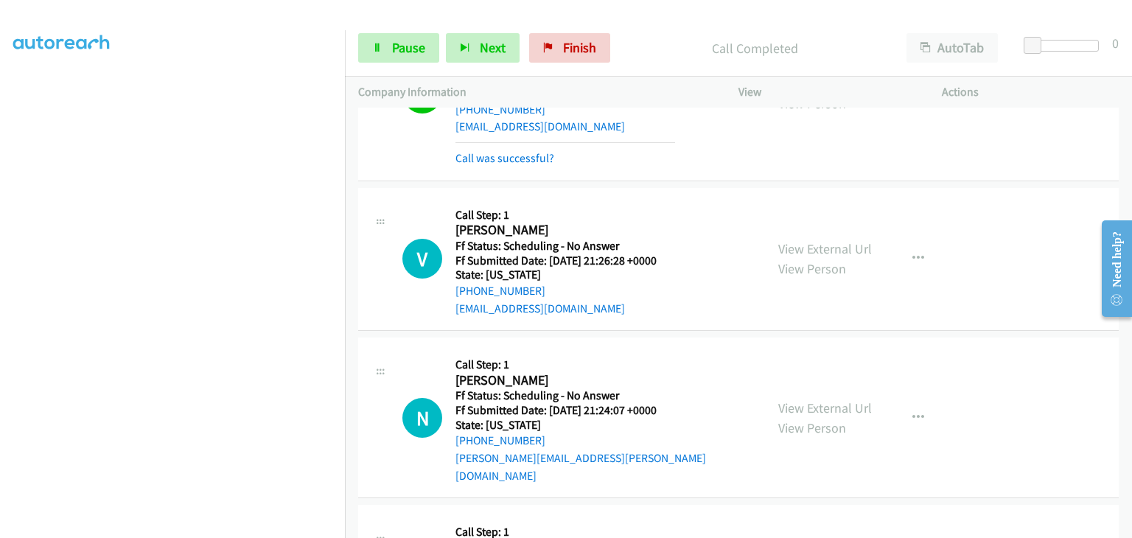
scroll to position [1611, 0]
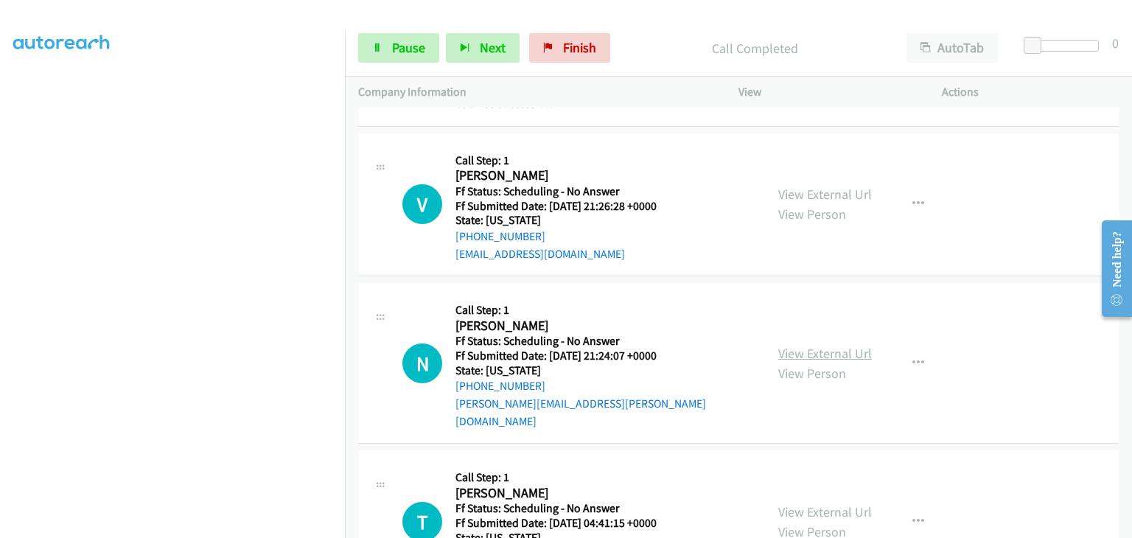
click at [816, 345] on link "View External Url" at bounding box center [825, 353] width 94 height 17
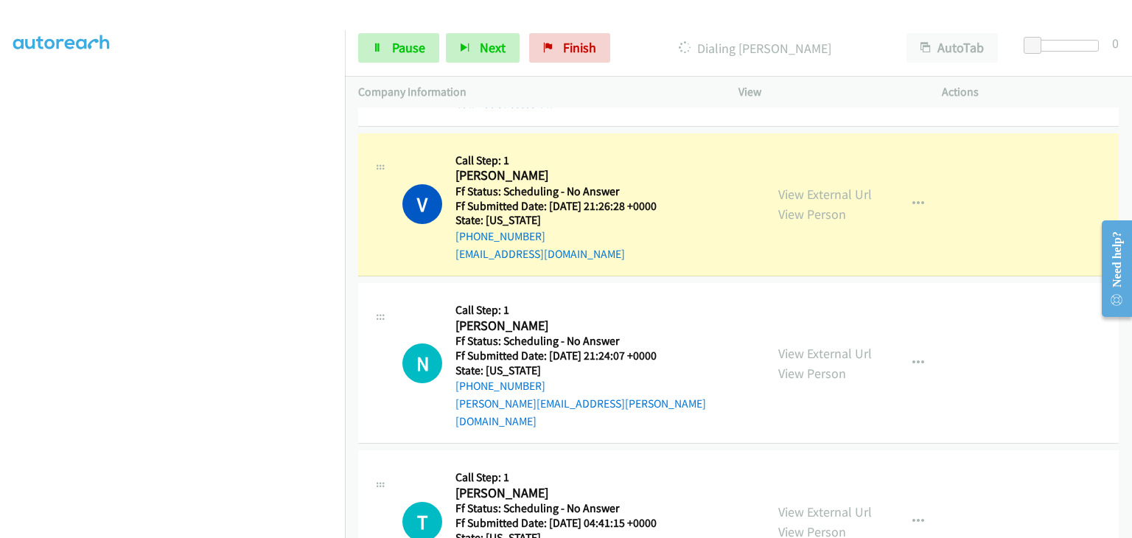
click at [820, 502] on div "View External Url View Person" at bounding box center [825, 522] width 94 height 40
click at [814, 503] on link "View External Url" at bounding box center [825, 511] width 94 height 17
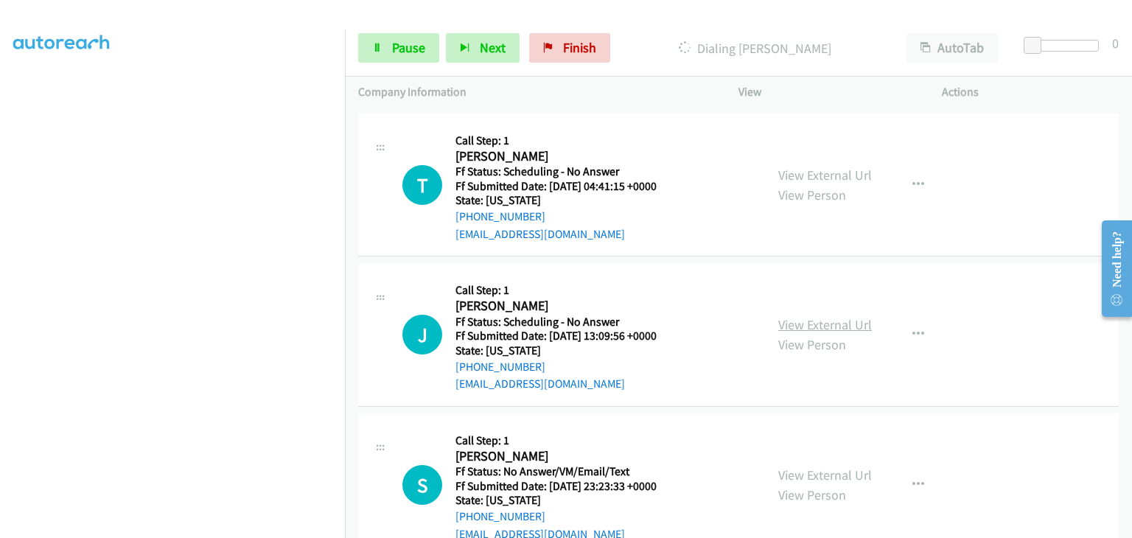
scroll to position [2011, 0]
click at [801, 316] on link "View External Url" at bounding box center [825, 324] width 94 height 17
click at [801, 466] on link "View External Url" at bounding box center [825, 474] width 94 height 17
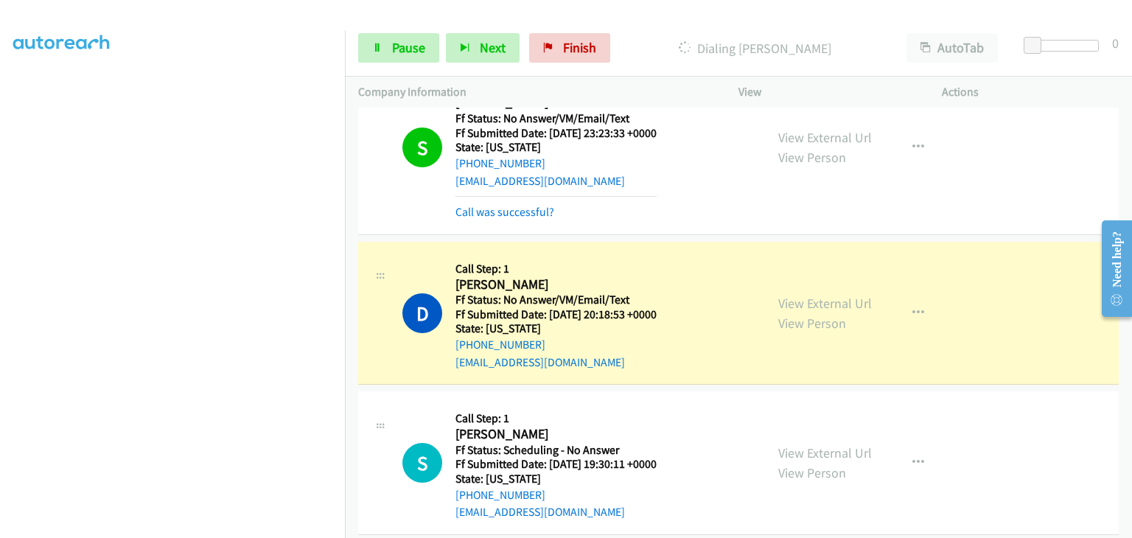
scroll to position [2453, 0]
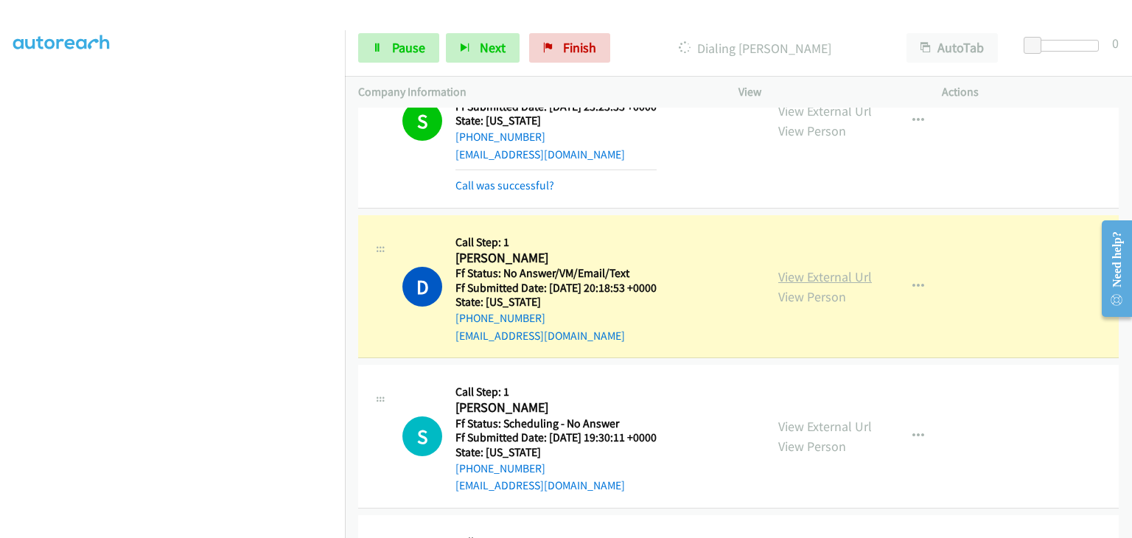
click at [799, 268] on link "View External Url" at bounding box center [825, 276] width 94 height 17
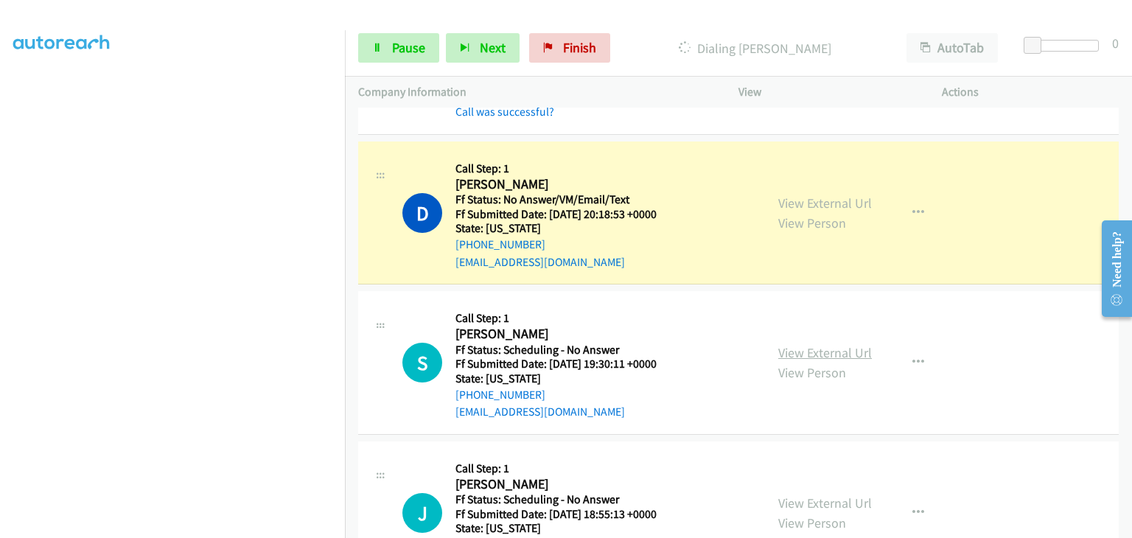
click at [787, 344] on link "View External Url" at bounding box center [825, 352] width 94 height 17
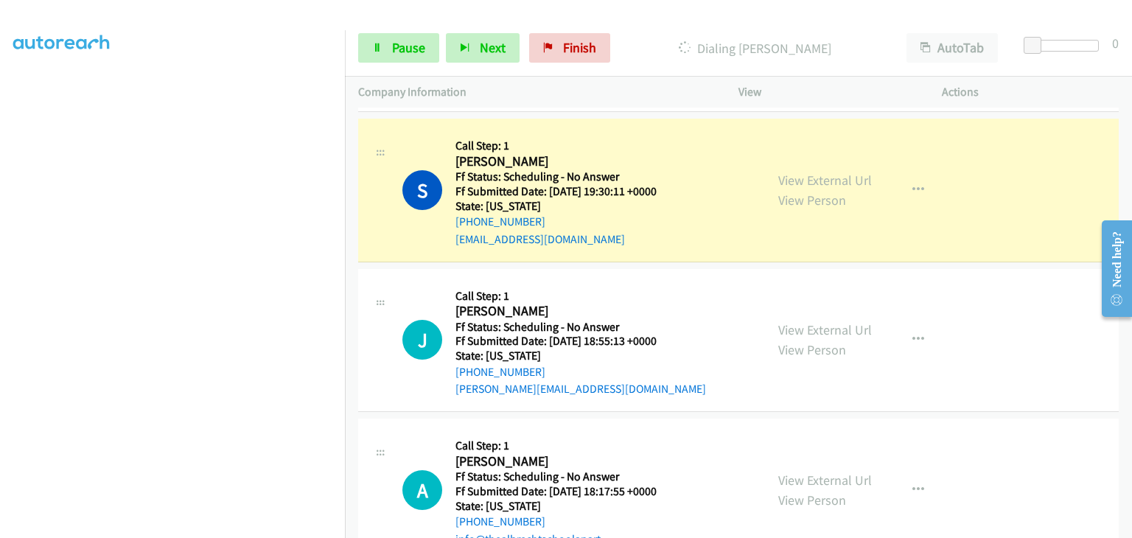
scroll to position [2748, 0]
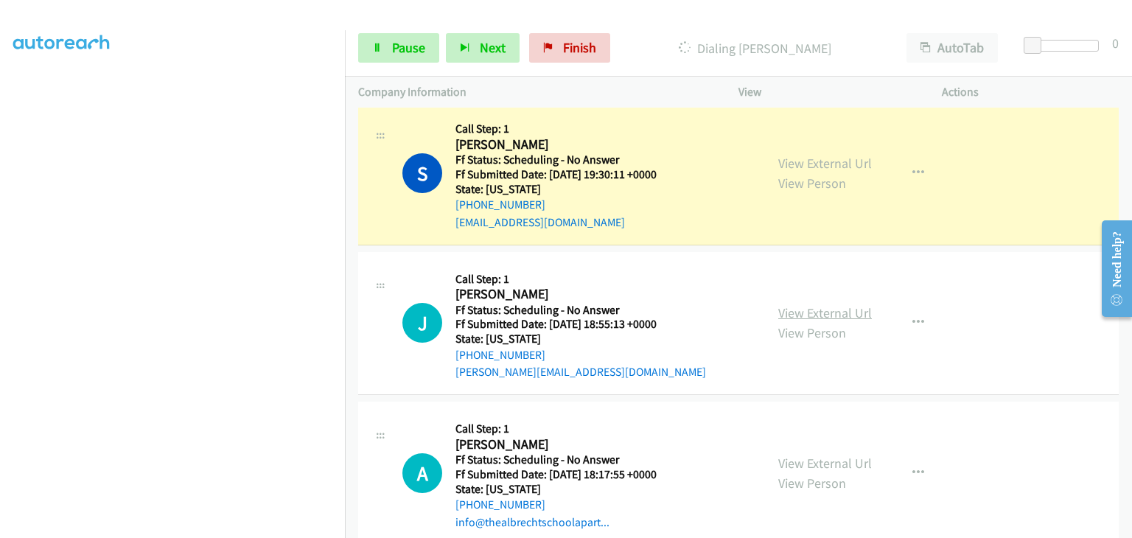
click at [814, 304] on link "View External Url" at bounding box center [825, 312] width 94 height 17
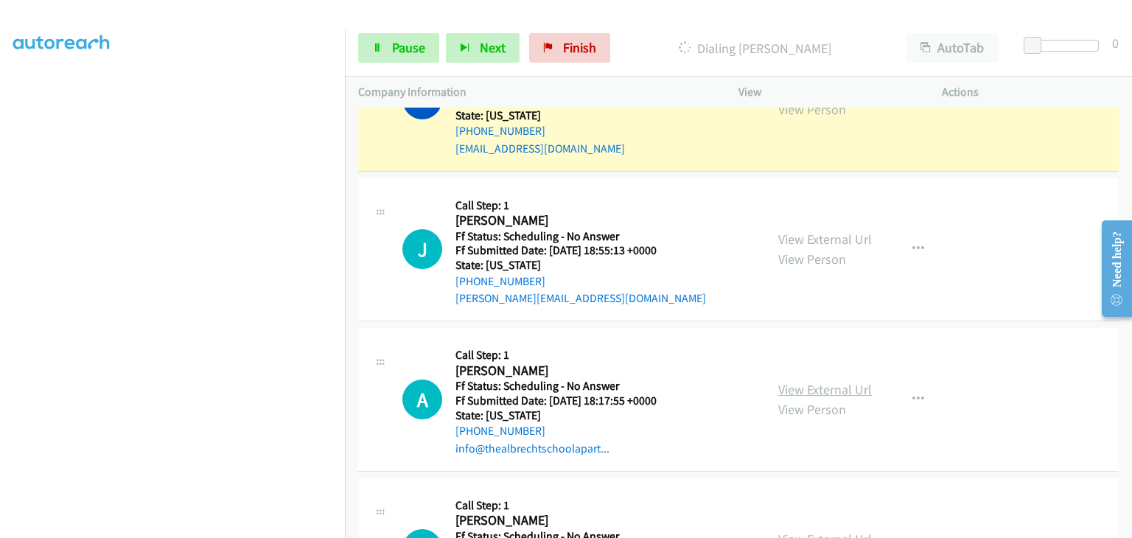
click at [784, 381] on link "View External Url" at bounding box center [825, 389] width 94 height 17
click at [257, 526] on section at bounding box center [172, 188] width 318 height 705
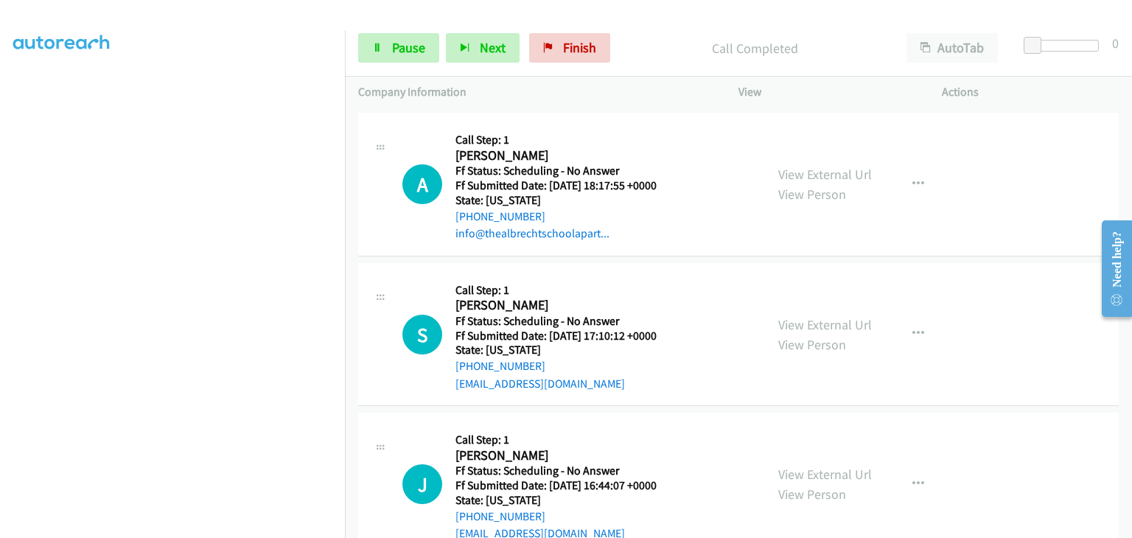
scroll to position [3074, 0]
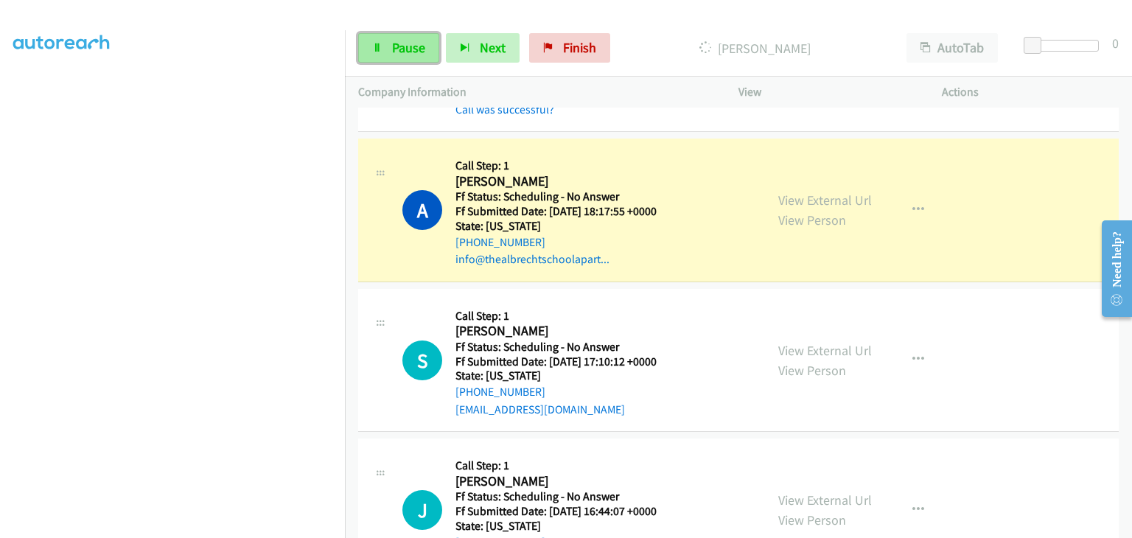
click at [409, 51] on span "Pause" at bounding box center [408, 47] width 33 height 17
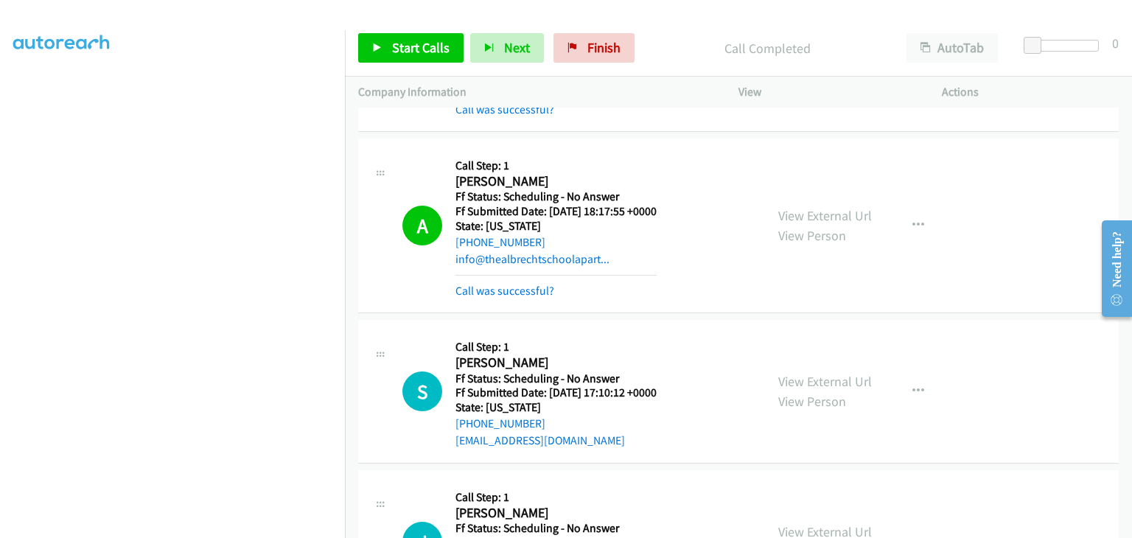
scroll to position [2853, 0]
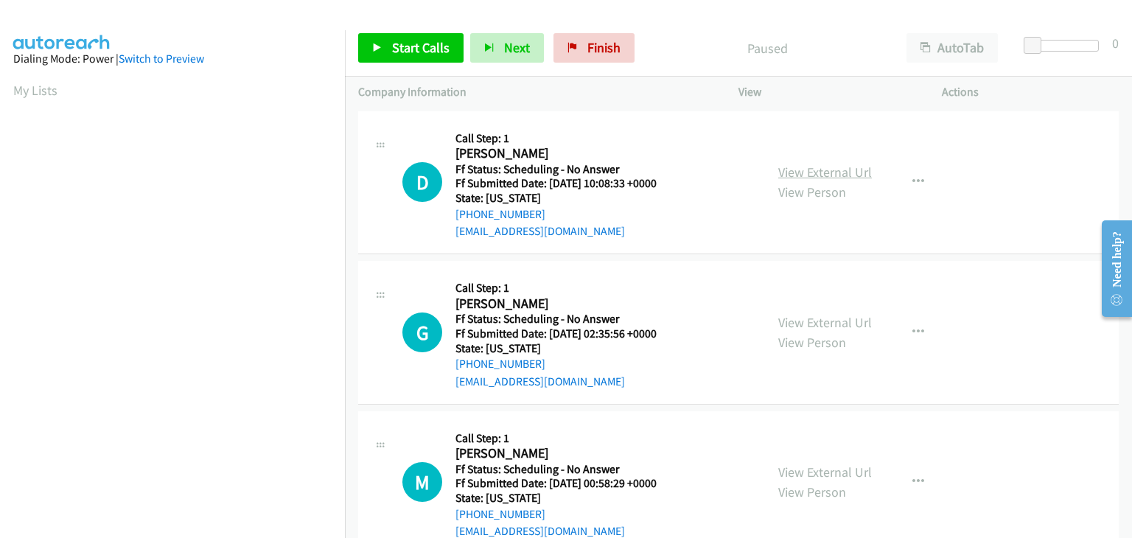
click at [799, 172] on link "View External Url" at bounding box center [825, 172] width 94 height 17
click at [802, 315] on link "View External Url" at bounding box center [825, 322] width 94 height 17
click at [819, 467] on link "View External Url" at bounding box center [825, 472] width 94 height 17
click at [428, 47] on span "Start Calls" at bounding box center [420, 47] width 57 height 17
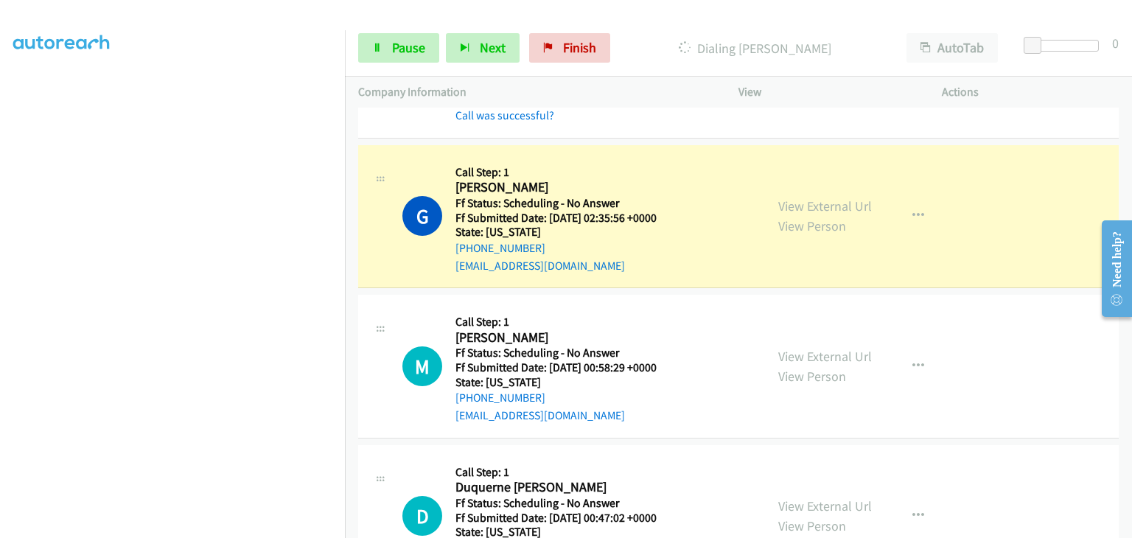
scroll to position [221, 0]
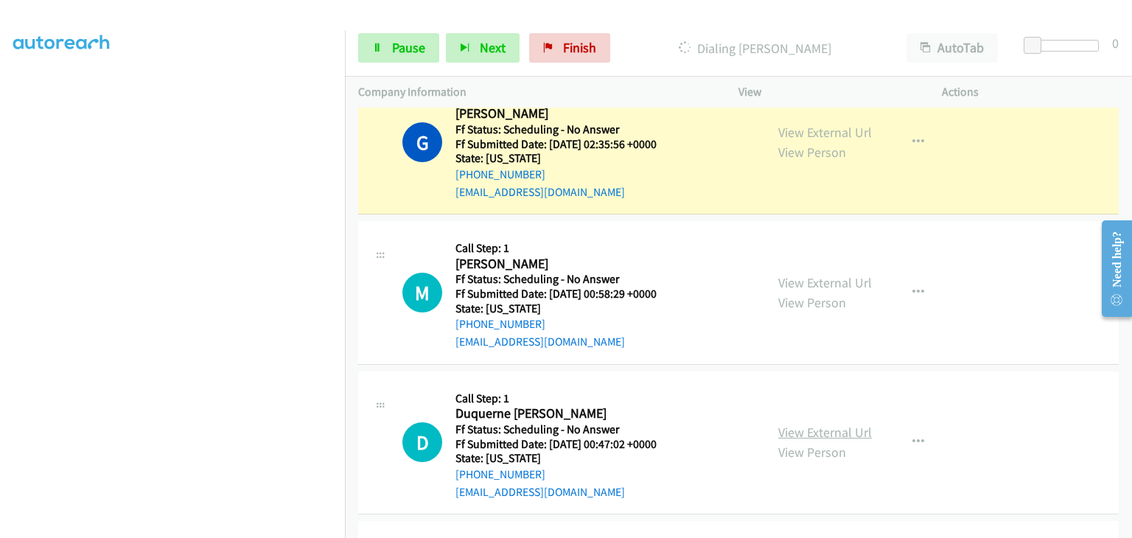
click at [799, 428] on link "View External Url" at bounding box center [825, 432] width 94 height 17
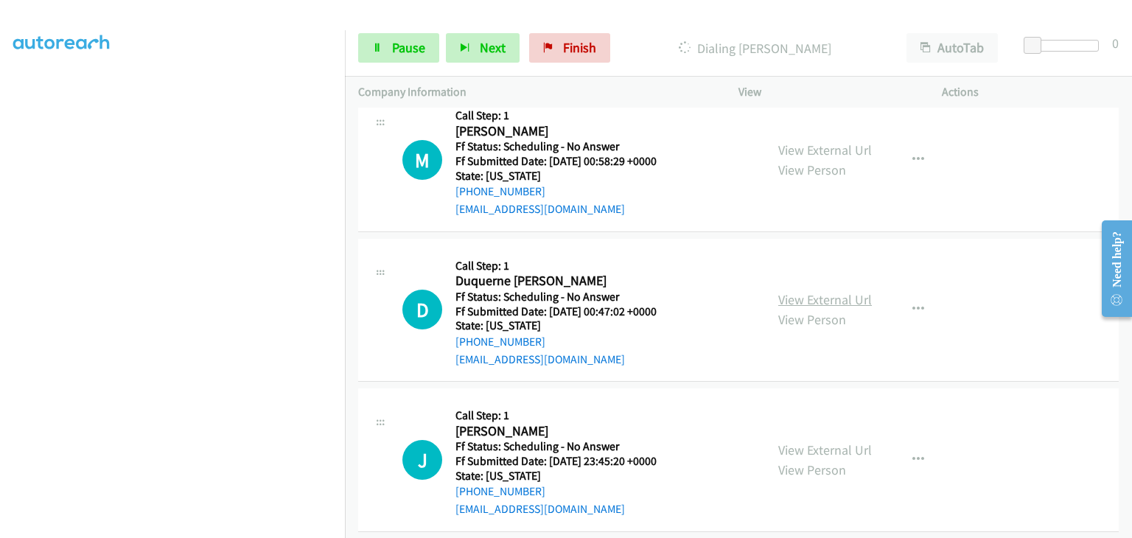
scroll to position [369, 0]
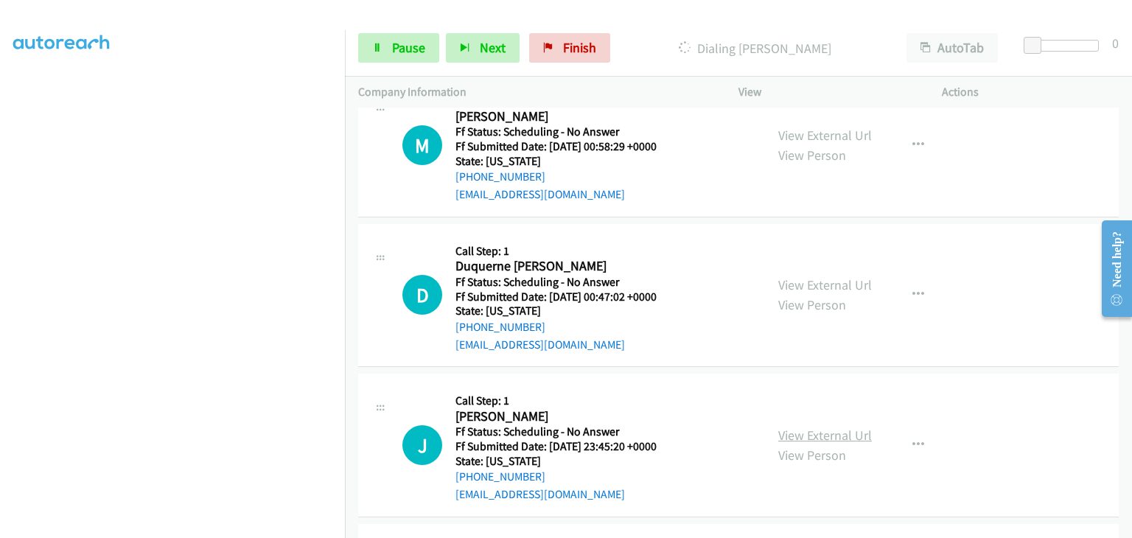
click at [828, 430] on link "View External Url" at bounding box center [825, 435] width 94 height 17
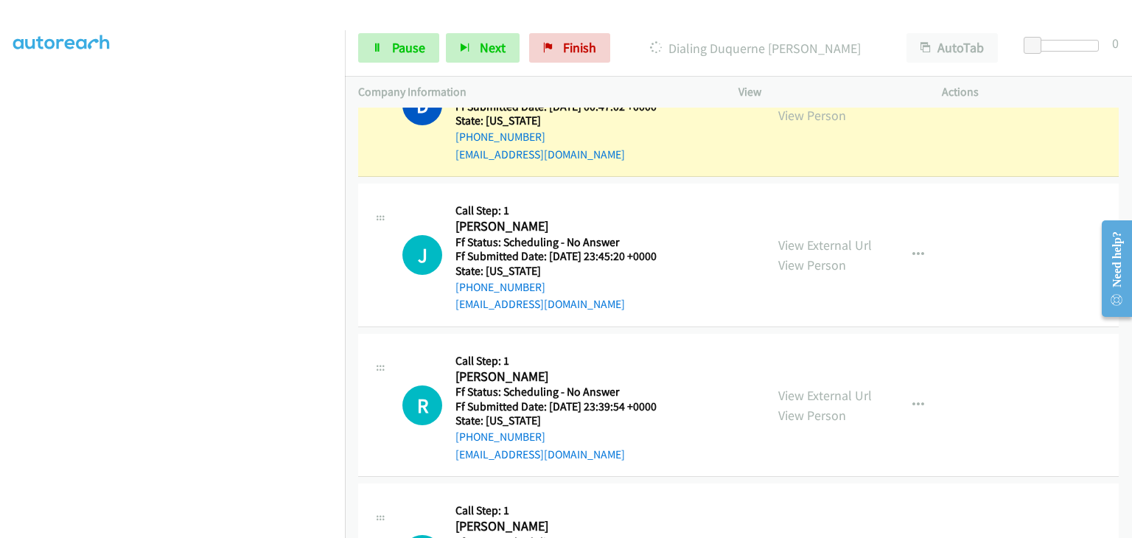
scroll to position [548, 0]
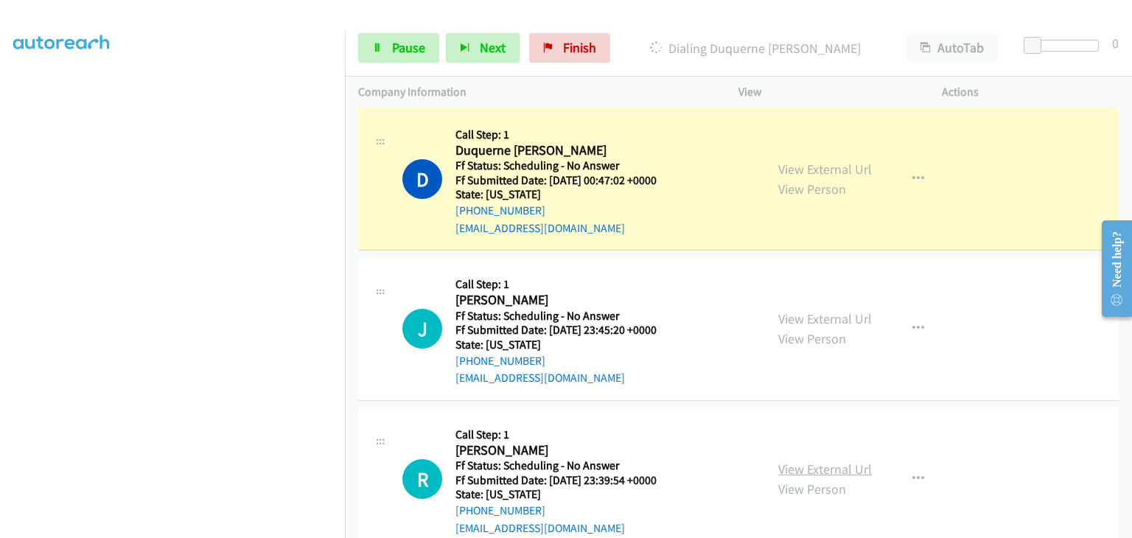
click at [801, 463] on link "View External Url" at bounding box center [825, 469] width 94 height 17
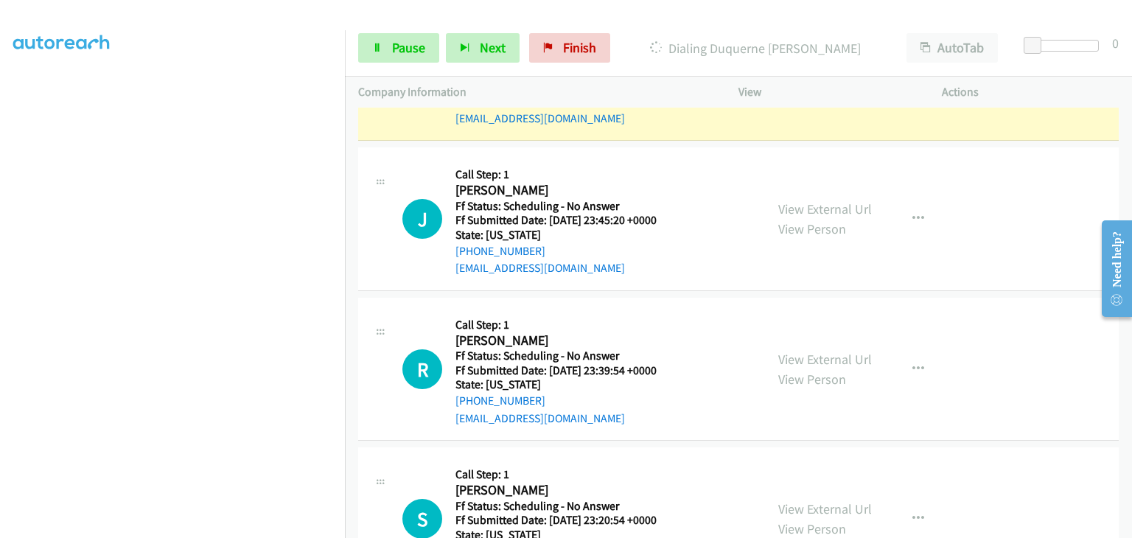
scroll to position [695, 0]
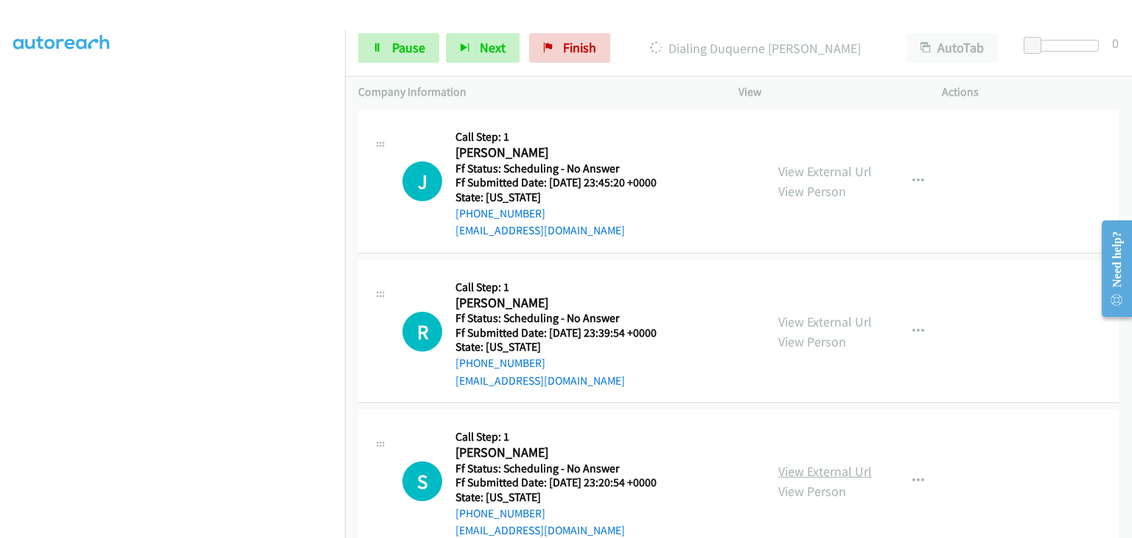
click at [837, 465] on link "View External Url" at bounding box center [825, 471] width 94 height 17
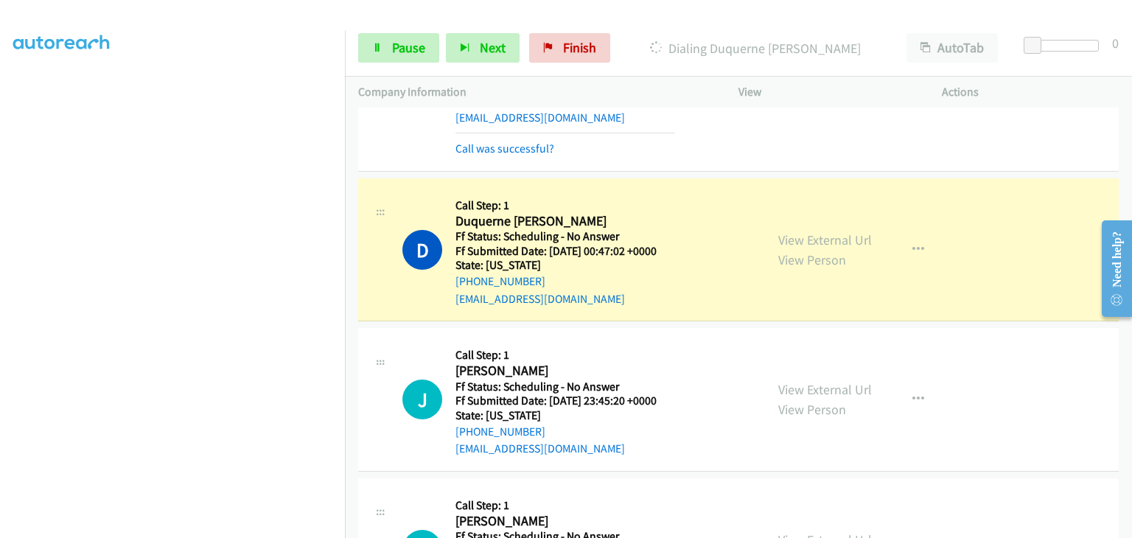
scroll to position [474, 0]
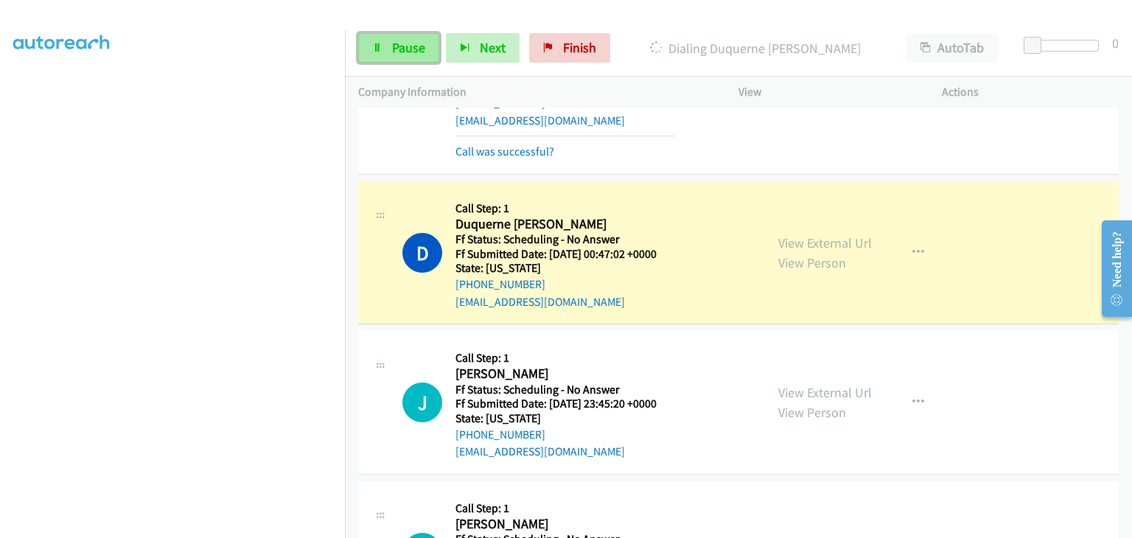
click at [409, 52] on span "Pause" at bounding box center [408, 47] width 33 height 17
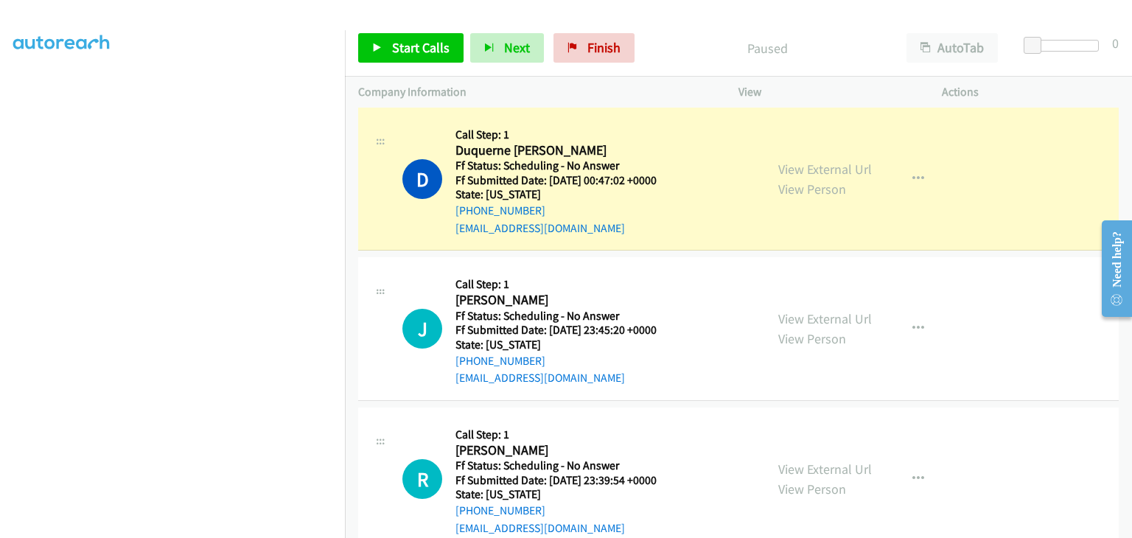
scroll to position [289, 0]
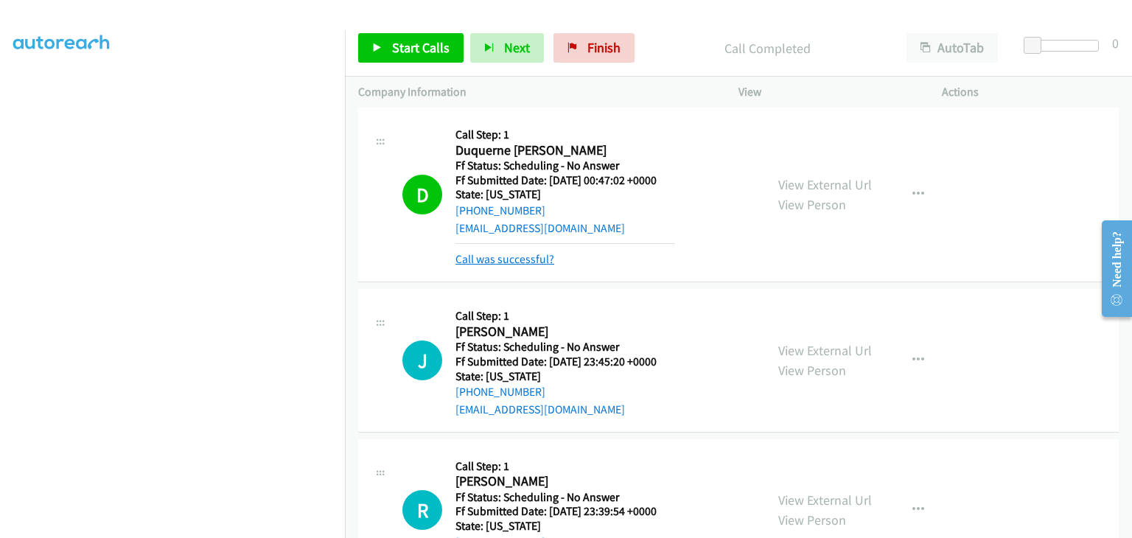
click at [520, 257] on link "Call was successful?" at bounding box center [505, 259] width 99 height 14
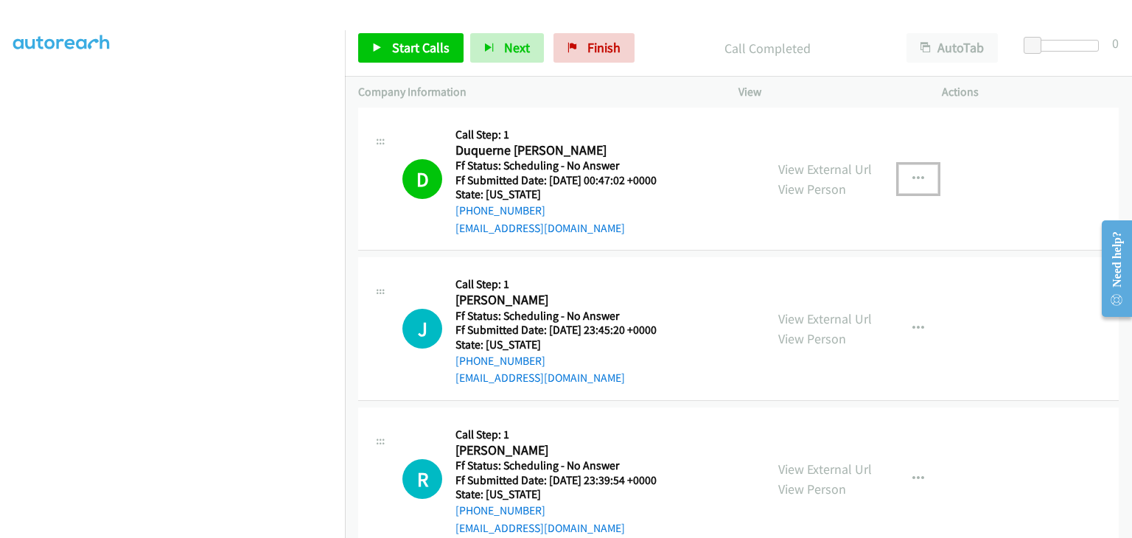
click at [913, 176] on icon "button" at bounding box center [919, 179] width 12 height 12
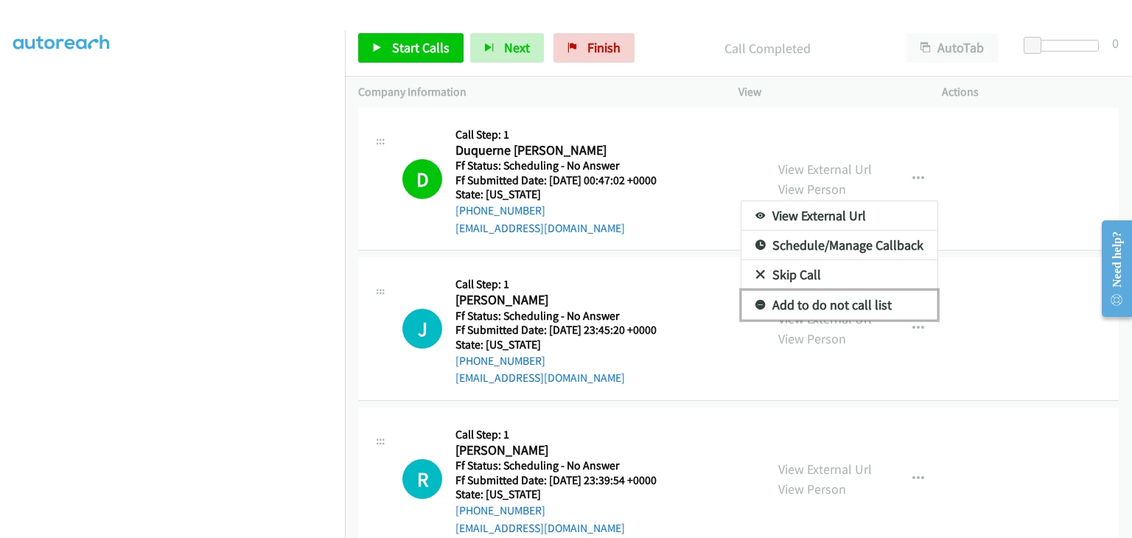
click at [799, 304] on link "Add to do not call list" at bounding box center [840, 304] width 196 height 29
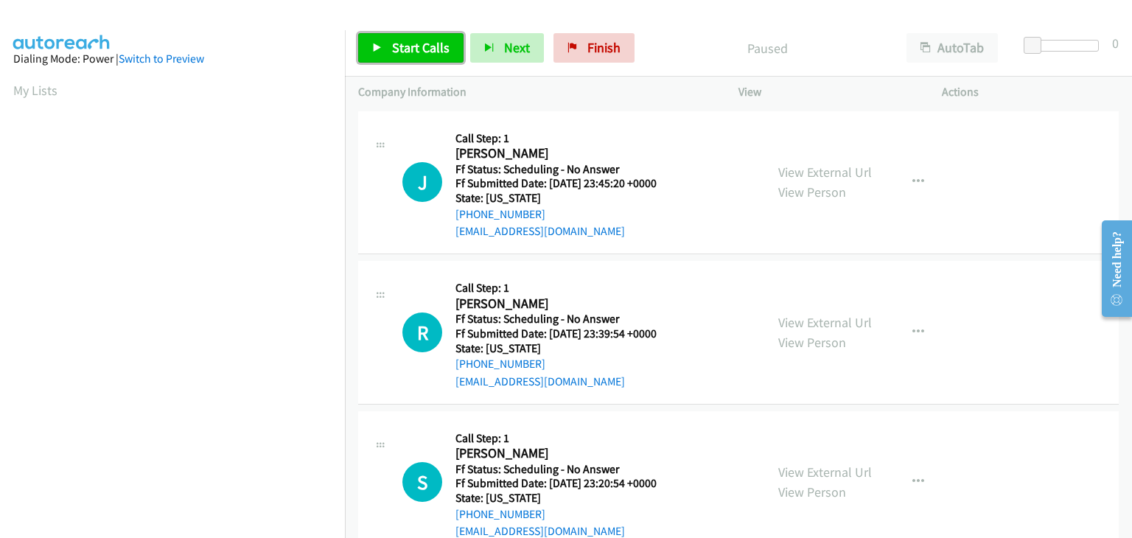
click at [413, 46] on span "Start Calls" at bounding box center [420, 47] width 57 height 17
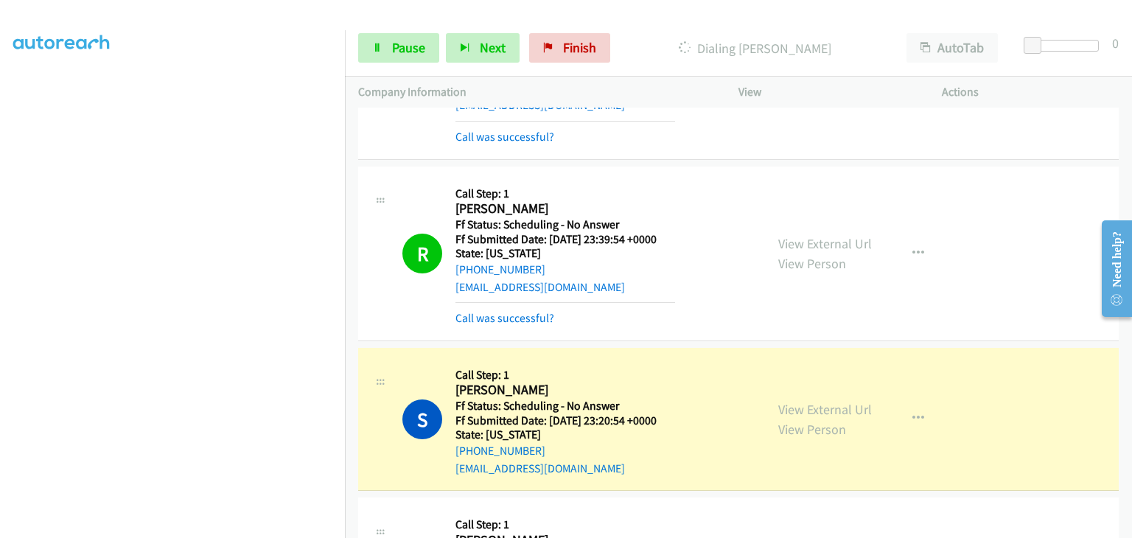
scroll to position [295, 0]
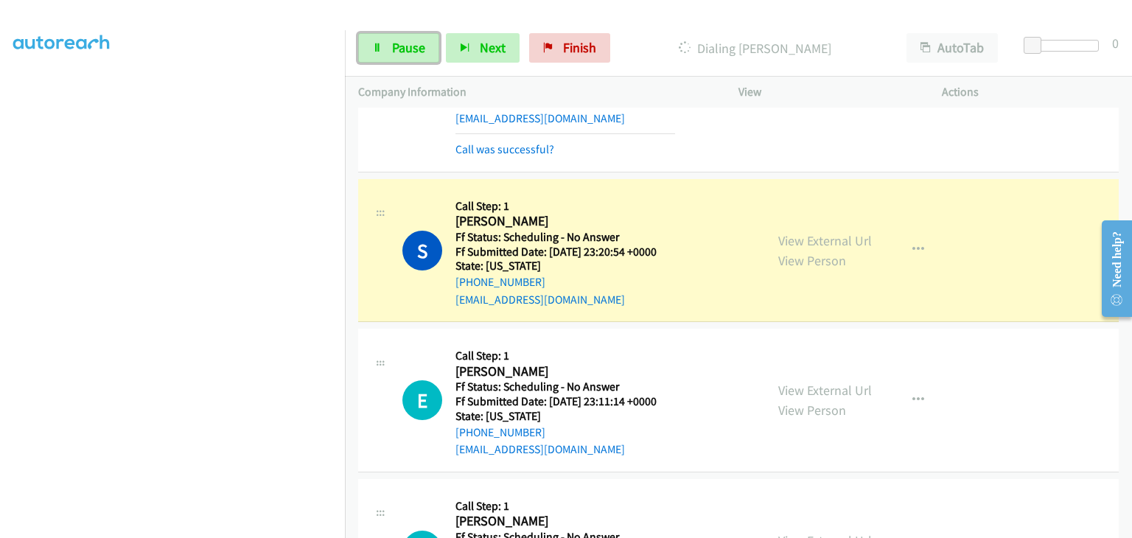
drag, startPoint x: 413, startPoint y: 51, endPoint x: 308, endPoint y: 111, distance: 120.9
click at [413, 51] on span "Pause" at bounding box center [408, 47] width 33 height 17
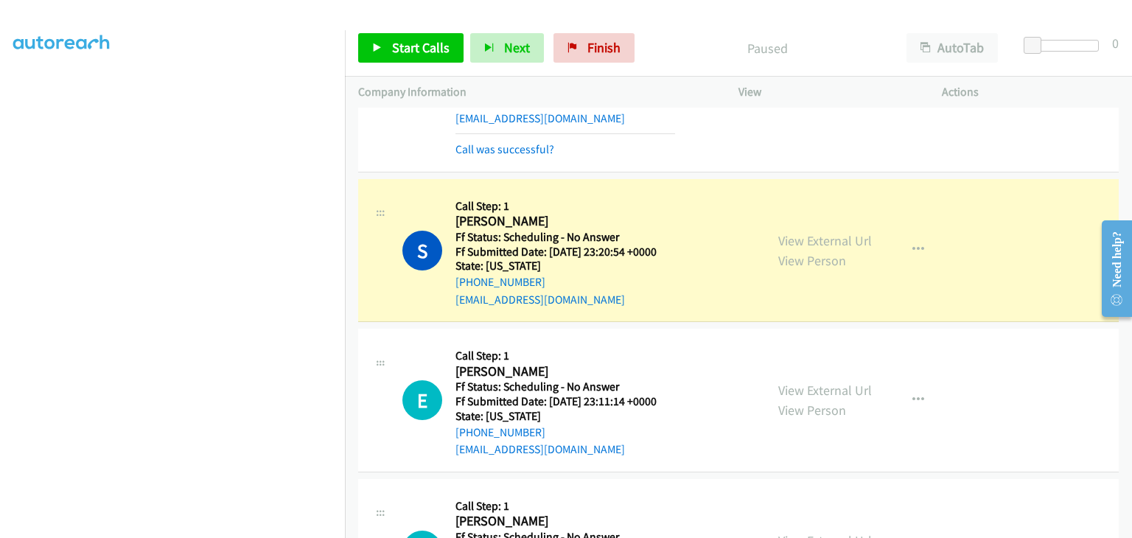
scroll to position [289, 0]
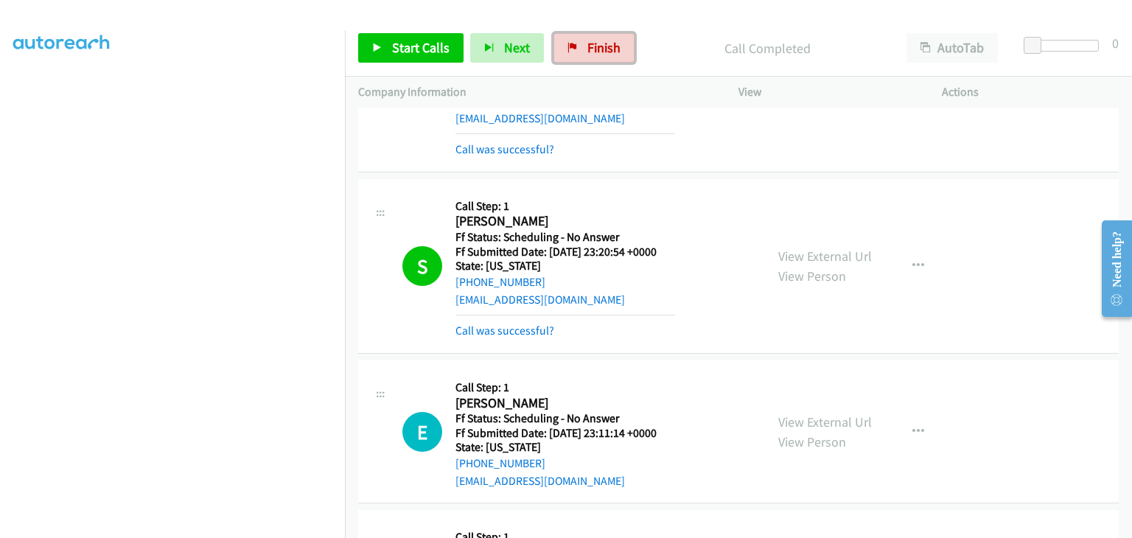
drag, startPoint x: 602, startPoint y: 40, endPoint x: 606, endPoint y: 70, distance: 30.4
click at [602, 40] on span "Finish" at bounding box center [603, 47] width 33 height 17
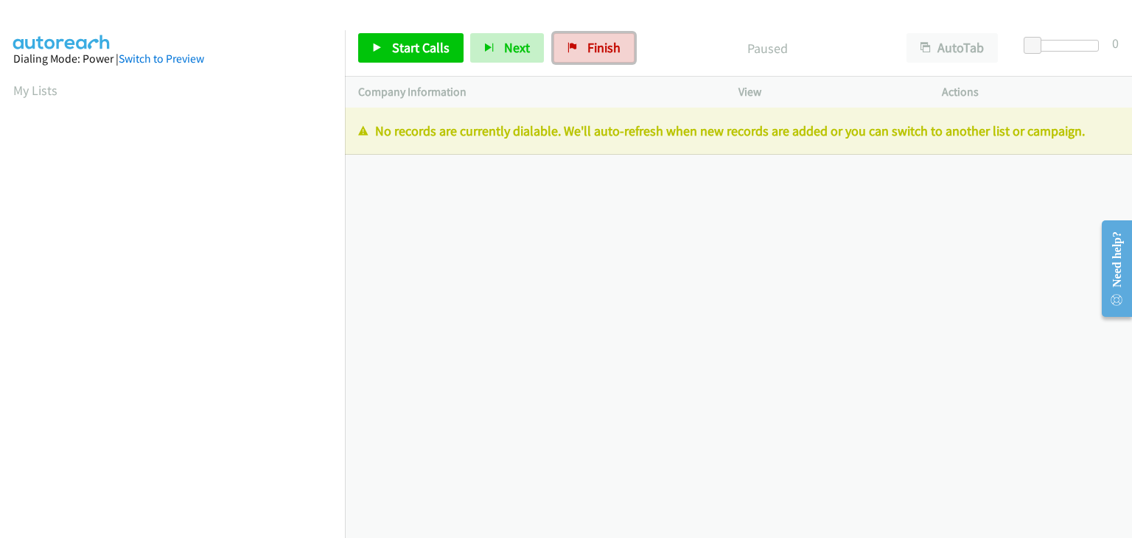
click at [578, 50] on link "Finish" at bounding box center [594, 47] width 81 height 29
drag, startPoint x: 593, startPoint y: 52, endPoint x: 615, endPoint y: 67, distance: 26.0
click at [593, 52] on span "Finish" at bounding box center [603, 47] width 33 height 17
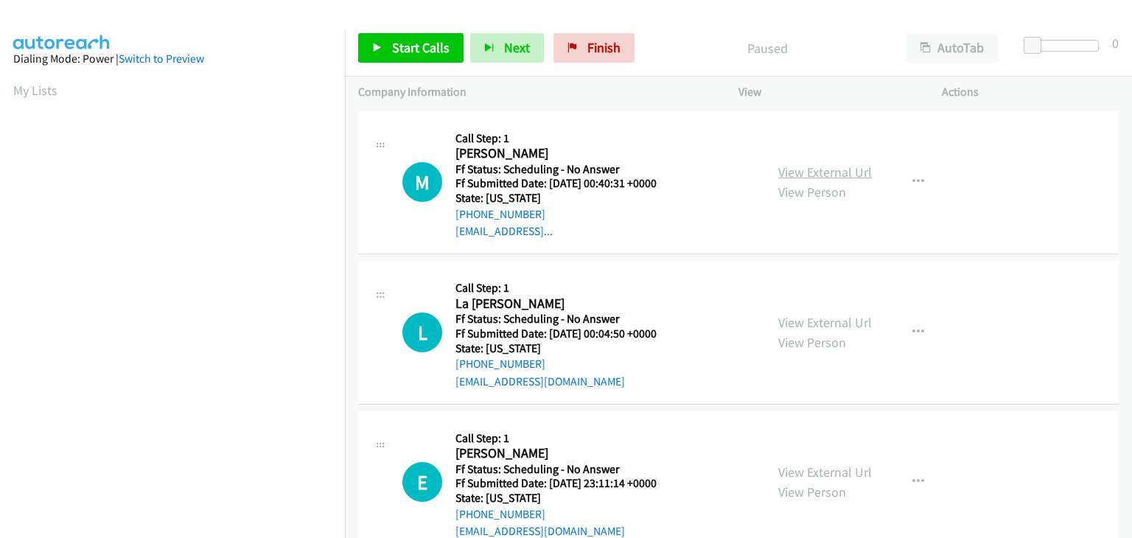
click at [803, 177] on link "View External Url" at bounding box center [825, 172] width 94 height 17
click at [395, 39] on span "Start Calls" at bounding box center [420, 47] width 57 height 17
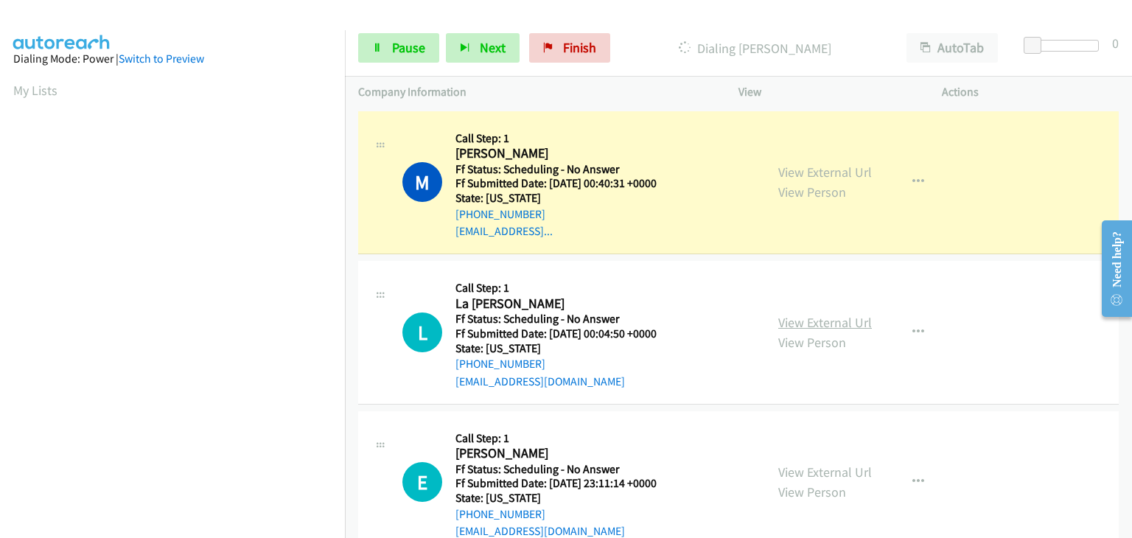
click at [806, 322] on link "View External Url" at bounding box center [825, 322] width 94 height 17
click at [804, 468] on link "View External Url" at bounding box center [825, 472] width 94 height 17
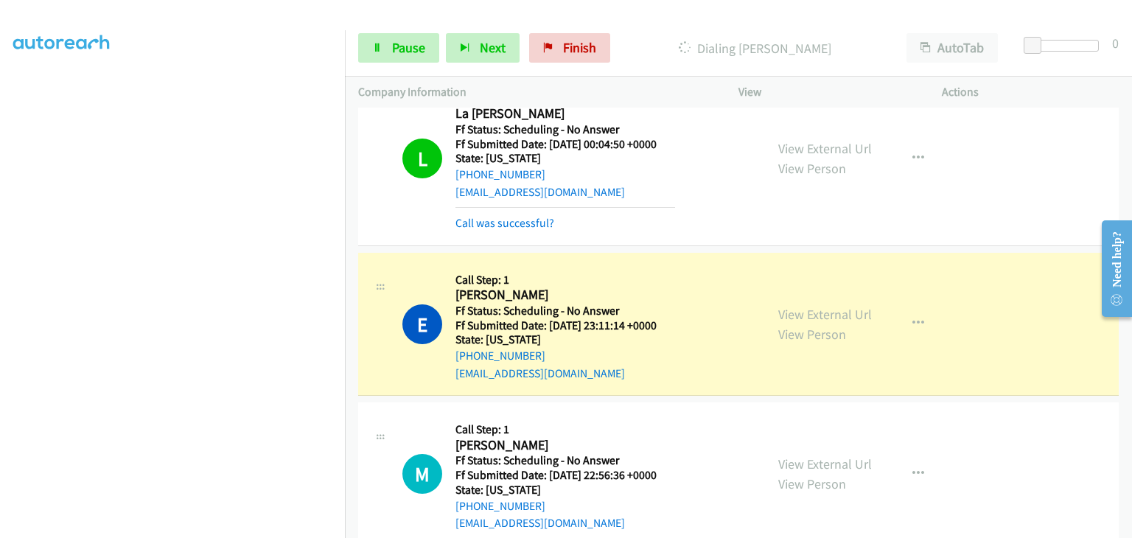
scroll to position [289, 0]
click at [846, 456] on link "View External Url" at bounding box center [825, 464] width 94 height 17
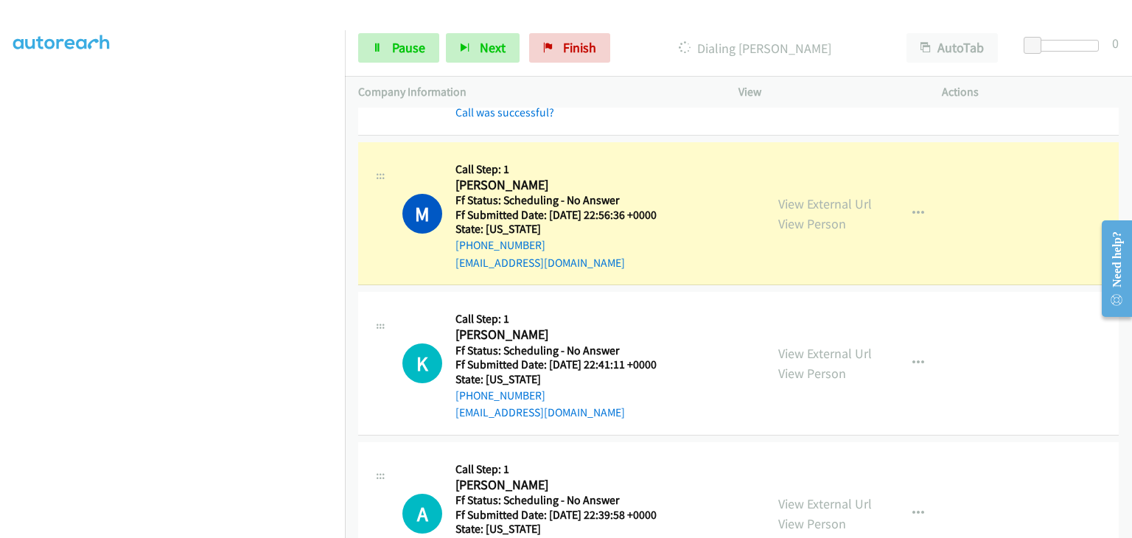
scroll to position [516, 0]
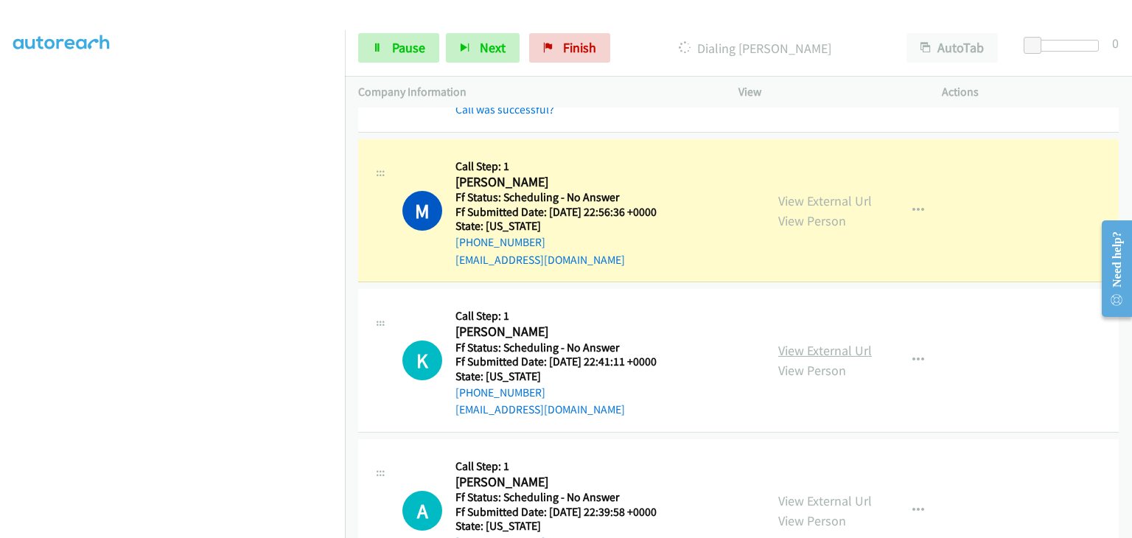
click at [815, 346] on link "View External Url" at bounding box center [825, 350] width 94 height 17
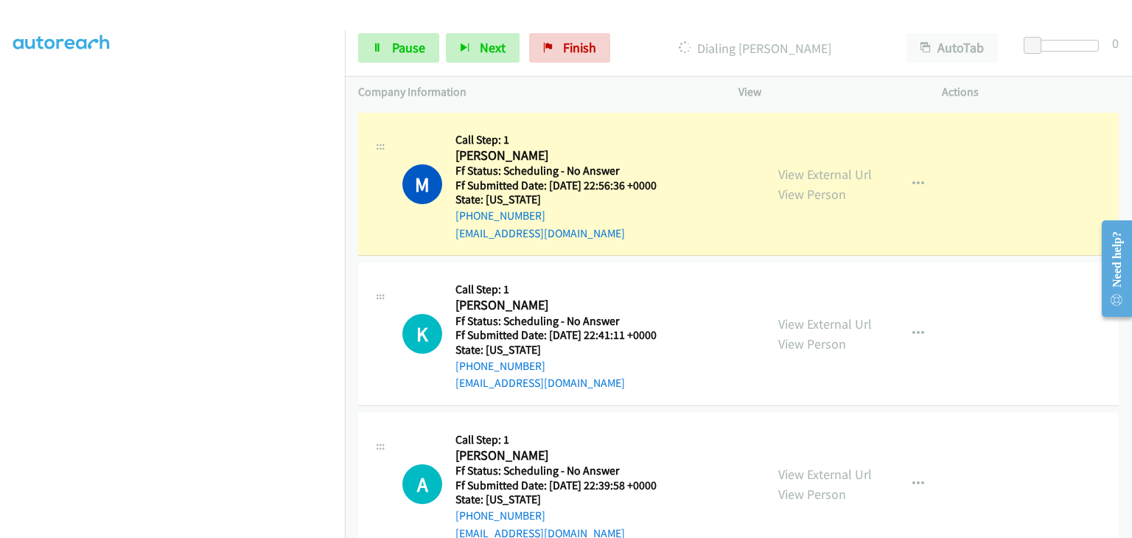
scroll to position [590, 0]
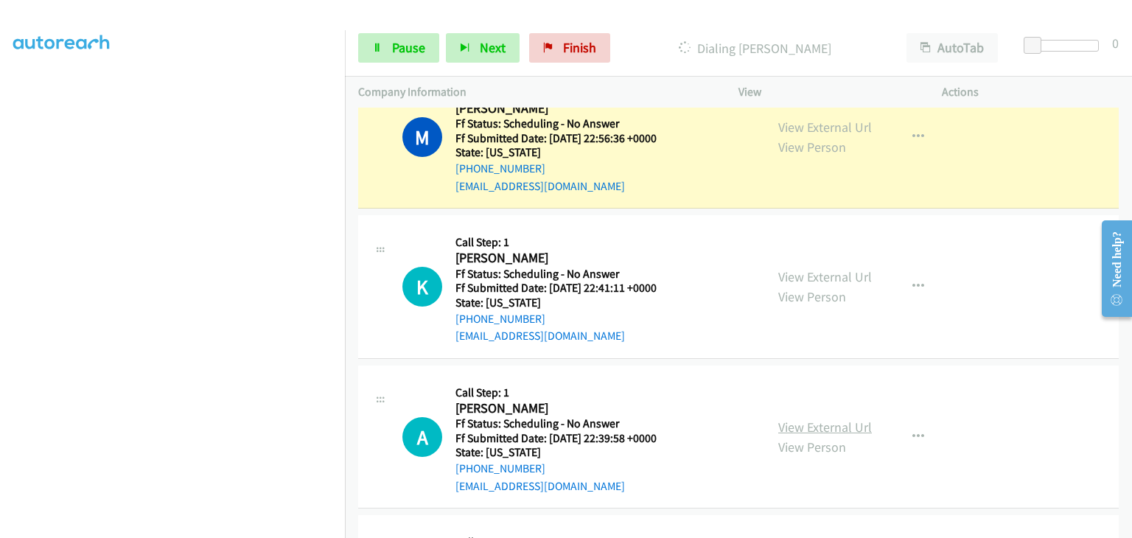
click at [808, 419] on link "View External Url" at bounding box center [825, 427] width 94 height 17
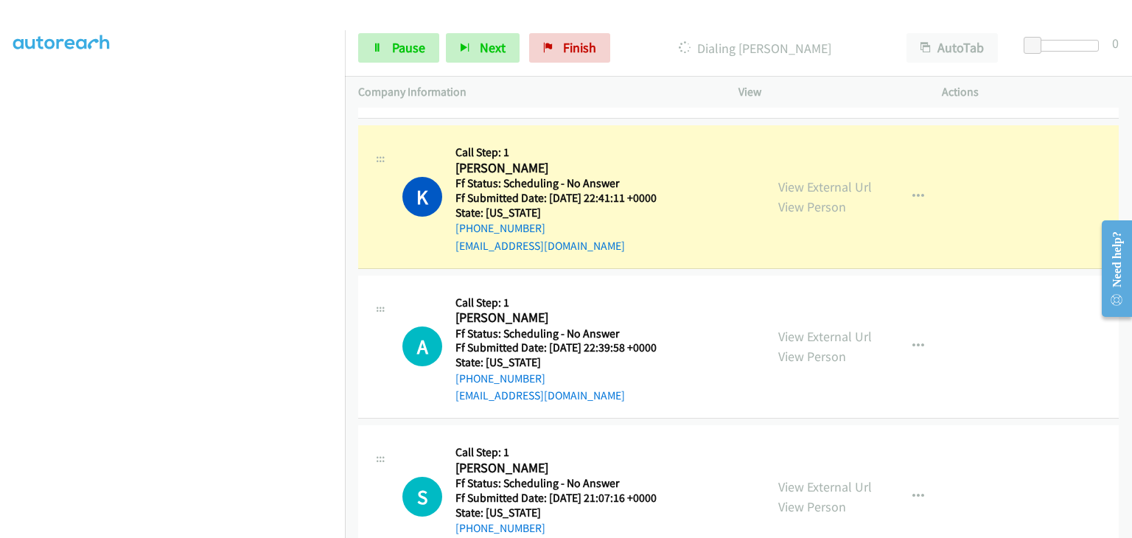
scroll to position [737, 0]
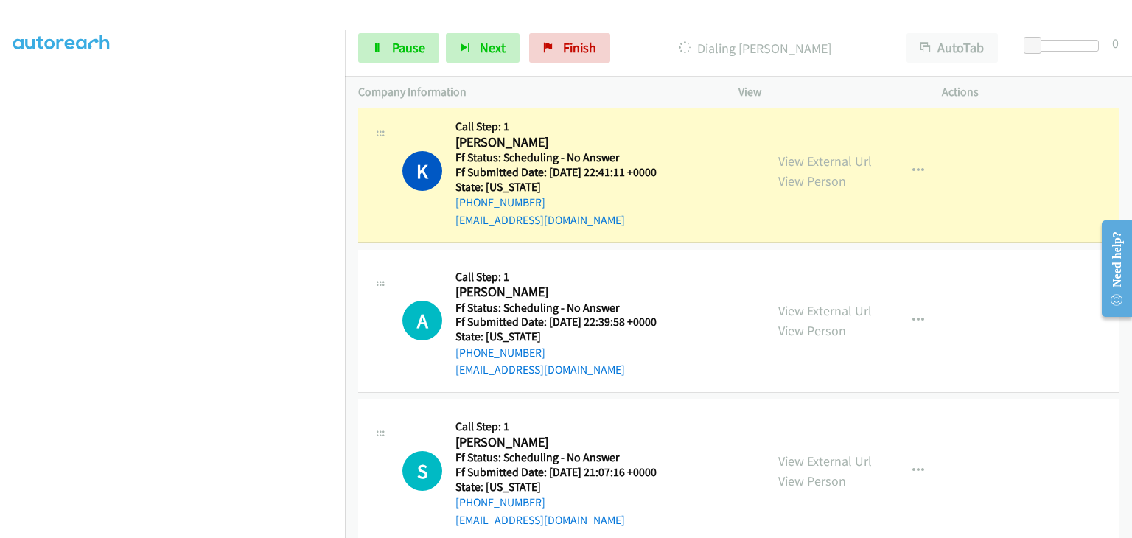
click at [813, 447] on div "View External Url View Person View External Url Email Schedule/Manage Callback …" at bounding box center [873, 471] width 217 height 116
click at [820, 453] on link "View External Url" at bounding box center [825, 461] width 94 height 17
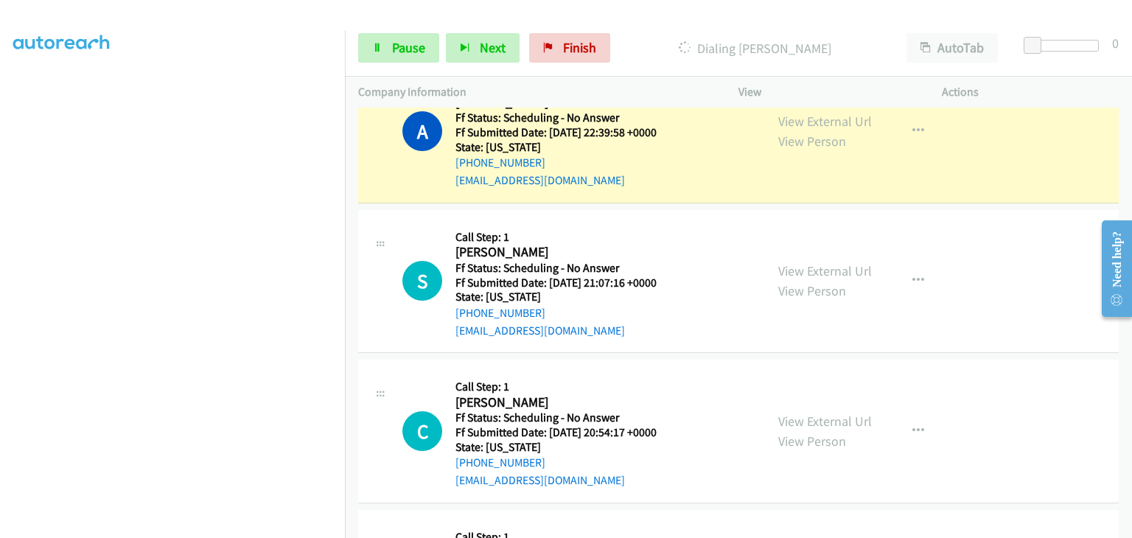
scroll to position [885, 0]
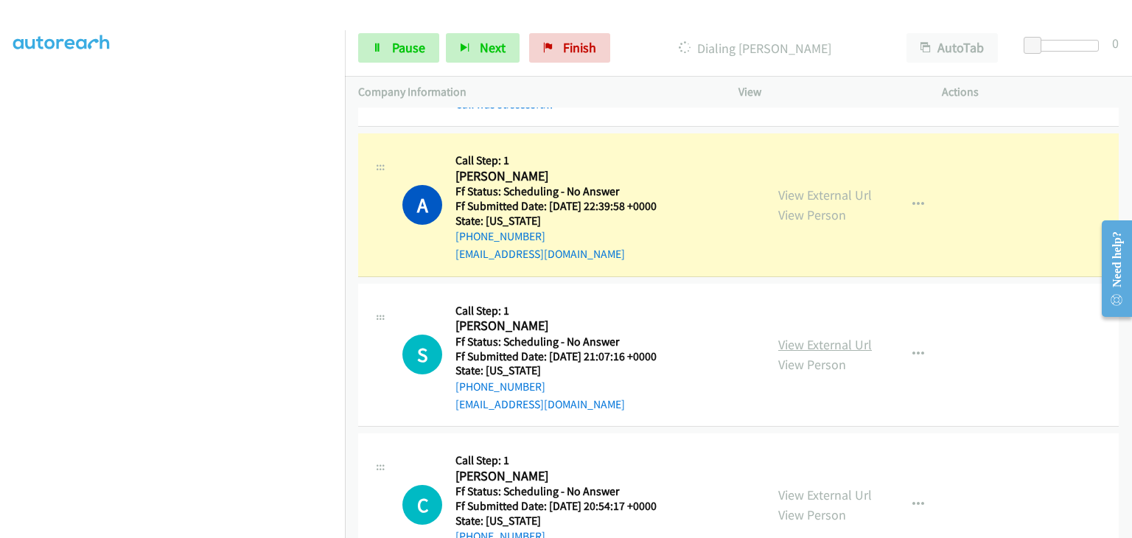
click at [826, 341] on link "View External Url" at bounding box center [825, 344] width 94 height 17
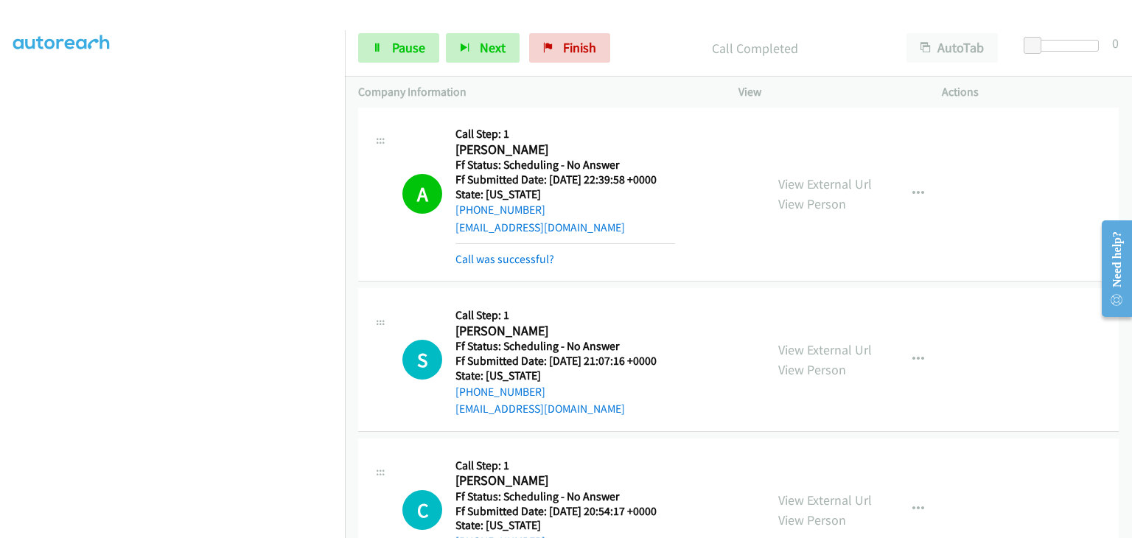
scroll to position [958, 0]
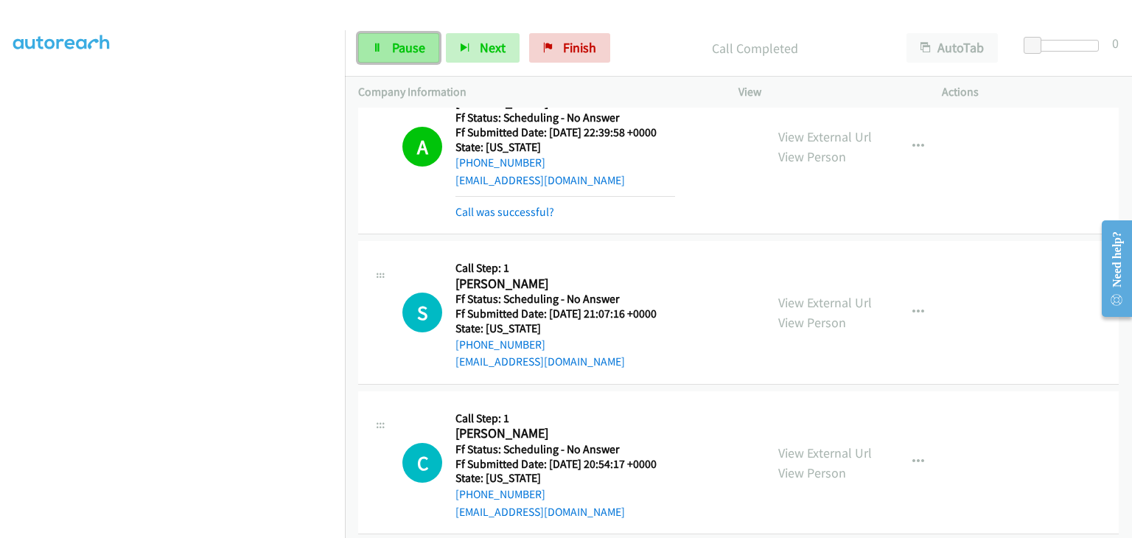
click at [413, 45] on span "Pause" at bounding box center [408, 47] width 33 height 17
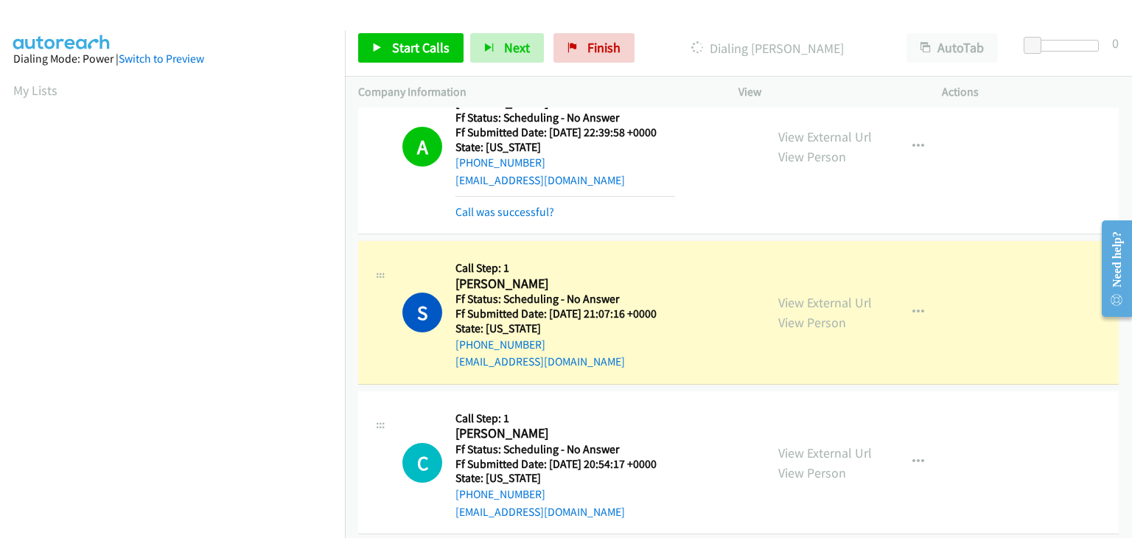
scroll to position [289, 0]
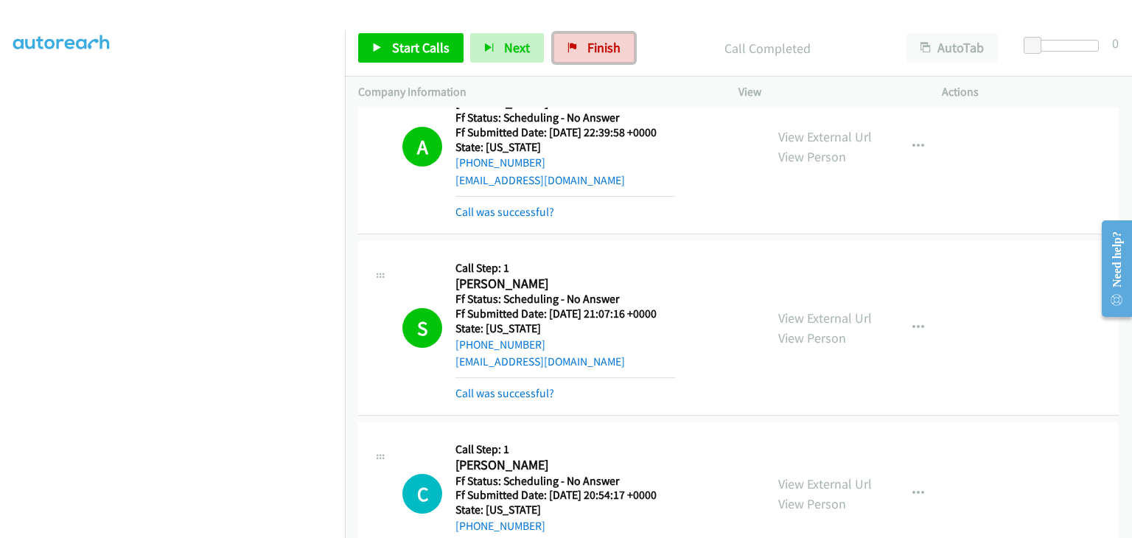
drag, startPoint x: 590, startPoint y: 49, endPoint x: 601, endPoint y: 73, distance: 26.1
click at [590, 49] on span "Finish" at bounding box center [603, 47] width 33 height 17
